Goal: Task Accomplishment & Management: Use online tool/utility

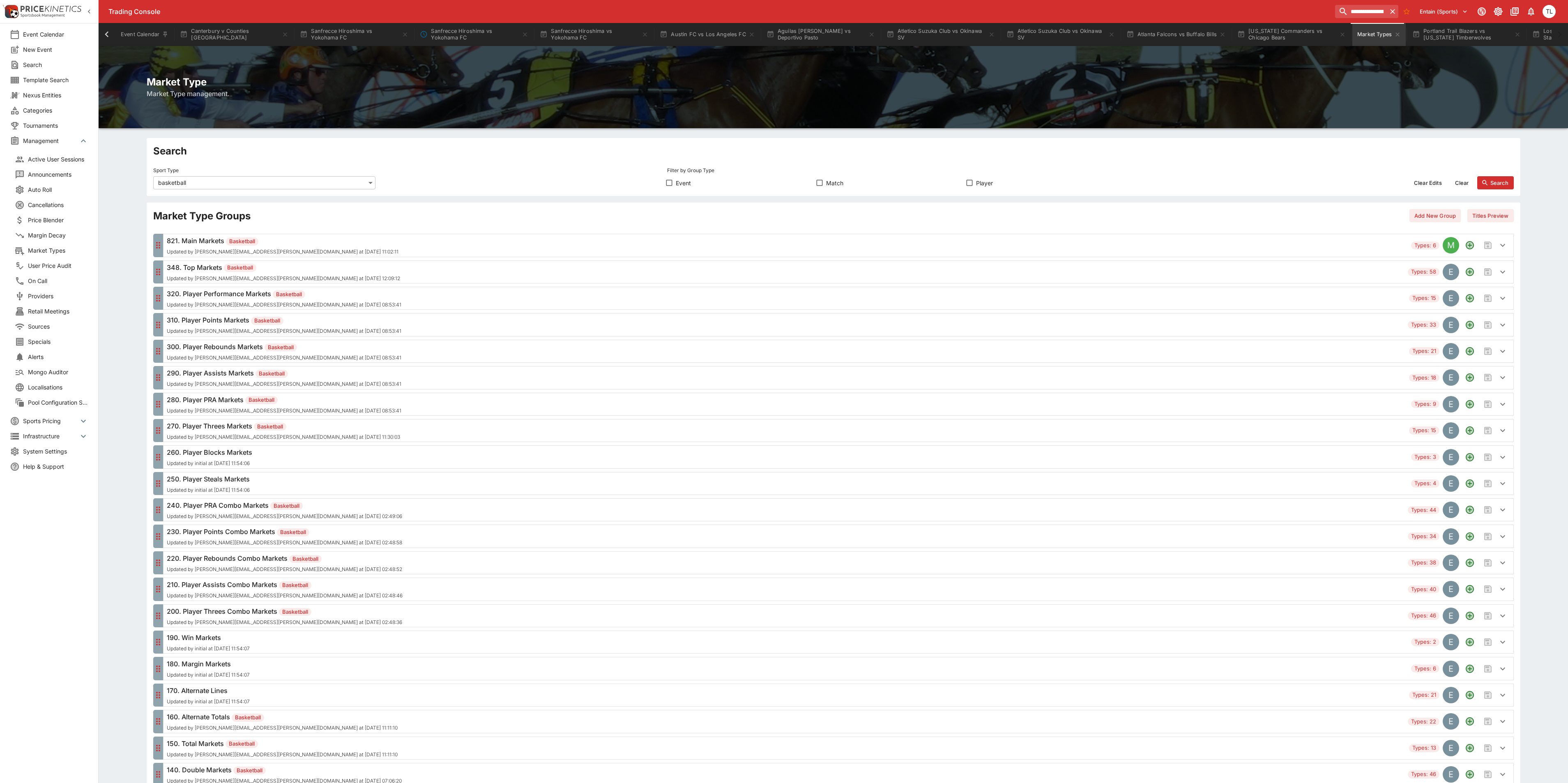
scroll to position [575, 0]
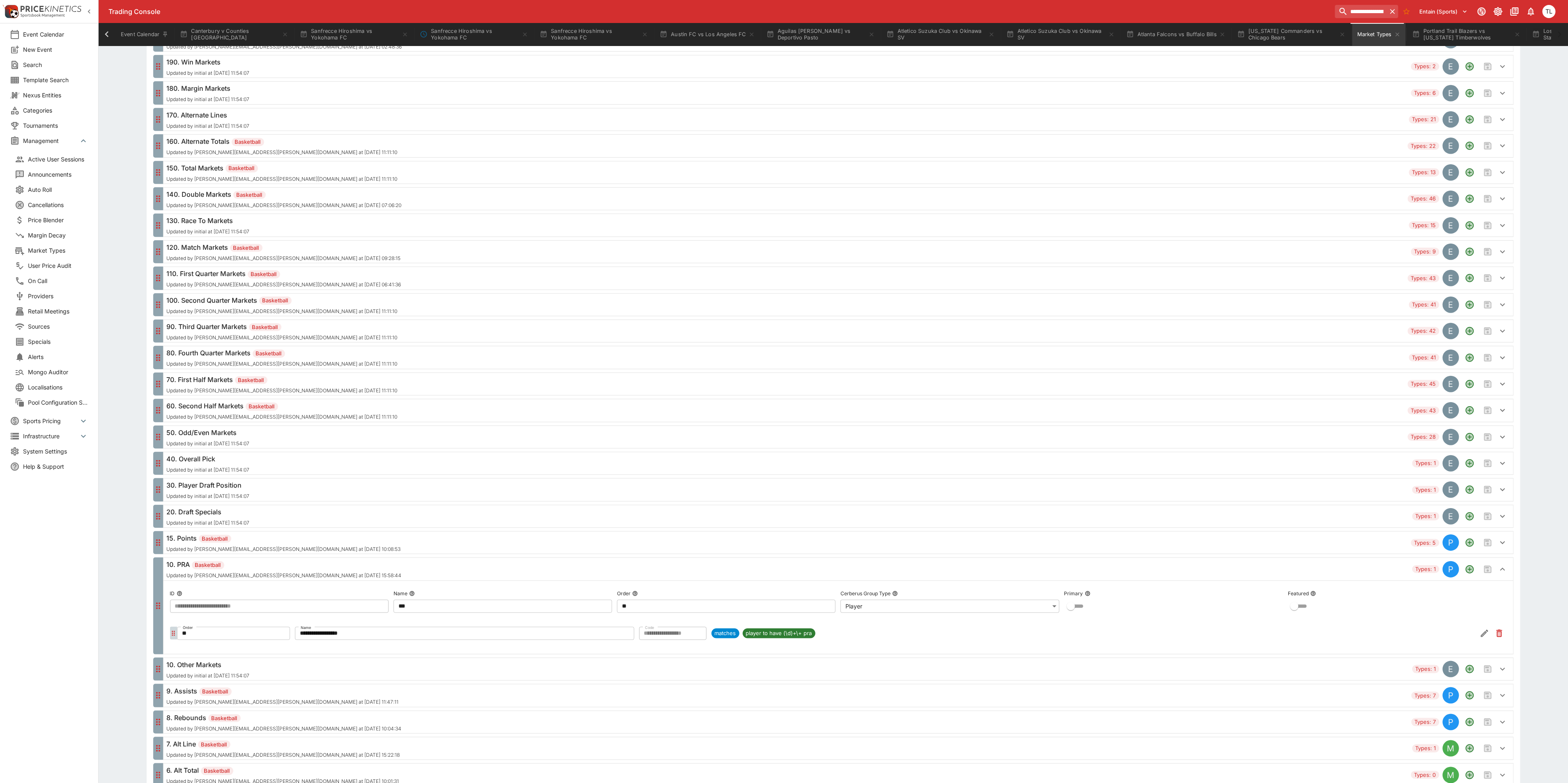
click at [1348, 10] on input "**********" at bounding box center [1360, 11] width 52 height 13
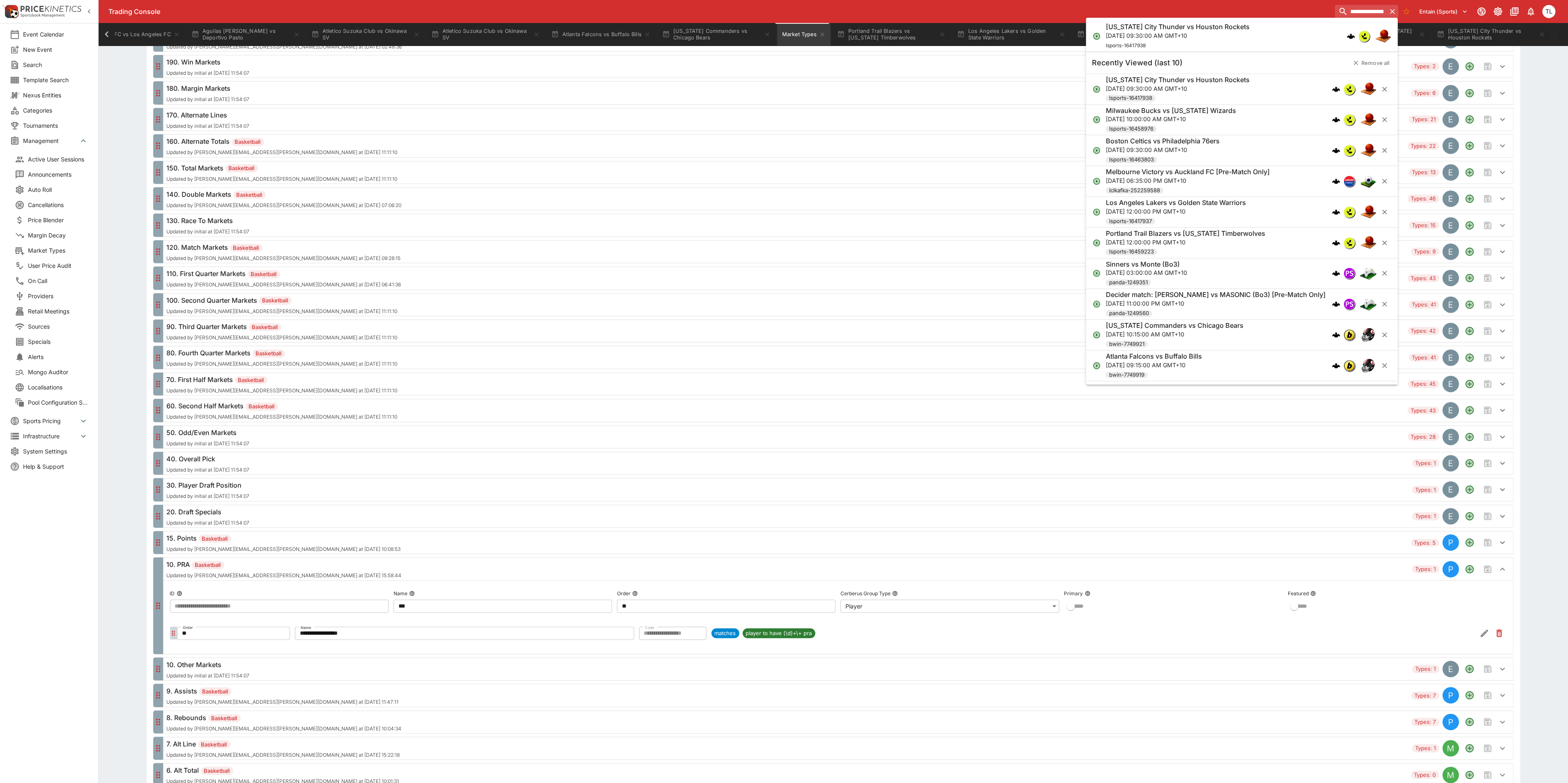
click at [1348, 10] on input "**********" at bounding box center [1360, 11] width 52 height 13
paste input "search"
type input "**********"
click at [1187, 36] on p "Sat, Oct 18, 2025, 09:29:00 PM GMT+10" at bounding box center [1146, 36] width 81 height 9
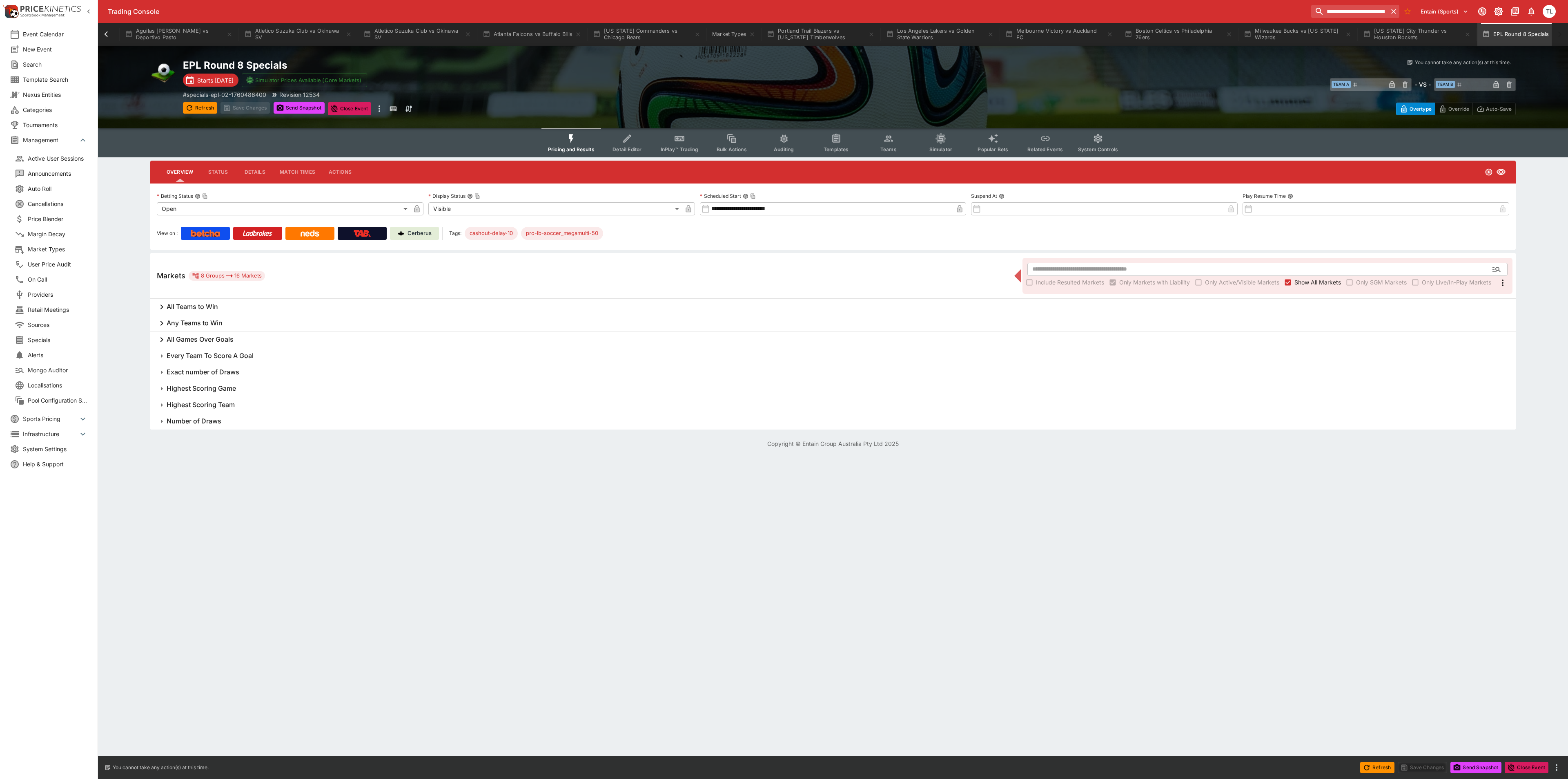
type input "**********"
type input "*******"
type input "**********"
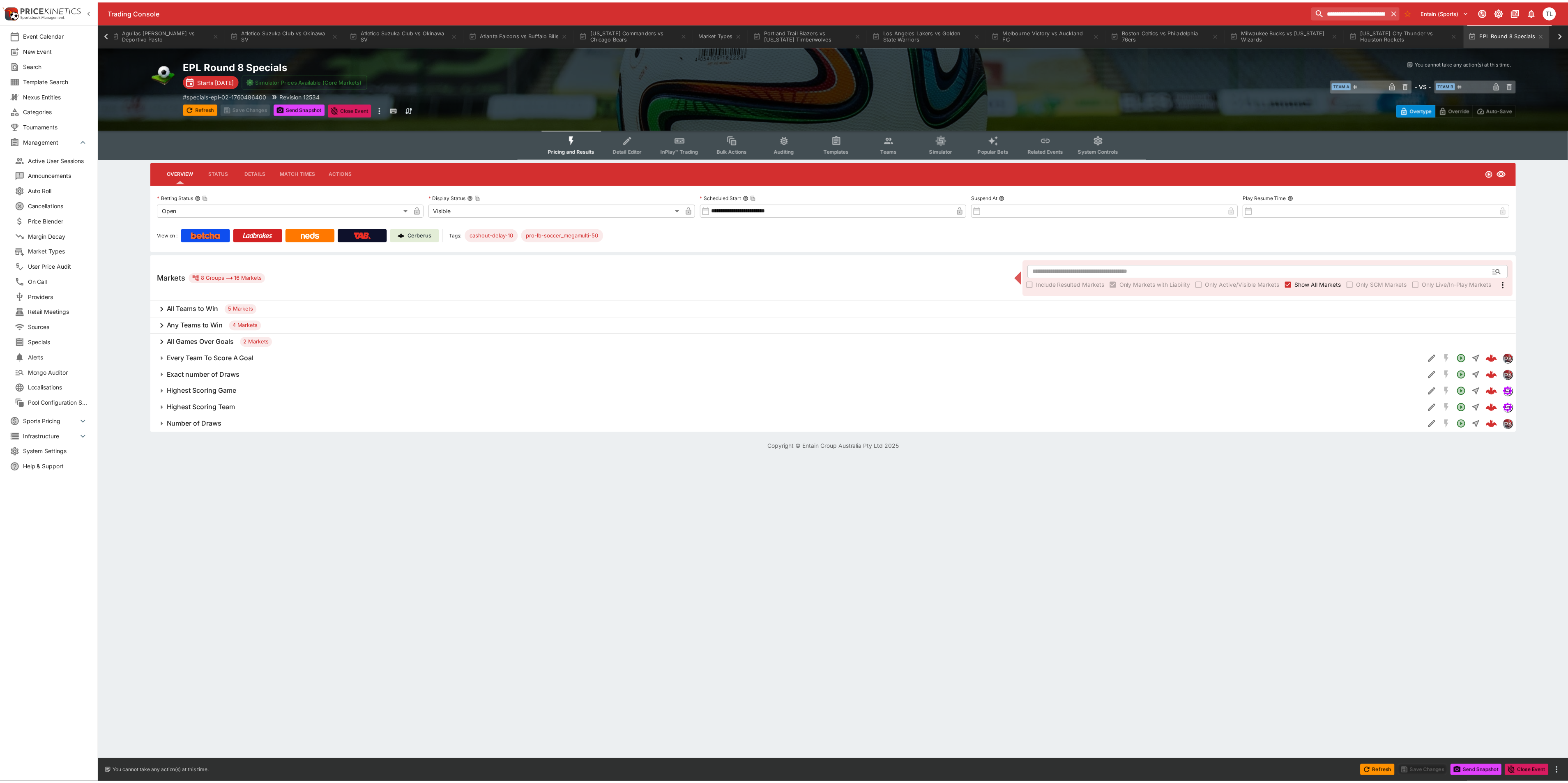
scroll to position [0, 655]
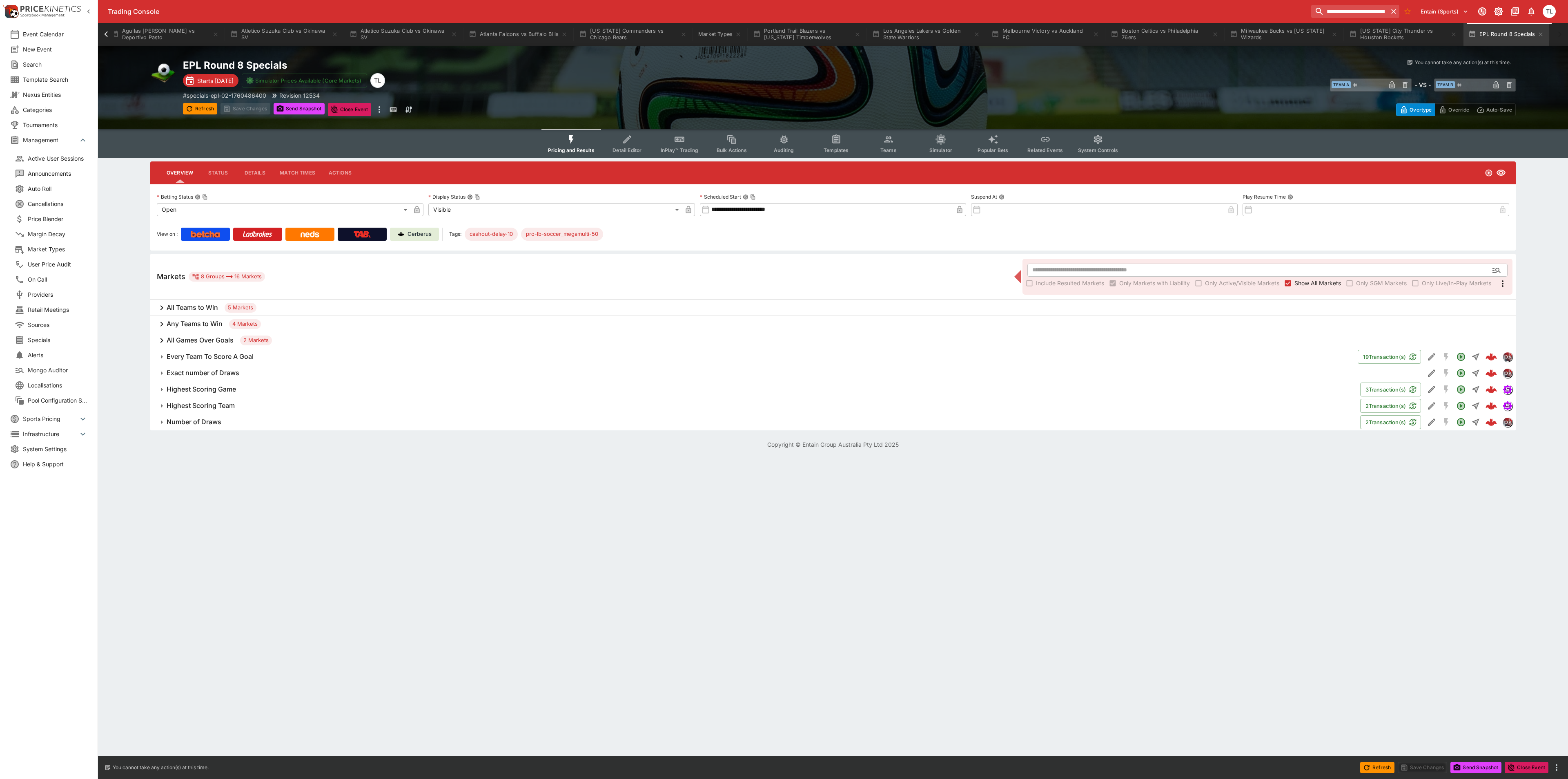
click at [632, 143] on icon "Event type filters" at bounding box center [627, 139] width 10 height 10
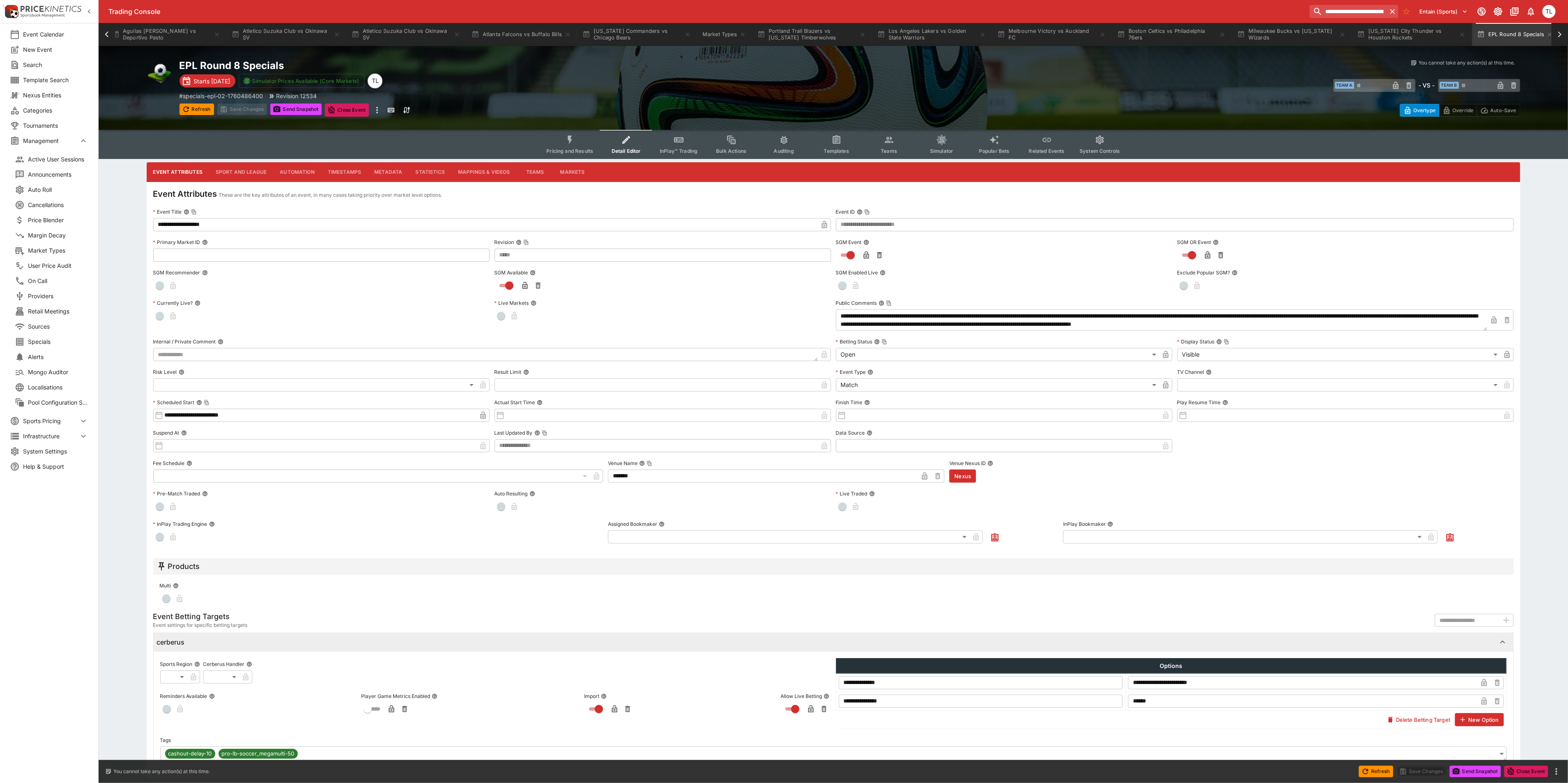
click at [569, 144] on icon "Event type filters" at bounding box center [569, 140] width 10 height 10
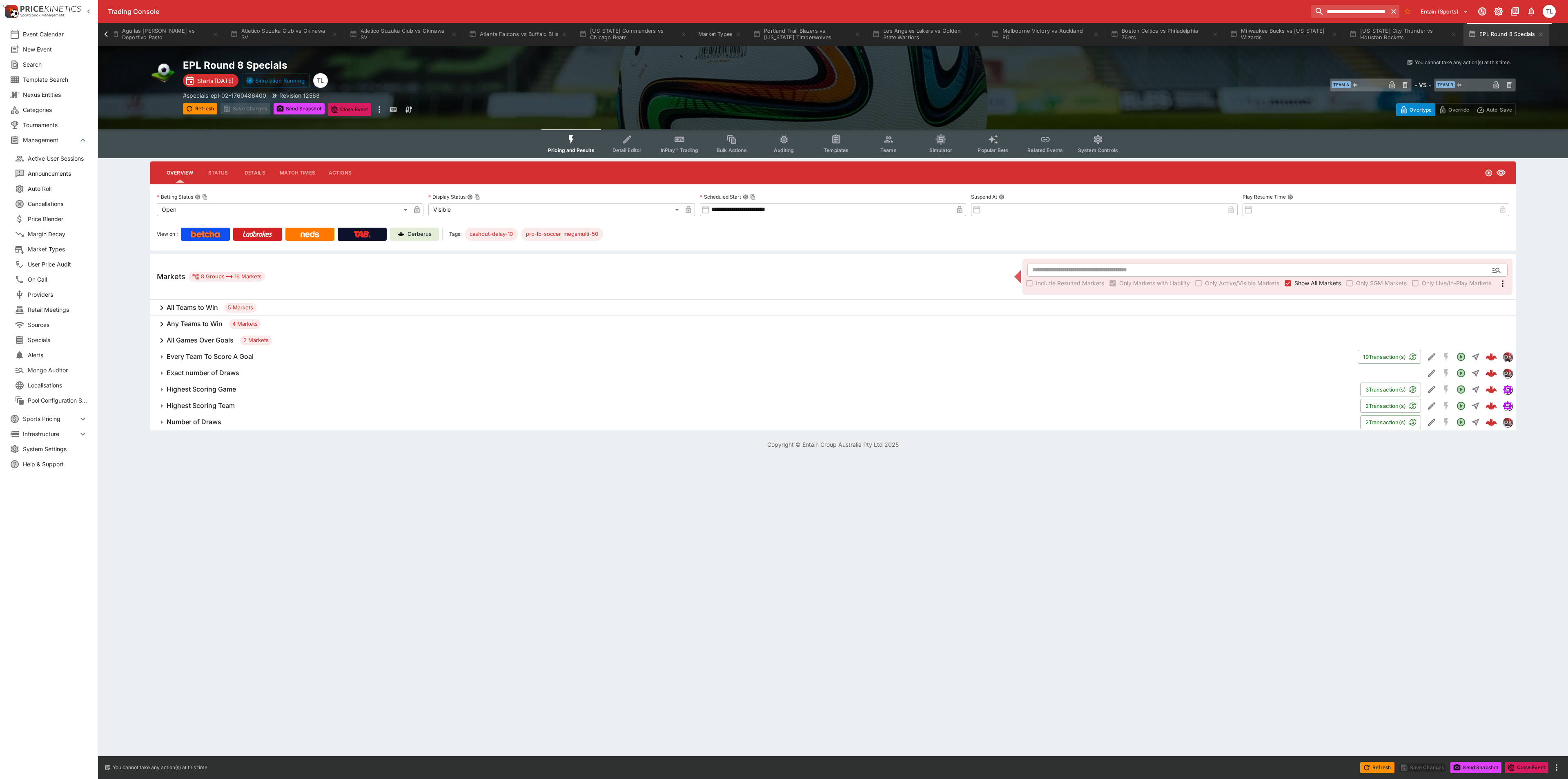
click at [193, 320] on h6 "Any Teams to Win" at bounding box center [195, 324] width 56 height 9
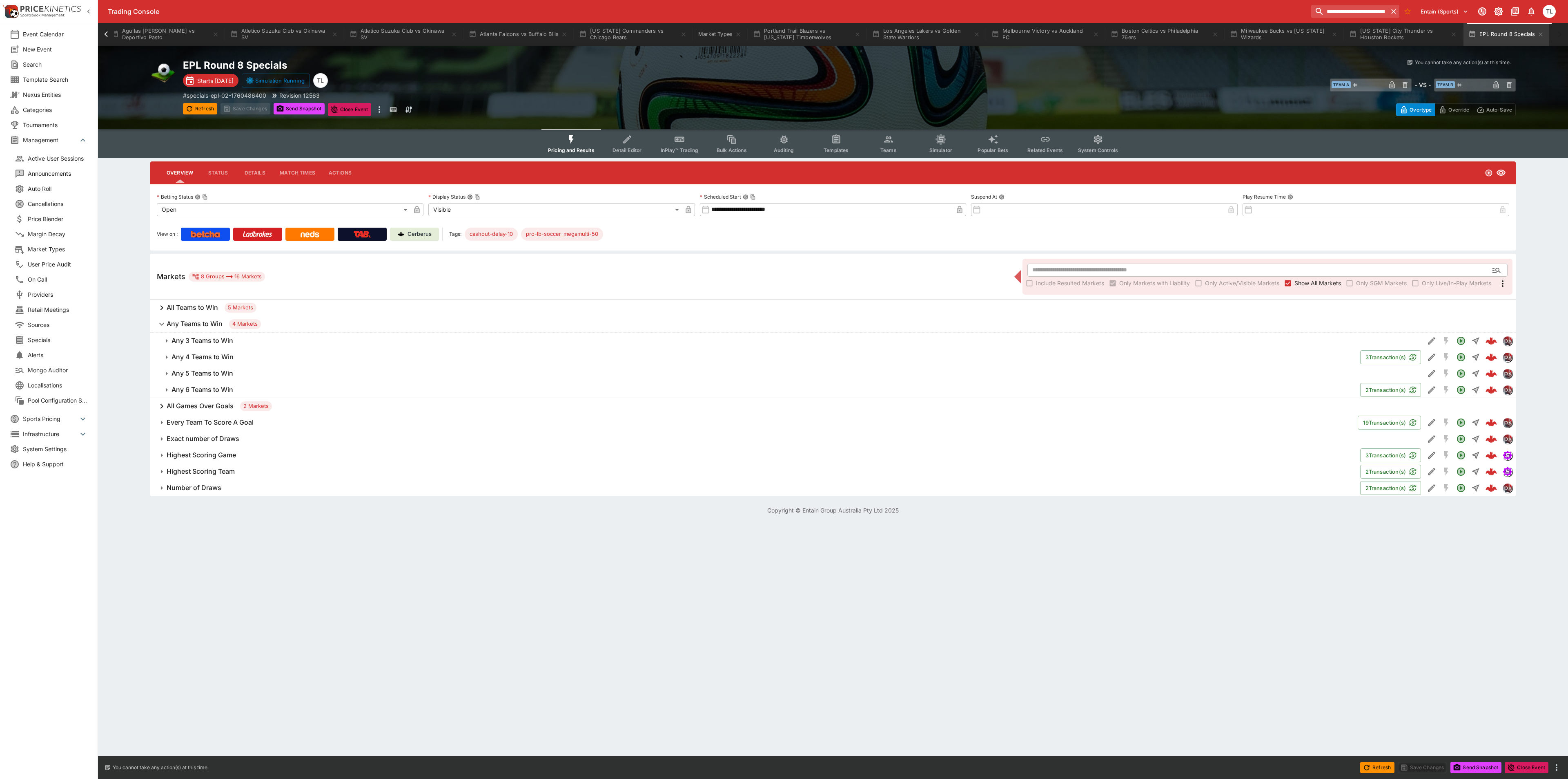
click at [188, 306] on h6 "All Teams to Win" at bounding box center [192, 308] width 52 height 9
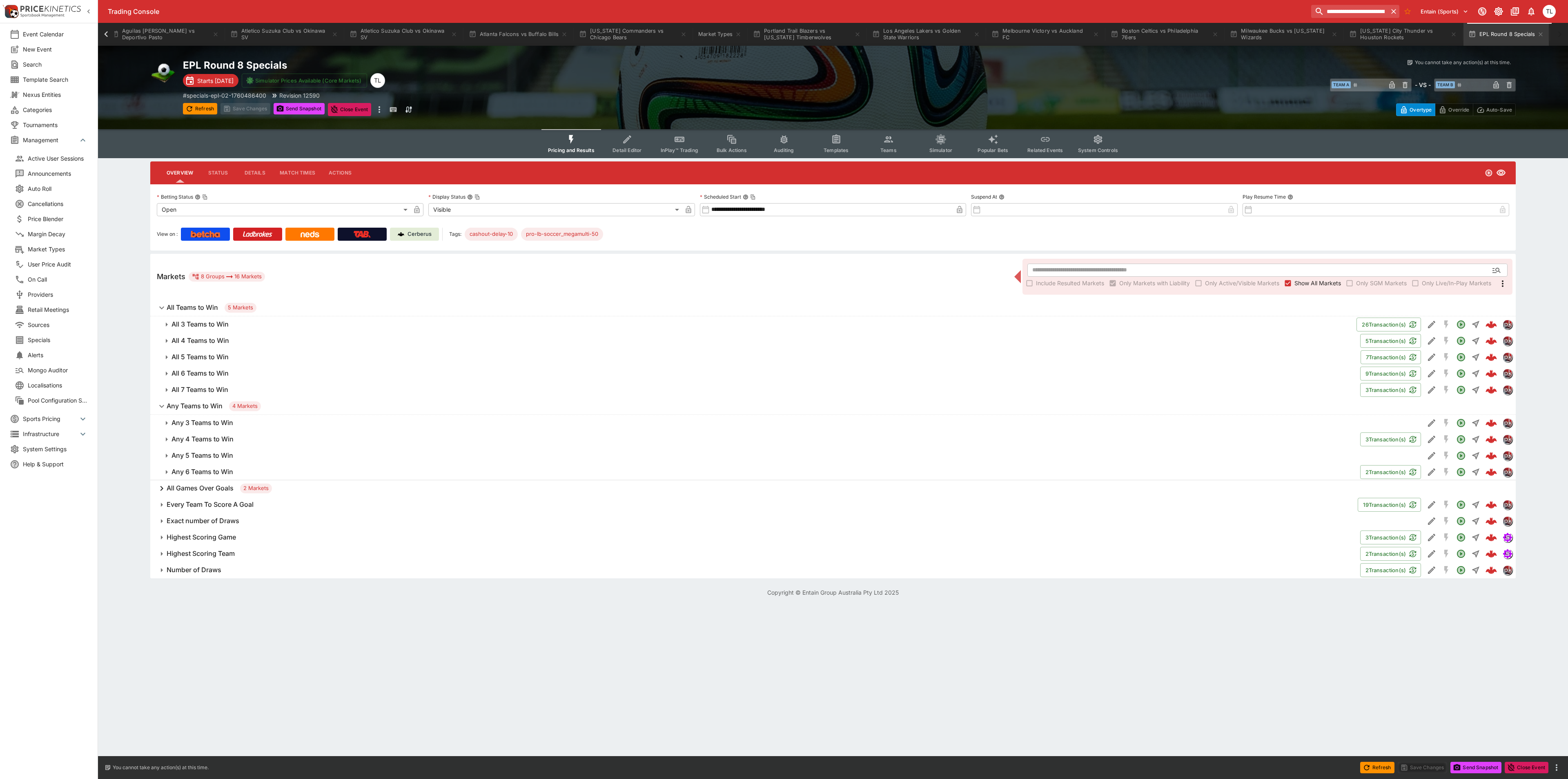
drag, startPoint x: 485, startPoint y: 664, endPoint x: 715, endPoint y: 291, distance: 438.2
click at [486, 607] on html "**********" at bounding box center [784, 303] width 1568 height 607
click at [839, 147] on span "Templates" at bounding box center [836, 150] width 25 height 6
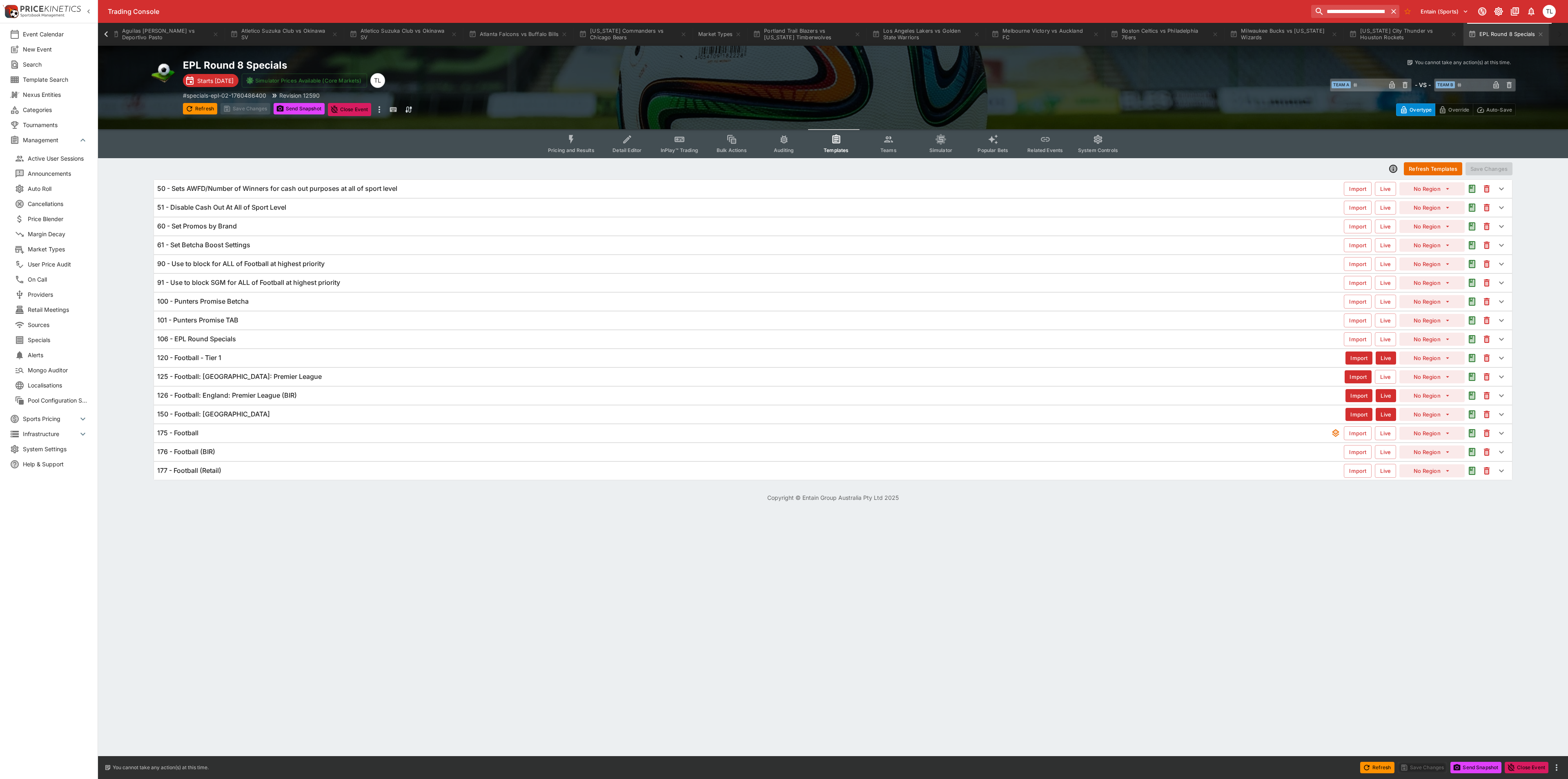
click at [239, 442] on div "175 - Football Import Live No Region" at bounding box center [833, 433] width 1358 height 18
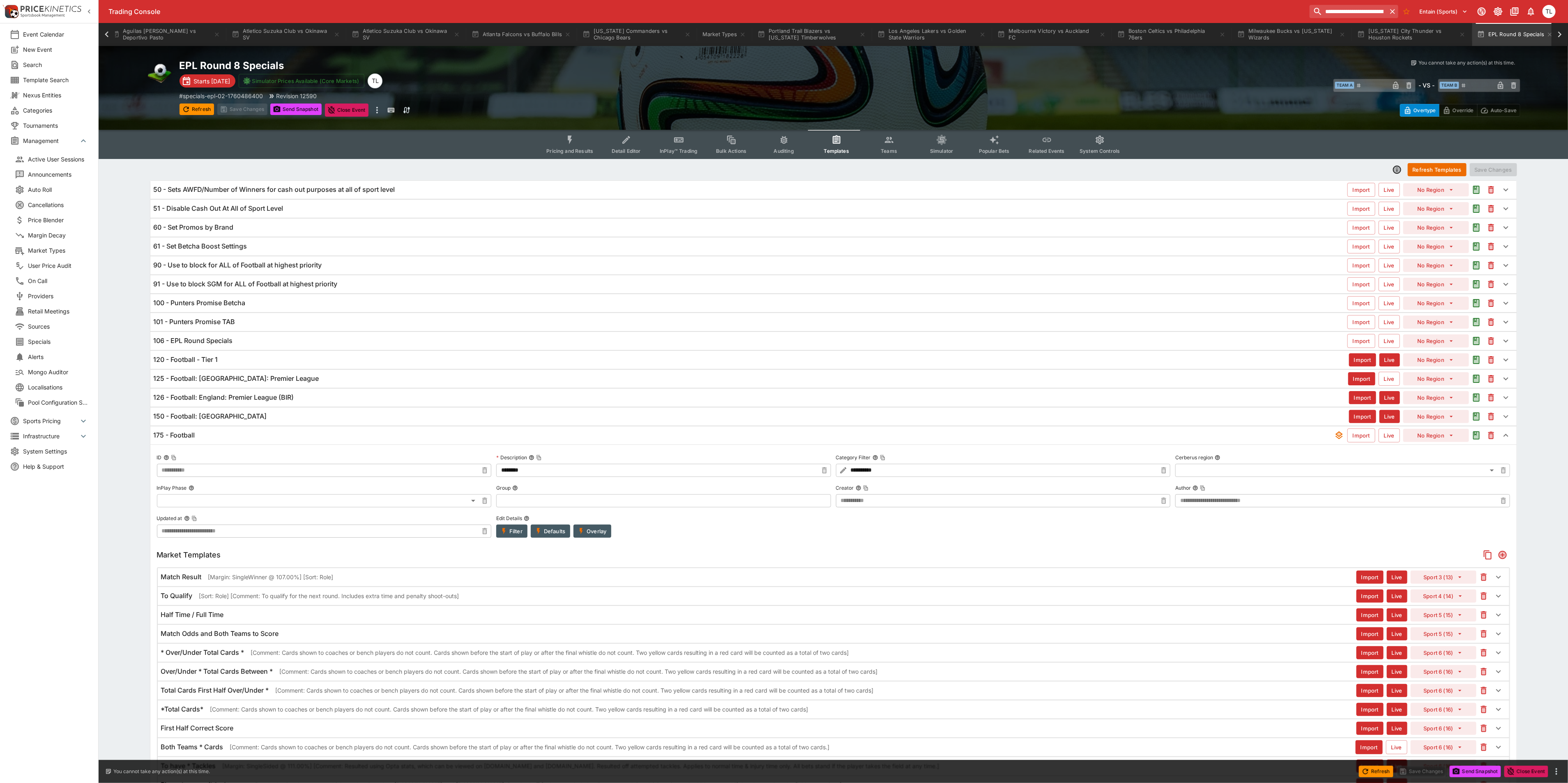
type input "**********"
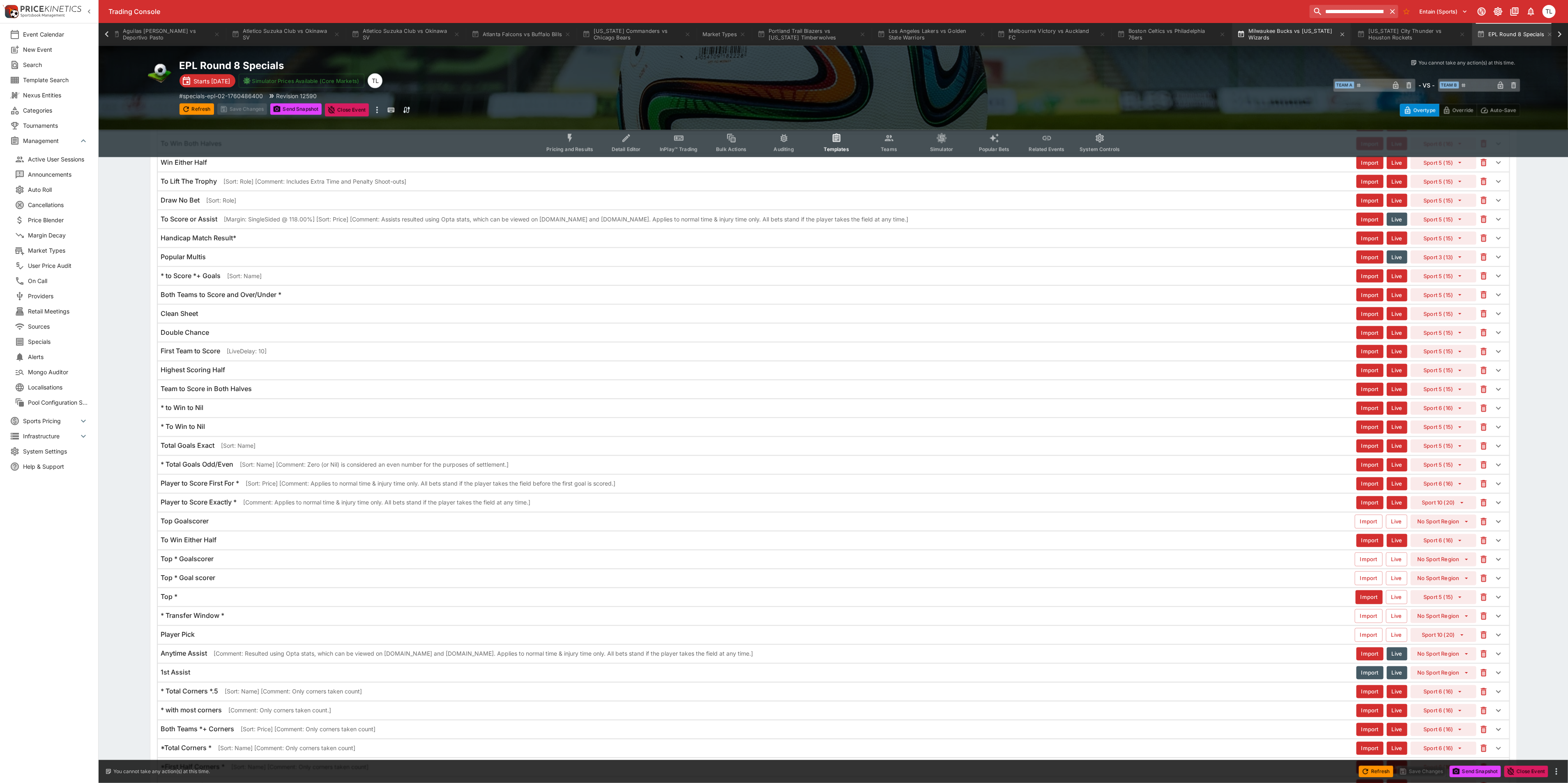
scroll to position [2576, 0]
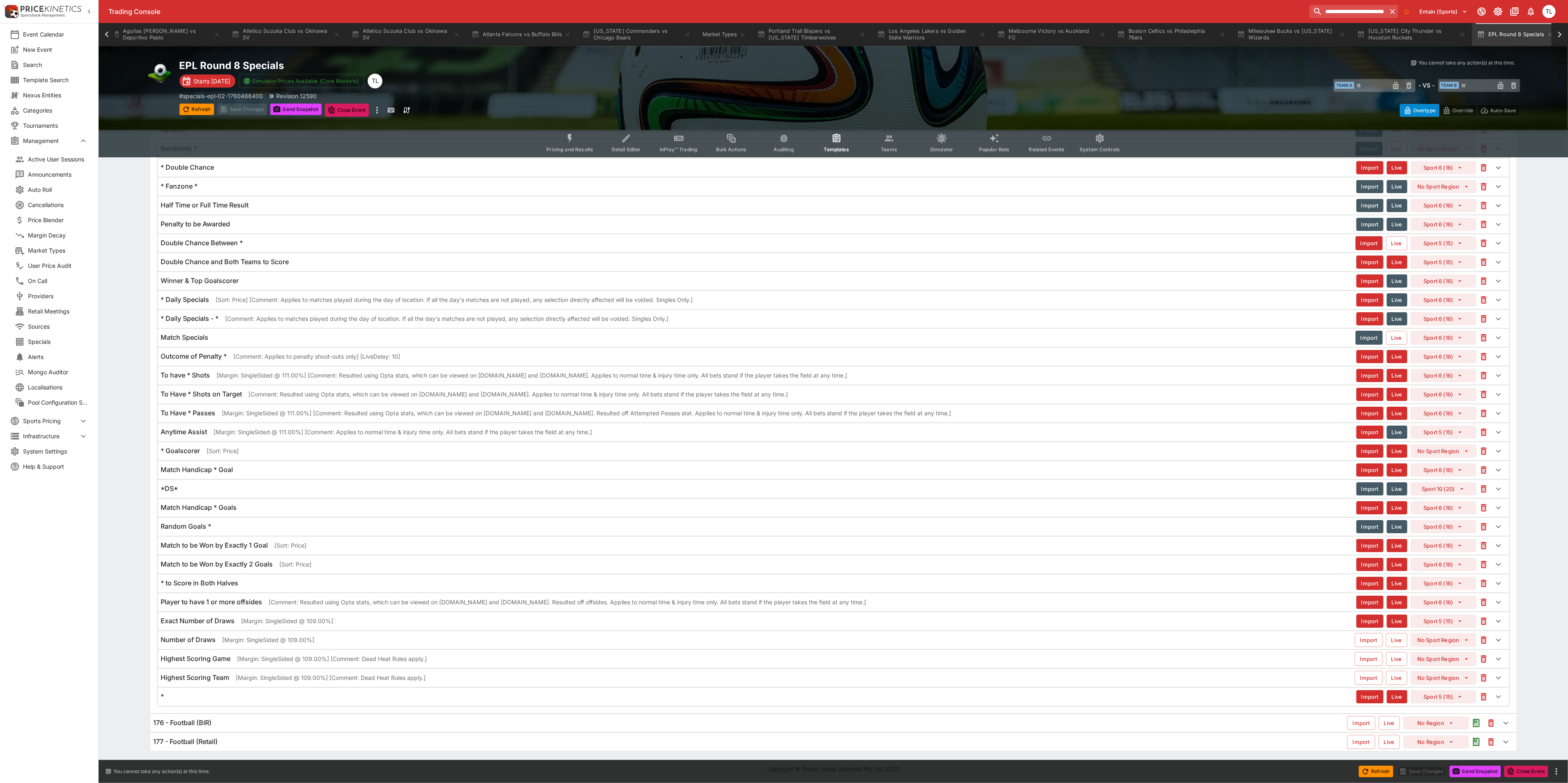
click at [438, 675] on div "Highest Scoring Team [Margin: SingleSided @ 109.00%] [Comment: Dead Heat Rules …" at bounding box center [757, 677] width 1193 height 9
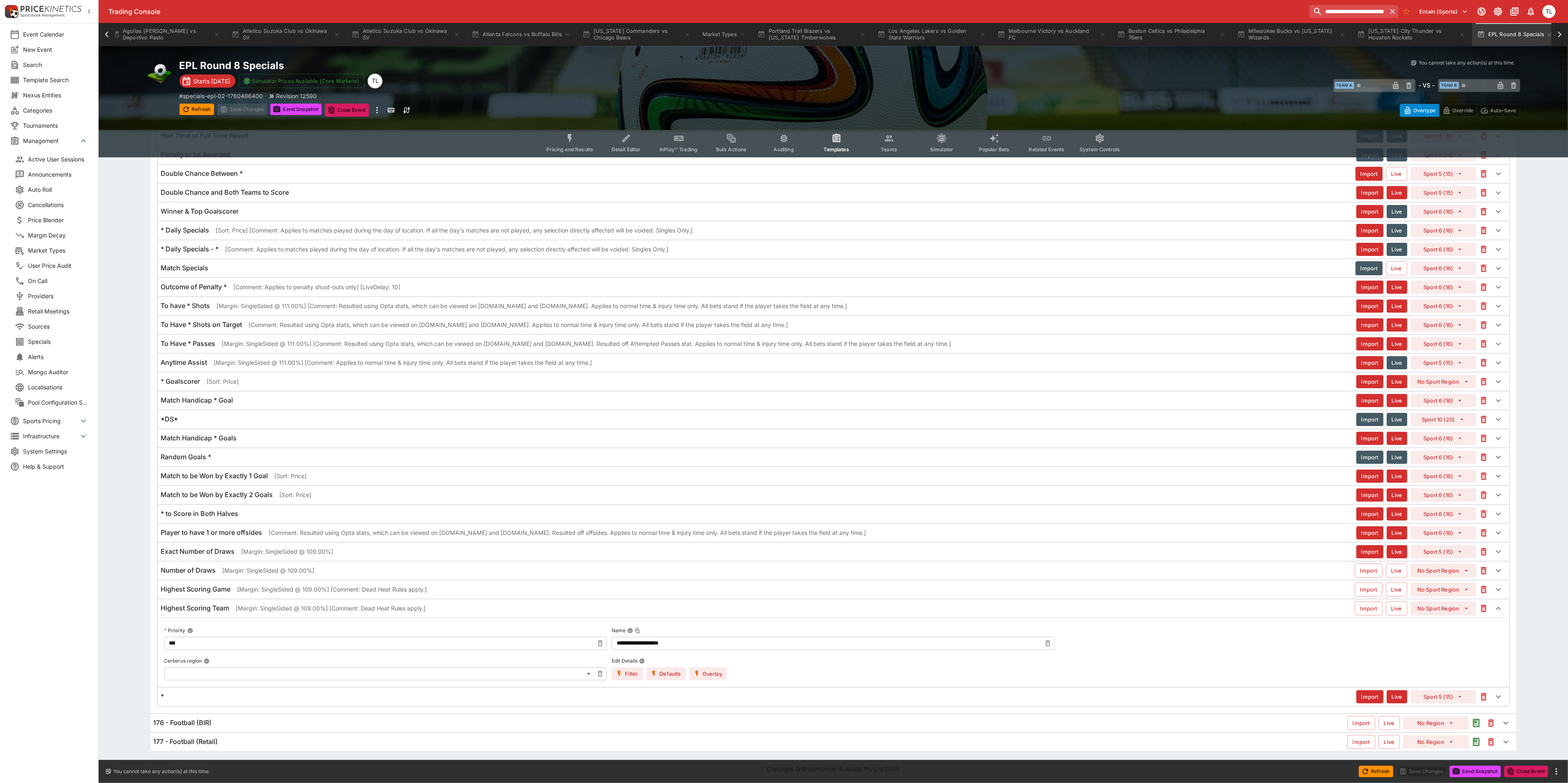
scroll to position [2645, 0]
click at [708, 668] on button "Overlay" at bounding box center [708, 673] width 38 height 13
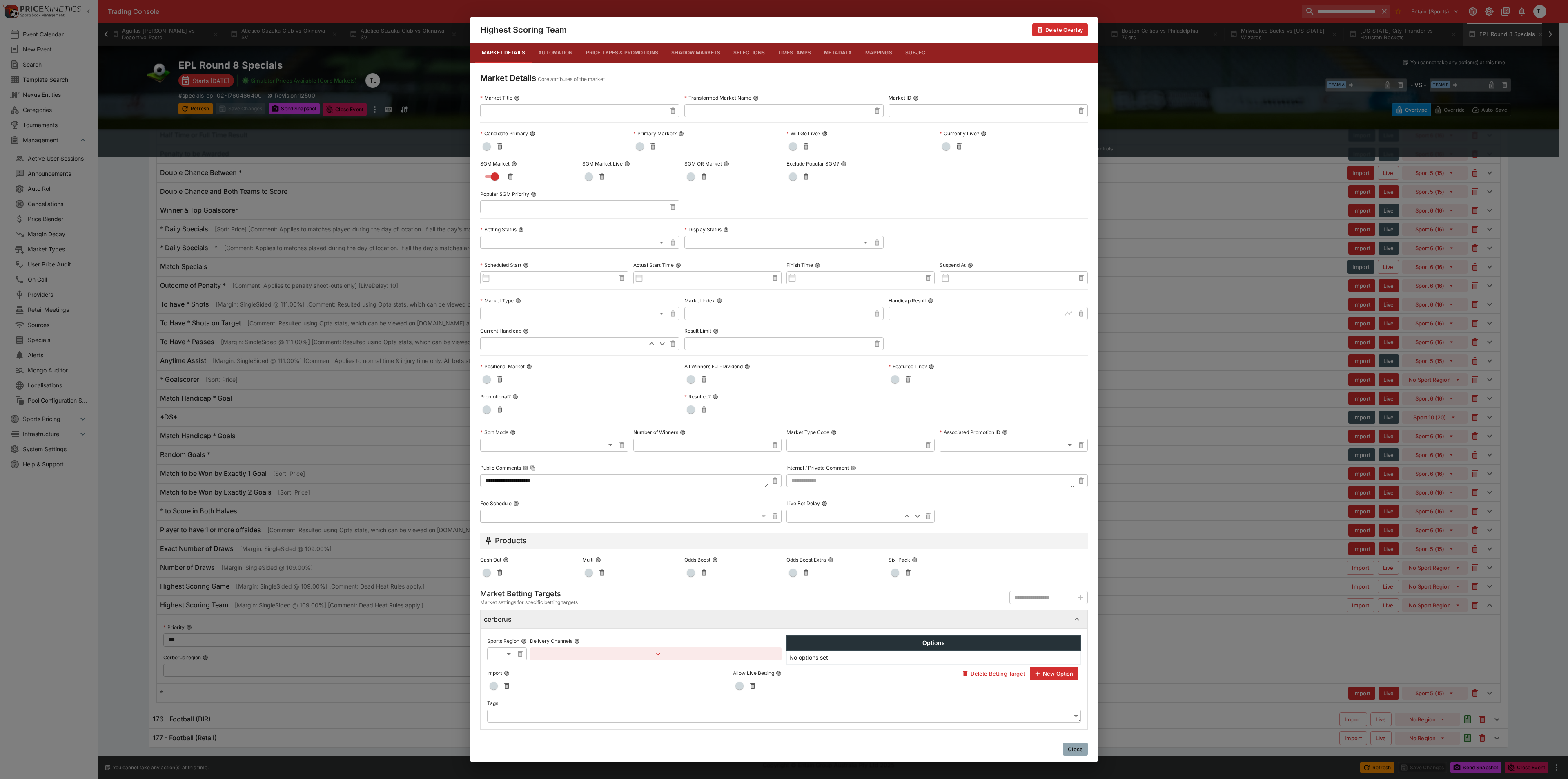
drag, startPoint x: 1062, startPoint y: 746, endPoint x: 1079, endPoint y: 753, distance: 18.4
click at [1065, 746] on div "Close" at bounding box center [784, 749] width 627 height 26
click at [1080, 752] on button "Close" at bounding box center [1075, 749] width 25 height 13
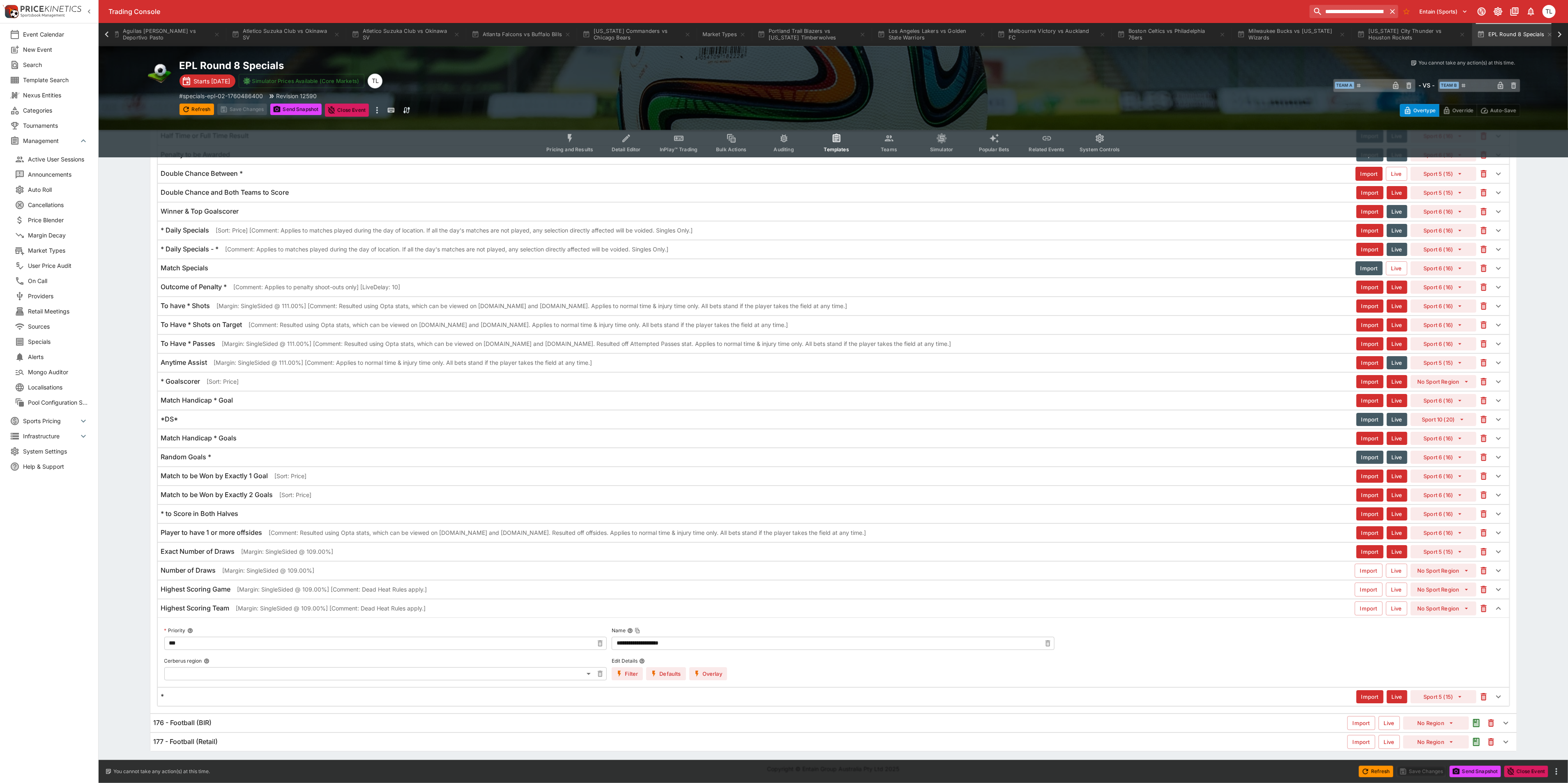
click at [462, 586] on div "Highest Scoring Game [Margin: SingleSided @ 109.00%] [Comment: Dead Heat Rules …" at bounding box center [757, 589] width 1193 height 9
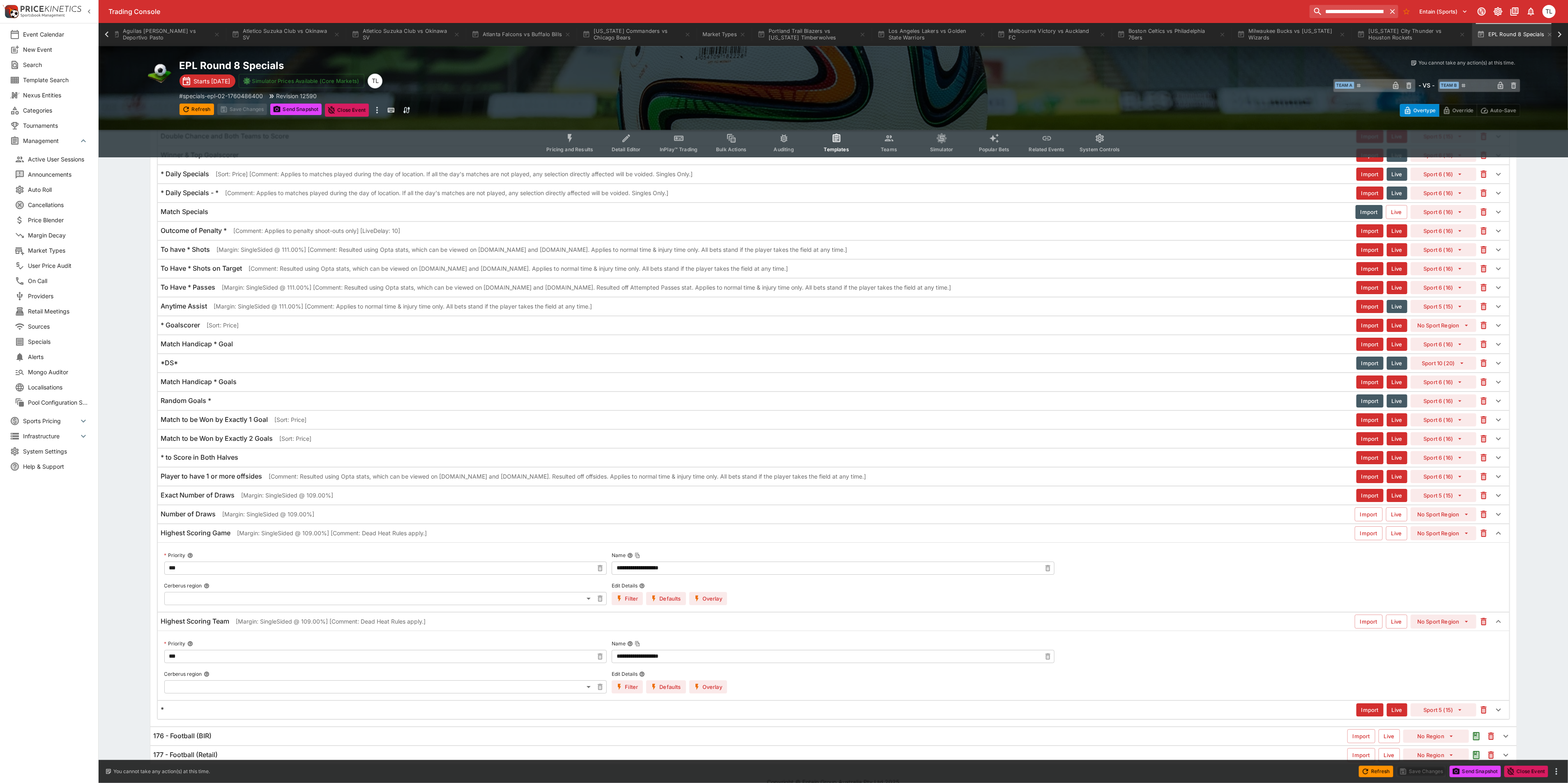
click at [708, 605] on button "Overlay" at bounding box center [708, 598] width 38 height 13
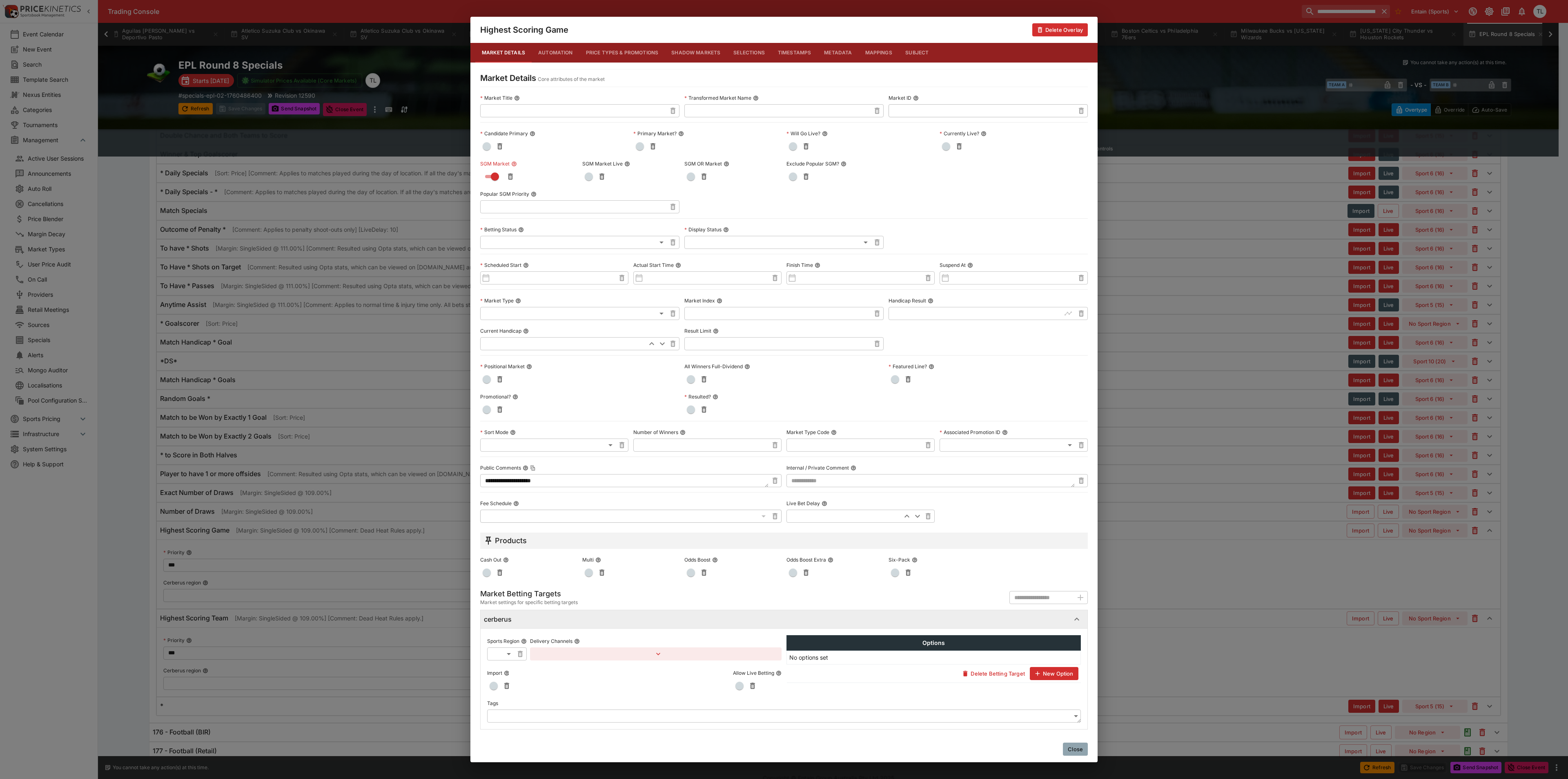
click at [1071, 752] on button "Close" at bounding box center [1075, 749] width 25 height 13
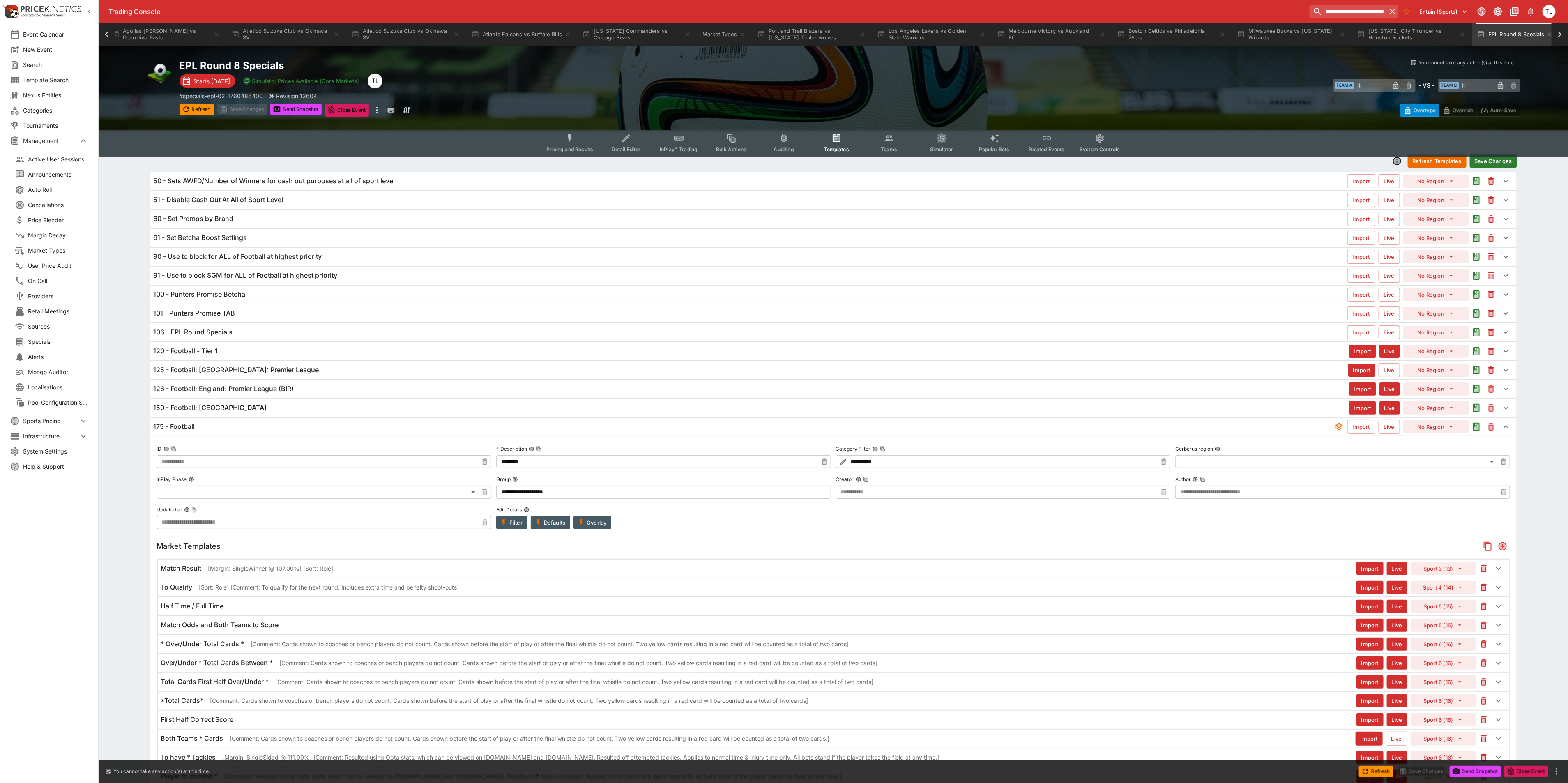
scroll to position [0, 0]
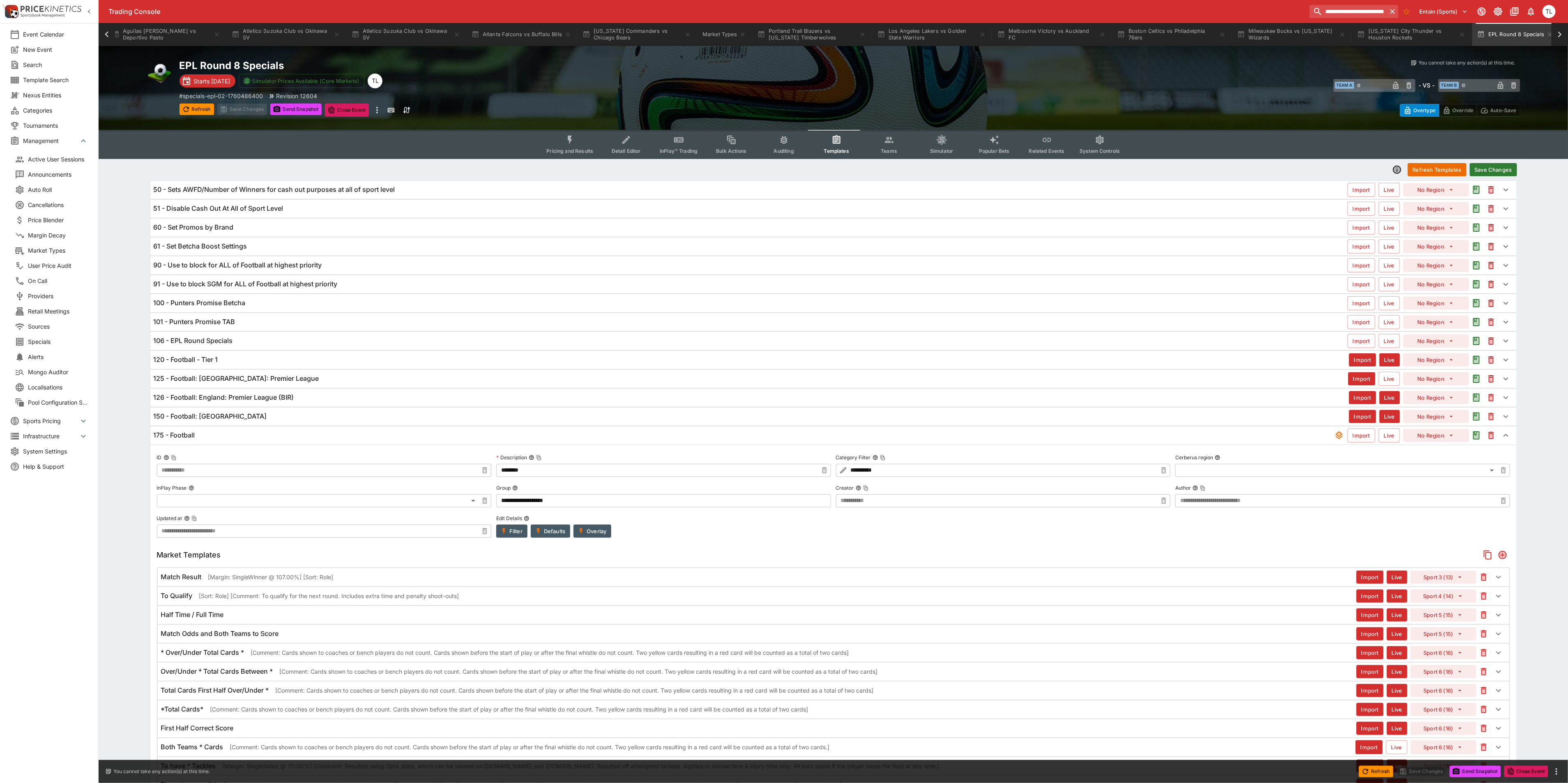
click at [1497, 158] on div "Pricing and Results Detail Editor InPlay™ Trading Bulk Actions Auditing Templat…" at bounding box center [833, 144] width 1413 height 29
click at [1498, 171] on button "Save Changes" at bounding box center [1493, 169] width 47 height 13
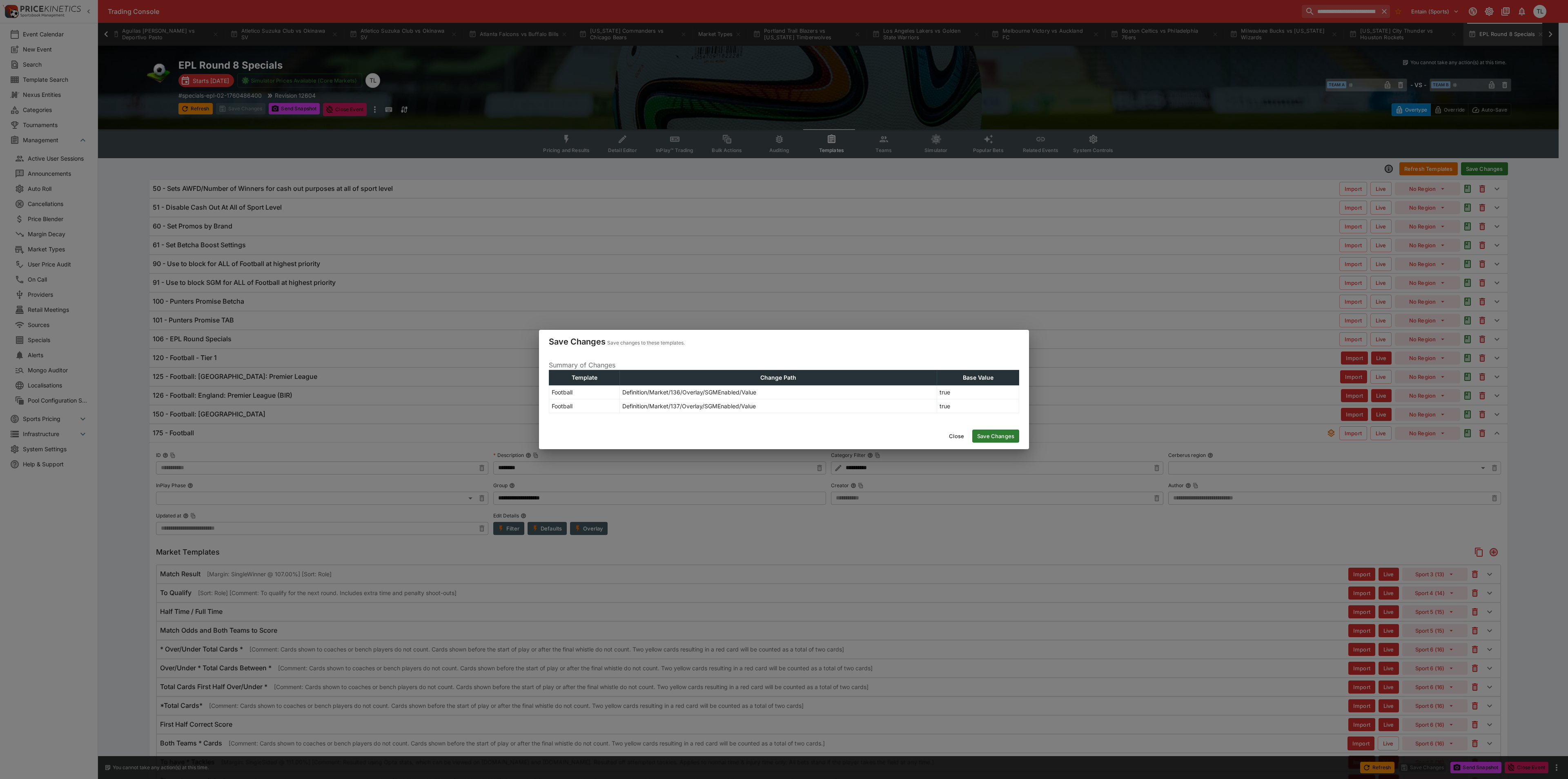
click at [1011, 432] on button "Save Changes" at bounding box center [995, 435] width 47 height 13
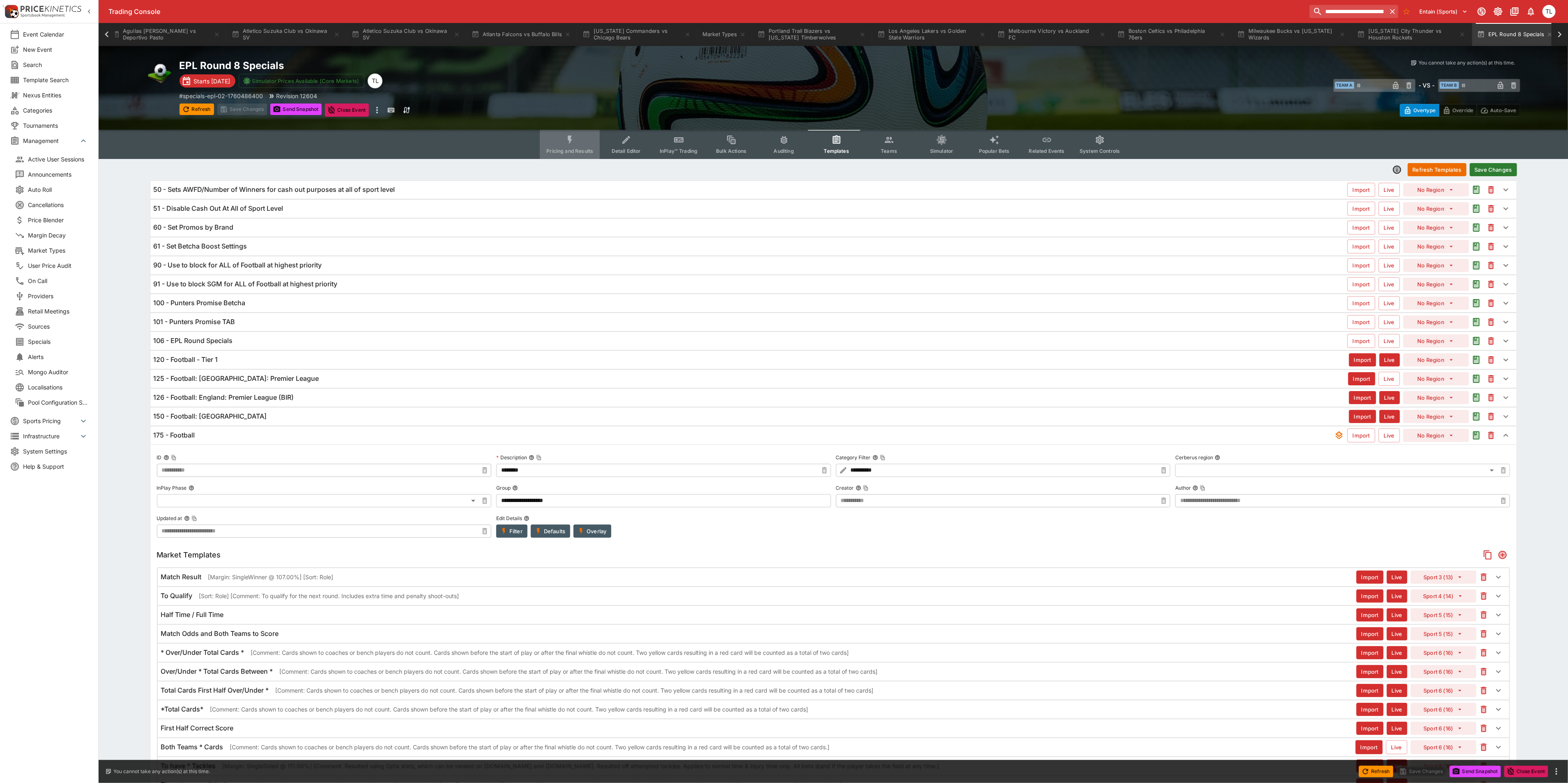
click at [572, 149] on span "Pricing and Results" at bounding box center [569, 151] width 47 height 6
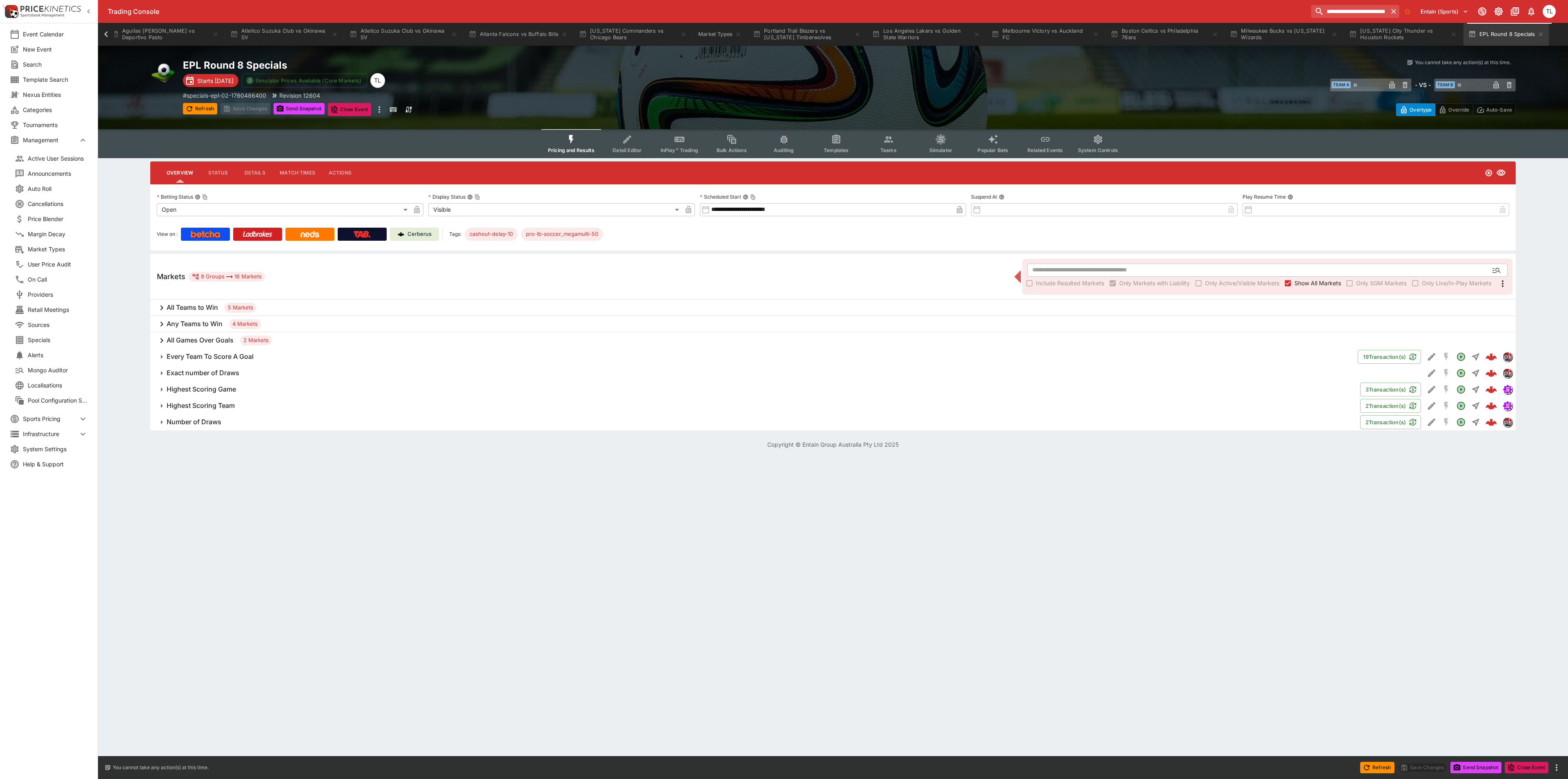
click at [239, 369] on h6 "Exact number of Draws" at bounding box center [203, 373] width 72 height 9
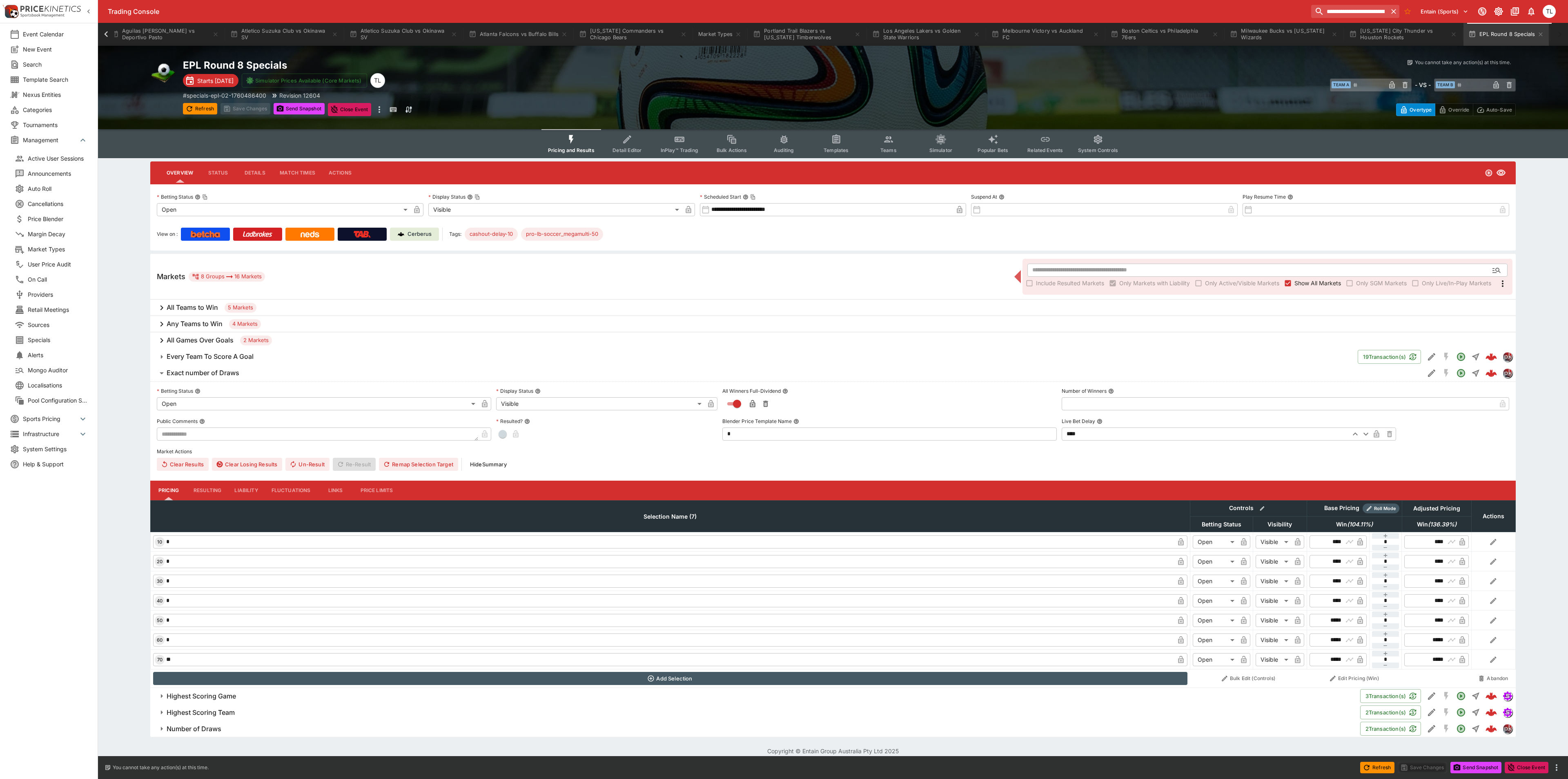
click at [237, 377] on button "Exact number of Draws" at bounding box center [787, 373] width 1274 height 16
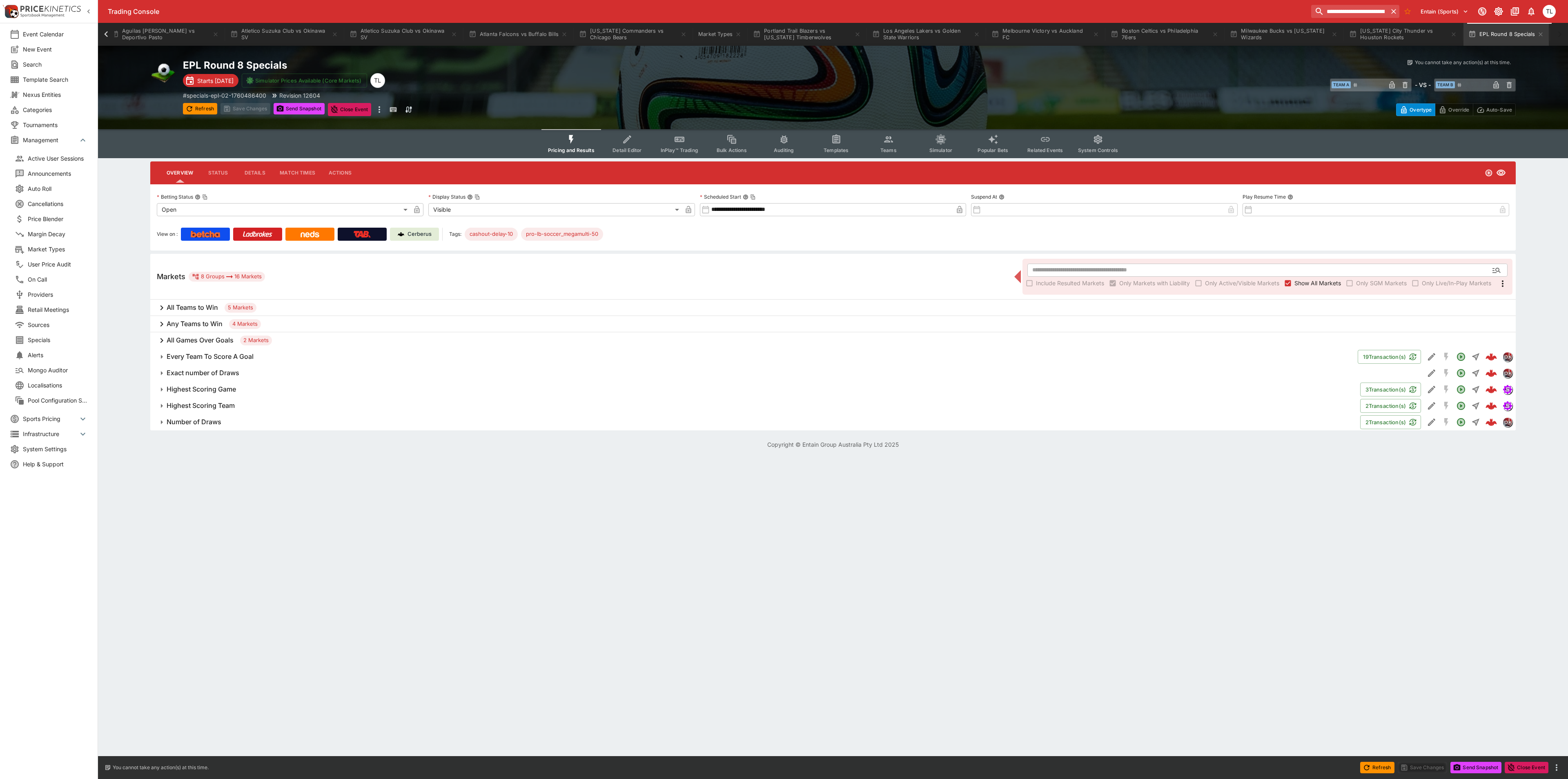
click at [206, 312] on div "All Teams to Win 5 Markets" at bounding box center [833, 308] width 1365 height 16
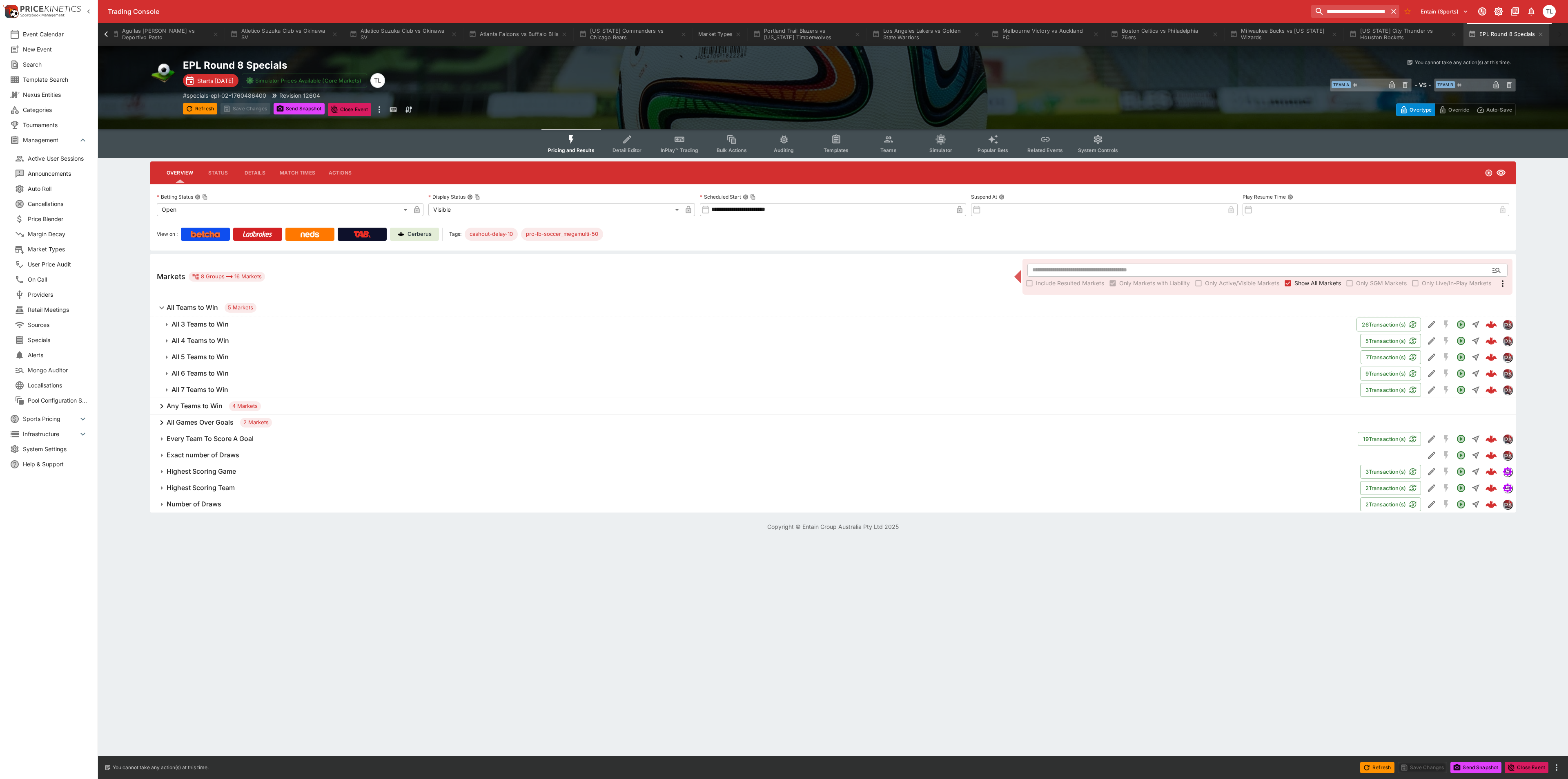
click at [203, 322] on h6 "All 3 Teams to Win" at bounding box center [200, 324] width 57 height 9
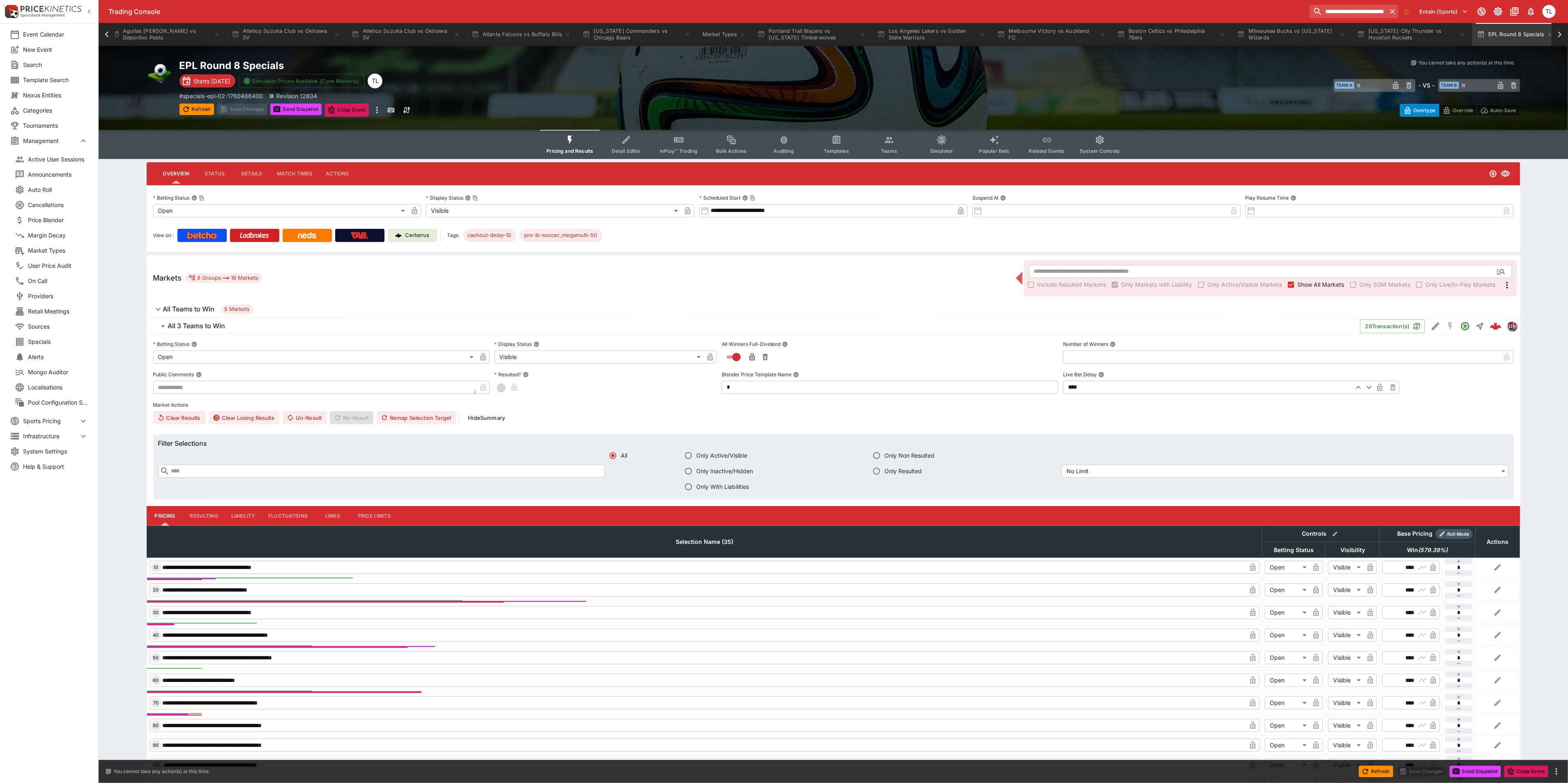
click at [197, 307] on h6 "All Teams to Win" at bounding box center [189, 309] width 52 height 9
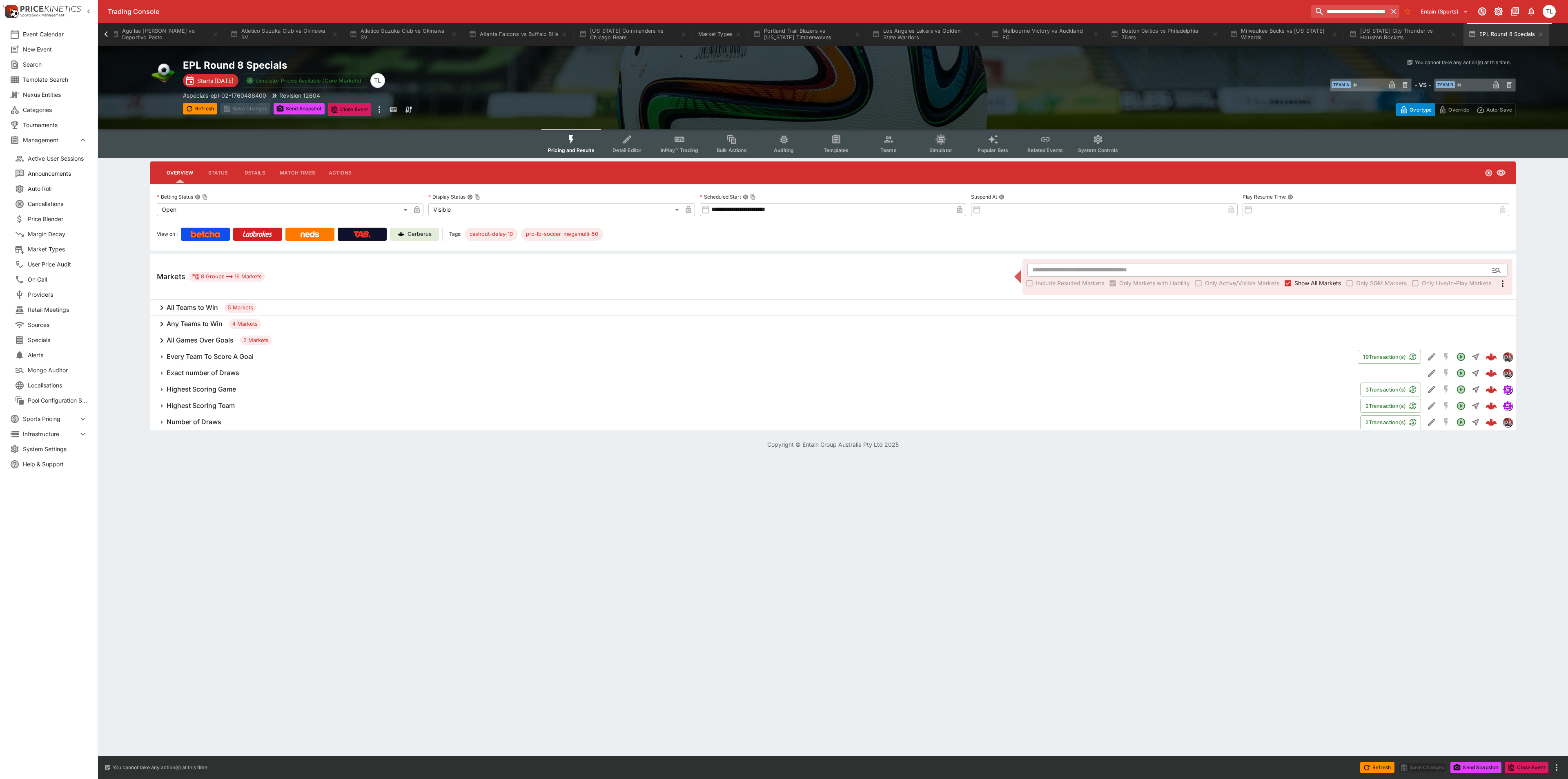
click at [837, 144] on button "Templates" at bounding box center [836, 144] width 52 height 29
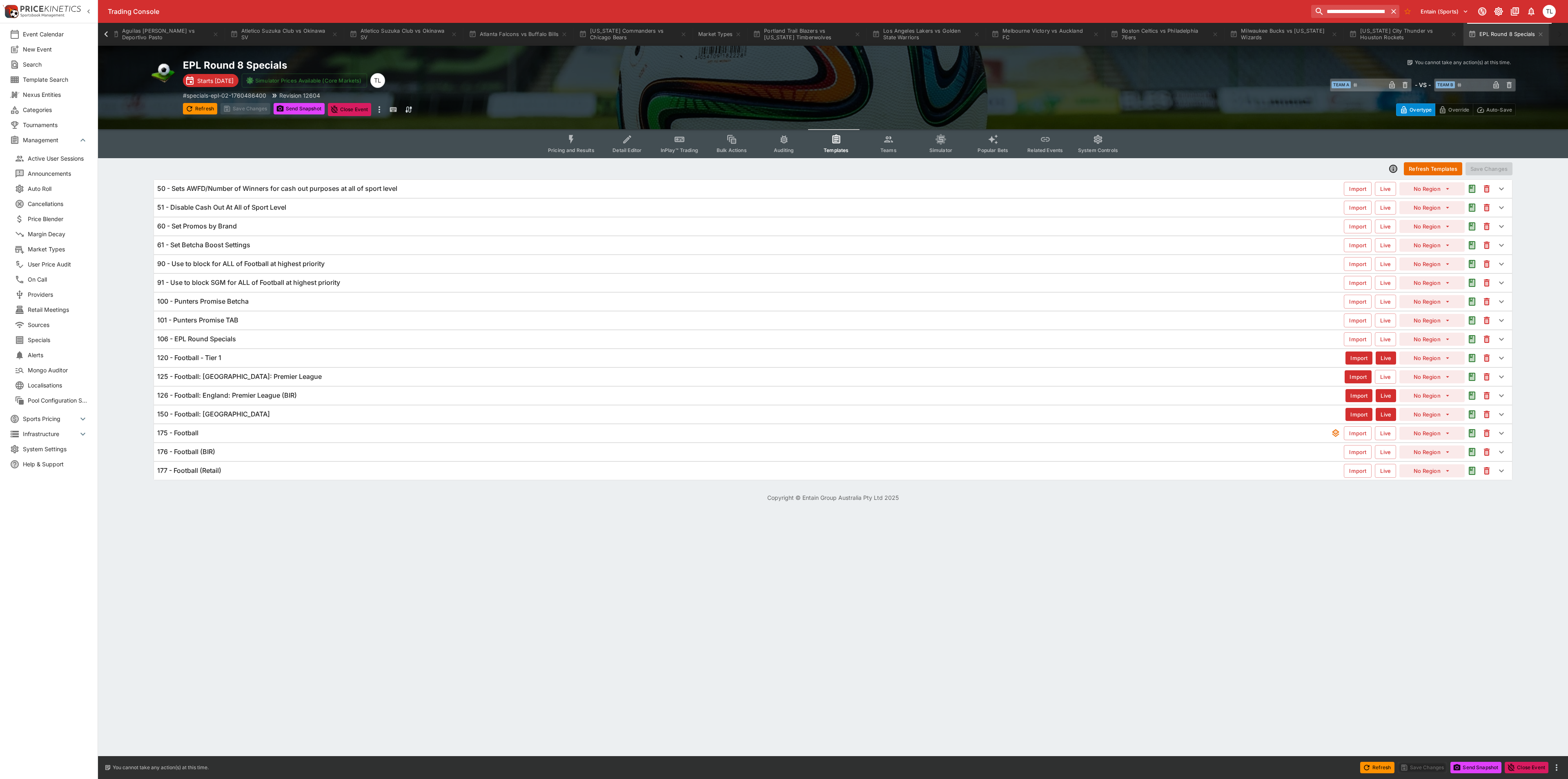
click at [270, 437] on div "175 - Football" at bounding box center [744, 433] width 1174 height 9
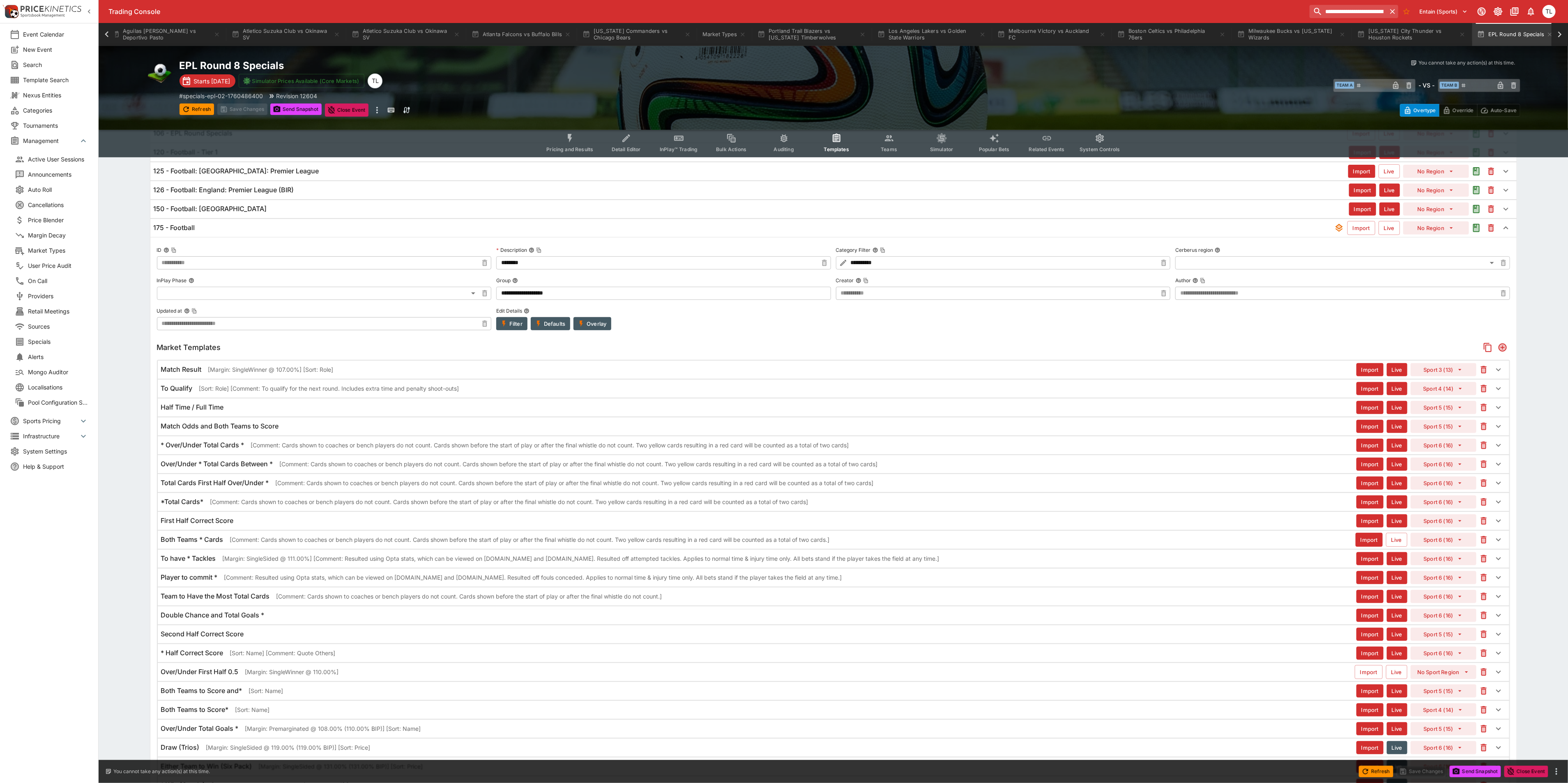
scroll to position [246, 0]
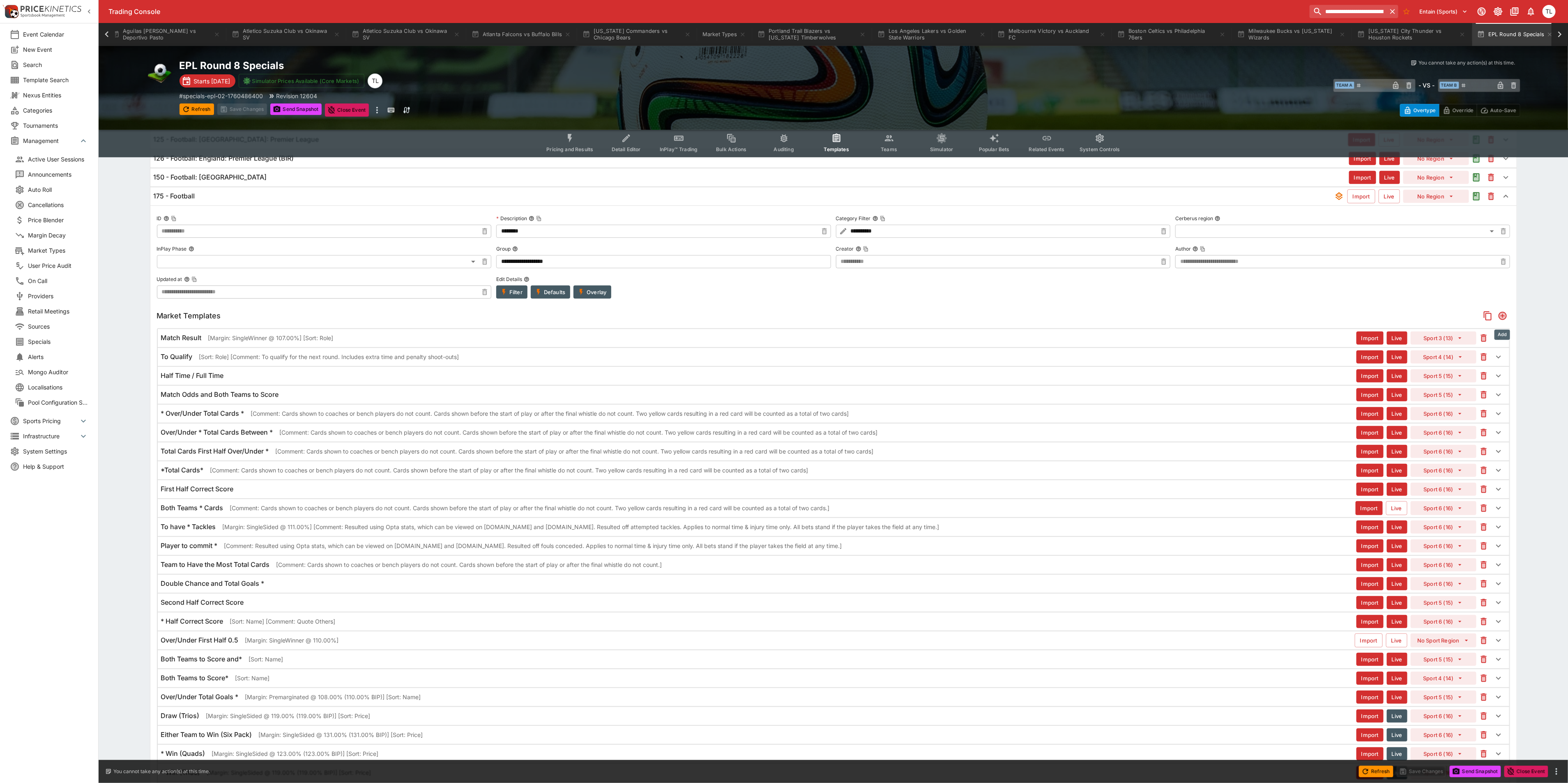
click at [1501, 315] on icon "Add" at bounding box center [1502, 316] width 10 height 10
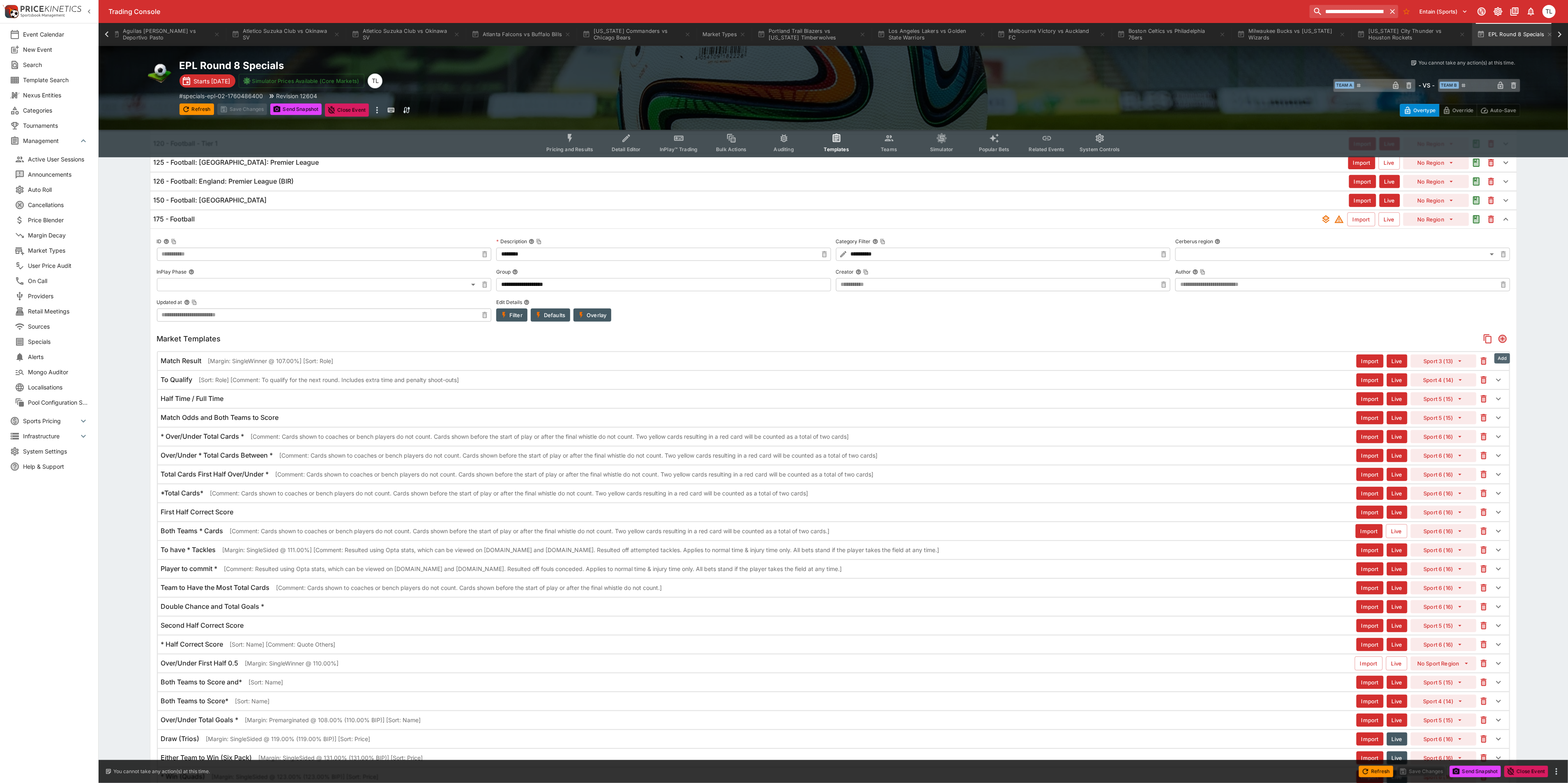
click at [1506, 342] on icon "Add" at bounding box center [1502, 339] width 8 height 8
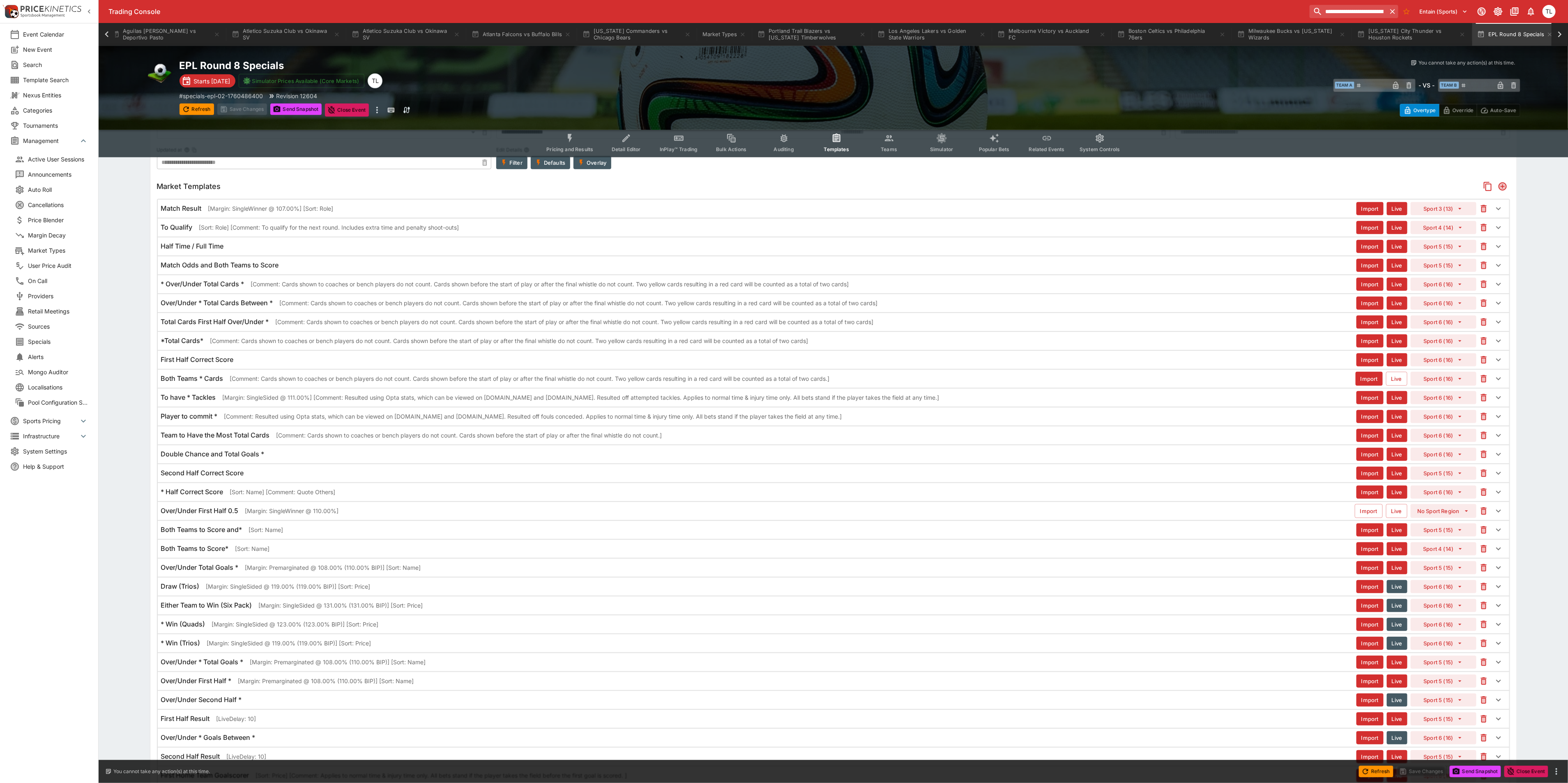
scroll to position [274, 0]
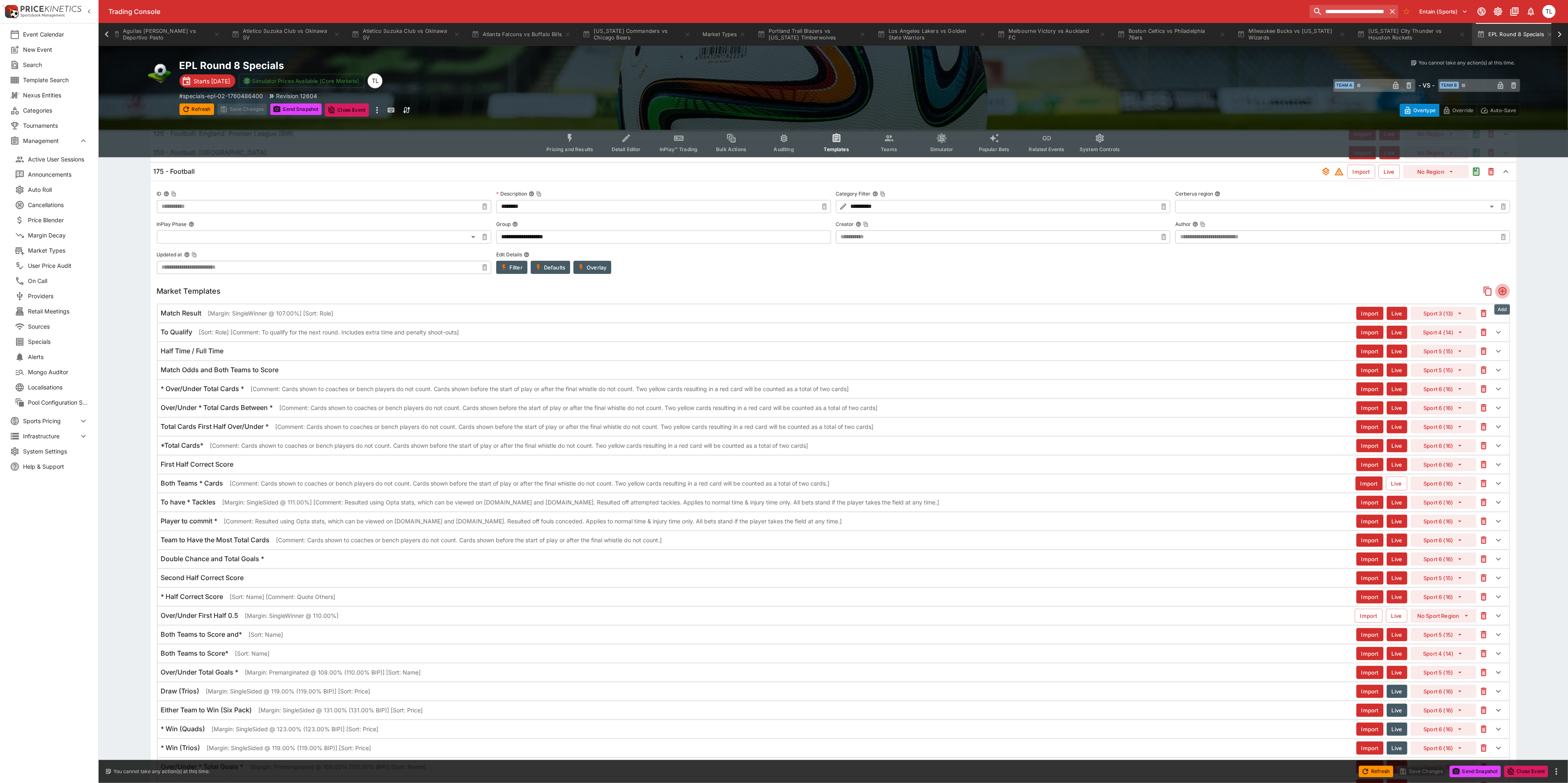
click at [1505, 293] on icon "Add" at bounding box center [1502, 291] width 8 height 8
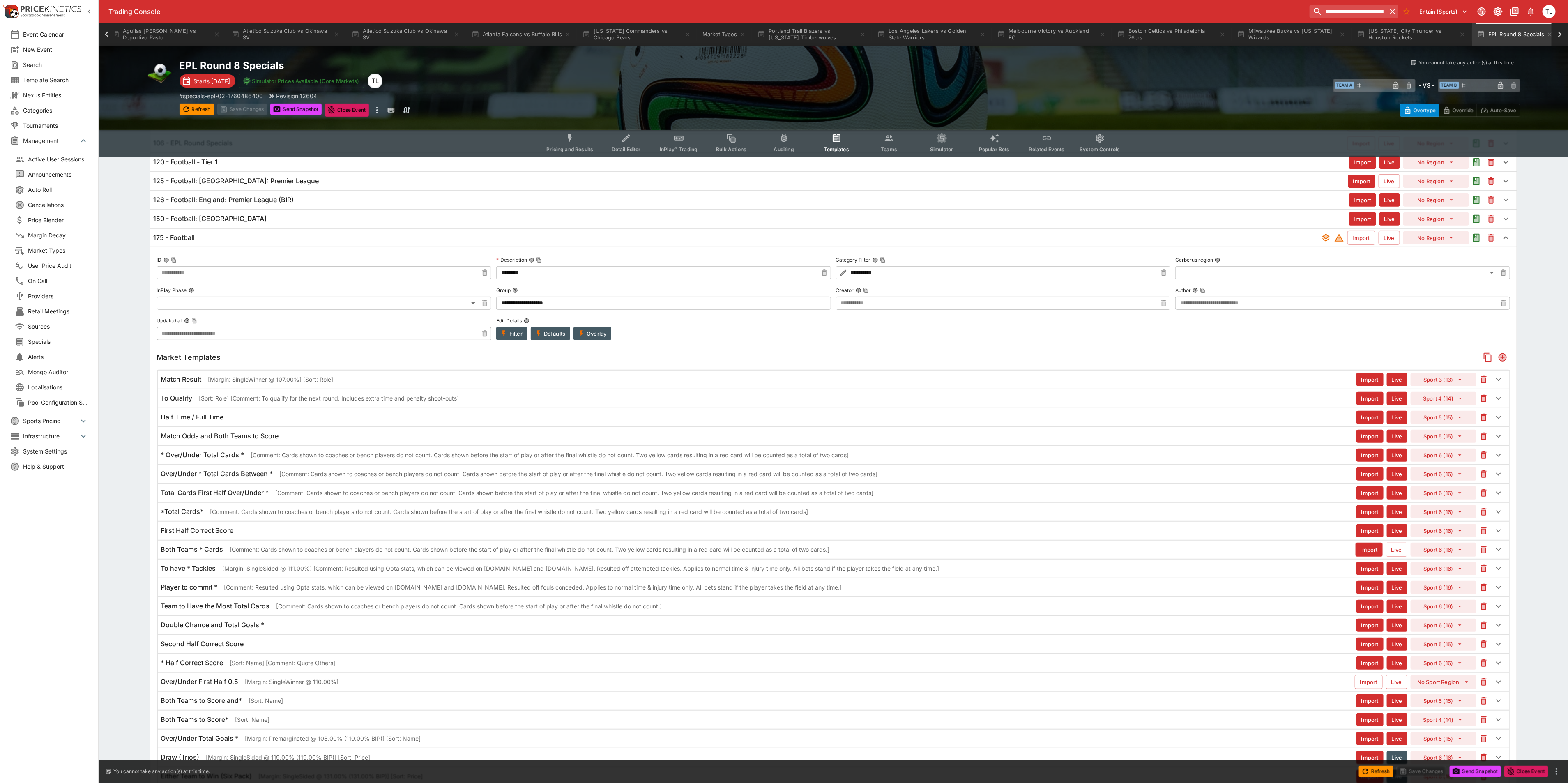
scroll to position [136, 0]
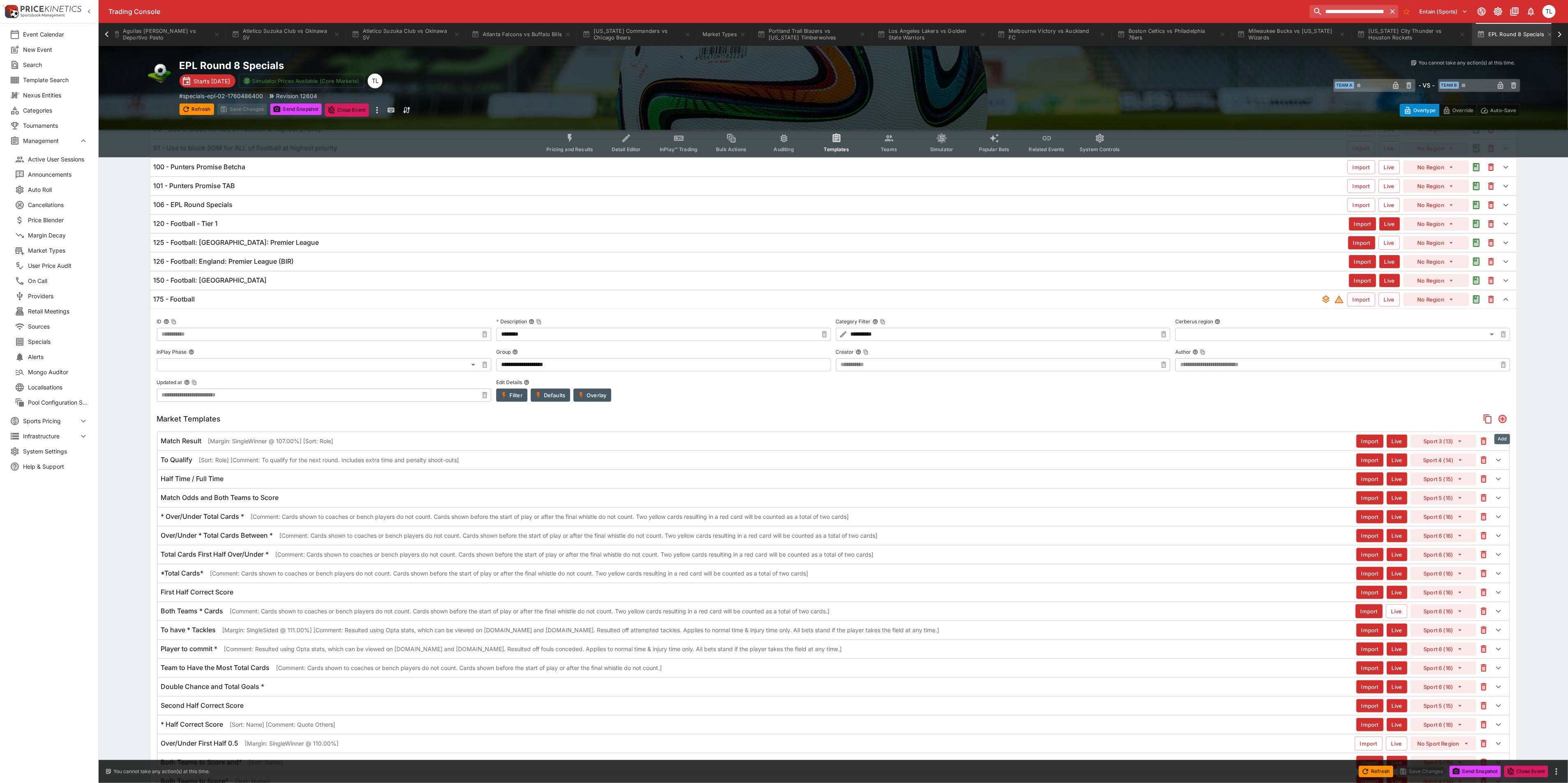
click at [1503, 423] on icon "Add" at bounding box center [1502, 419] width 8 height 8
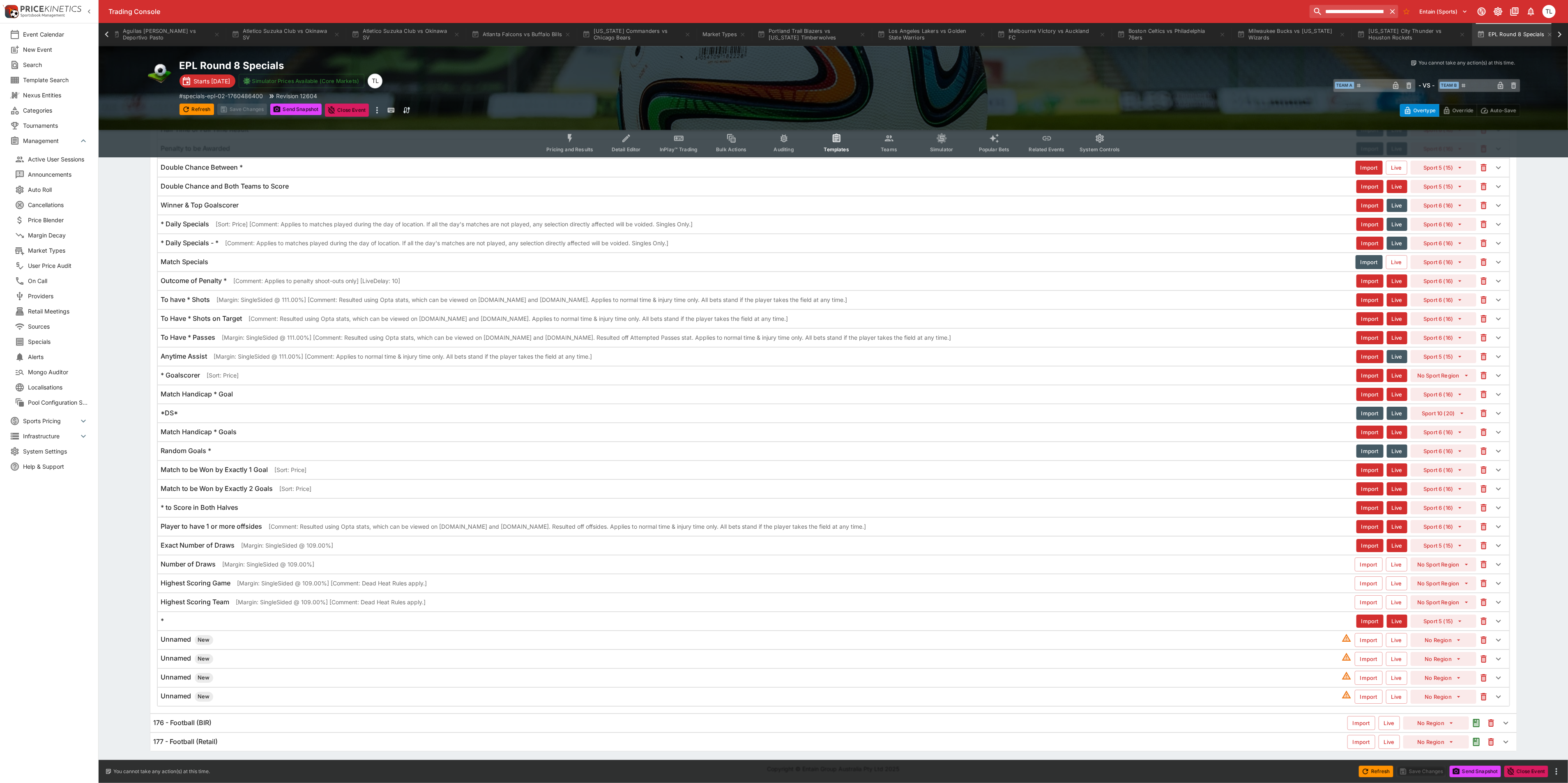
scroll to position [2653, 0]
click at [248, 699] on div "Unnamed New" at bounding box center [751, 697] width 1180 height 10
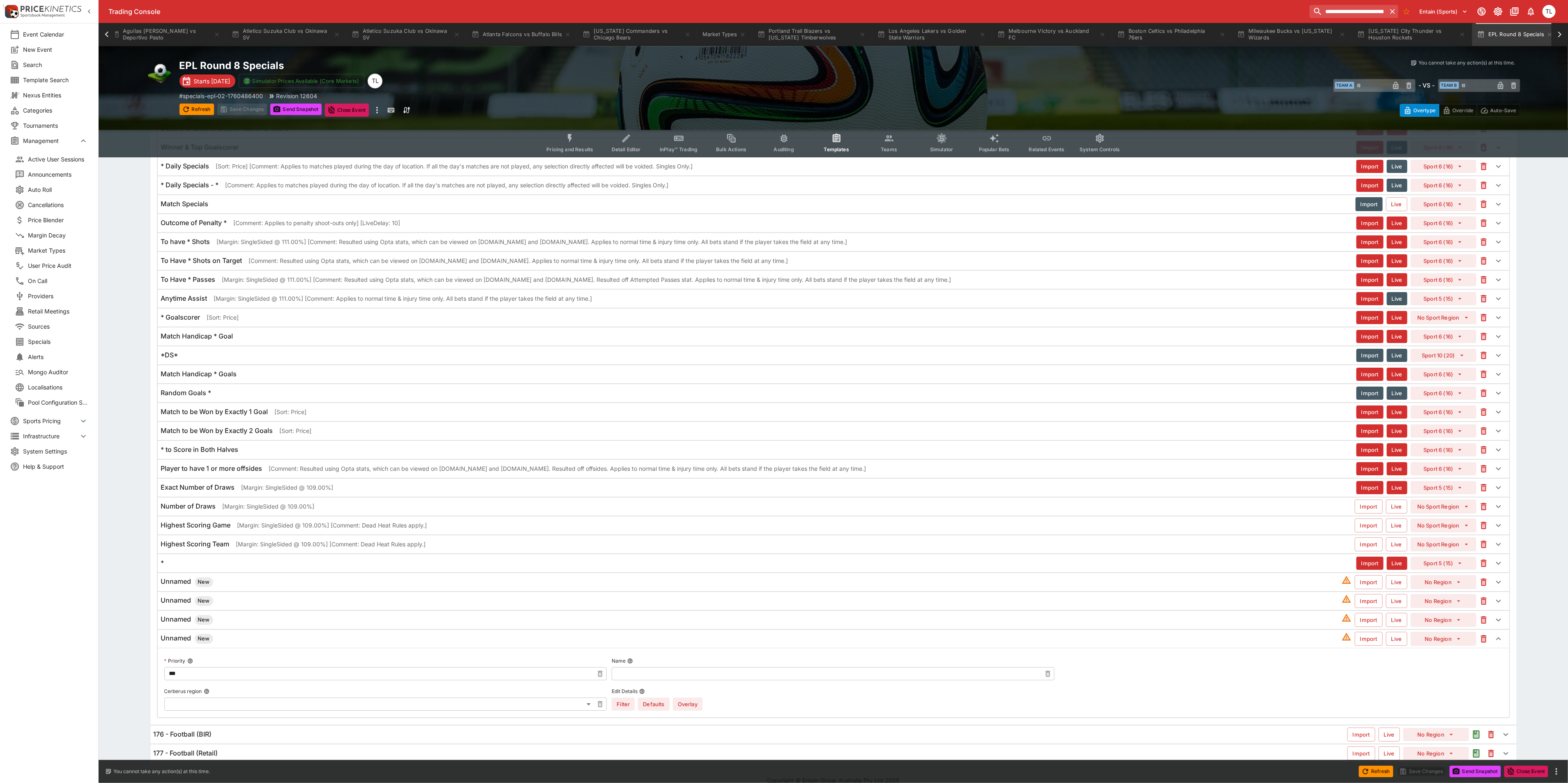
click at [246, 624] on div "Unnamed New" at bounding box center [751, 620] width 1180 height 10
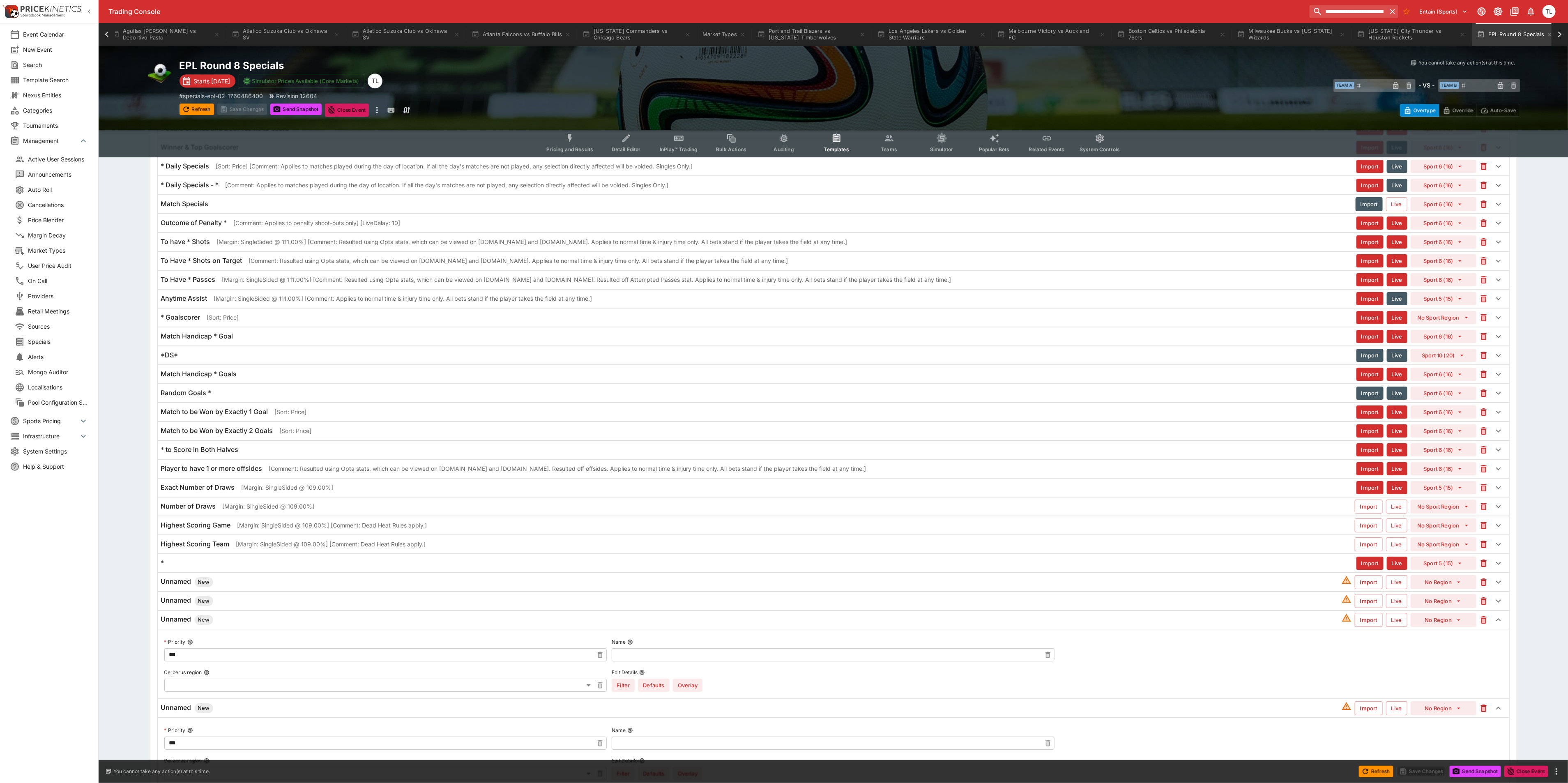
click at [246, 605] on div "Unnamed New" at bounding box center [751, 601] width 1180 height 10
click at [250, 587] on div "Unnamed New" at bounding box center [751, 582] width 1180 height 10
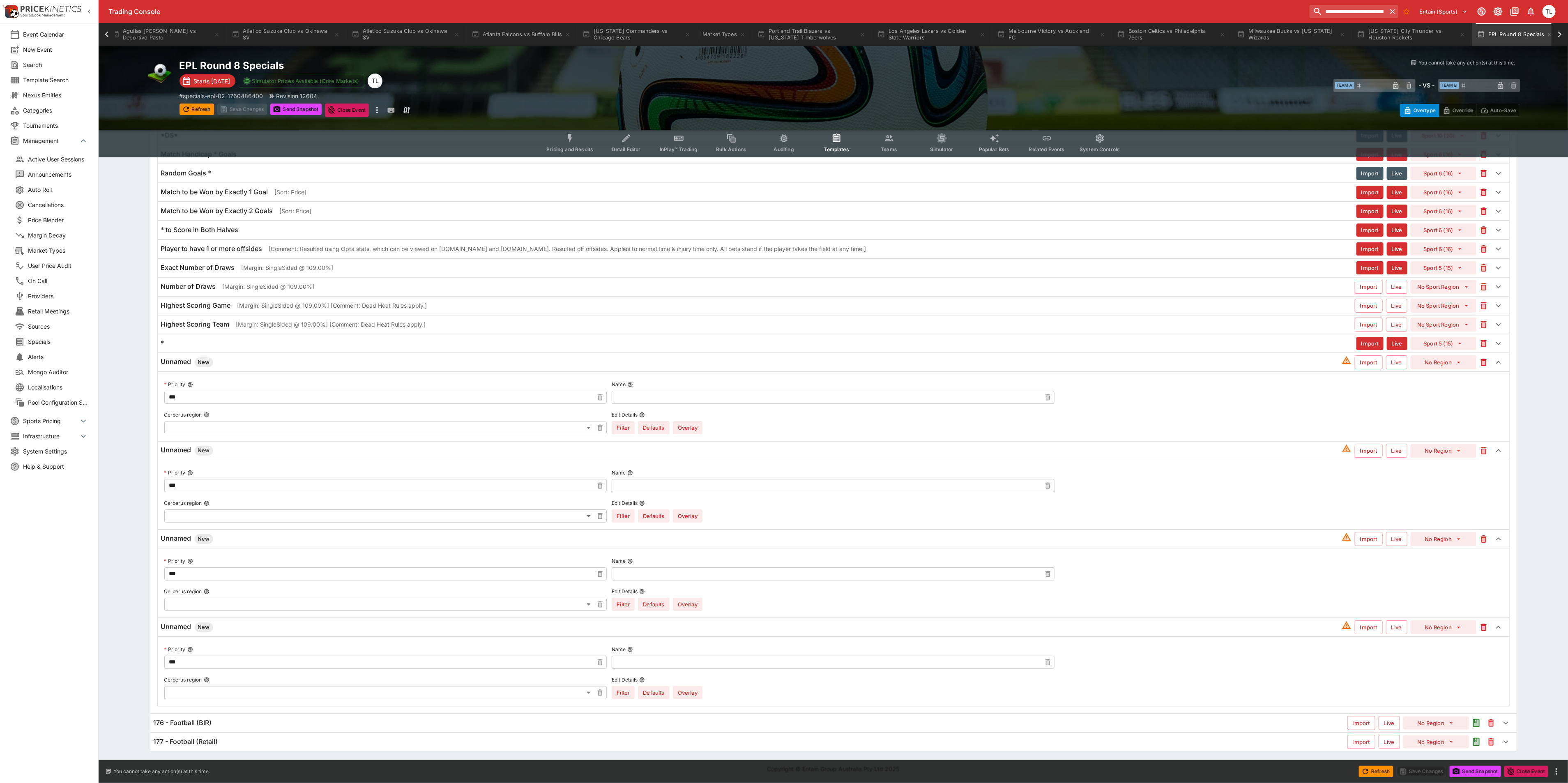
scroll to position [2899, 0]
click at [698, 403] on input "text" at bounding box center [827, 397] width 430 height 13
type input "**********"
click at [710, 492] on input "text" at bounding box center [827, 485] width 430 height 13
type input "**********"
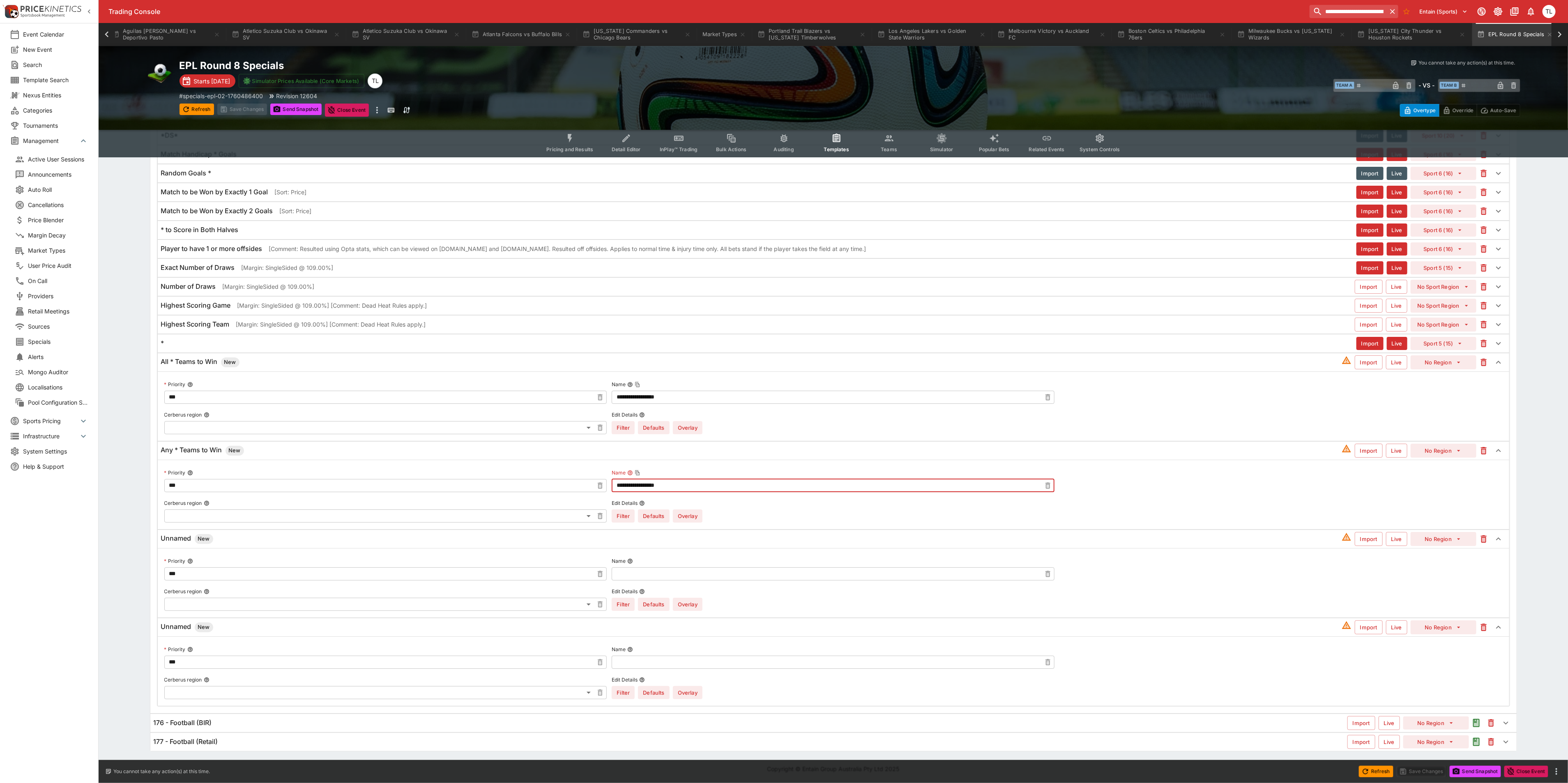
click at [662, 580] on input "text" at bounding box center [827, 573] width 430 height 13
type input "**********"
click at [659, 669] on input "text" at bounding box center [827, 662] width 430 height 13
click at [732, 669] on input "text" at bounding box center [827, 662] width 430 height 13
type input "**********"
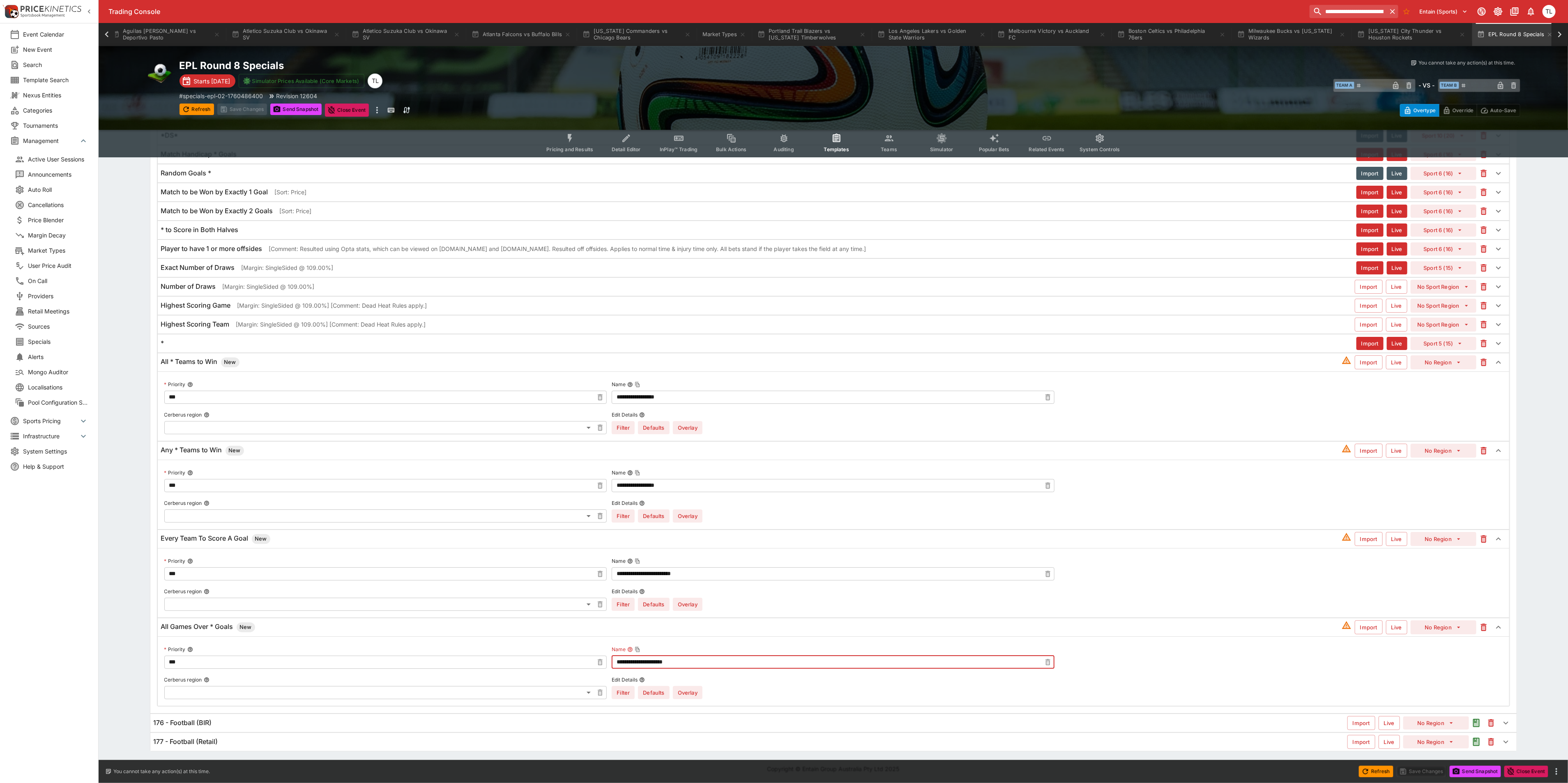
click at [687, 434] on button "Overlay" at bounding box center [688, 427] width 29 height 13
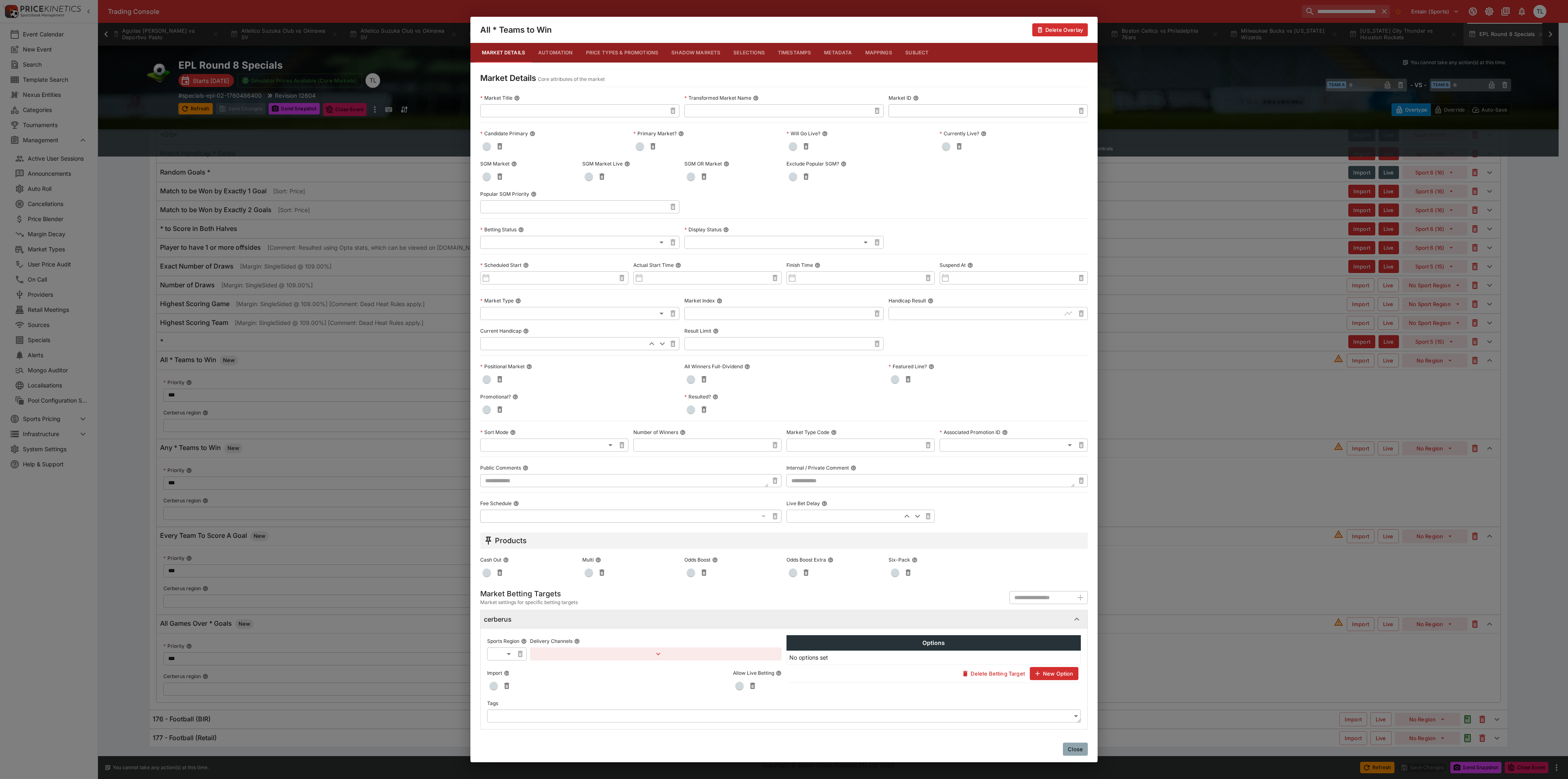
click at [483, 178] on span "button" at bounding box center [486, 176] width 8 height 8
click at [1073, 741] on div "Close" at bounding box center [784, 749] width 627 height 26
click at [1074, 748] on button "Close" at bounding box center [1075, 749] width 25 height 13
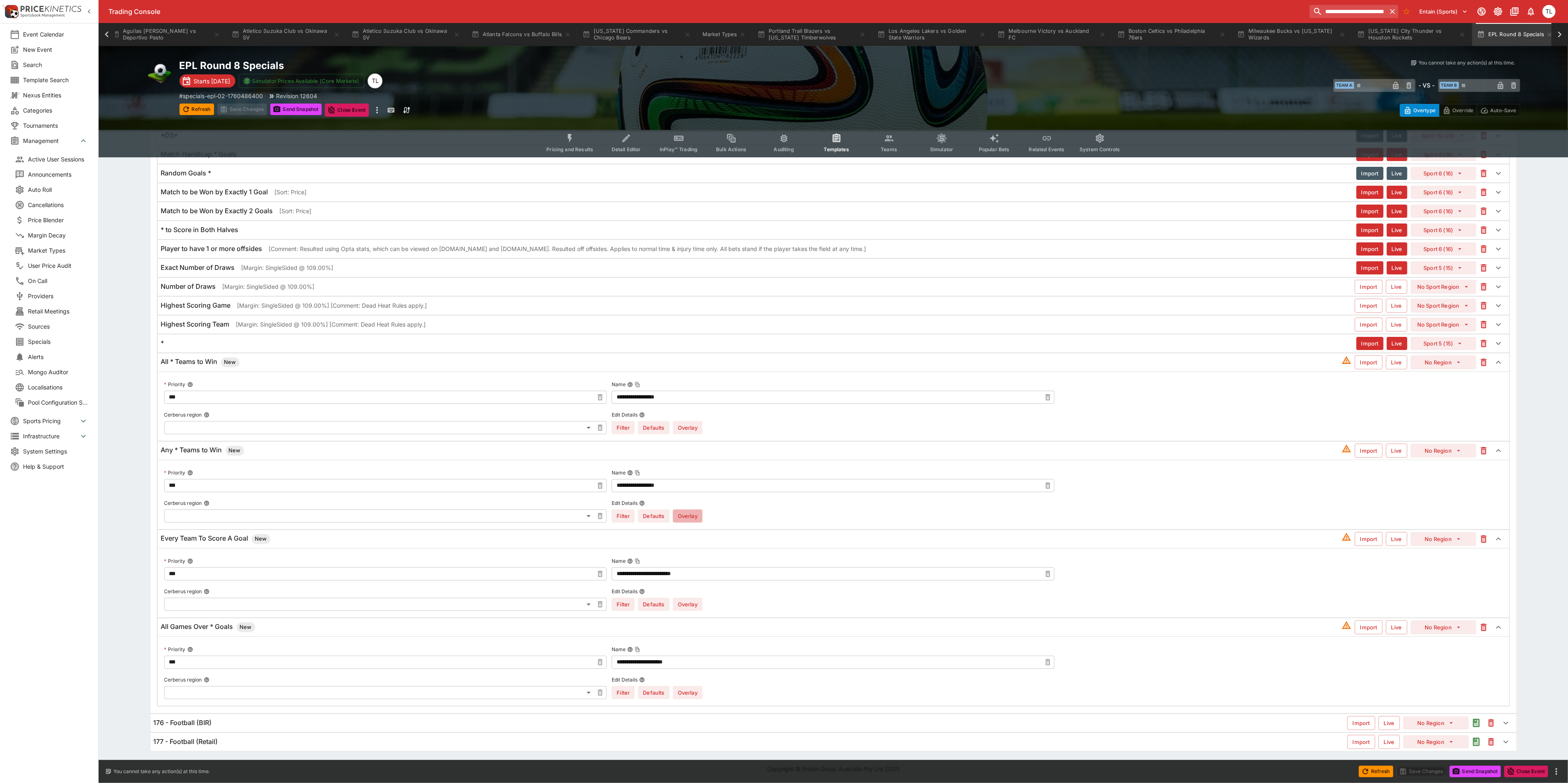
click at [694, 522] on button "Overlay" at bounding box center [688, 515] width 29 height 13
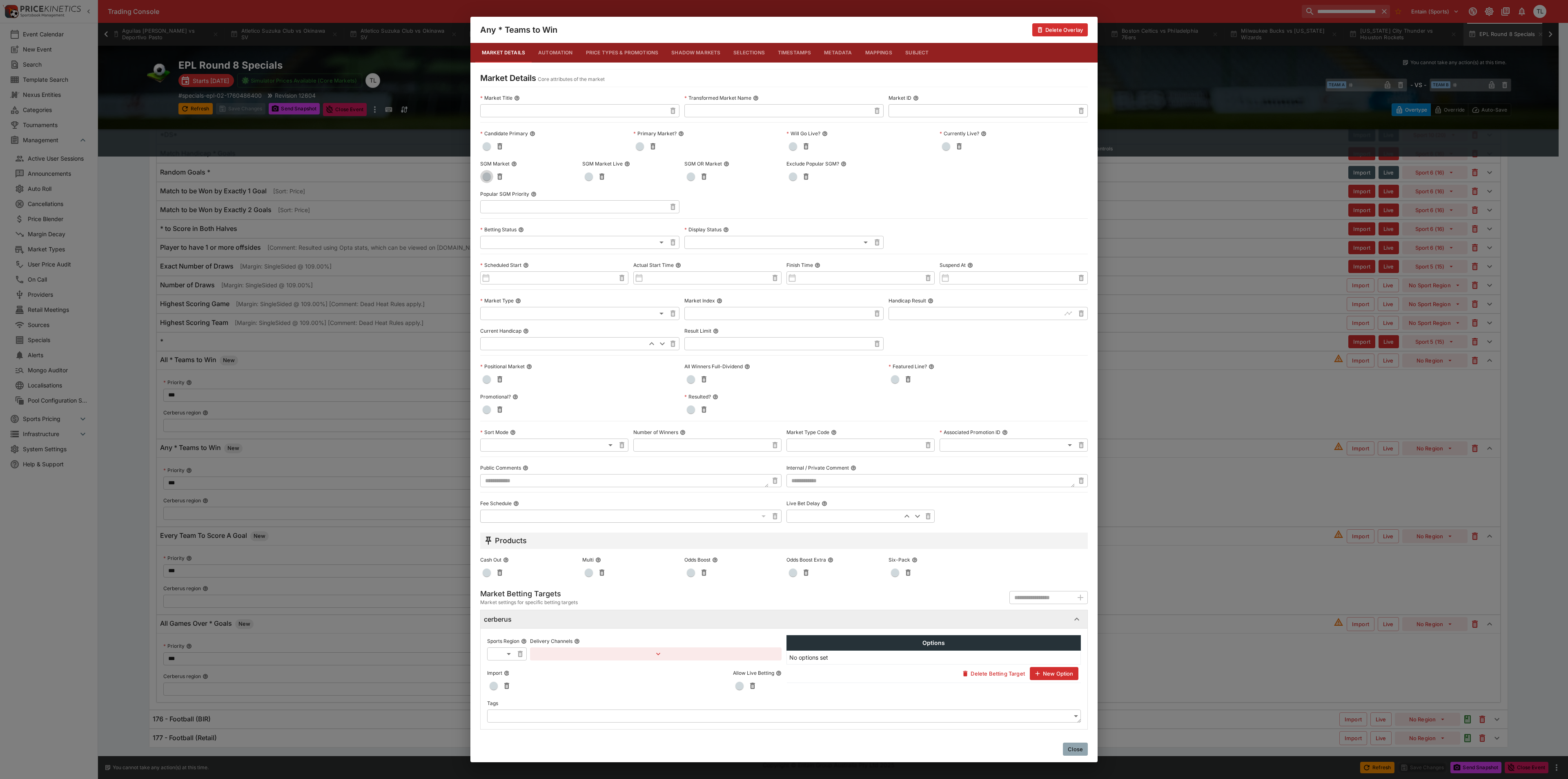
click at [488, 173] on span "button" at bounding box center [486, 176] width 8 height 8
click at [1073, 749] on button "Close" at bounding box center [1075, 749] width 25 height 13
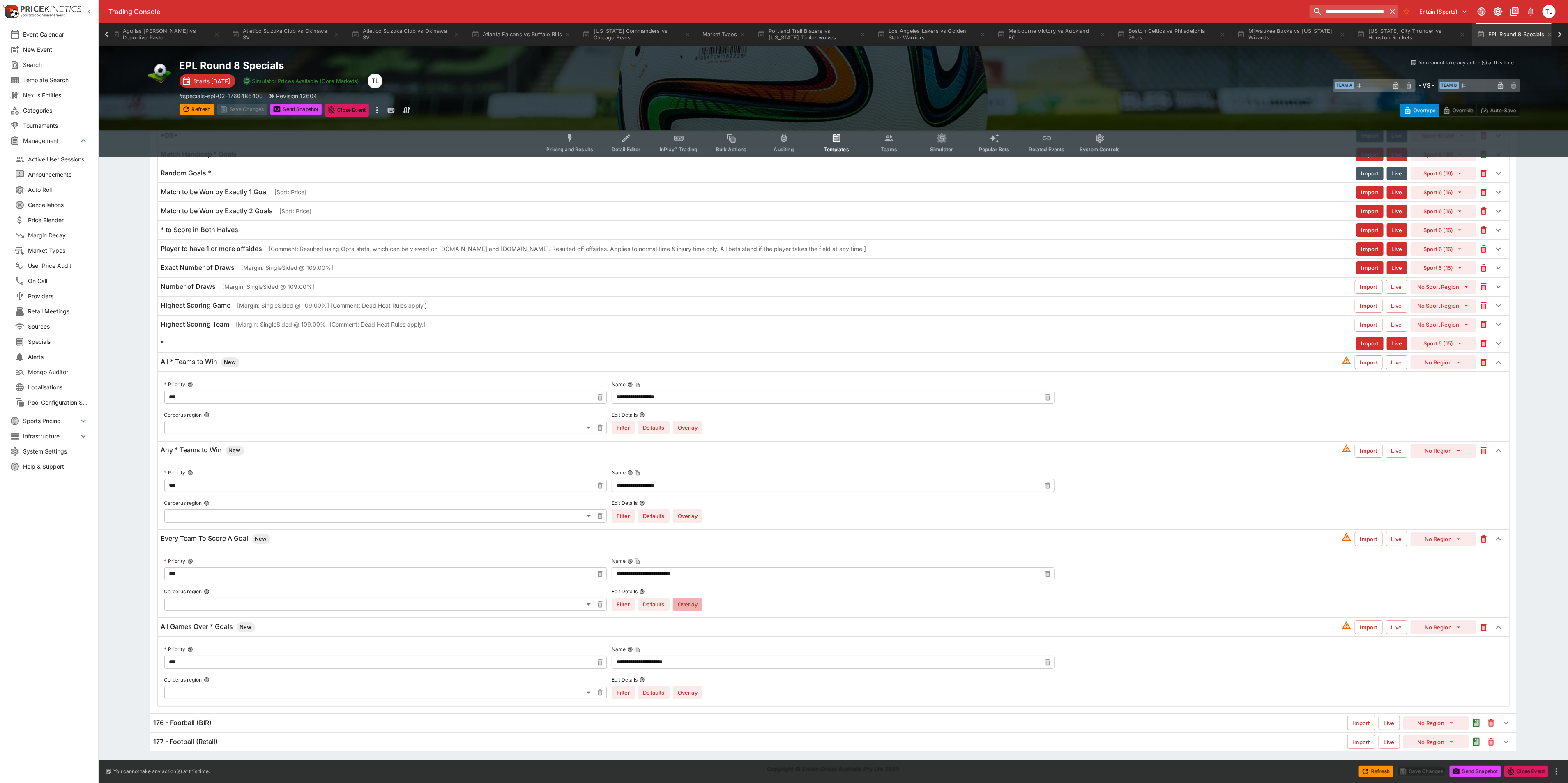
click at [695, 611] on button "Overlay" at bounding box center [688, 604] width 29 height 13
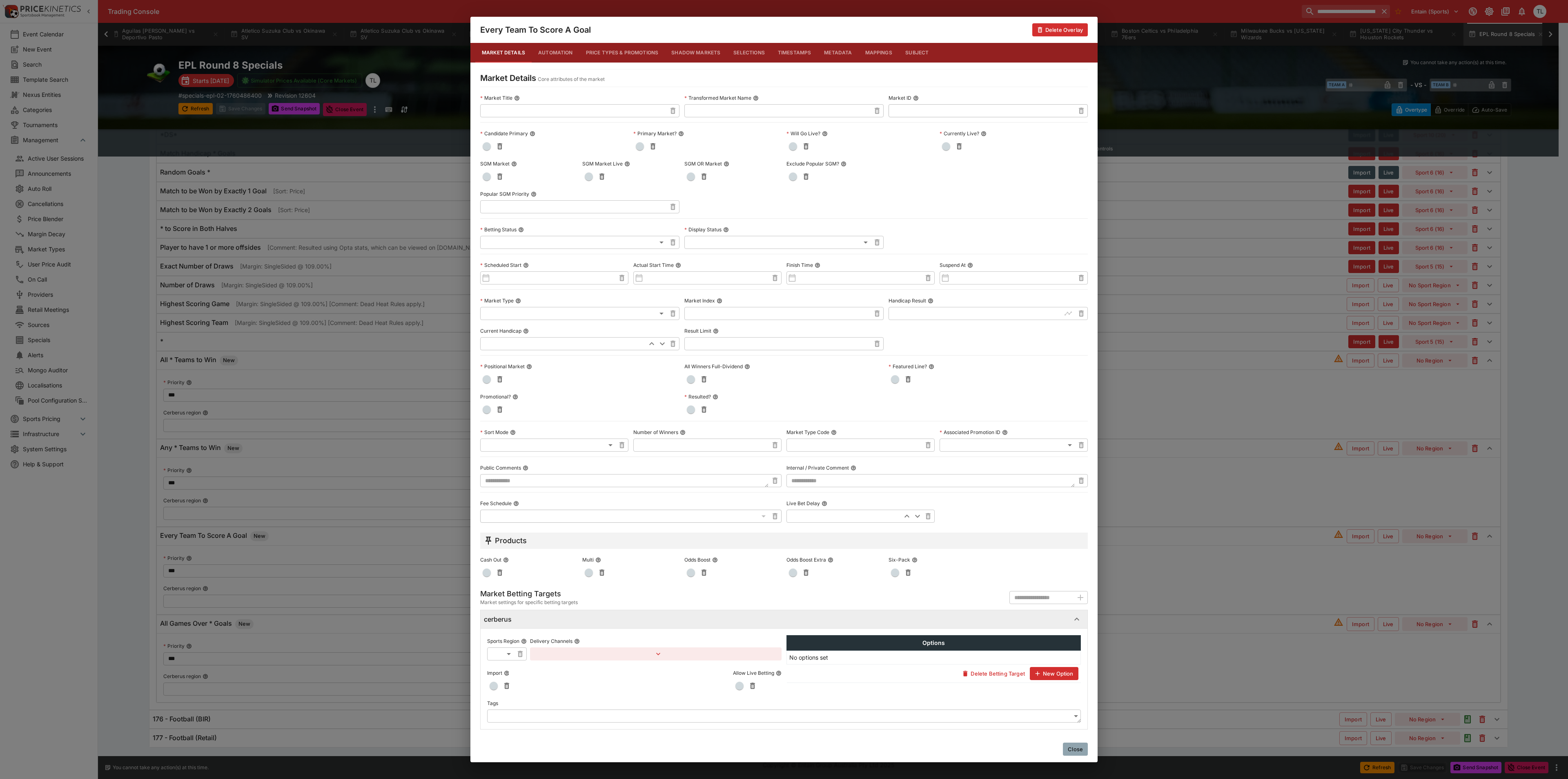
click at [486, 172] on span "button" at bounding box center [486, 176] width 8 height 8
click at [1080, 747] on button "Close" at bounding box center [1075, 749] width 25 height 13
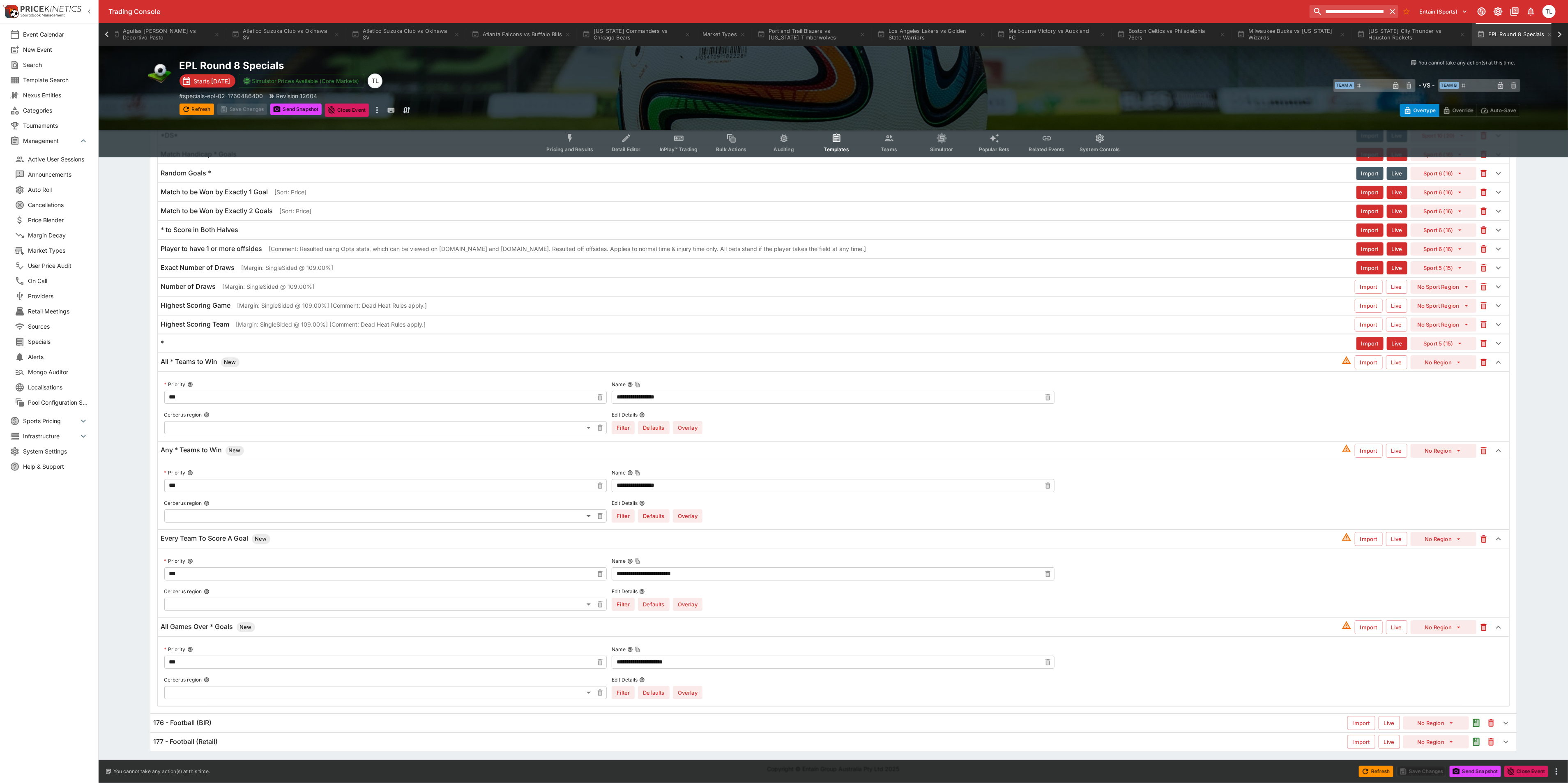
click at [697, 699] on button "Overlay" at bounding box center [688, 692] width 29 height 13
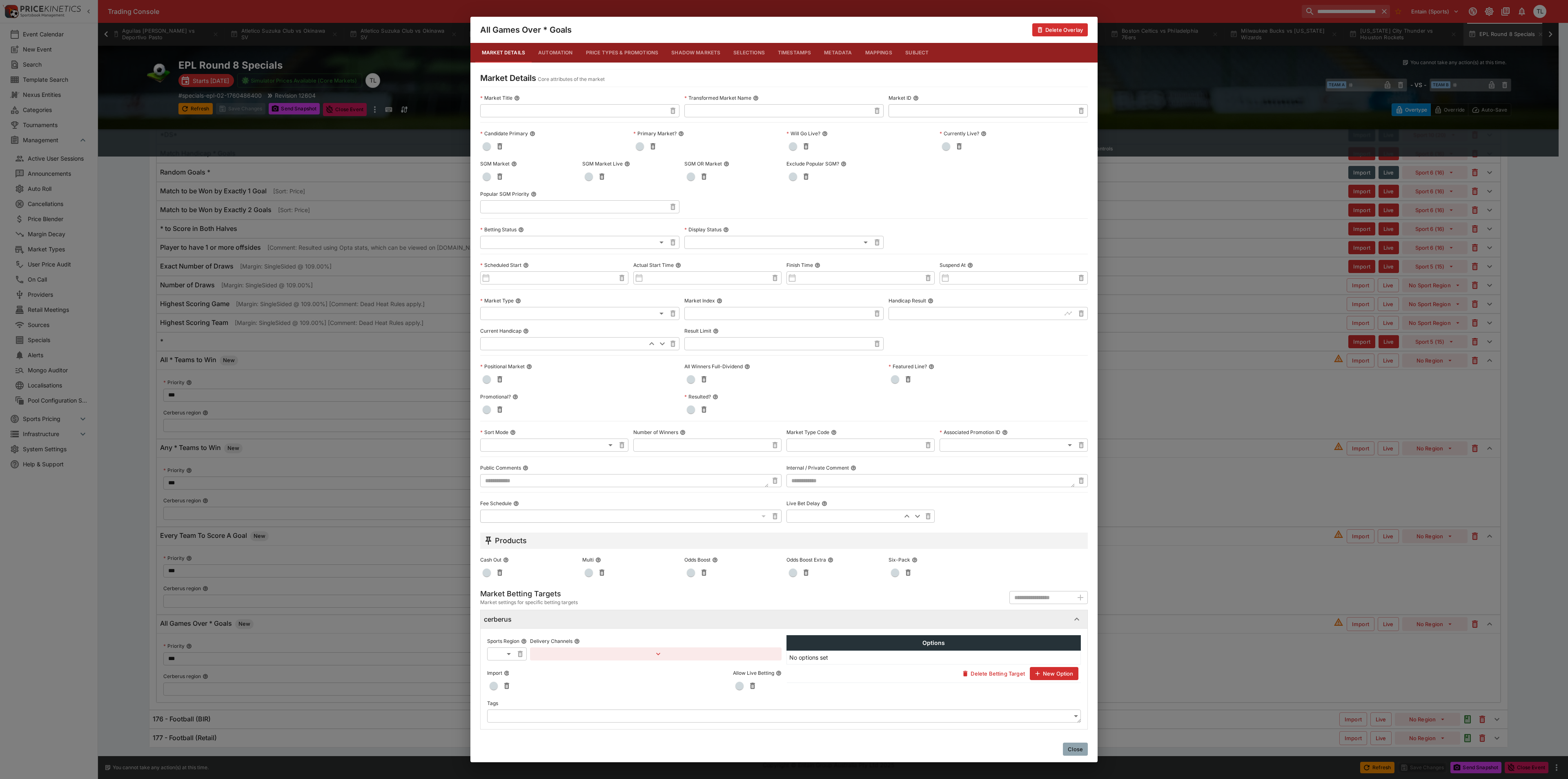
click at [481, 171] on div at bounding box center [529, 176] width 97 height 13
click at [486, 178] on span "button" at bounding box center [486, 176] width 8 height 8
drag, startPoint x: 1070, startPoint y: 744, endPoint x: 996, endPoint y: 679, distance: 98.5
click at [1071, 744] on button "Close" at bounding box center [1075, 749] width 25 height 13
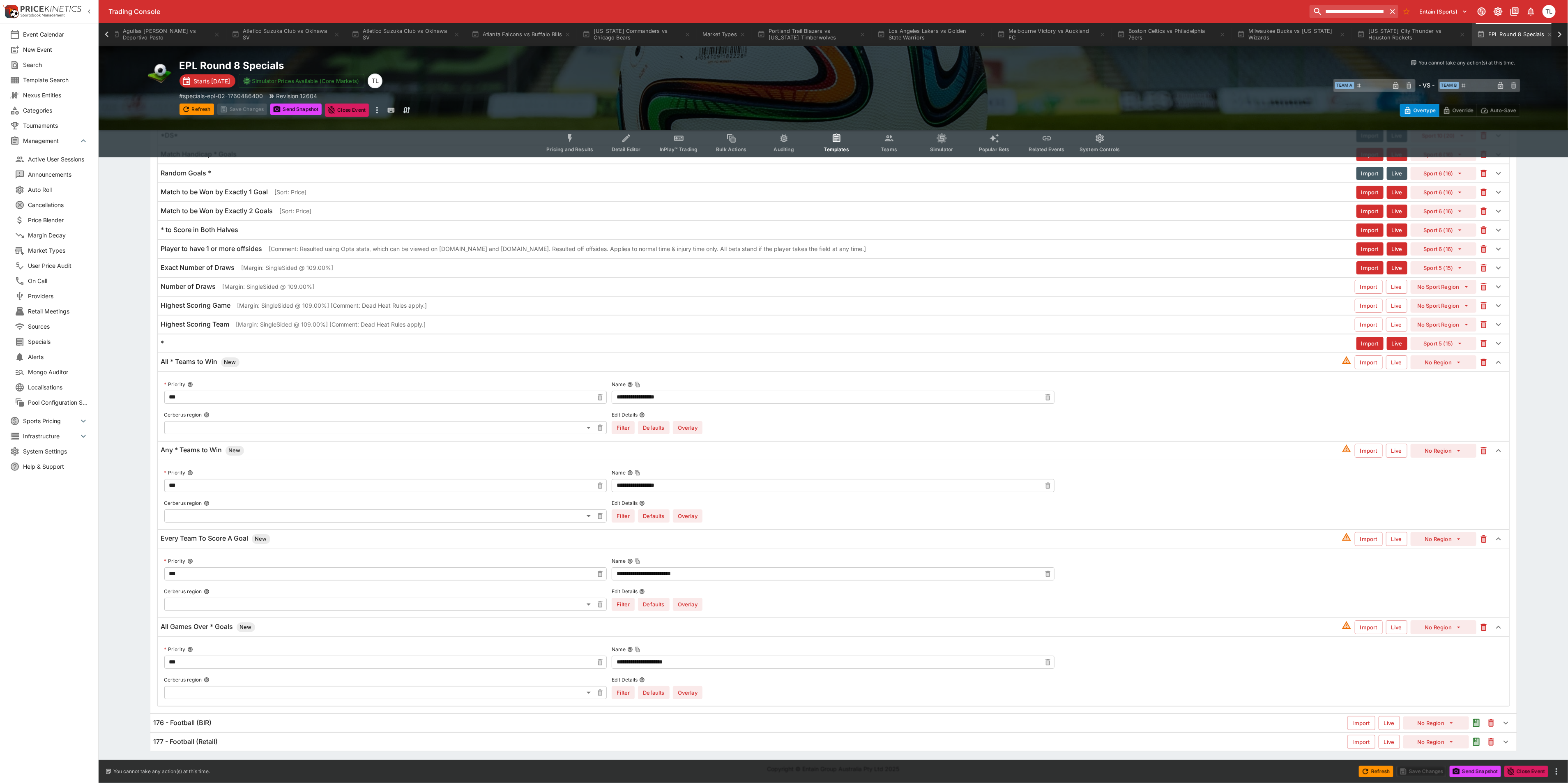
click at [407, 291] on div "Number of Draws [Margin: SingleSided @ 109.00%]" at bounding box center [757, 287] width 1193 height 9
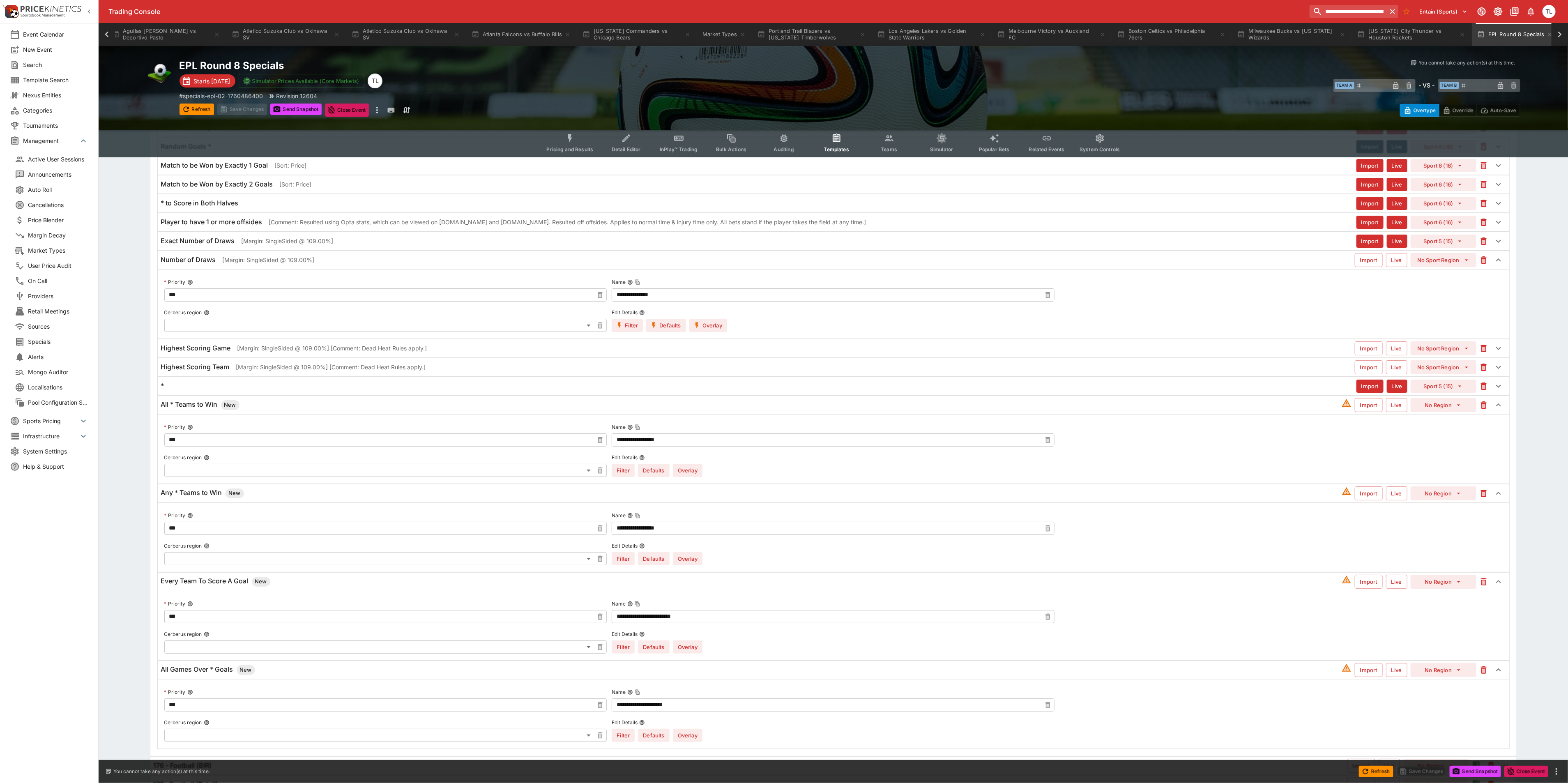
click at [710, 332] on button "Overlay" at bounding box center [708, 325] width 38 height 13
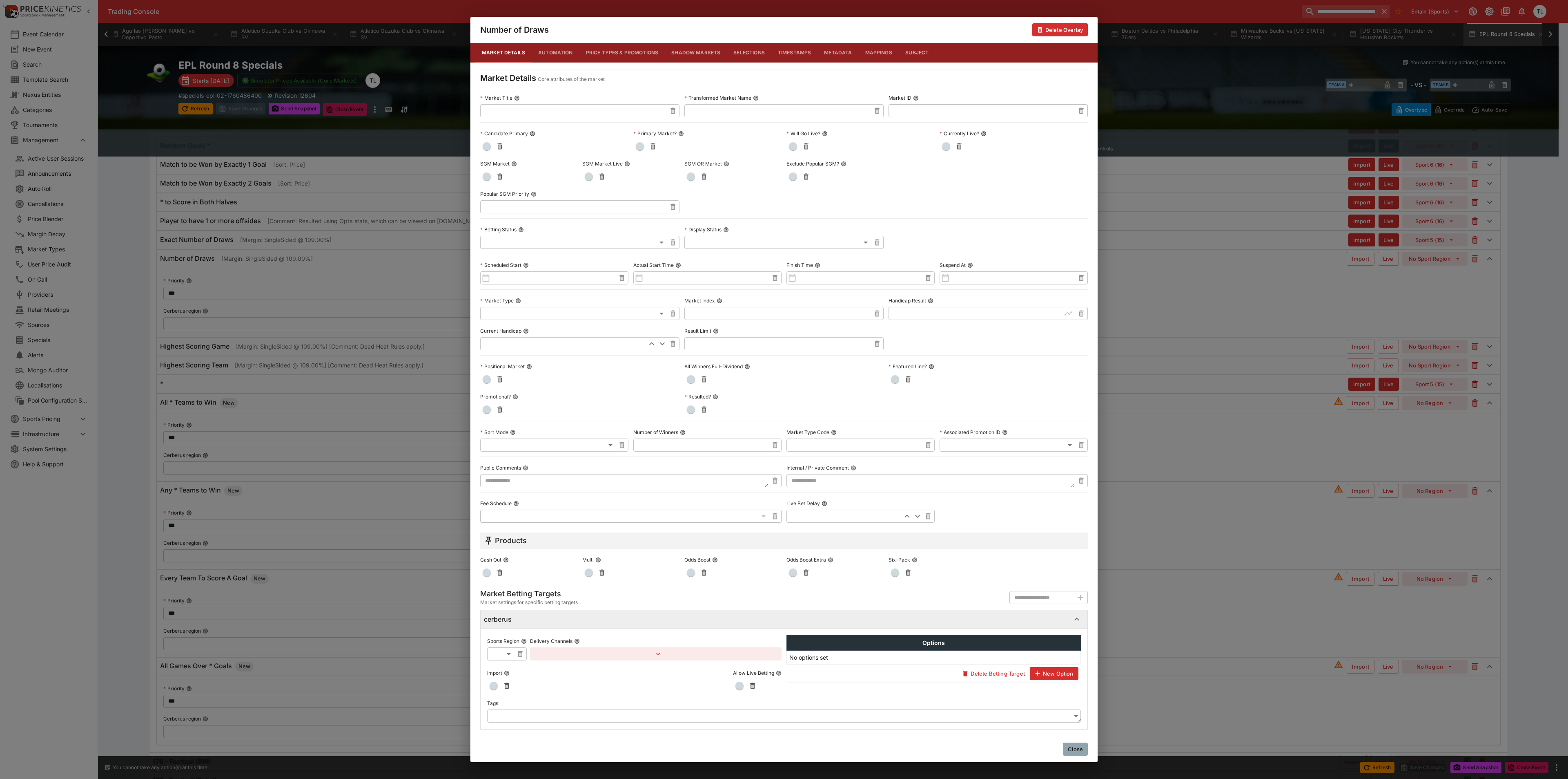
click at [486, 173] on span "button" at bounding box center [486, 176] width 8 height 8
click at [1069, 750] on button "Close" at bounding box center [1075, 749] width 25 height 13
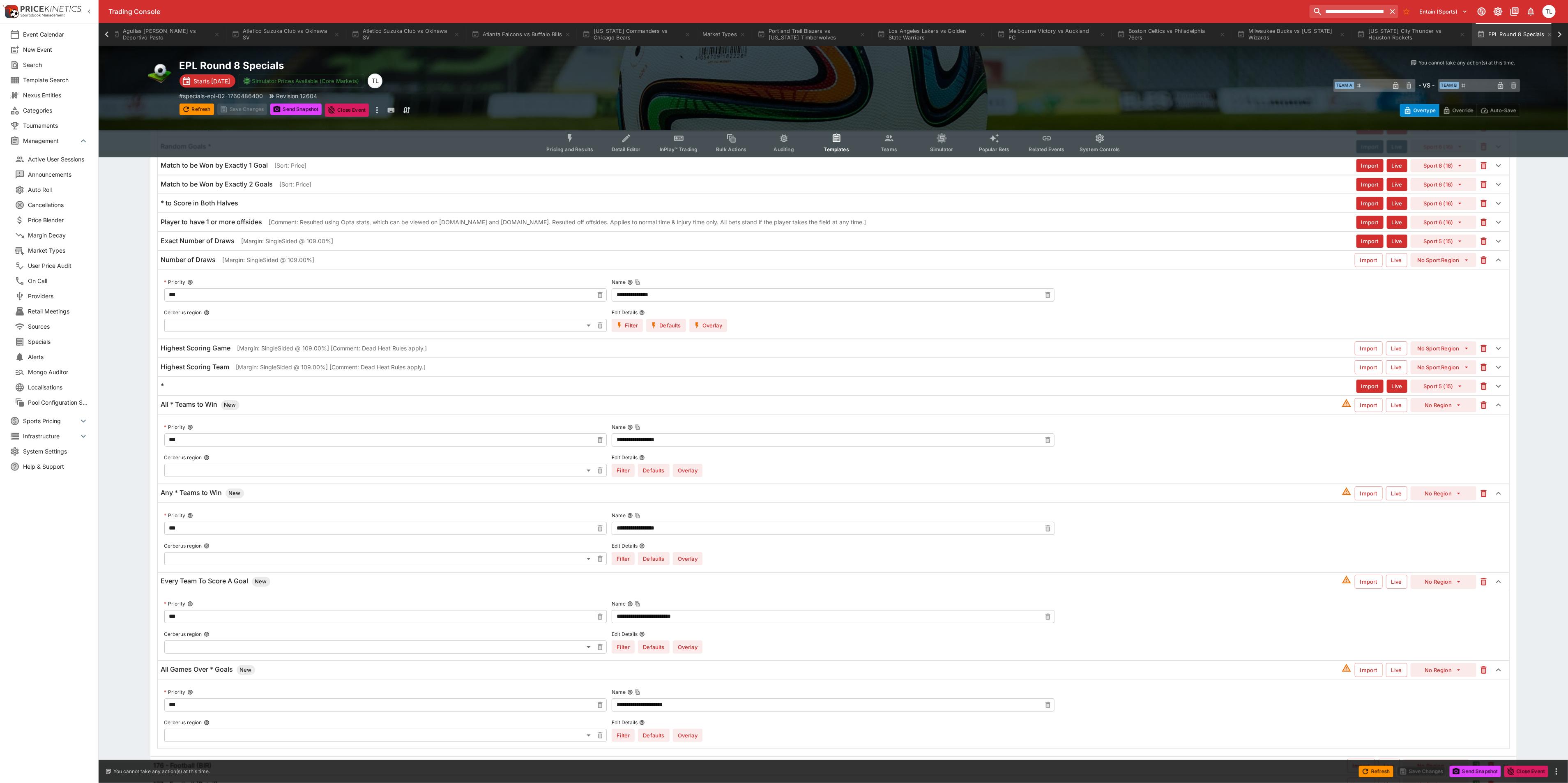
click at [366, 245] on div "Exact Number of Draws [Margin: SingleSided @ 109.00%]" at bounding box center [759, 241] width 1195 height 9
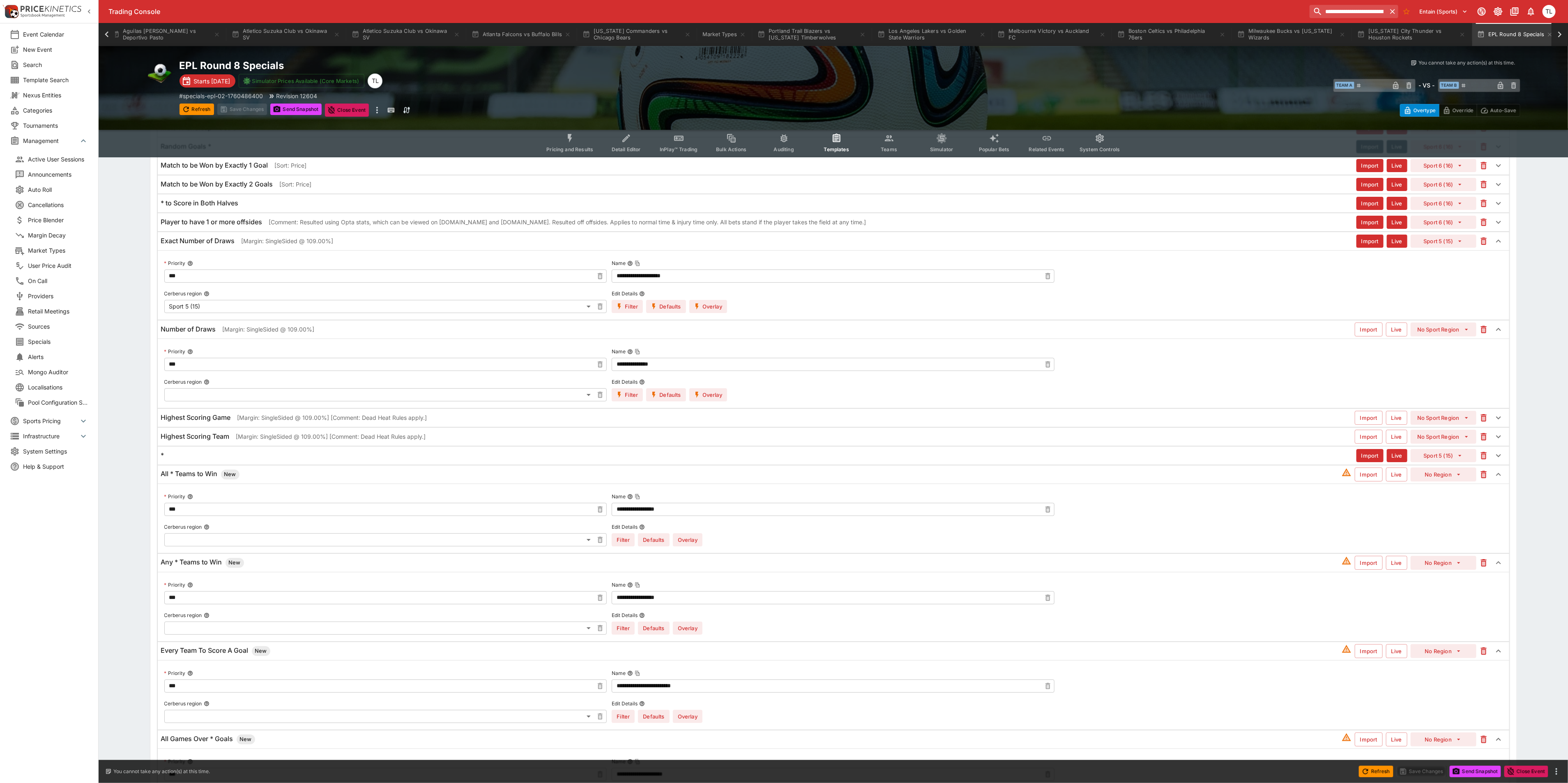
click at [722, 313] on button "Overlay" at bounding box center [708, 306] width 38 height 13
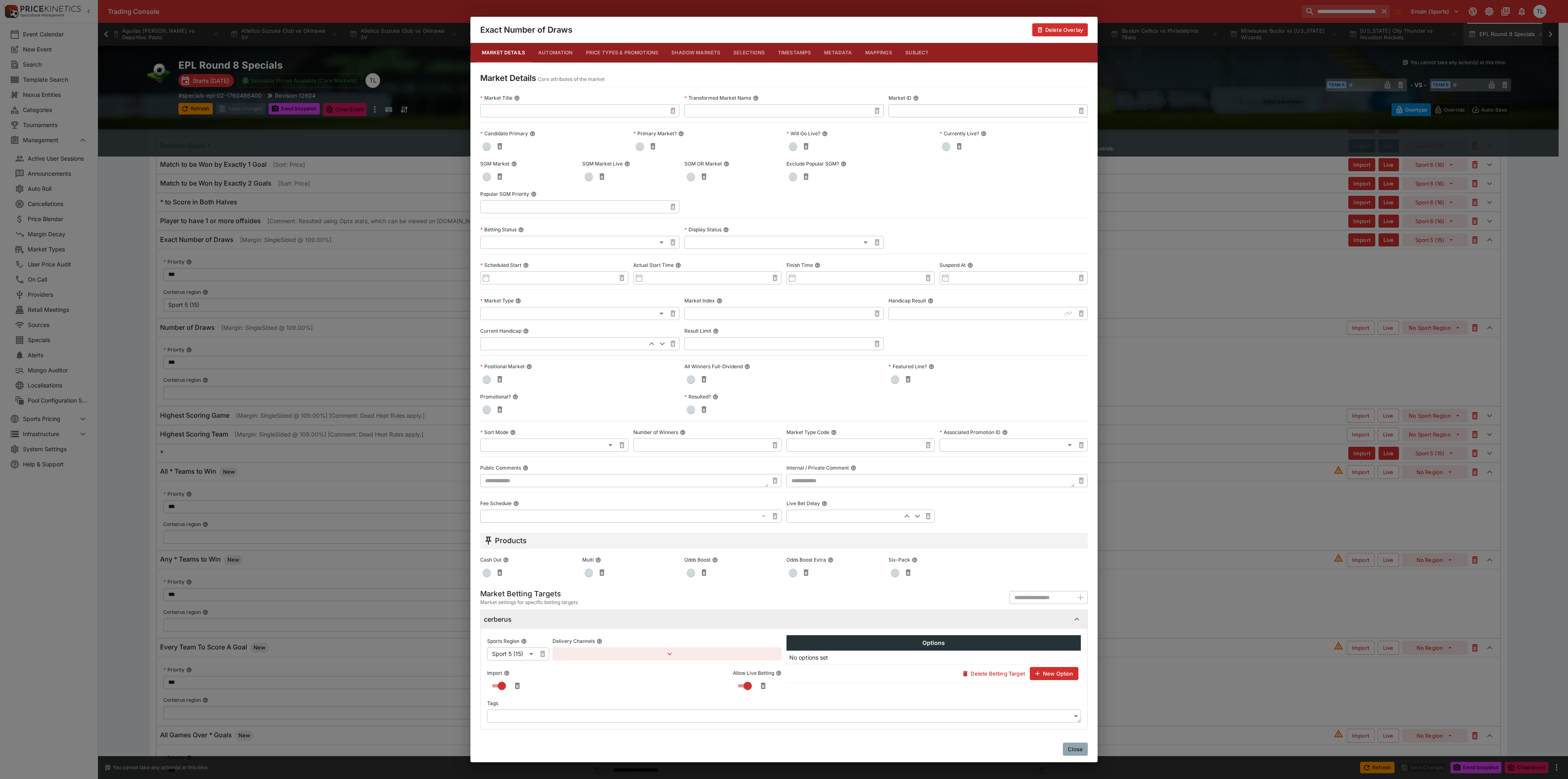
click at [488, 172] on span "button" at bounding box center [486, 176] width 8 height 8
click at [1080, 750] on button "Close" at bounding box center [1075, 749] width 25 height 13
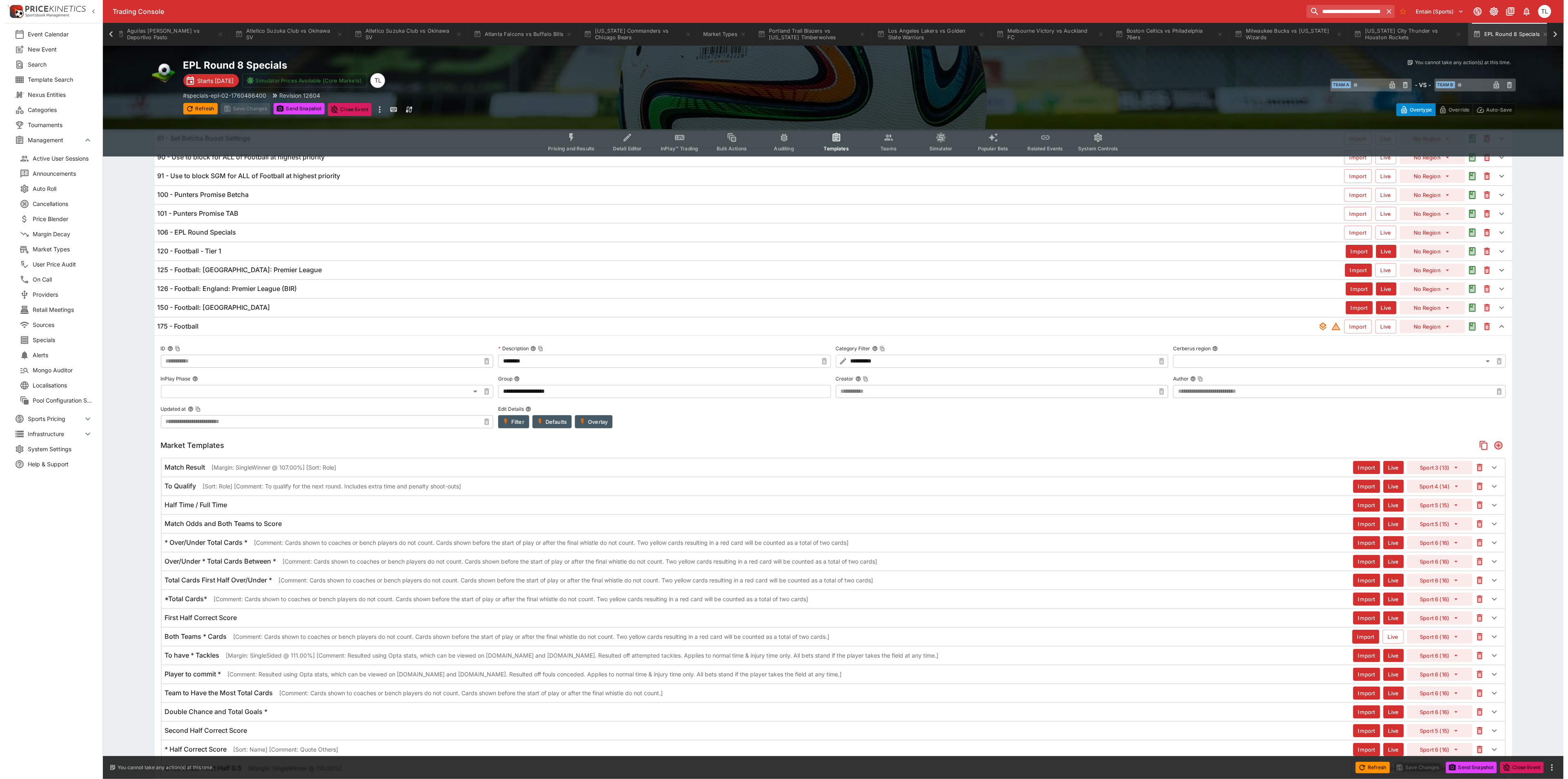
scroll to position [0, 0]
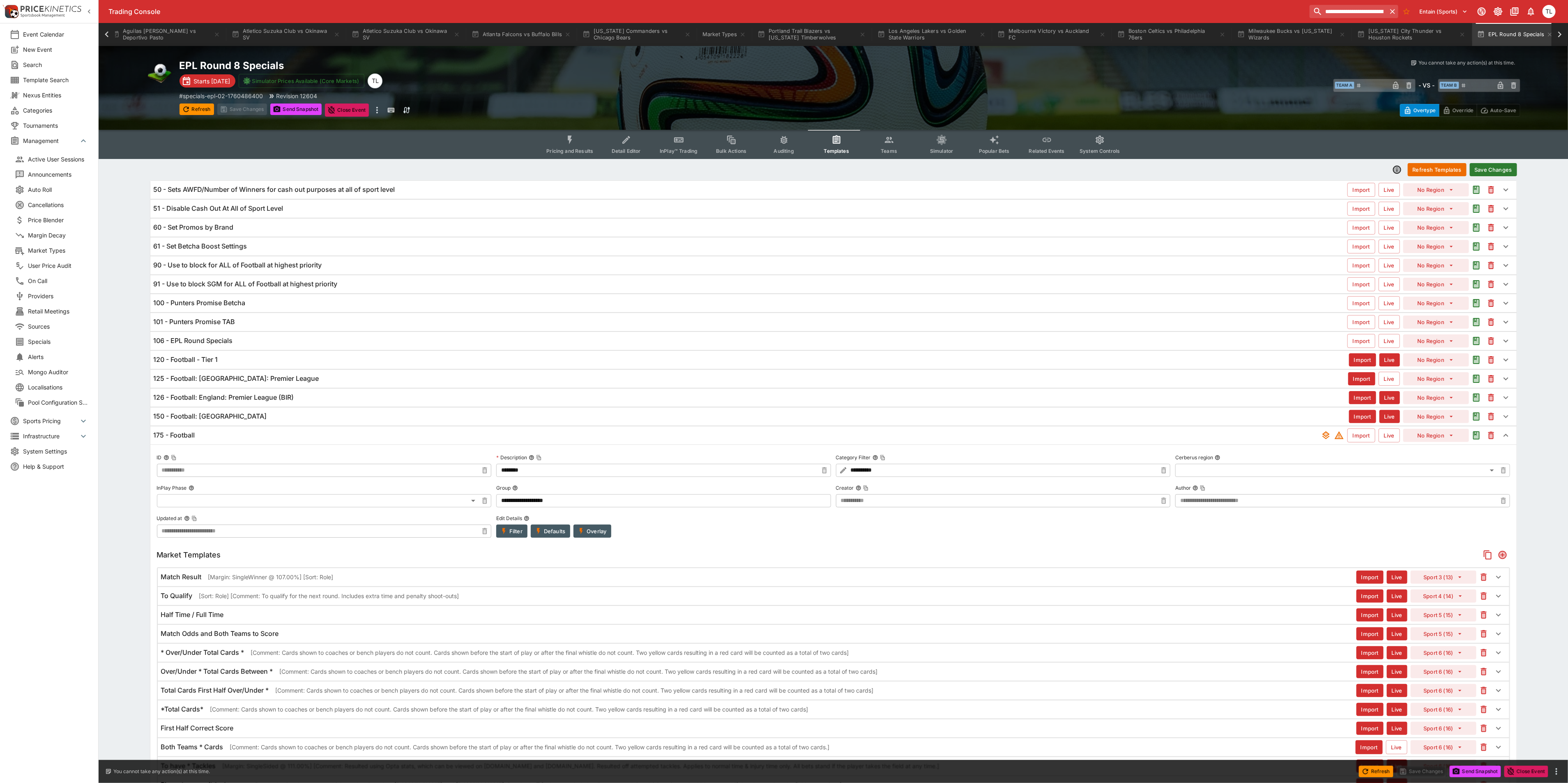
click at [1502, 175] on button "Save Changes" at bounding box center [1493, 169] width 47 height 13
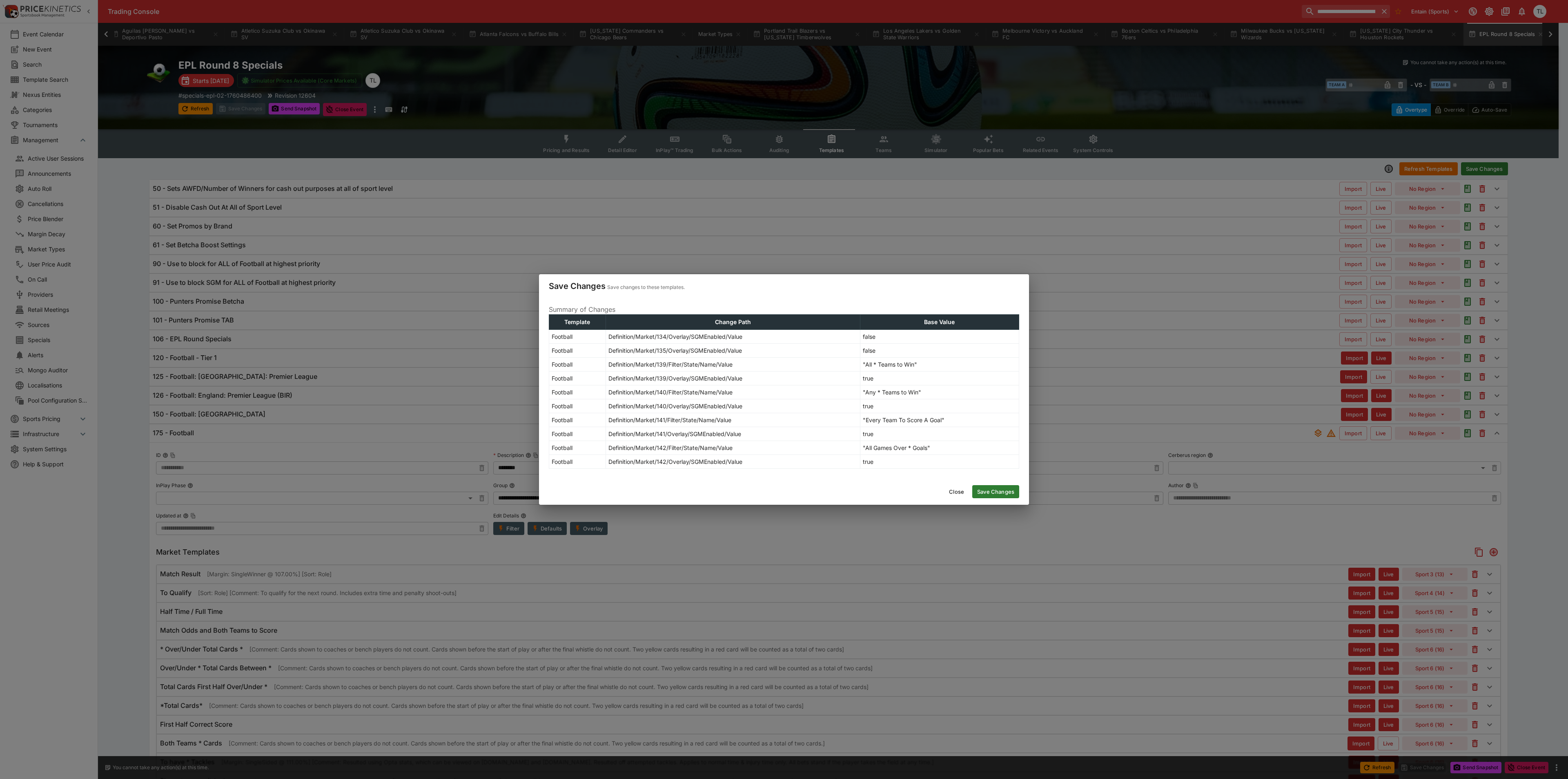
click at [978, 490] on button "Save Changes" at bounding box center [995, 491] width 47 height 13
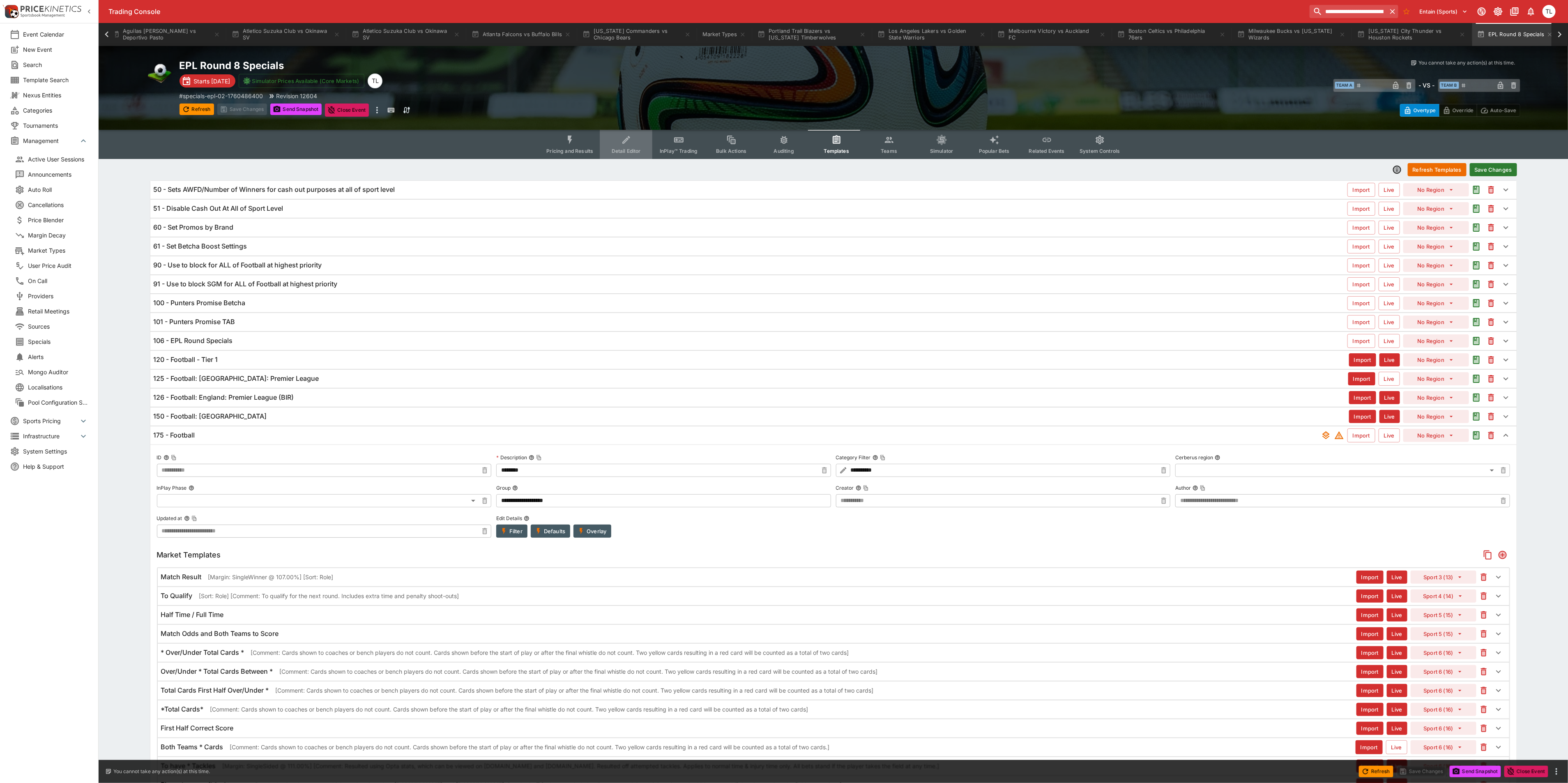
click at [623, 142] on icon "Event type filters" at bounding box center [626, 140] width 10 height 10
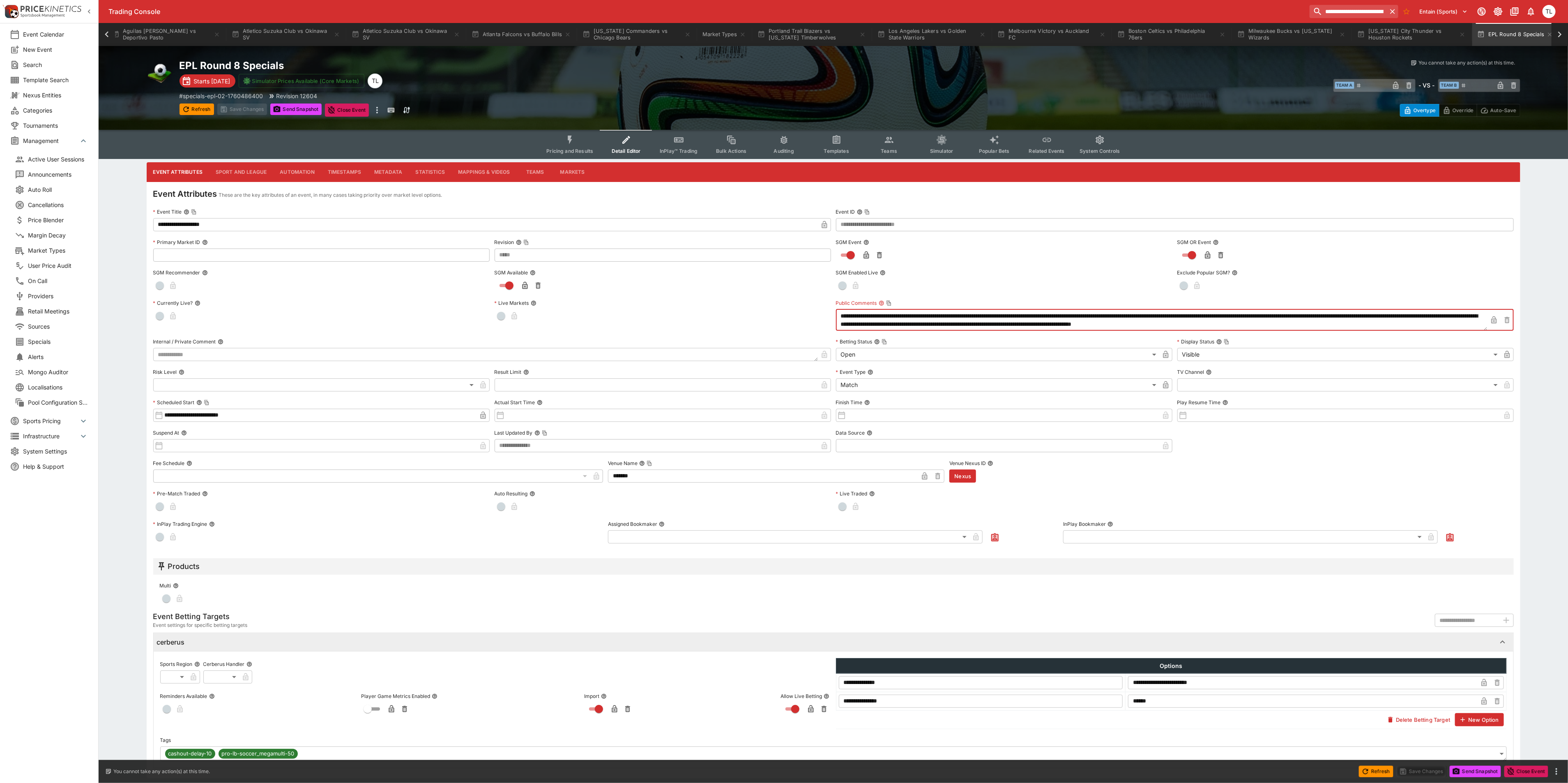
click at [972, 311] on textarea "**********" at bounding box center [1161, 320] width 651 height 21
click at [1000, 315] on textarea "**********" at bounding box center [1161, 320] width 651 height 21
click at [1065, 317] on textarea "**********" at bounding box center [1161, 320] width 651 height 21
drag, startPoint x: 1112, startPoint y: 313, endPoint x: 1123, endPoint y: 311, distance: 11.2
click at [1116, 312] on textarea "**********" at bounding box center [1161, 320] width 651 height 21
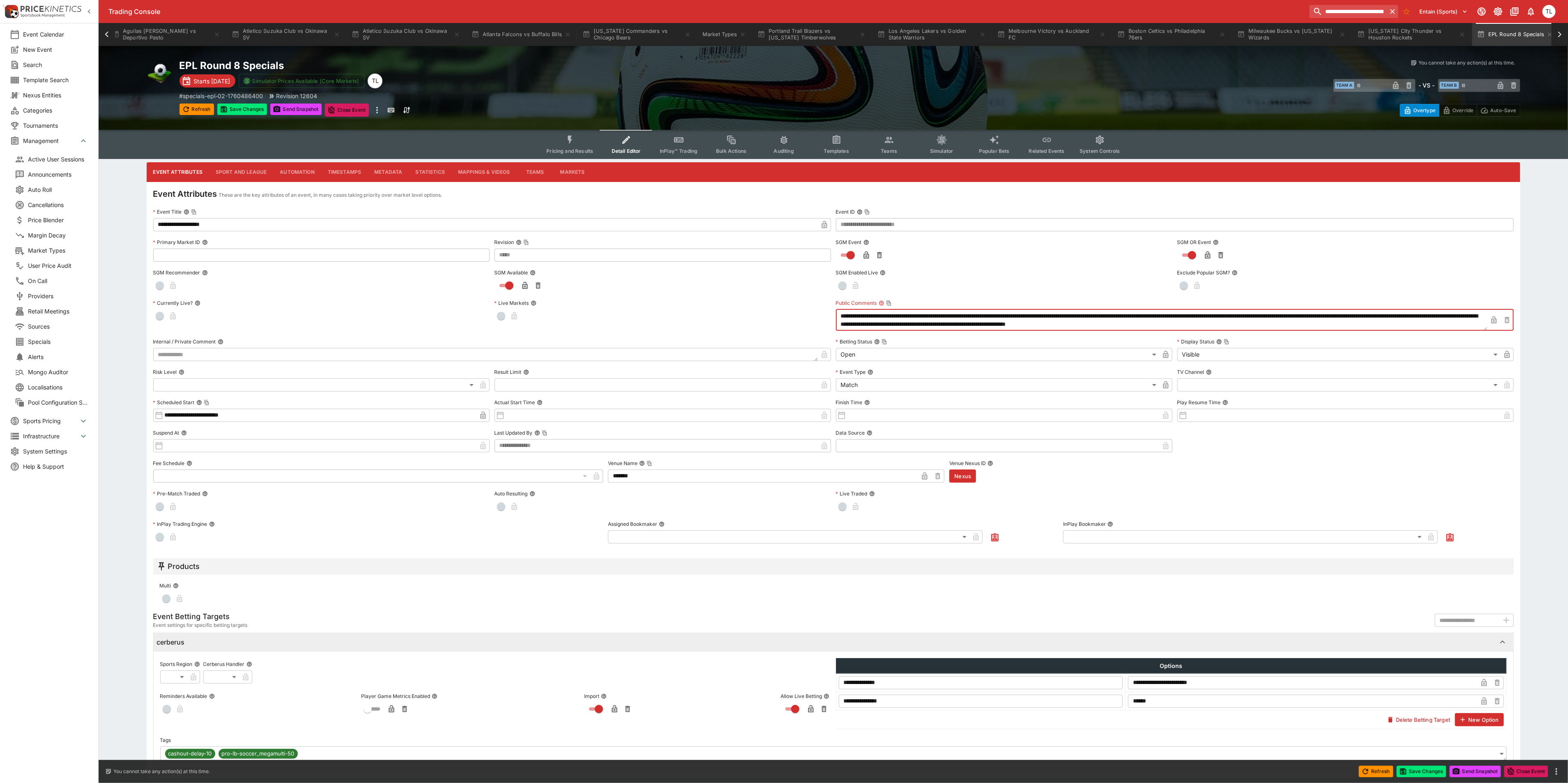
click at [1147, 319] on textarea "**********" at bounding box center [1161, 320] width 651 height 21
click at [1237, 313] on textarea "**********" at bounding box center [1161, 320] width 651 height 21
click at [1288, 313] on textarea "**********" at bounding box center [1161, 320] width 651 height 21
click at [1341, 315] on textarea "**********" at bounding box center [1161, 320] width 651 height 21
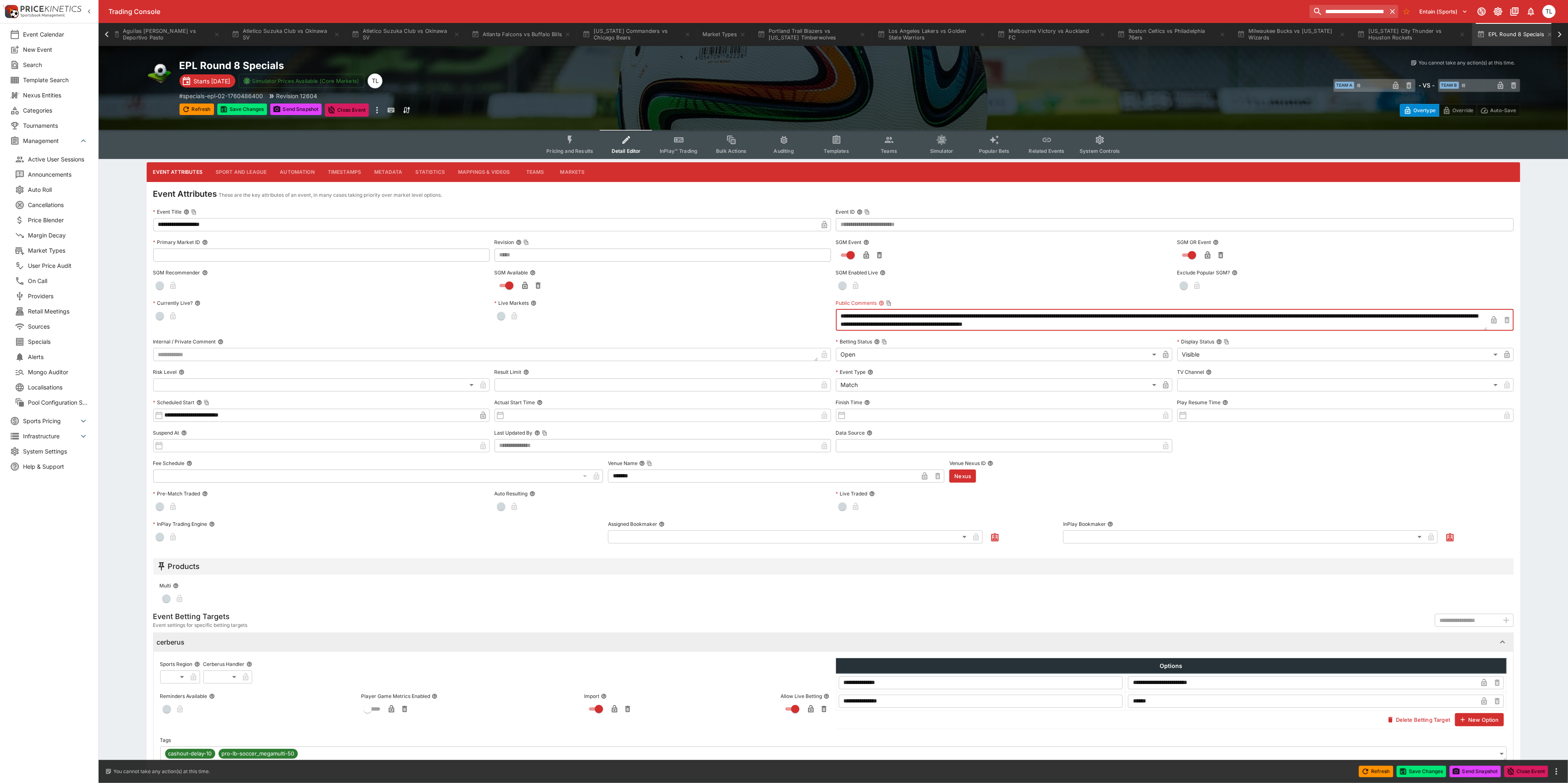
click at [857, 323] on textarea "**********" at bounding box center [1161, 320] width 651 height 21
click at [1222, 324] on textarea "**********" at bounding box center [1161, 320] width 651 height 21
type textarea "**********"
click at [1493, 317] on icon "button" at bounding box center [1493, 320] width 8 height 8
click at [229, 104] on button "Save Changes" at bounding box center [242, 109] width 50 height 12
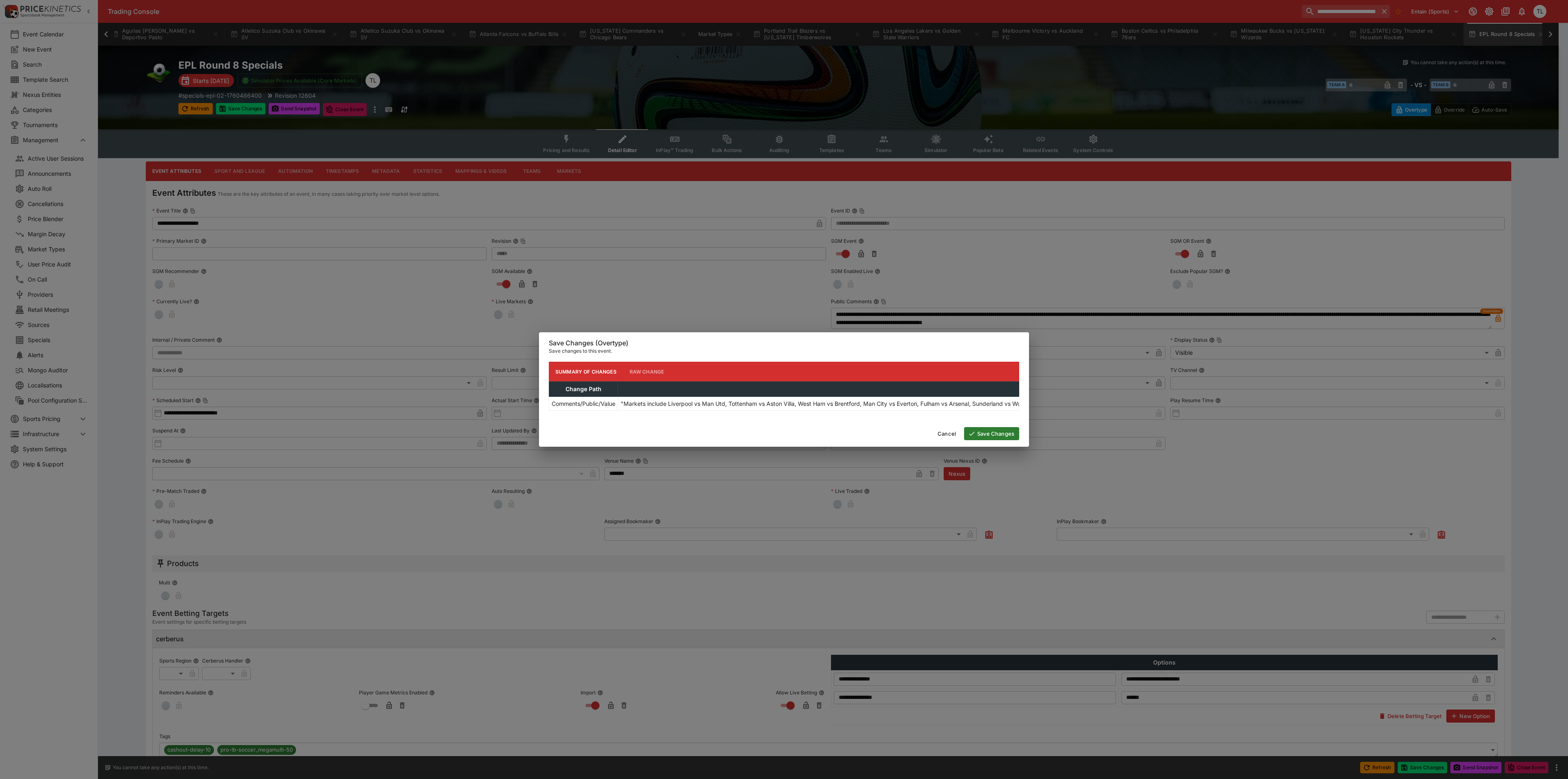
click at [1012, 438] on button "Save Changes" at bounding box center [992, 433] width 55 height 13
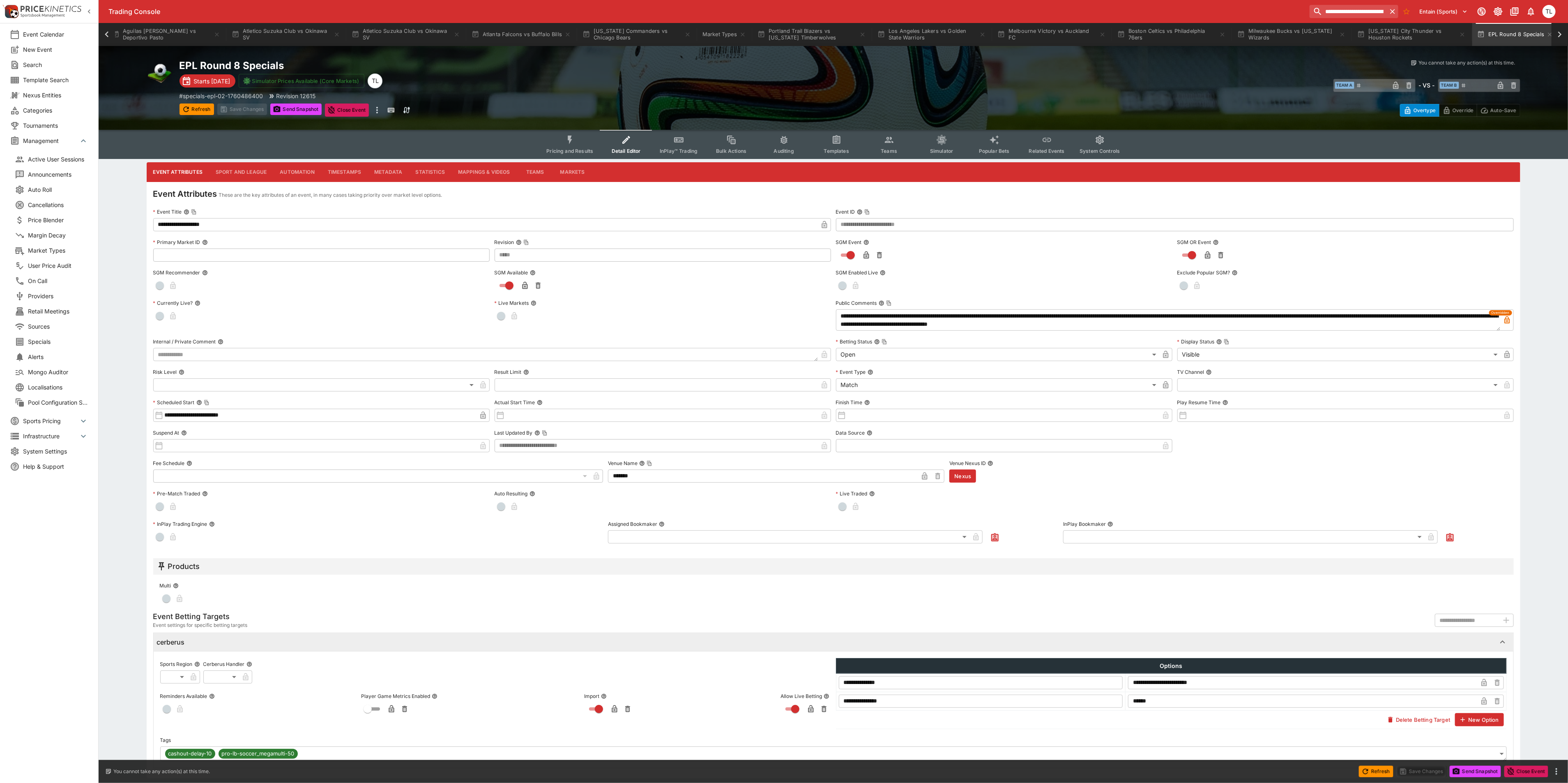
click at [574, 151] on span "Pricing and Results" at bounding box center [569, 151] width 47 height 6
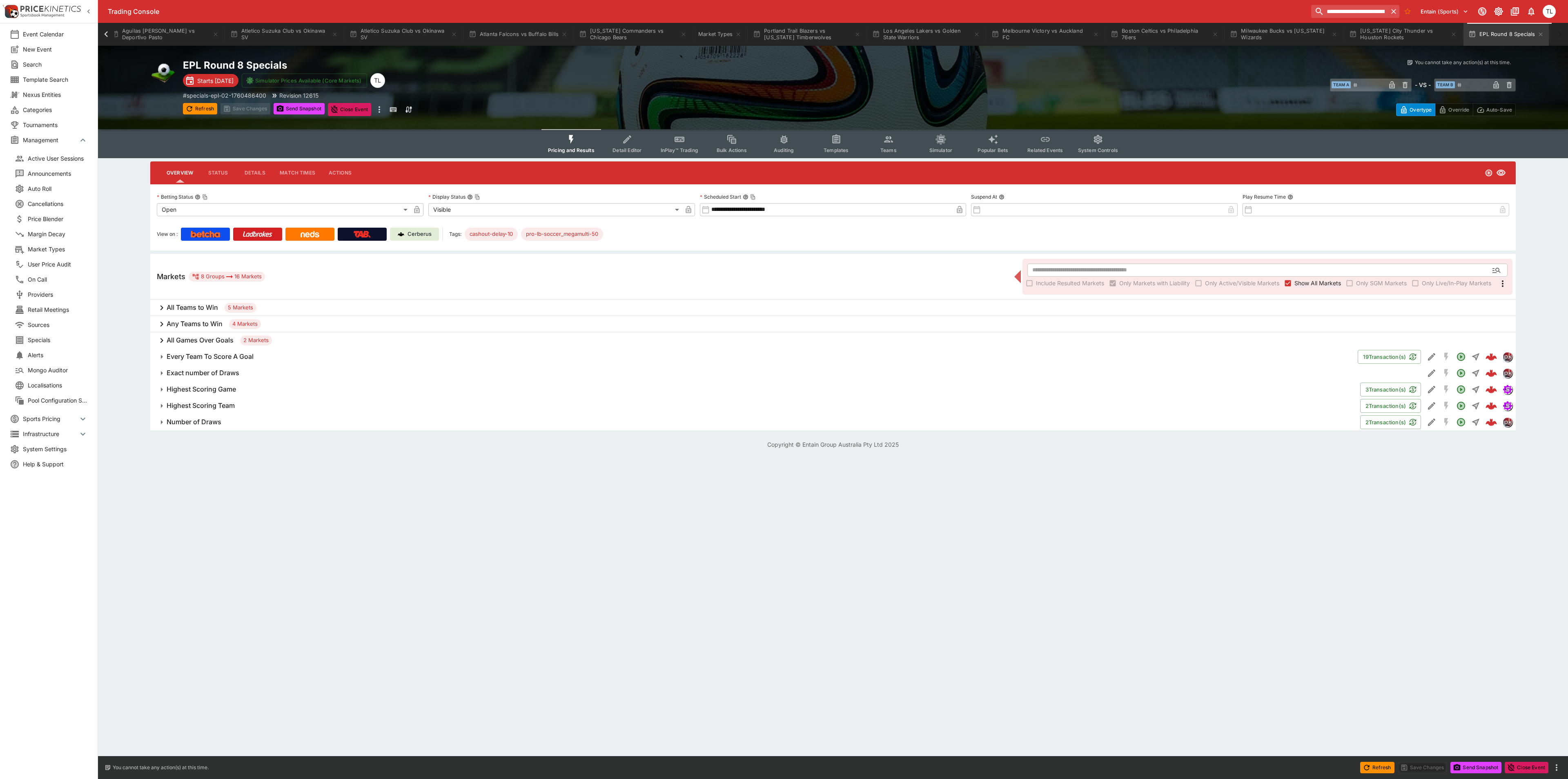
drag, startPoint x: 299, startPoint y: 111, endPoint x: 284, endPoint y: 227, distance: 117.0
click at [299, 111] on button "Send Snapshot" at bounding box center [299, 108] width 51 height 12
click at [199, 309] on h6 "All Teams to Win" at bounding box center [192, 308] width 52 height 9
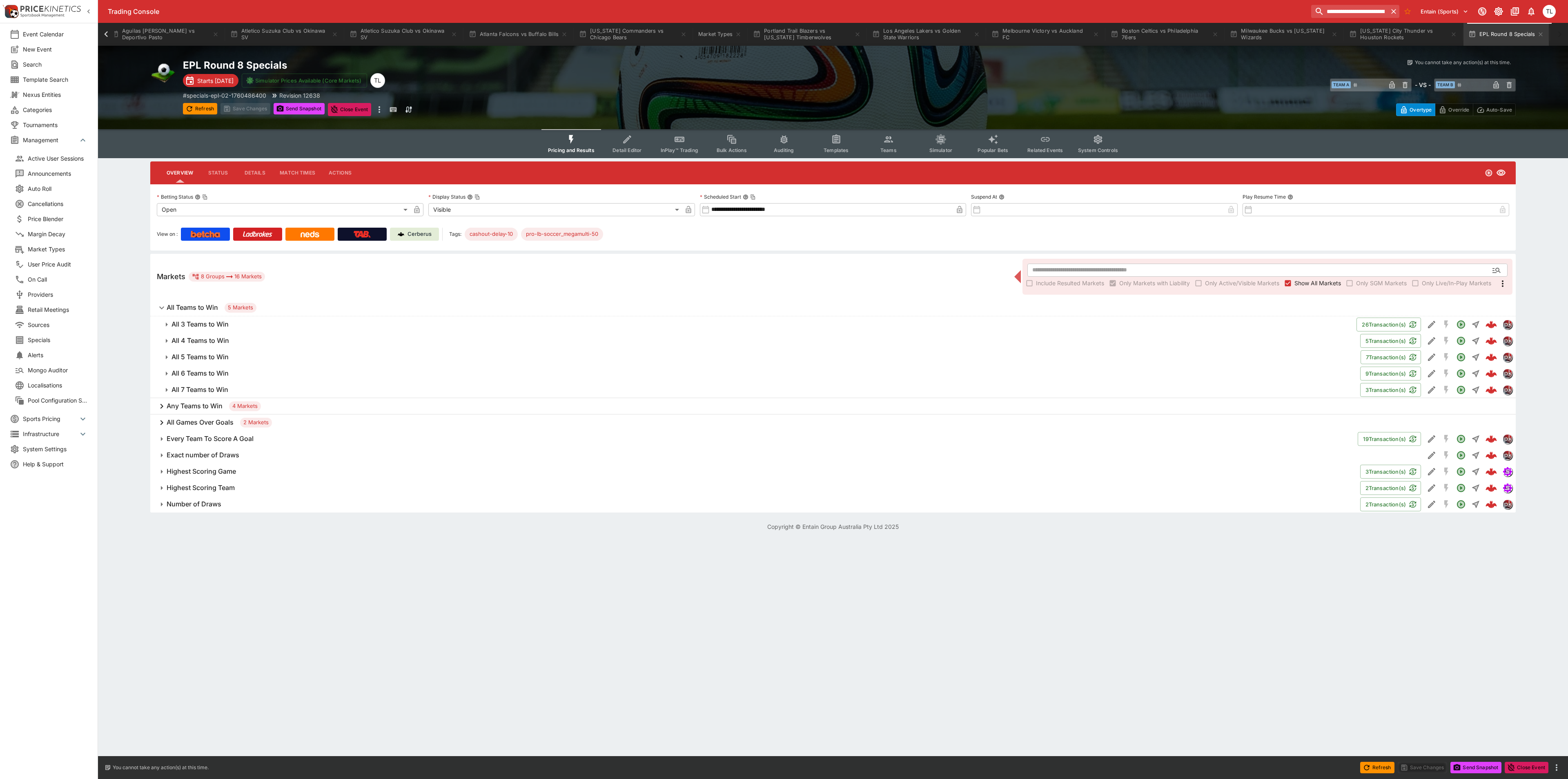
click at [757, 209] on input "**********" at bounding box center [831, 209] width 243 height 13
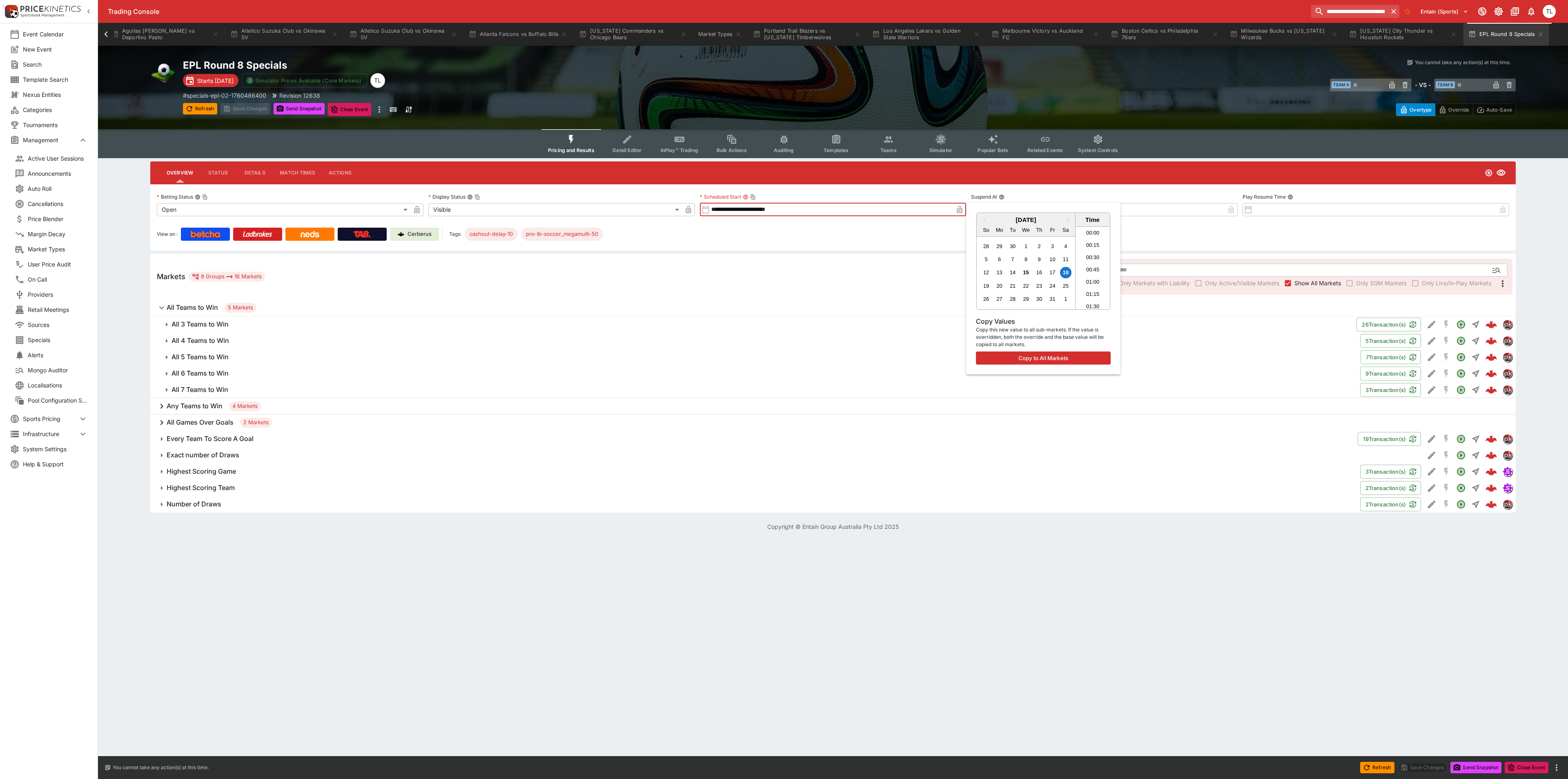
scroll to position [1006, 0]
click at [255, 108] on div at bounding box center [784, 389] width 1568 height 779
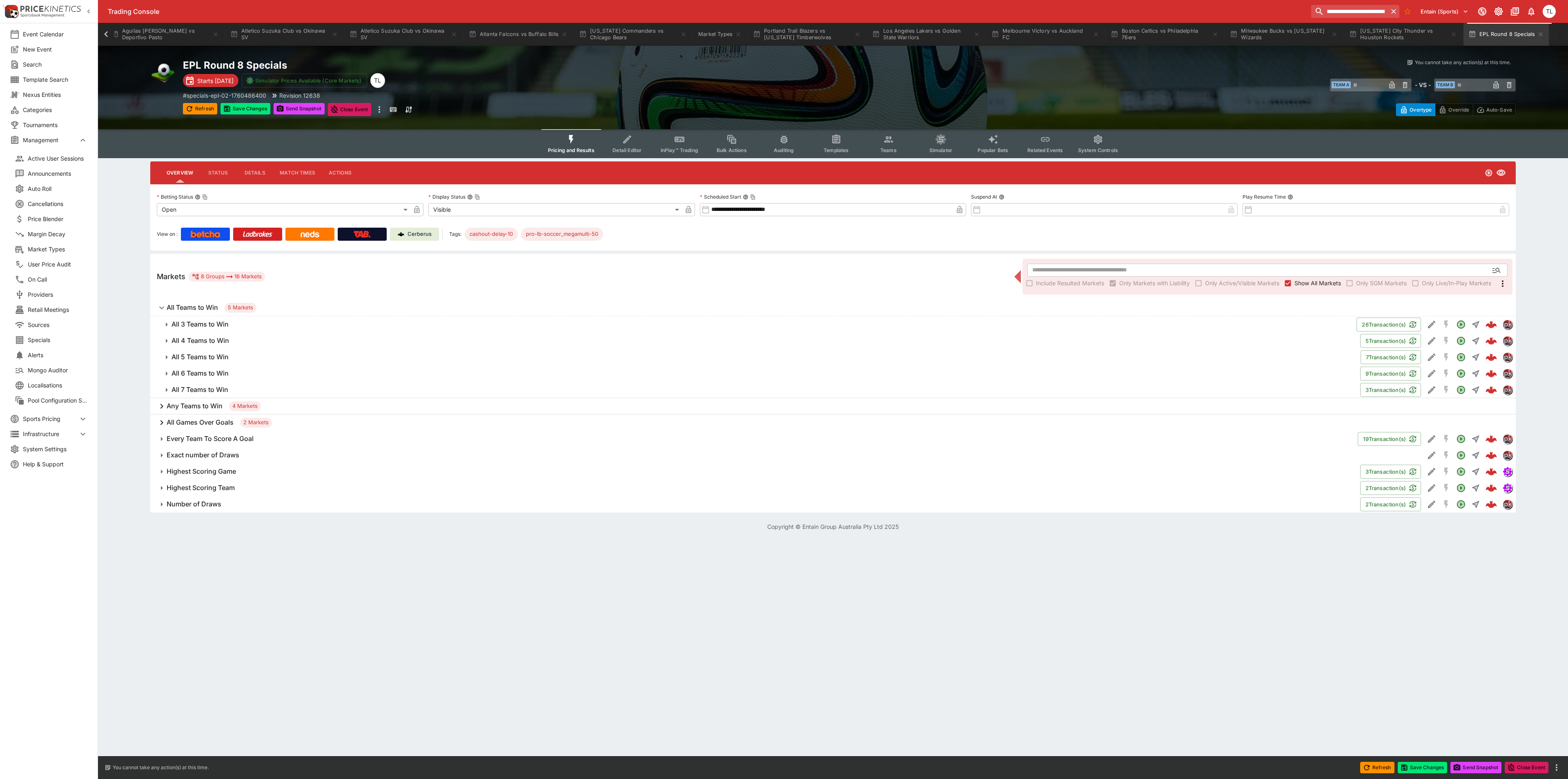
click at [243, 108] on button "Save Changes" at bounding box center [245, 108] width 50 height 12
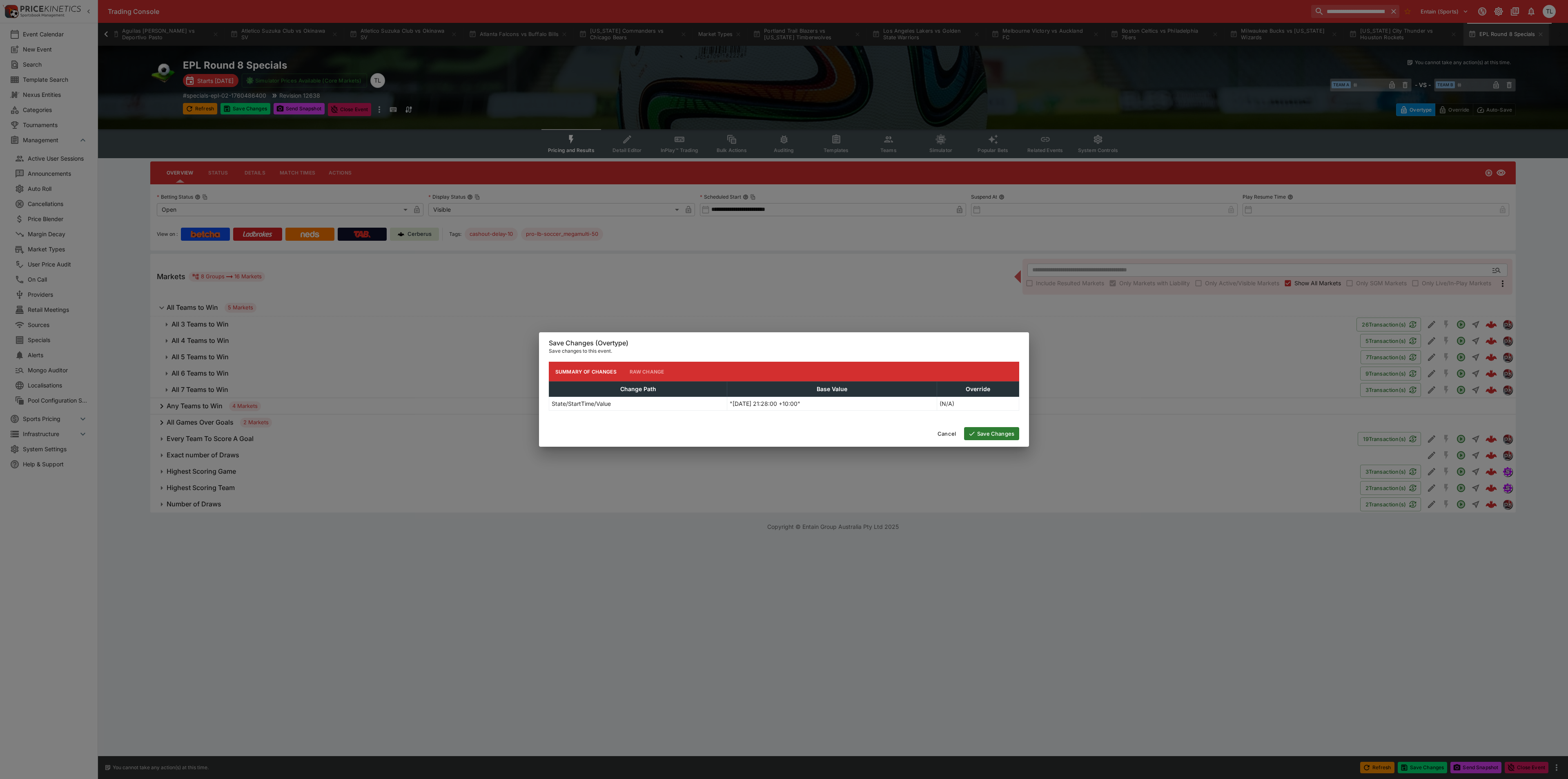
click at [994, 429] on button "Save Changes" at bounding box center [992, 433] width 55 height 13
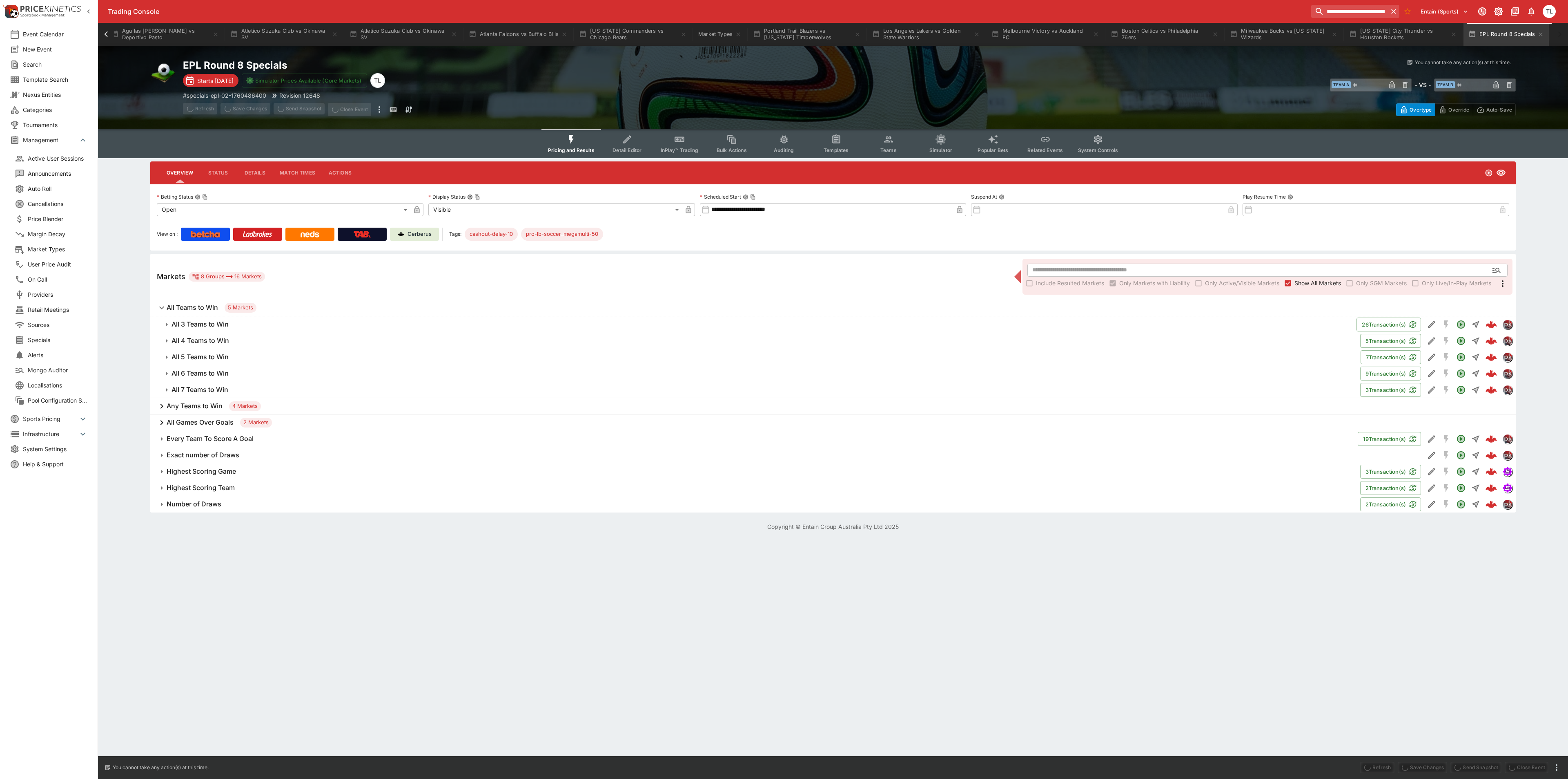
click at [756, 211] on input "**********" at bounding box center [831, 209] width 243 height 13
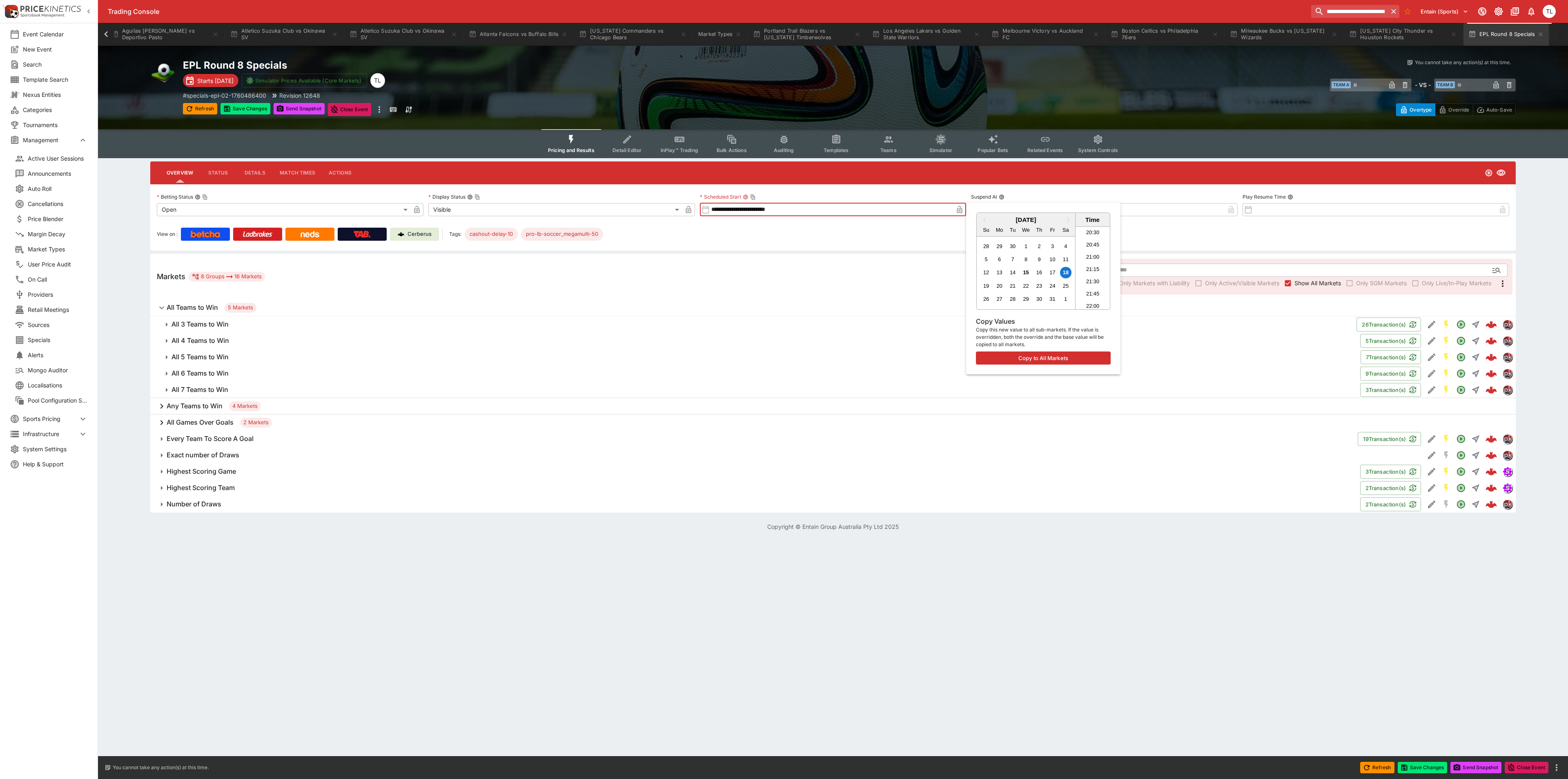
type input "**********"
click at [238, 105] on div at bounding box center [784, 389] width 1568 height 779
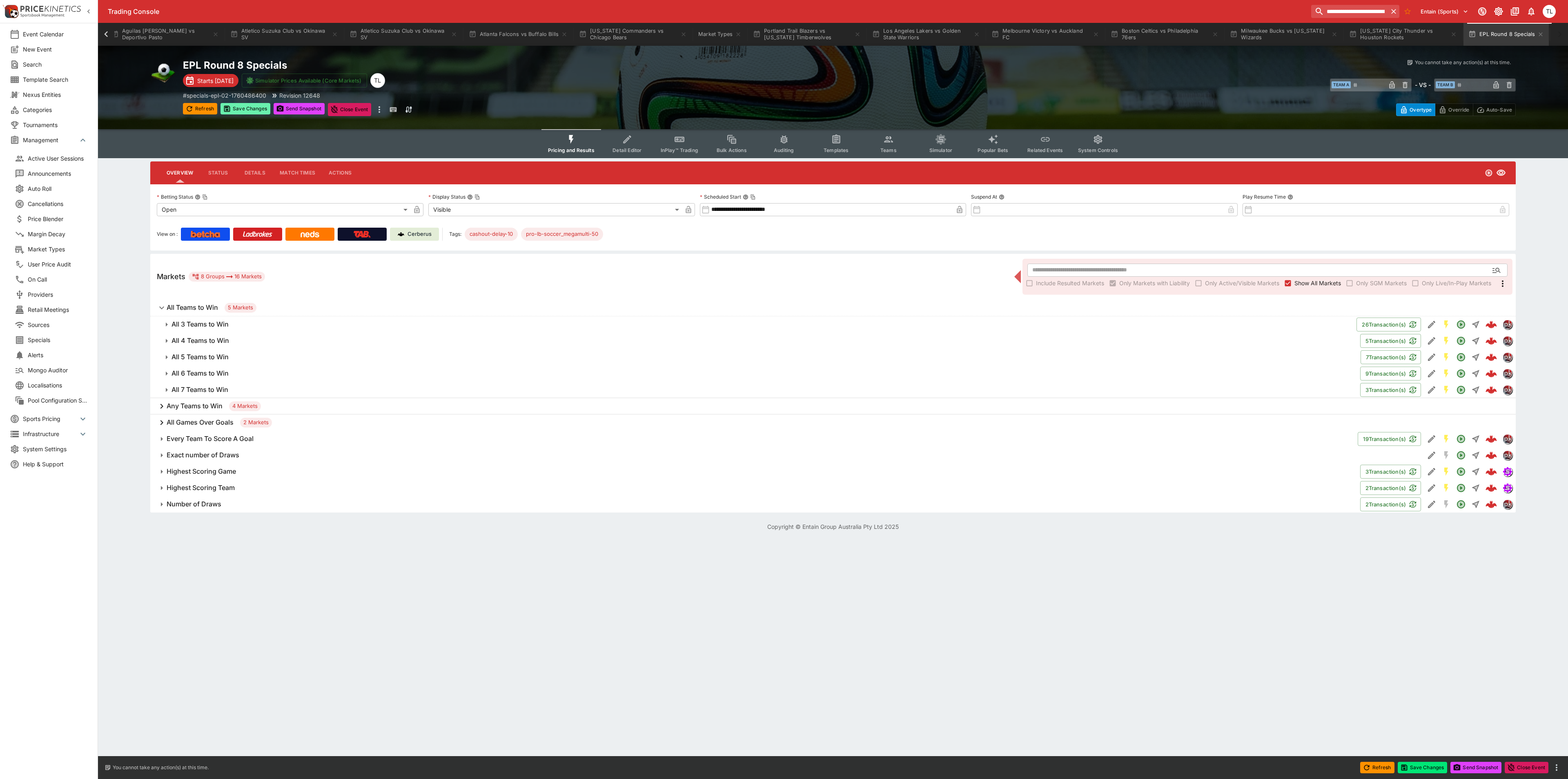
click at [248, 110] on button "Save Changes" at bounding box center [245, 108] width 50 height 12
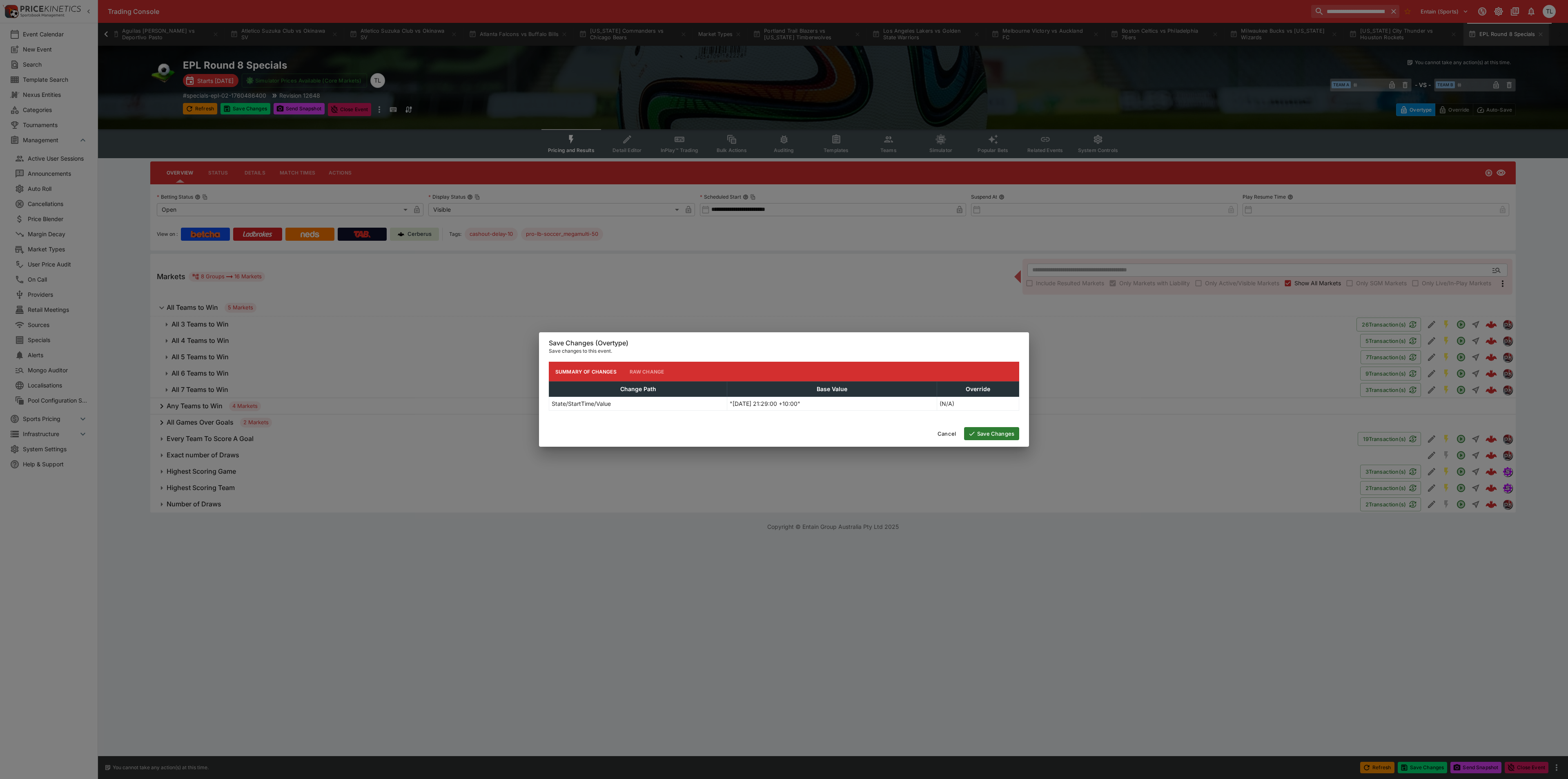
click at [974, 435] on icon "button" at bounding box center [972, 434] width 7 height 7
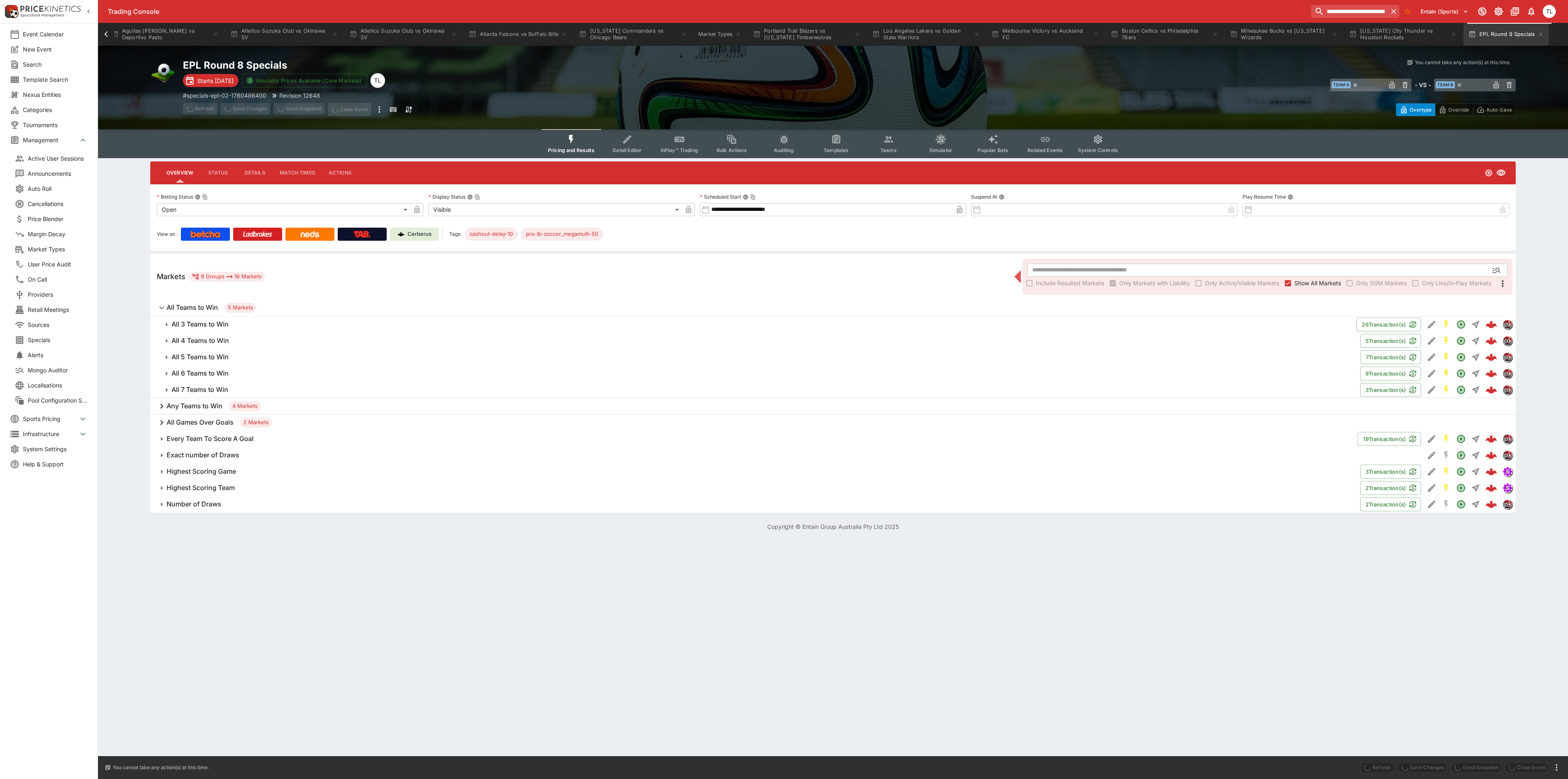
click at [785, 541] on html "**********" at bounding box center [784, 270] width 1568 height 541
click at [623, 142] on button "Detail Editor" at bounding box center [627, 144] width 52 height 29
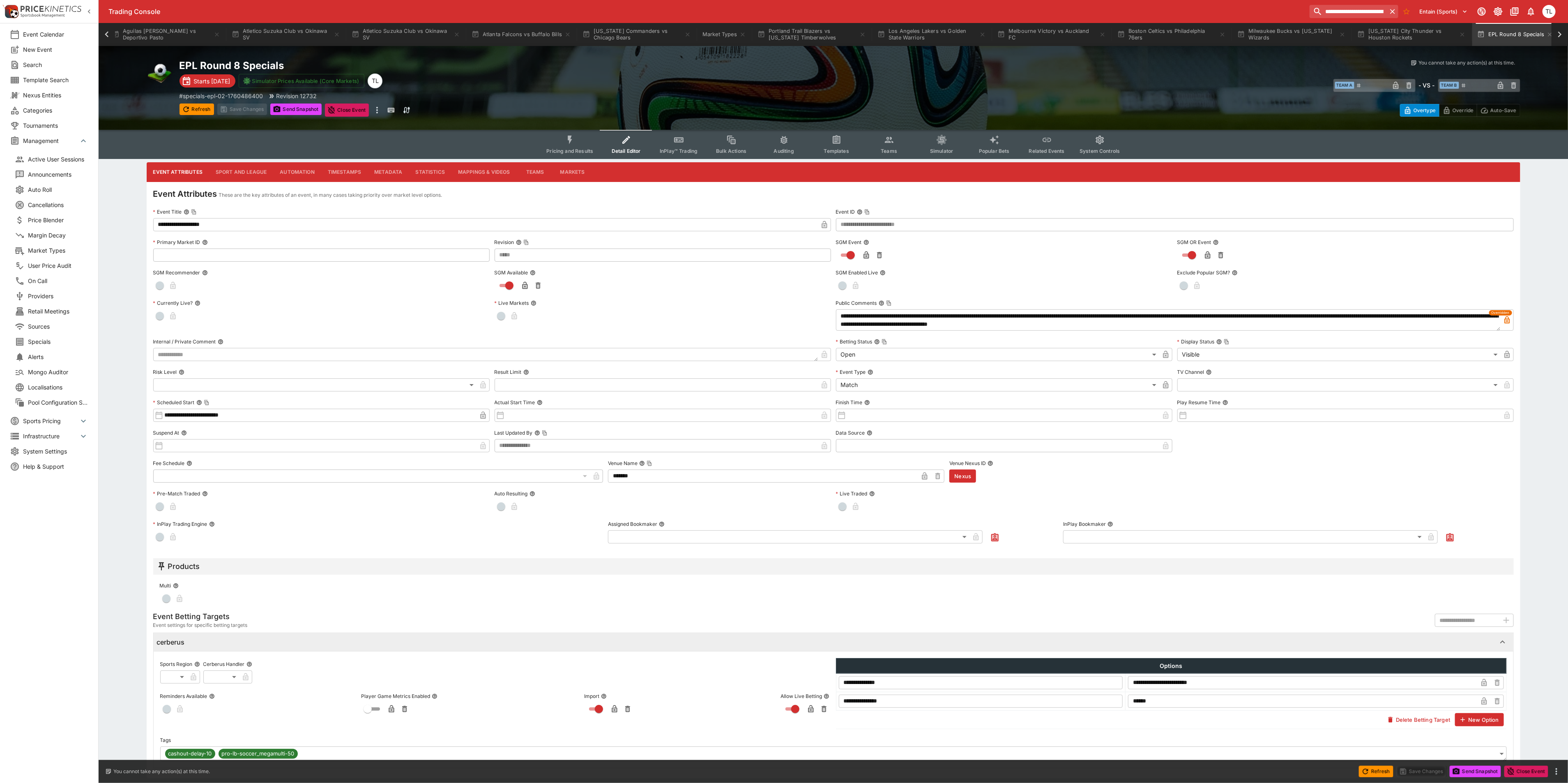
click at [842, 148] on span "Templates" at bounding box center [836, 151] width 25 height 6
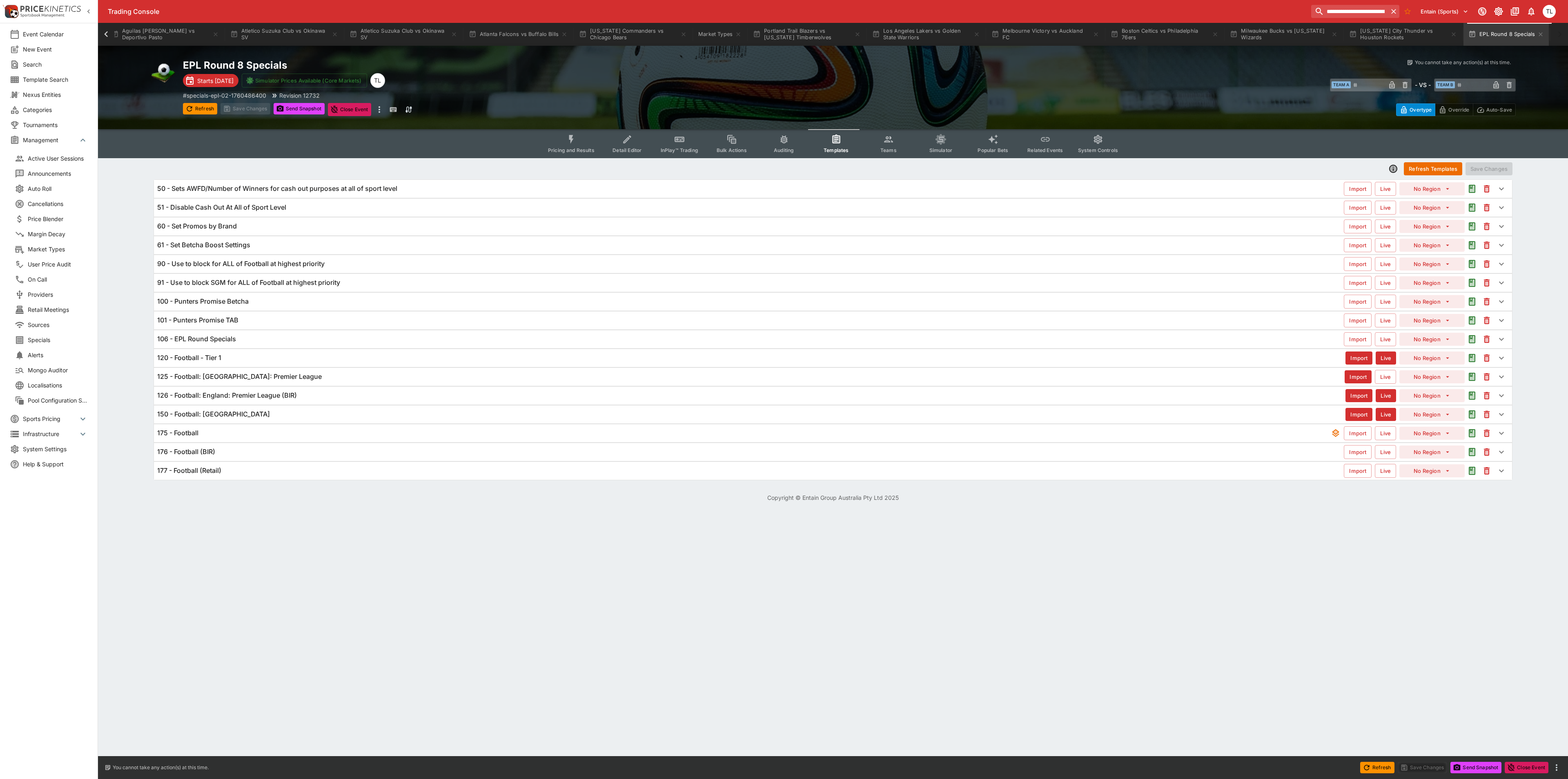
click at [295, 340] on div "106 - EPL Round Specials" at bounding box center [750, 339] width 1186 height 9
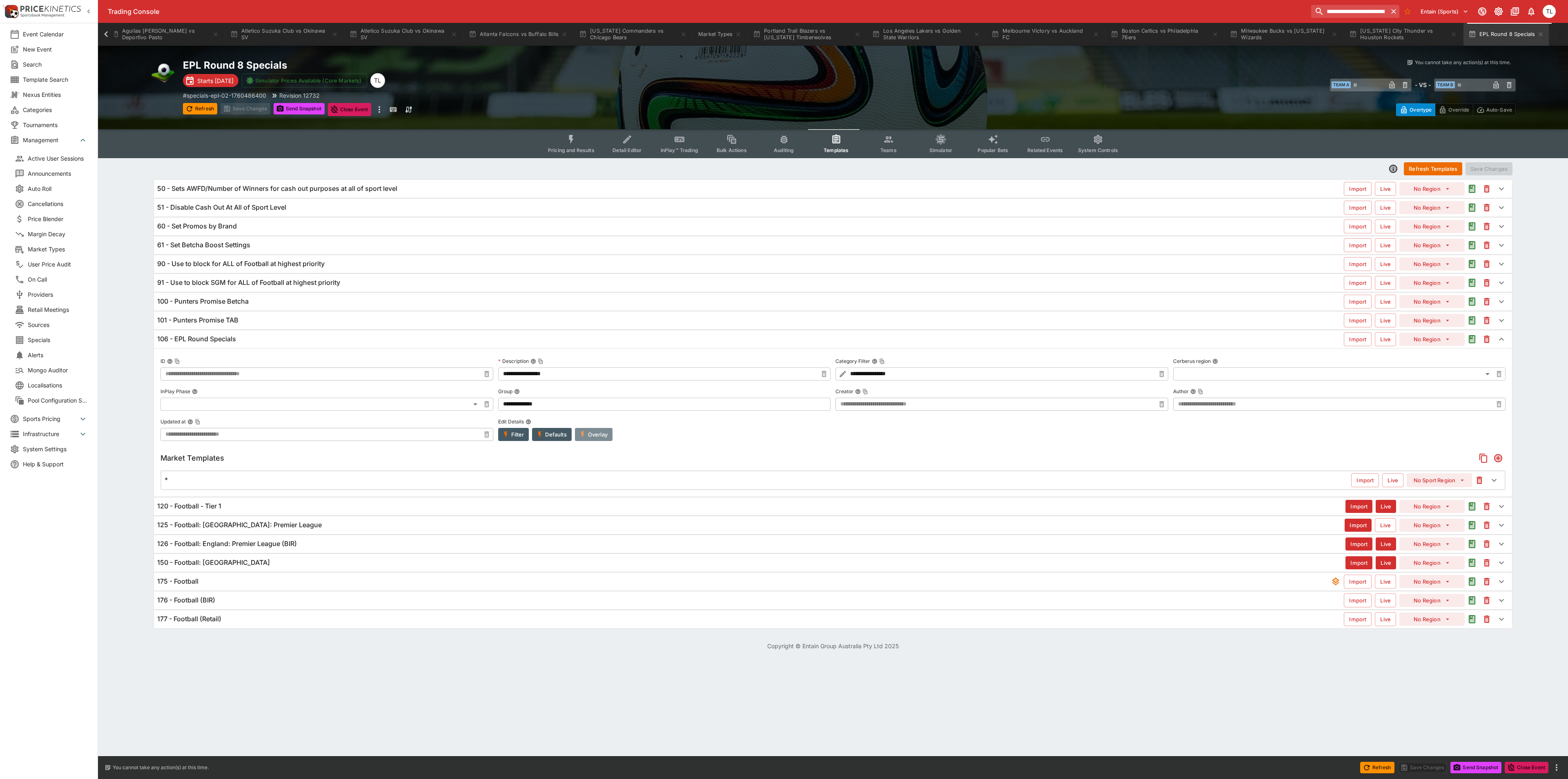
click at [585, 438] on icon "button" at bounding box center [583, 434] width 7 height 7
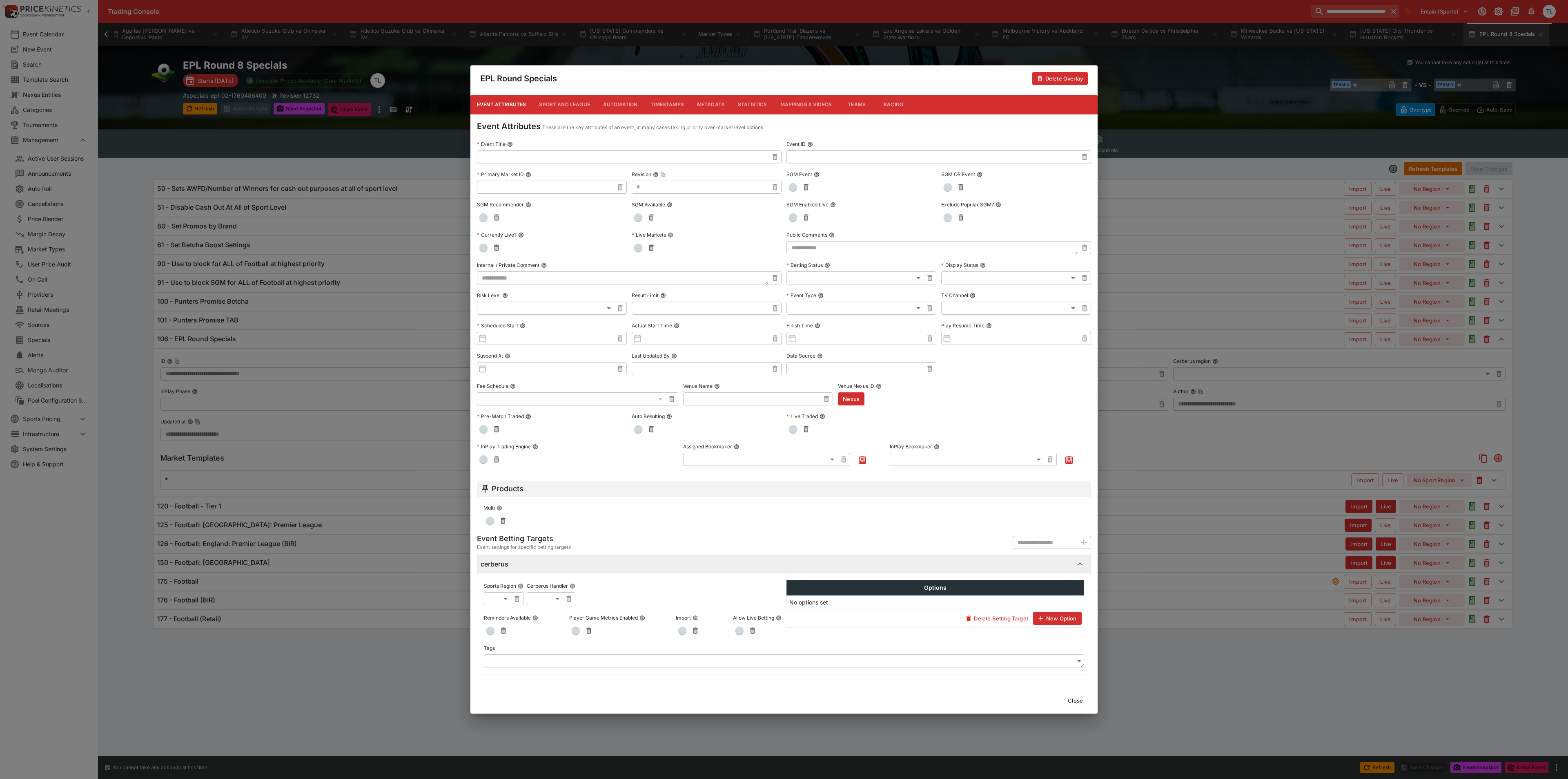
click at [946, 217] on span "button" at bounding box center [947, 217] width 8 height 8
click at [1067, 699] on button "Close" at bounding box center [1075, 700] width 25 height 13
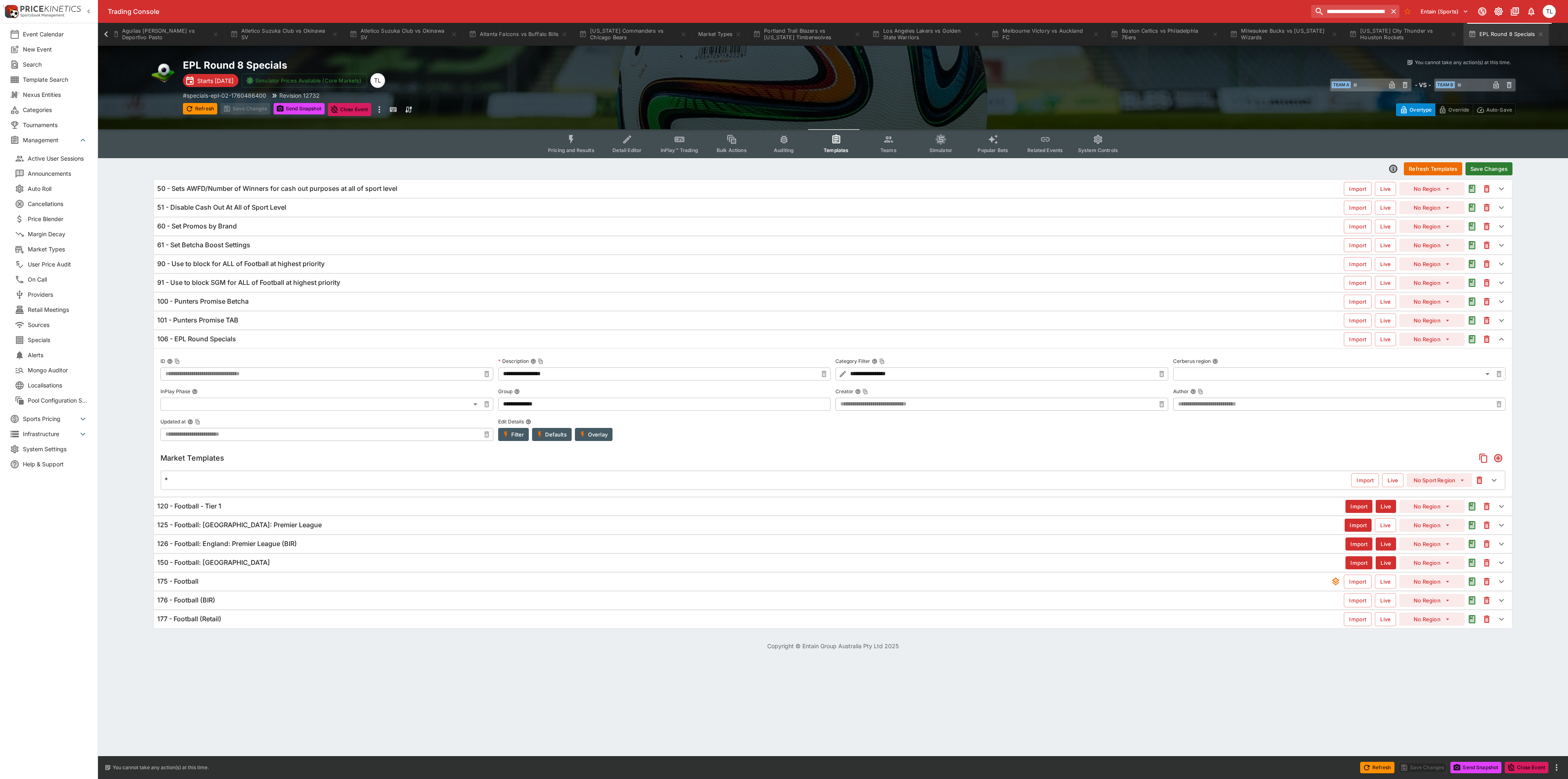
click at [1503, 168] on button "Save Changes" at bounding box center [1489, 168] width 47 height 13
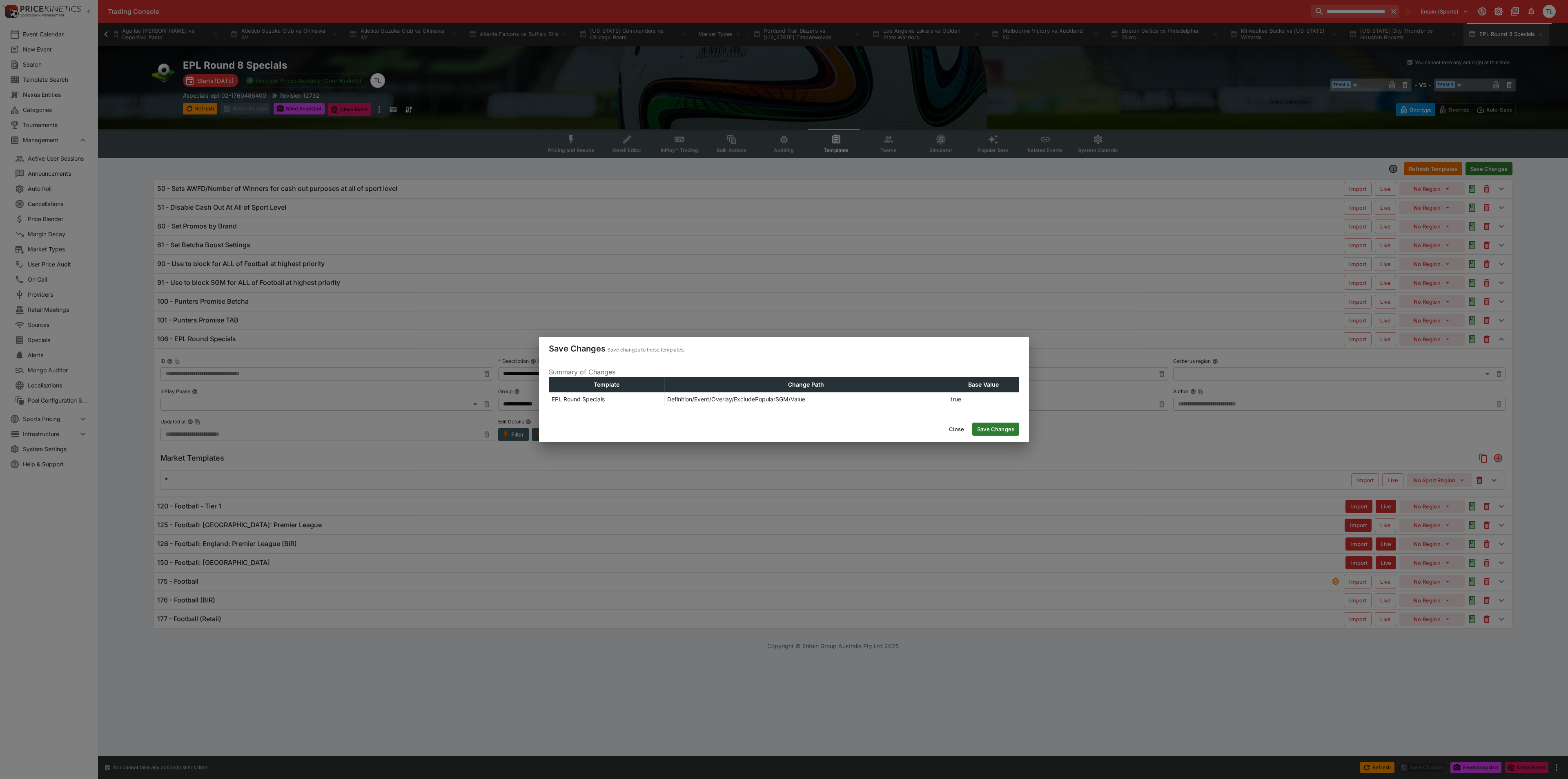
click at [993, 433] on button "Save Changes" at bounding box center [995, 429] width 47 height 13
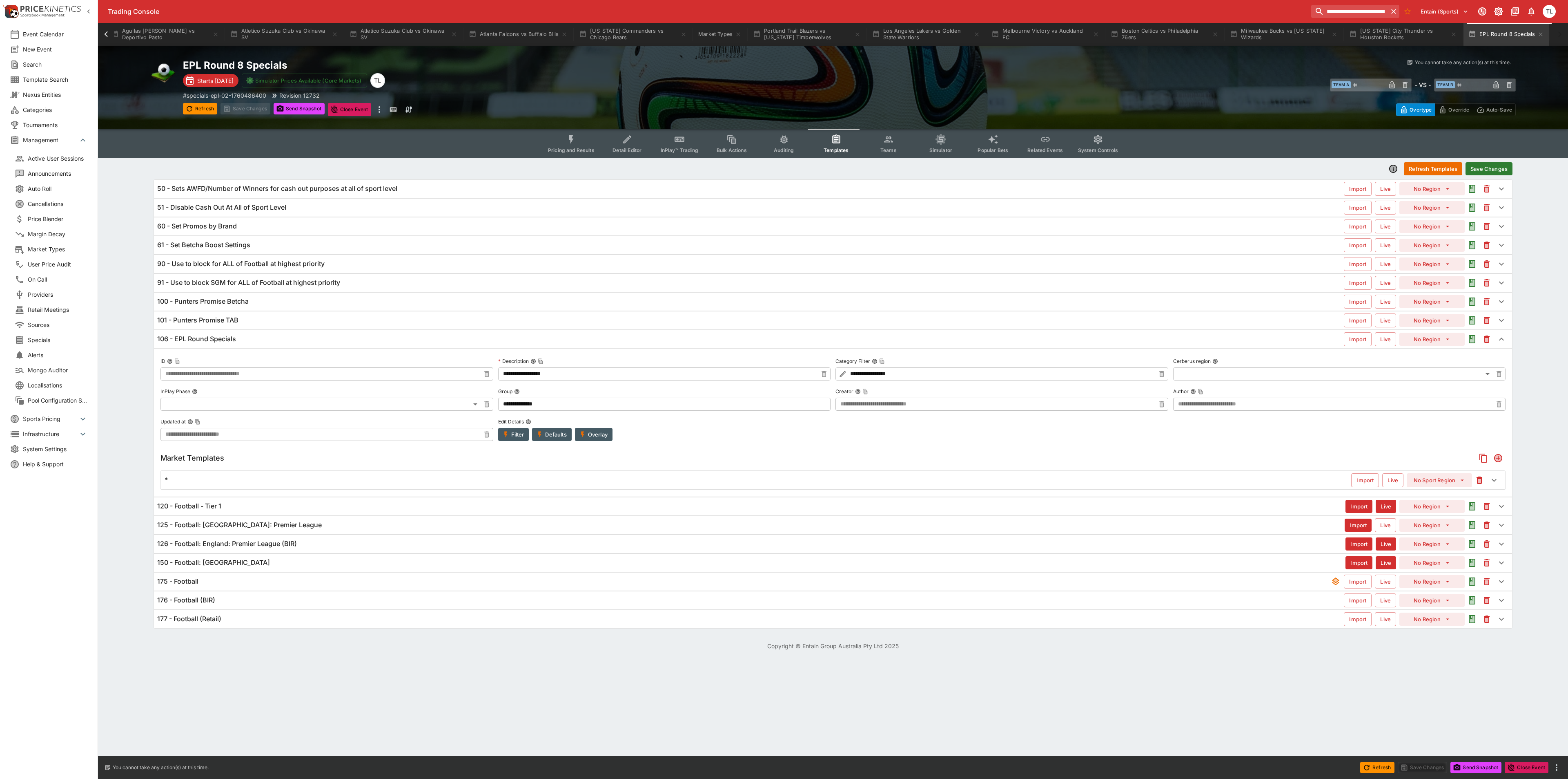
click at [585, 141] on button "Pricing and Results" at bounding box center [572, 144] width 60 height 29
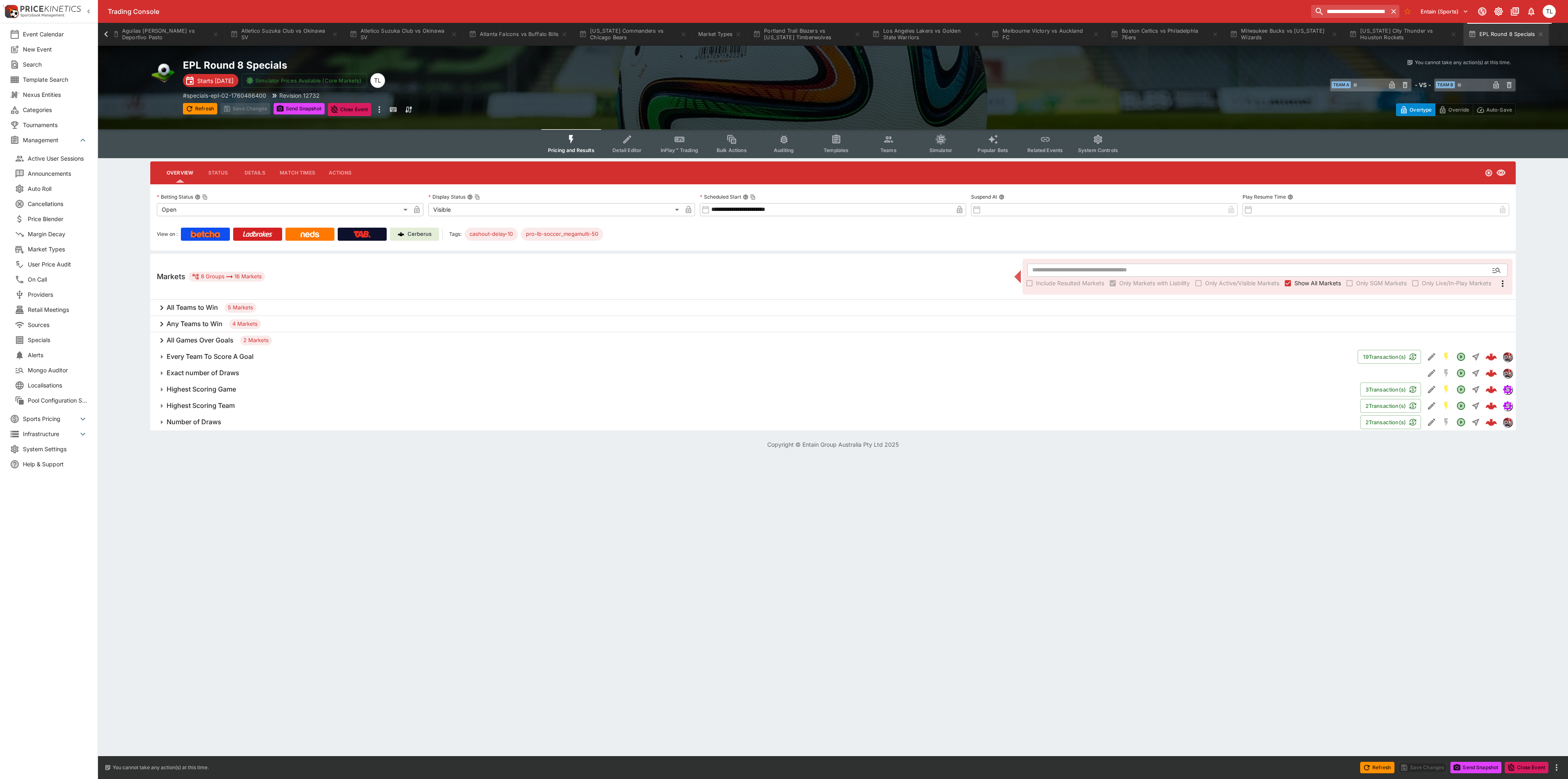
click at [635, 140] on button "Detail Editor" at bounding box center [627, 144] width 52 height 29
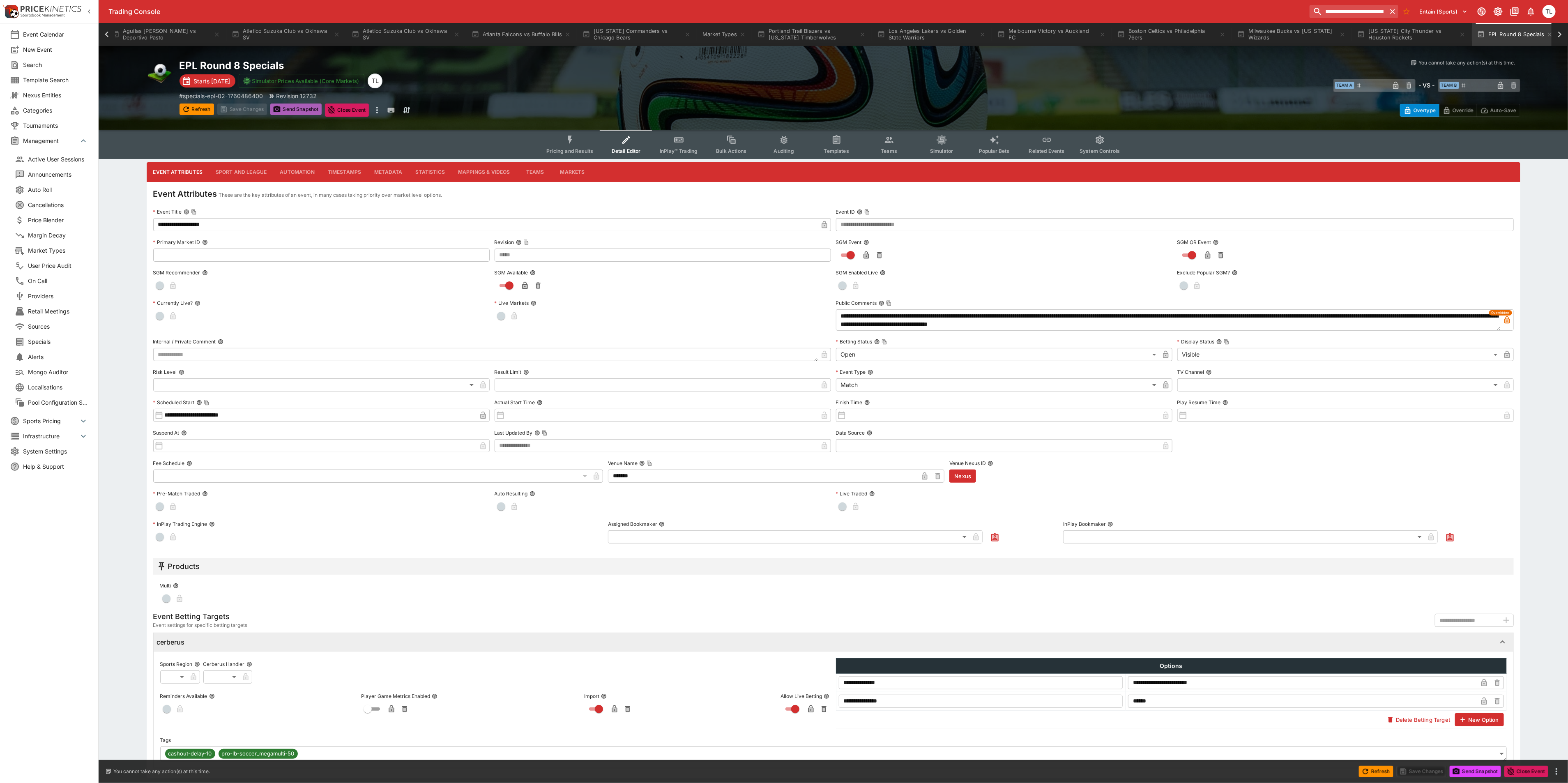
click at [276, 114] on button "Send Snapshot" at bounding box center [296, 109] width 51 height 12
type input "*****"
click at [584, 146] on button "Pricing and Results" at bounding box center [569, 144] width 60 height 29
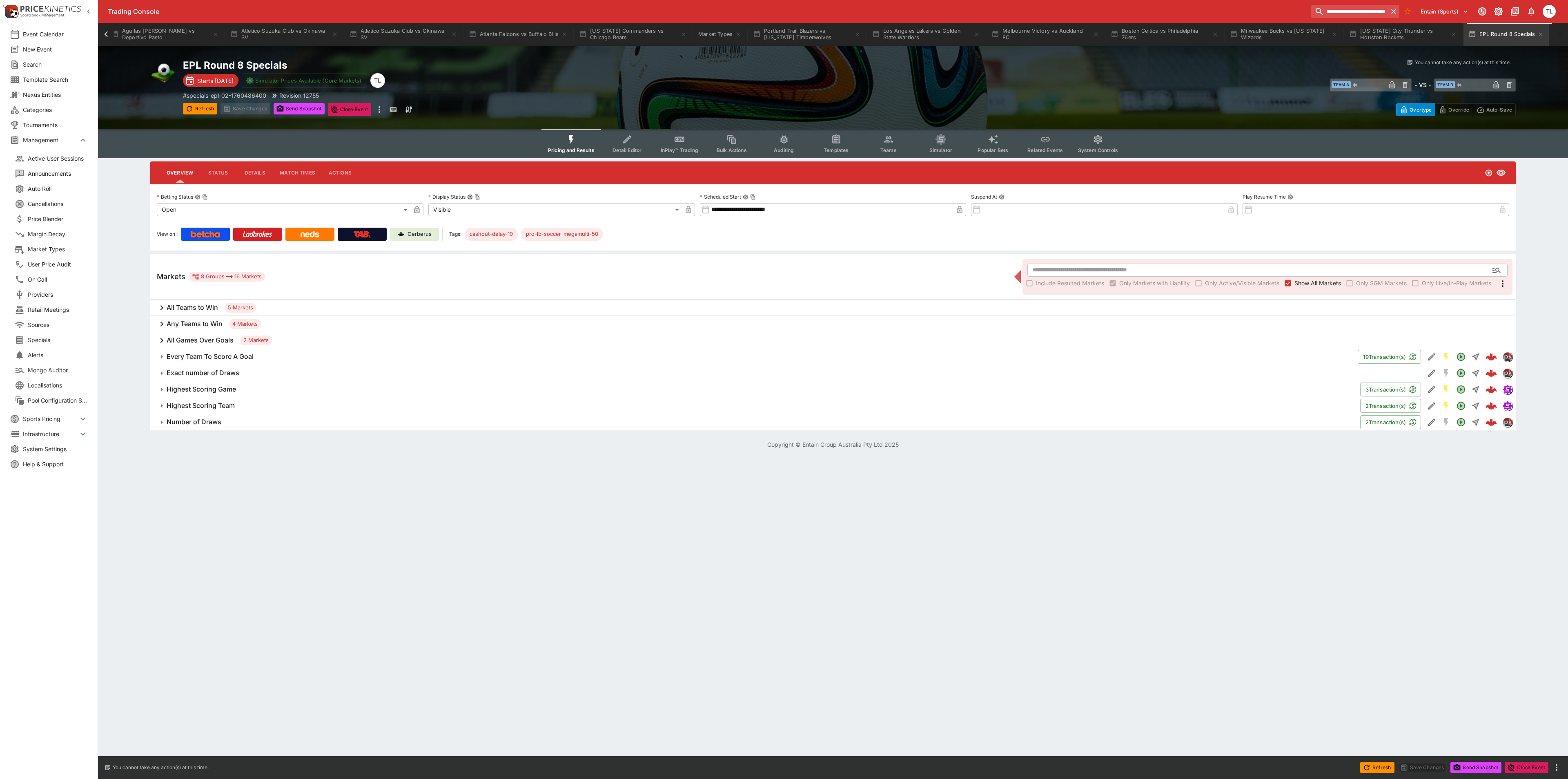
click at [758, 210] on input "**********" at bounding box center [831, 209] width 243 height 13
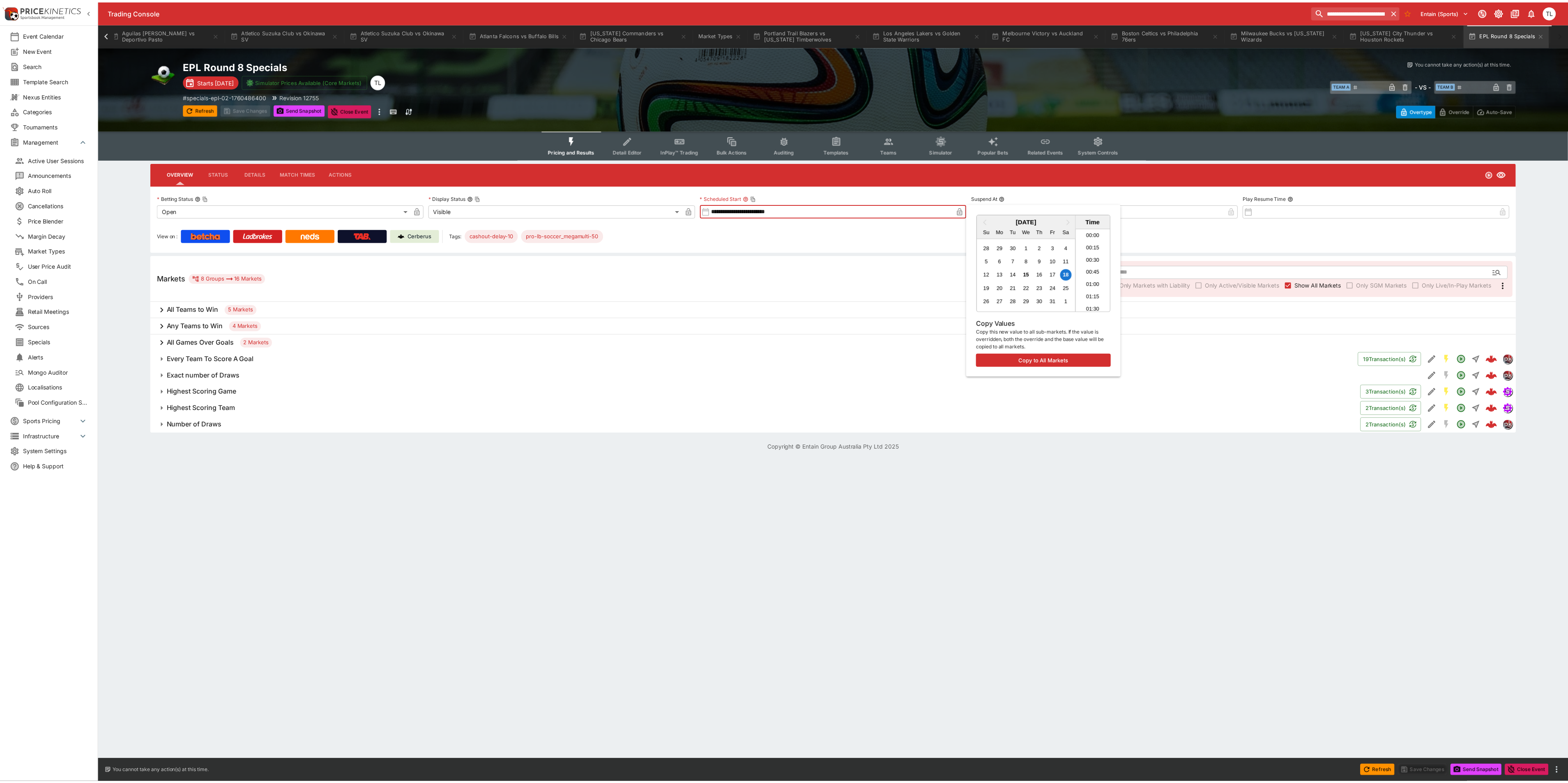
scroll to position [1011, 0]
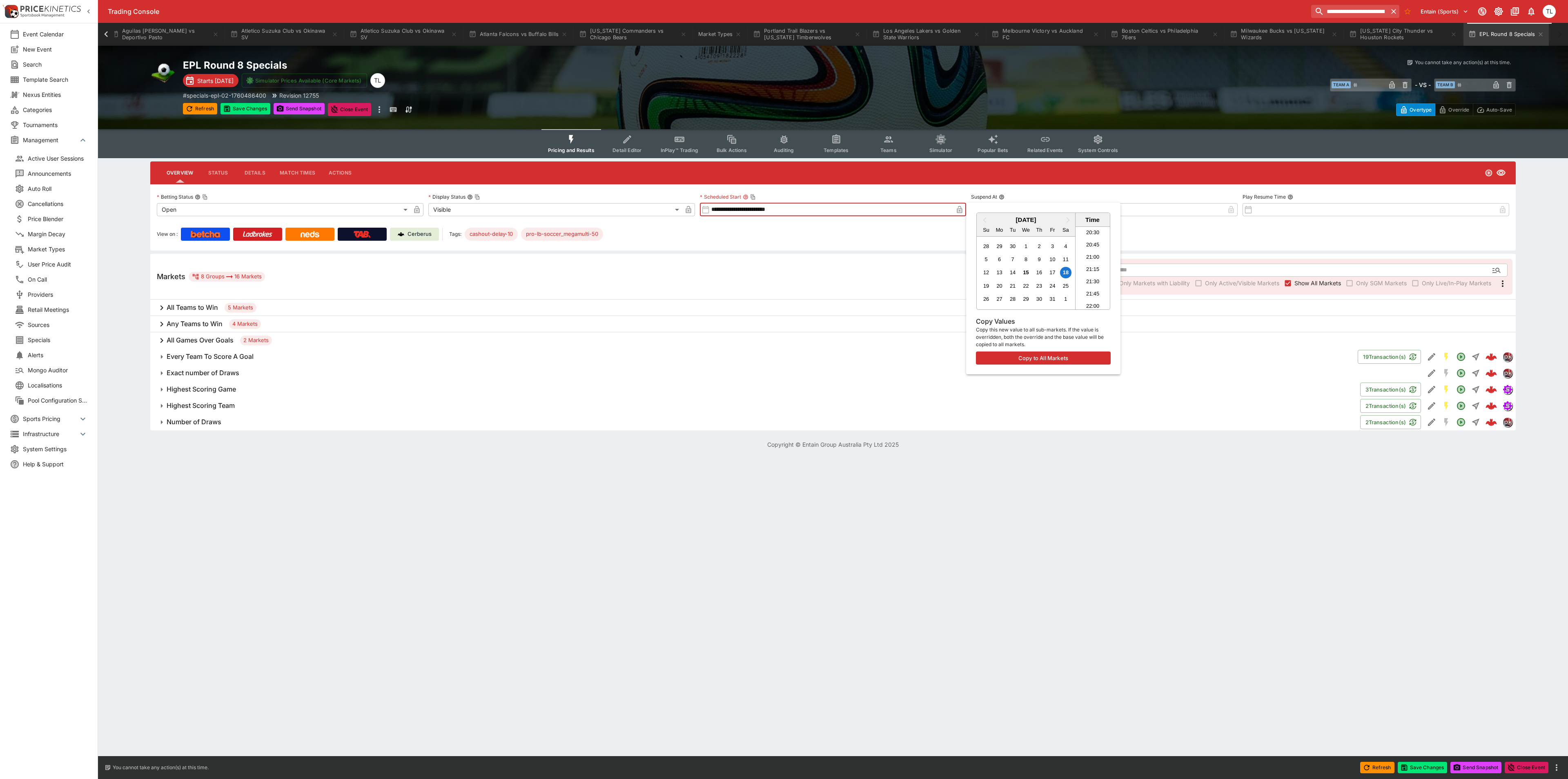
type input "**********"
click at [251, 100] on div at bounding box center [784, 389] width 1568 height 779
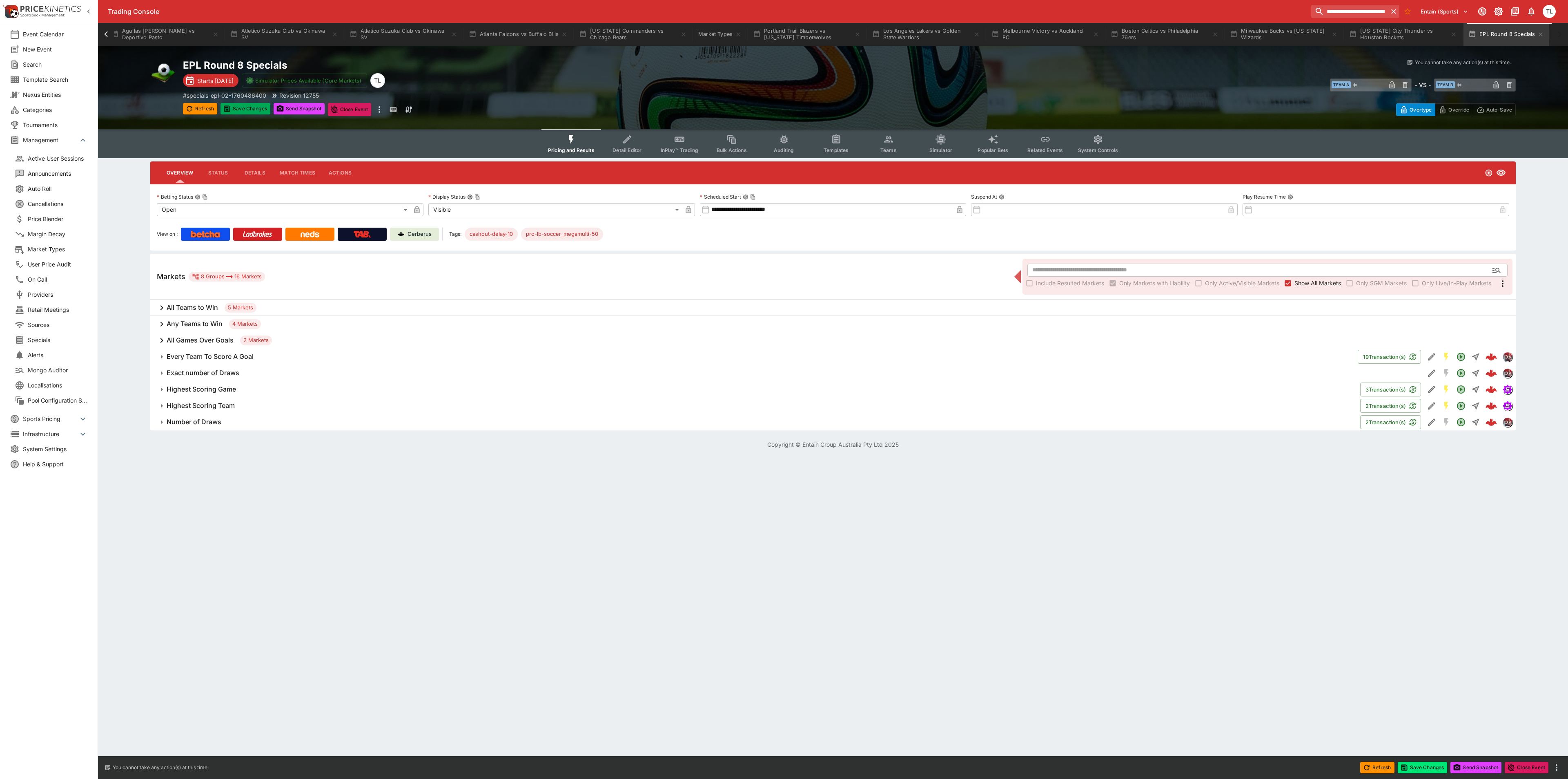
click at [247, 107] on button "Save Changes" at bounding box center [245, 108] width 50 height 12
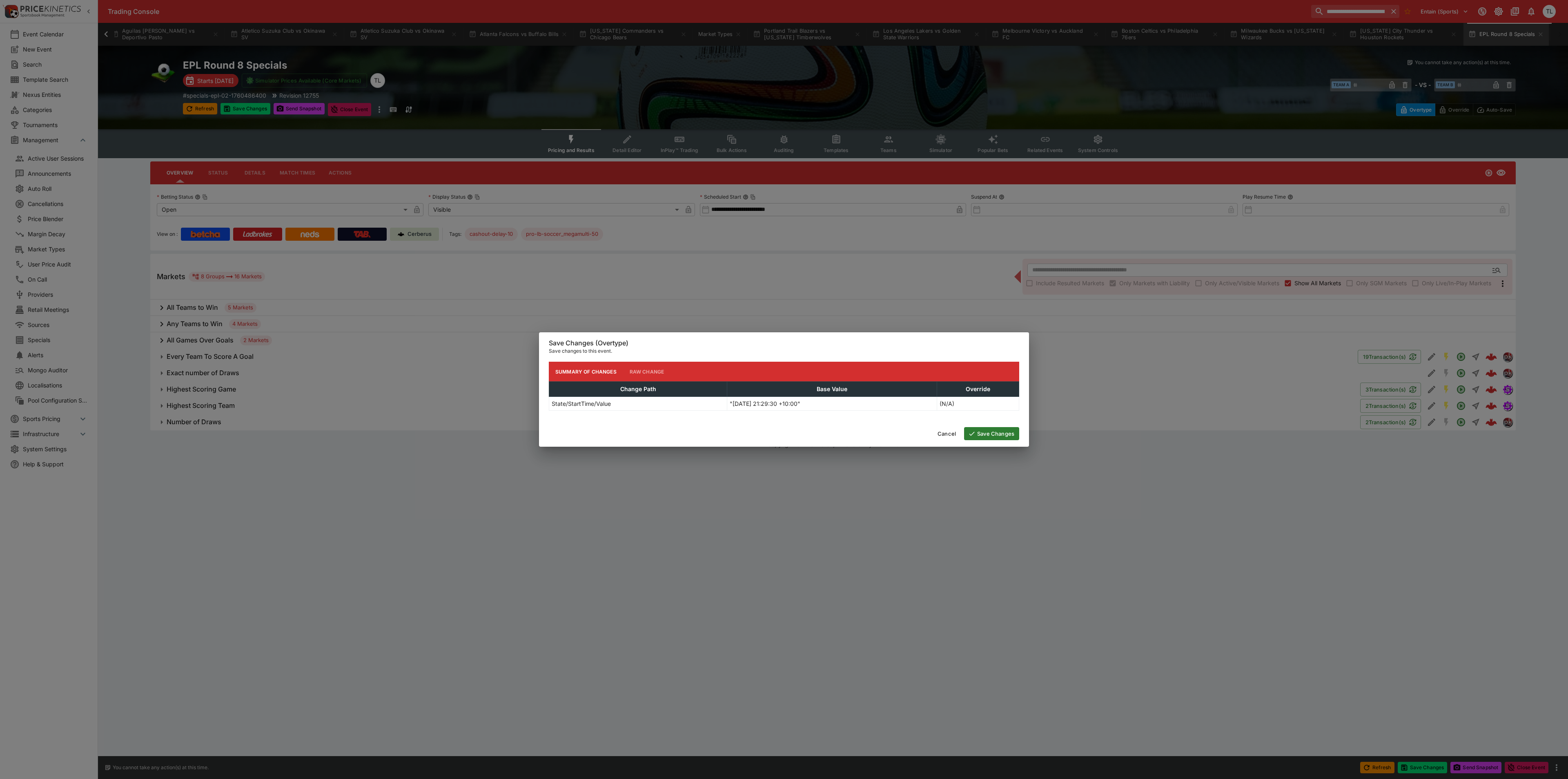
click at [995, 435] on button "Save Changes" at bounding box center [992, 433] width 55 height 13
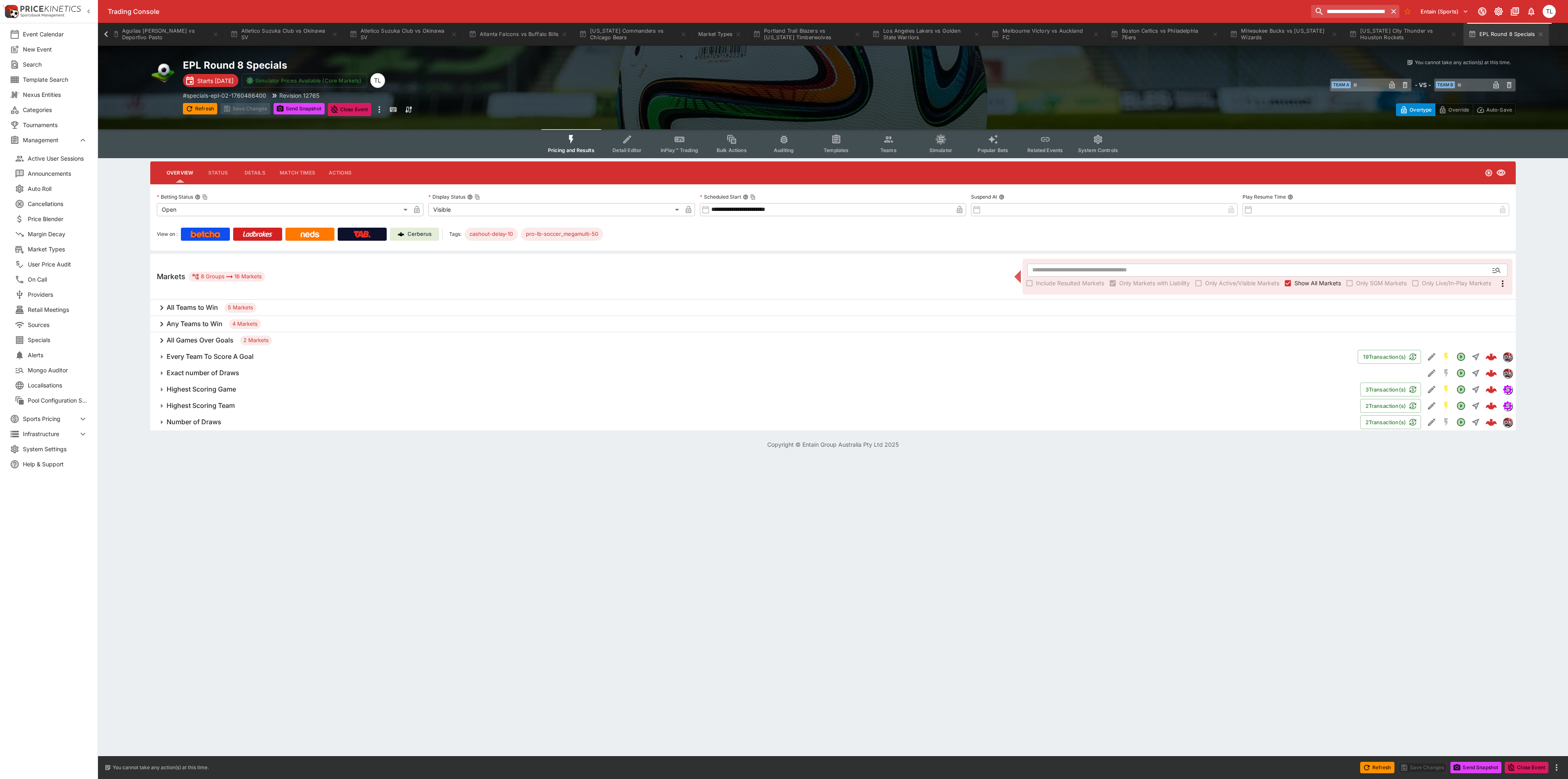
click at [621, 147] on span "Detail Editor" at bounding box center [627, 150] width 29 height 6
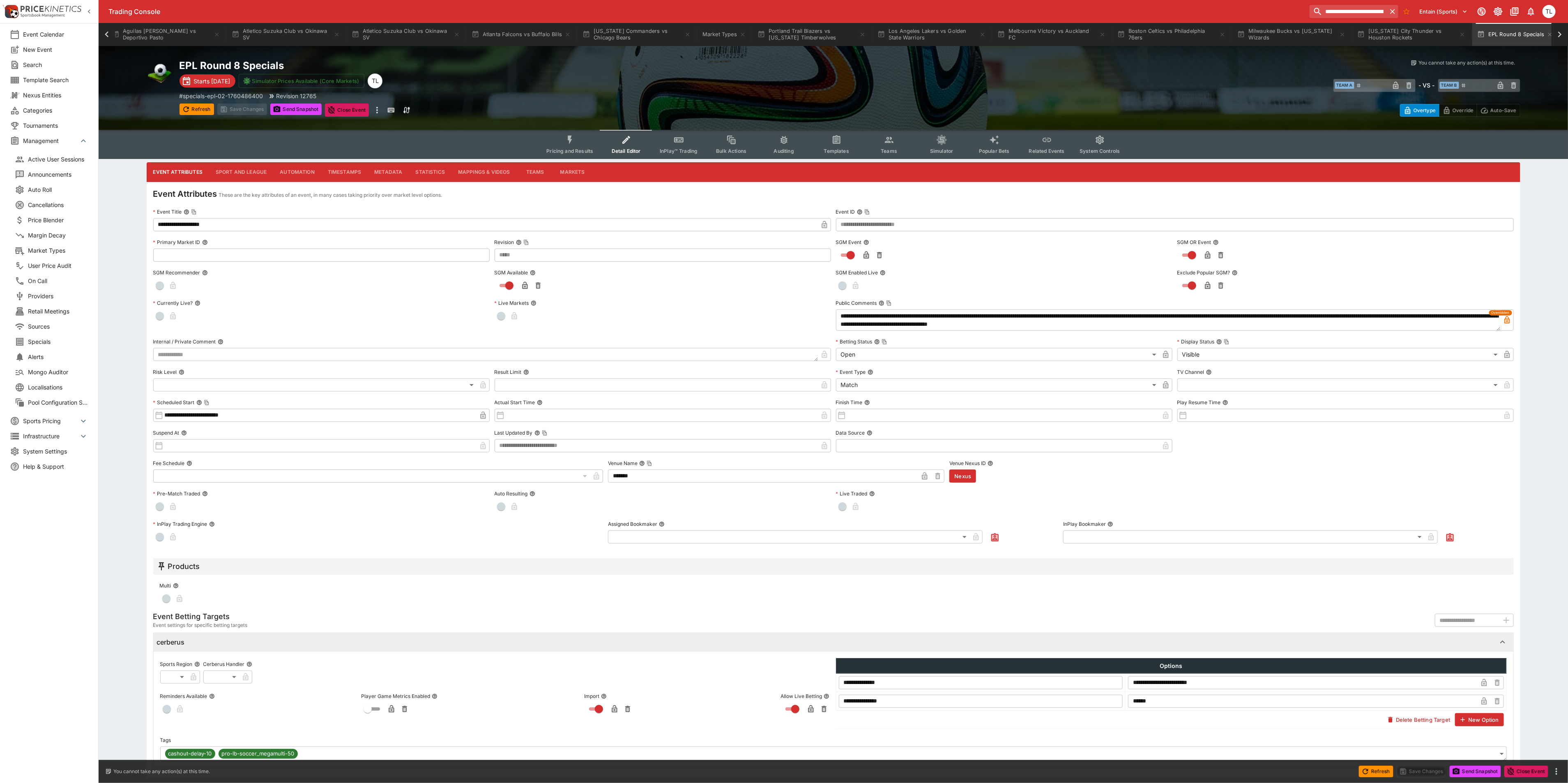
click at [569, 151] on span "Pricing and Results" at bounding box center [569, 151] width 47 height 6
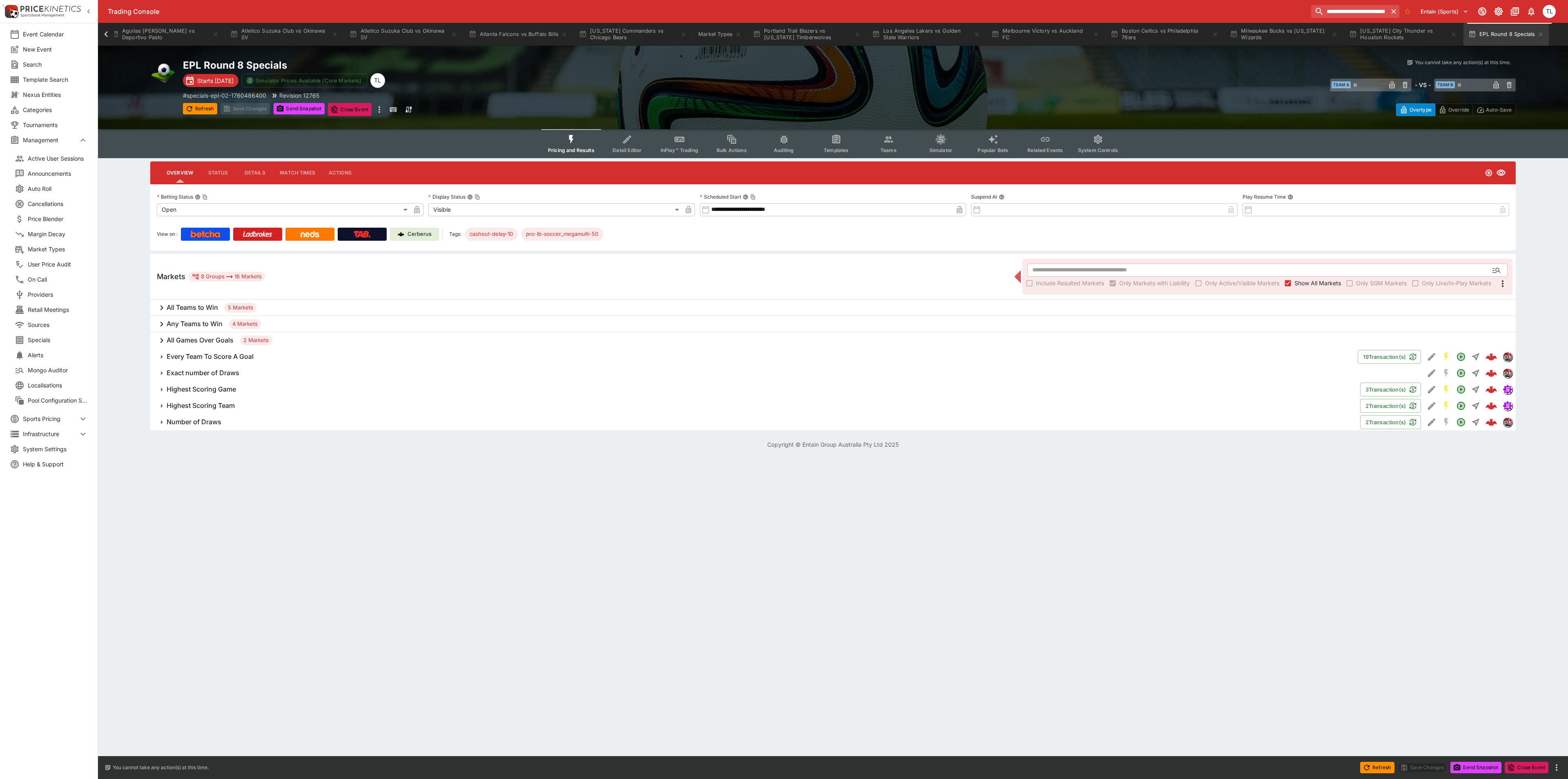
click at [625, 155] on button "Detail Editor" at bounding box center [627, 144] width 52 height 29
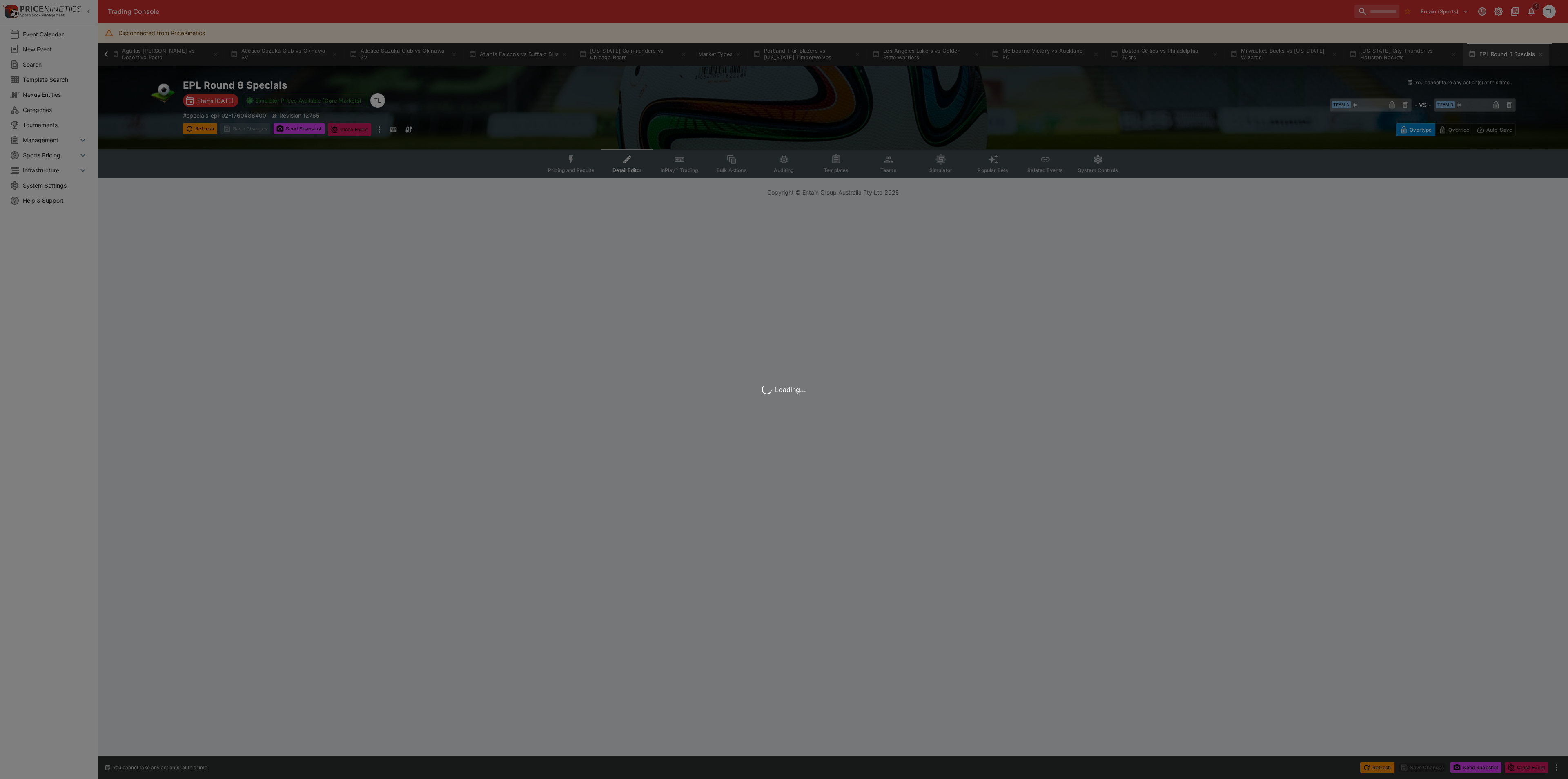
scroll to position [0, 651]
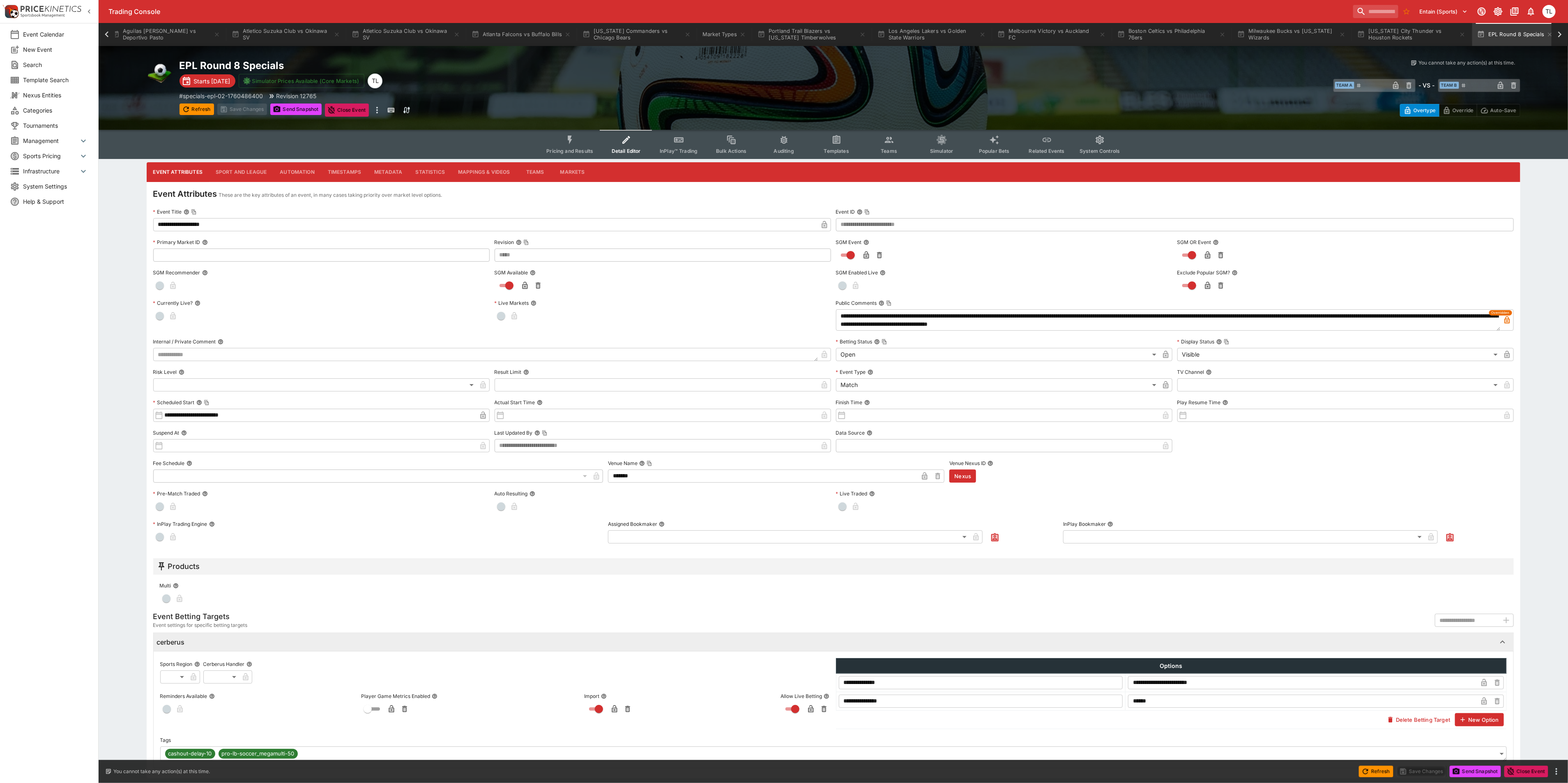
type input "*****"
type input "**********"
type input "*****"
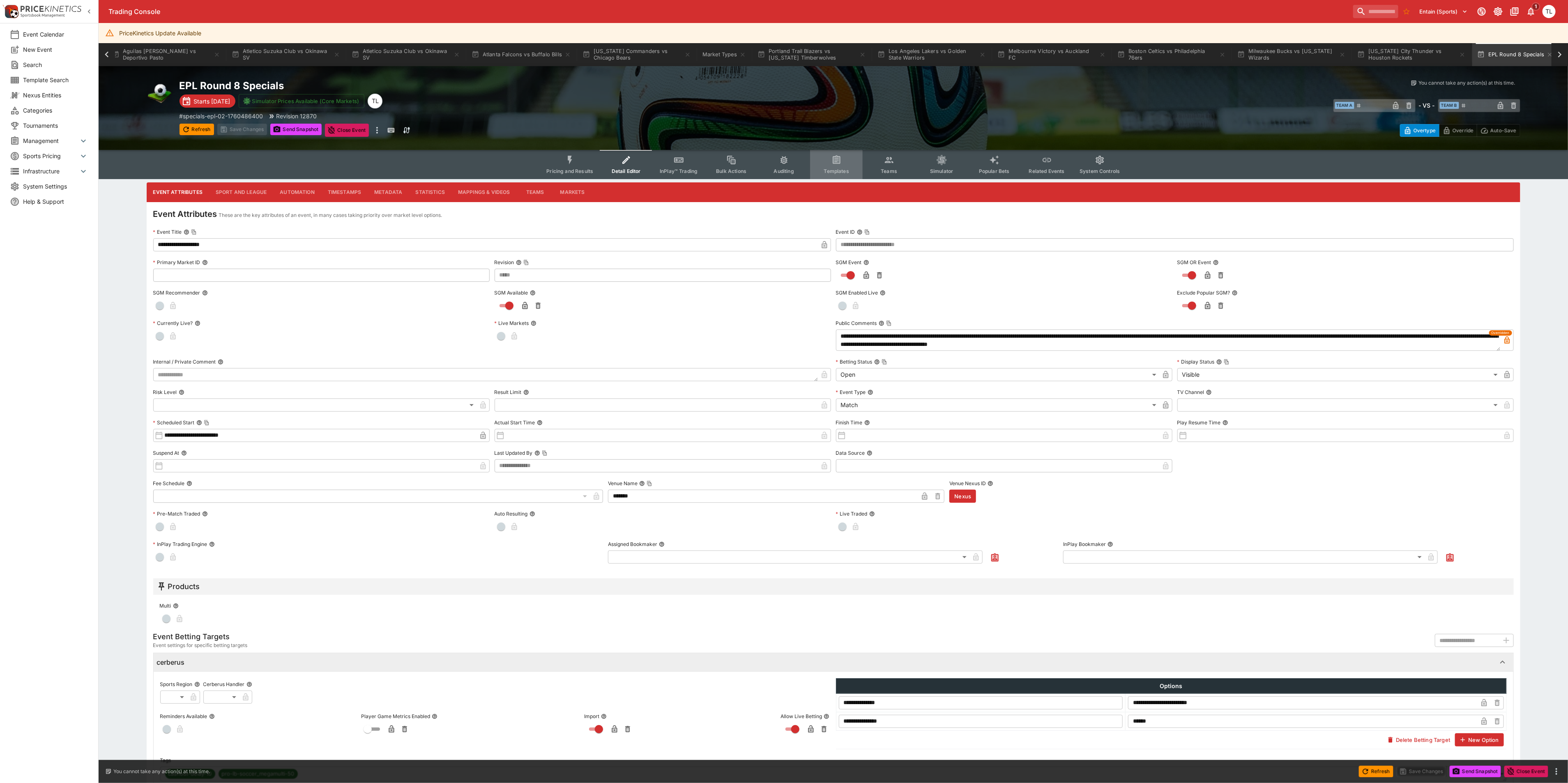
click at [843, 170] on span "Templates" at bounding box center [836, 171] width 25 height 6
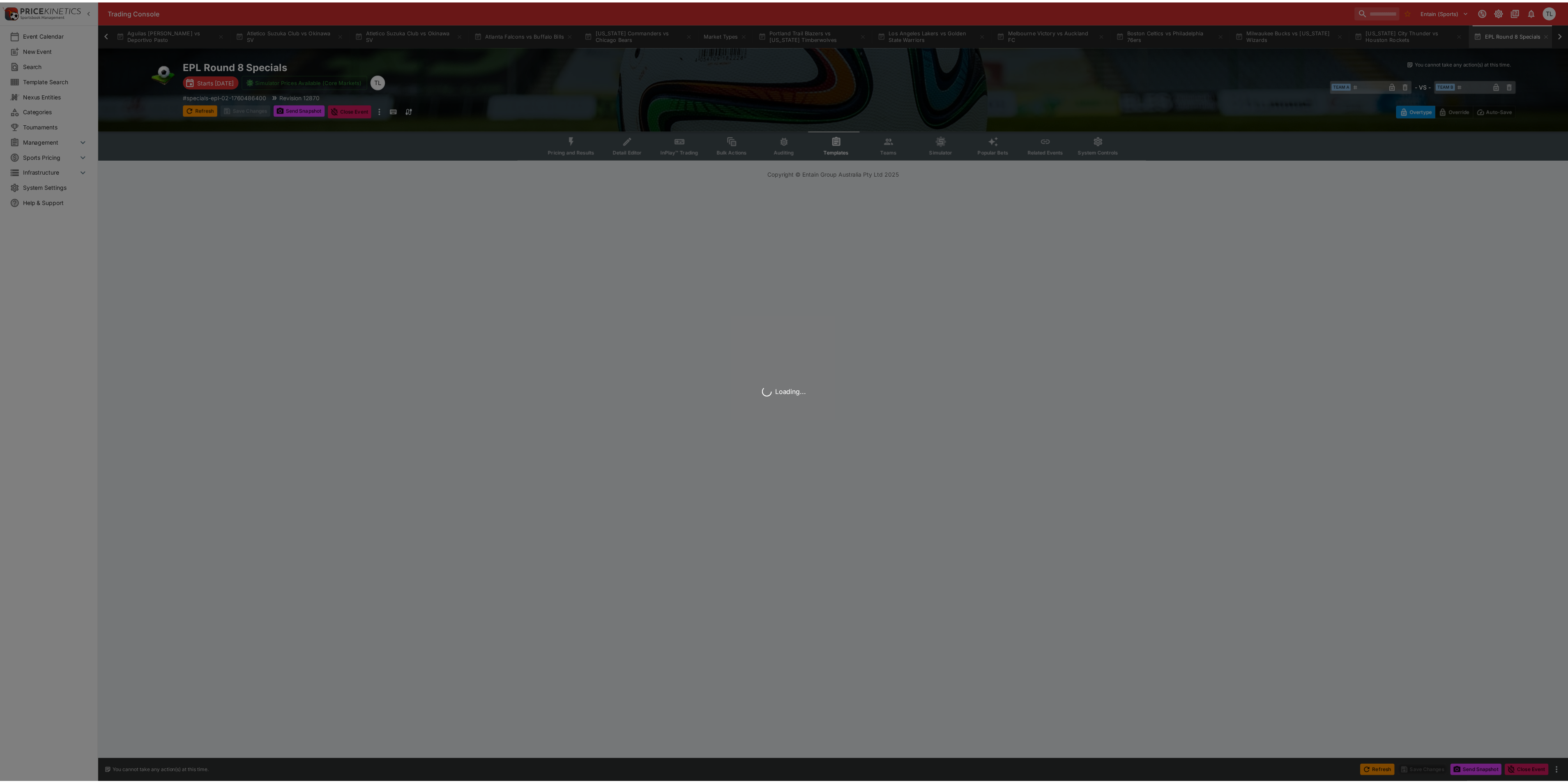
scroll to position [0, 655]
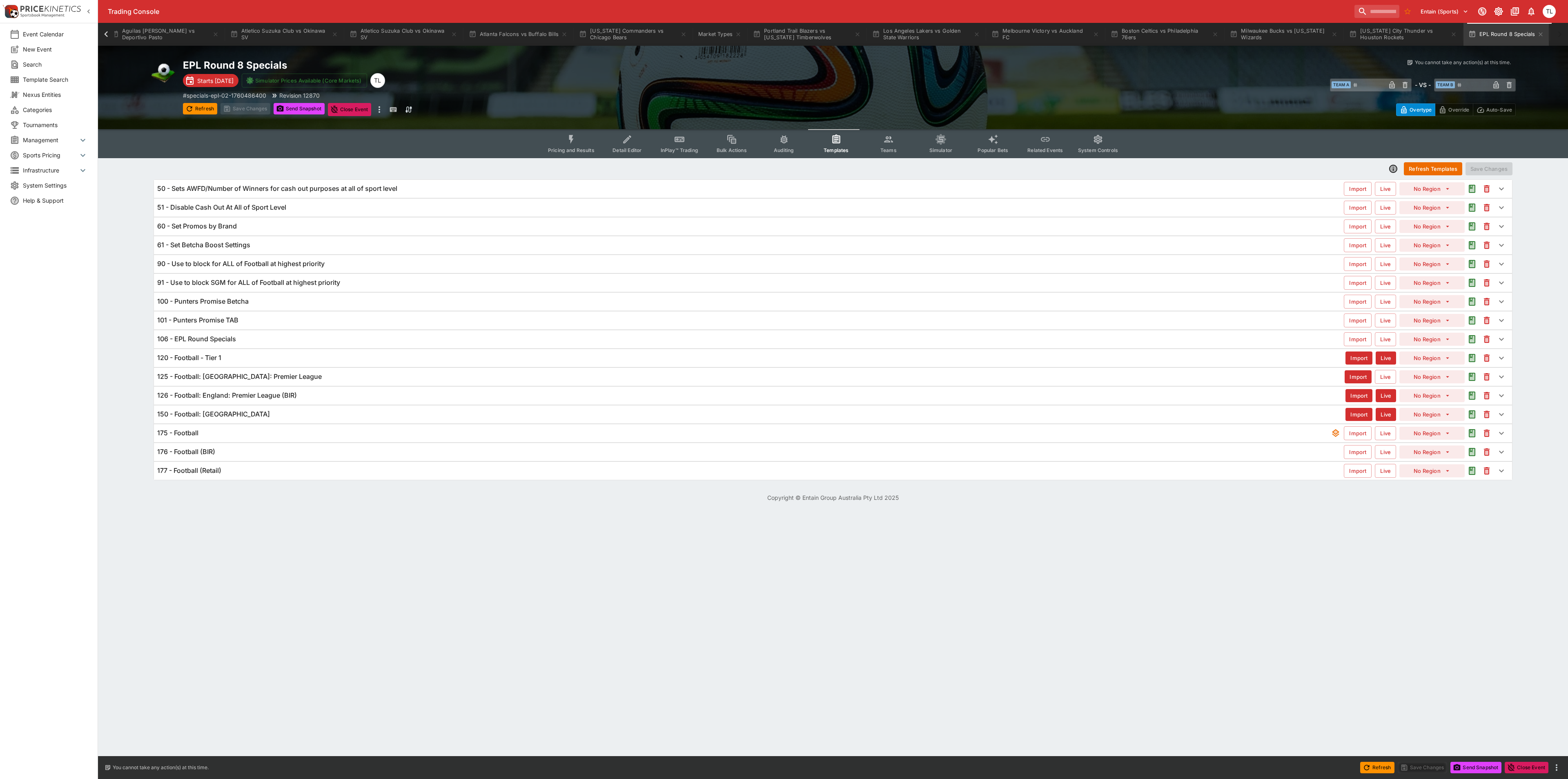
click at [327, 512] on html "Trading Console Entain (Sports) 1 TL Event Calendar New Event Search Template S…" at bounding box center [784, 256] width 1568 height 512
click at [312, 224] on div "60 - Set Promos by Brand" at bounding box center [750, 226] width 1186 height 9
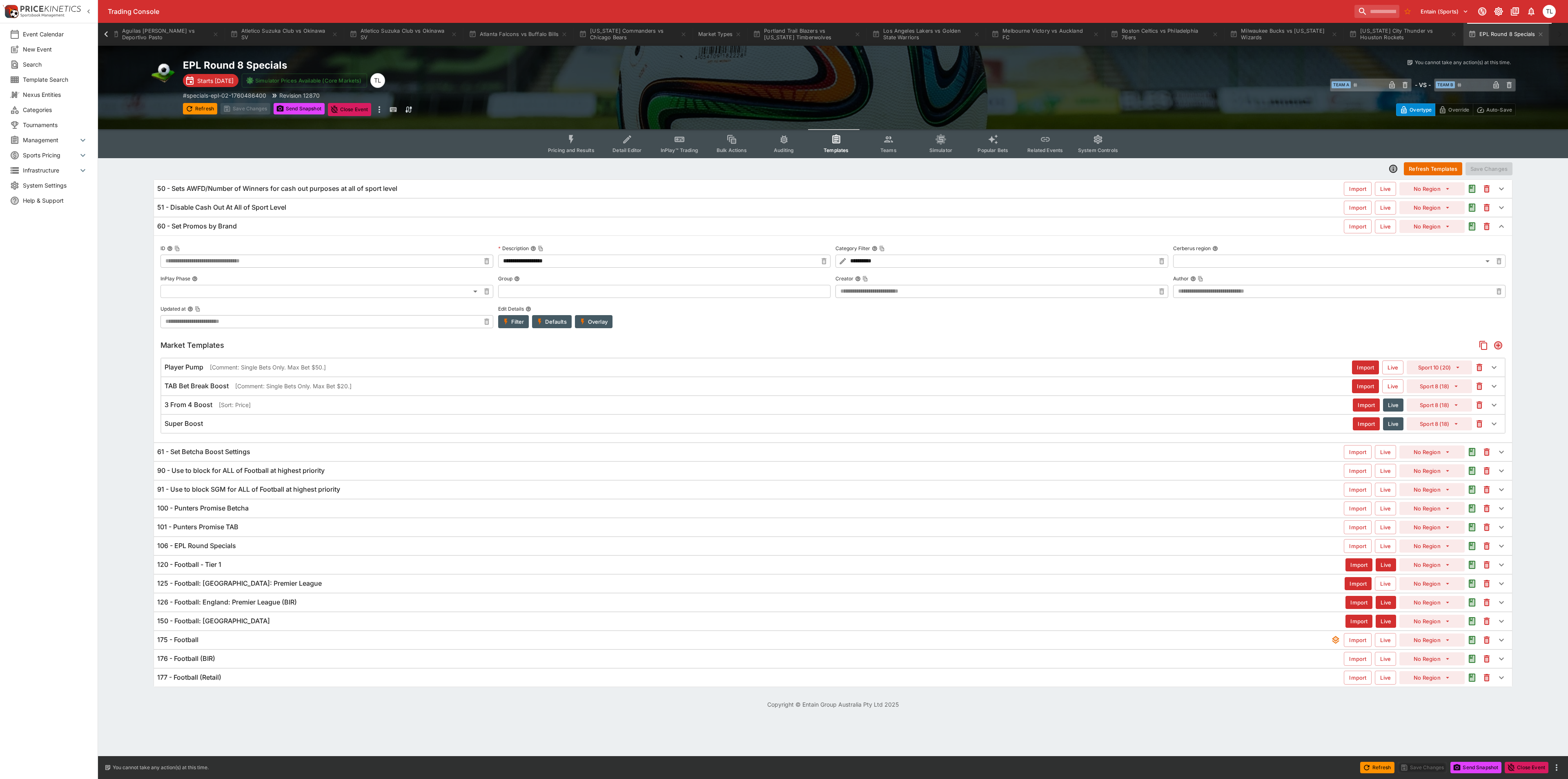
type input "**********"
click at [312, 224] on div "60 - Set Promos by Brand" at bounding box center [750, 226] width 1186 height 9
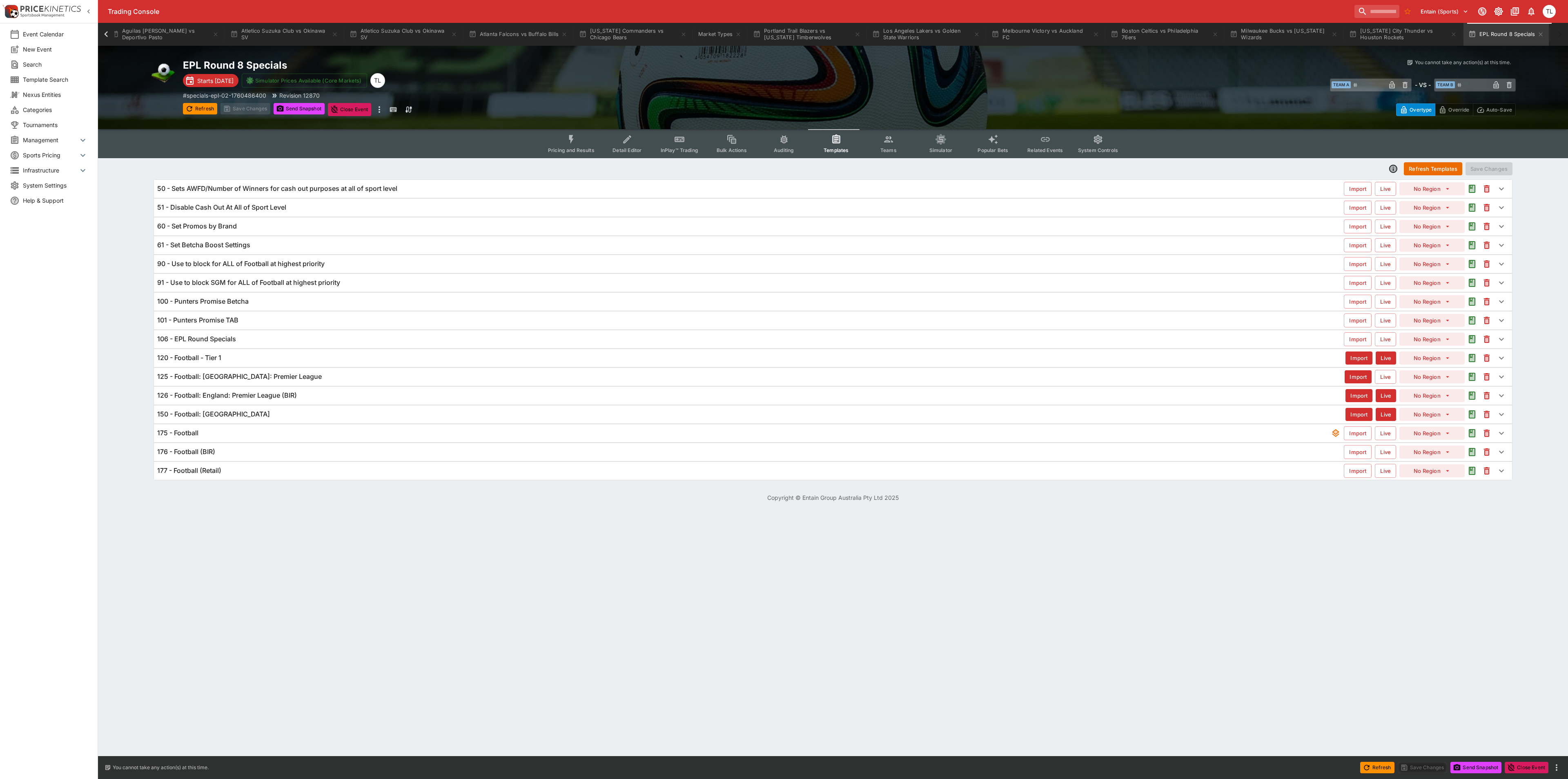
click at [315, 323] on div "101 - Punters Promise TAB" at bounding box center [750, 320] width 1186 height 9
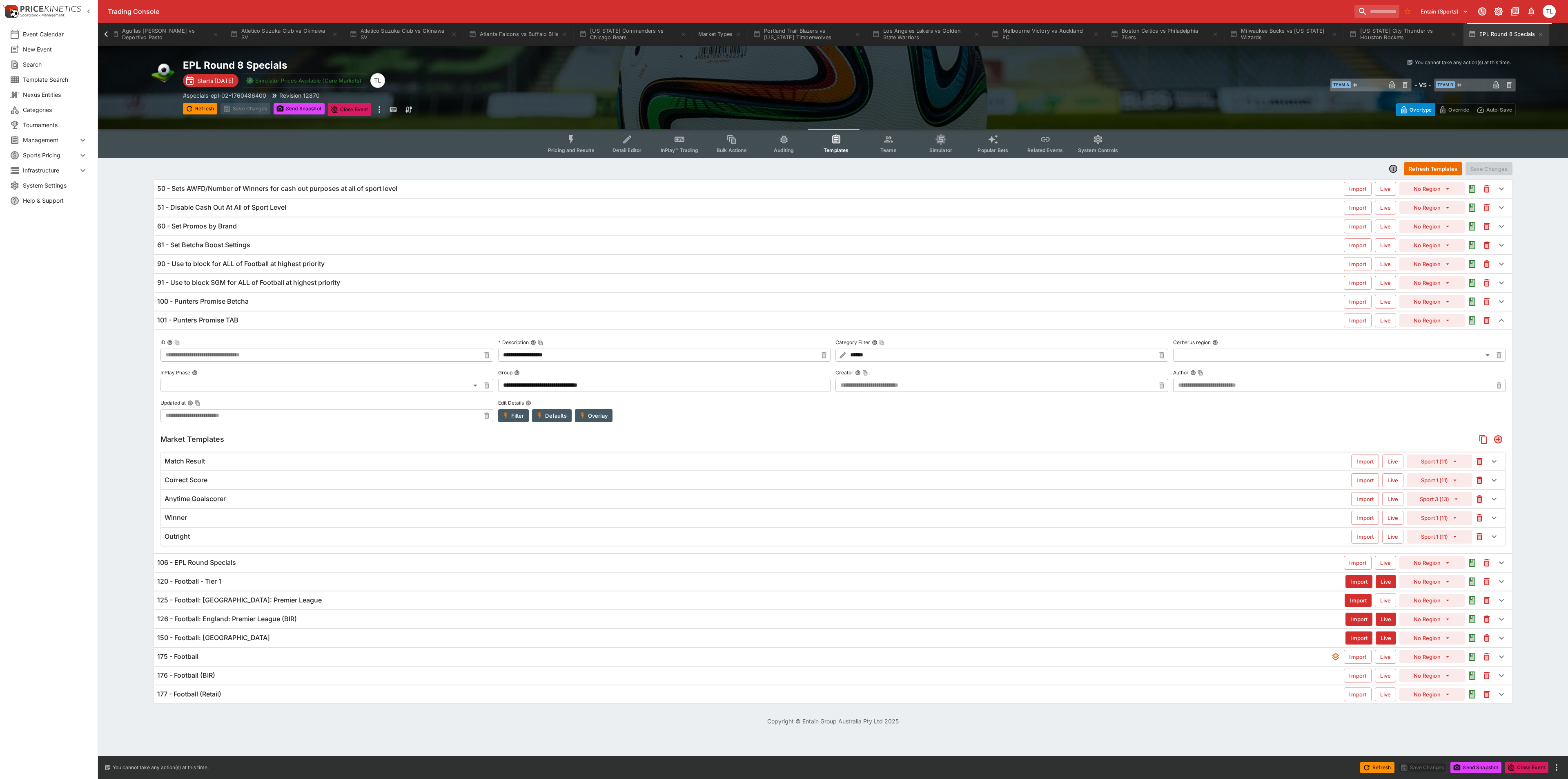
click at [247, 325] on div "101 - Punters Promise TAB" at bounding box center [750, 320] width 1186 height 9
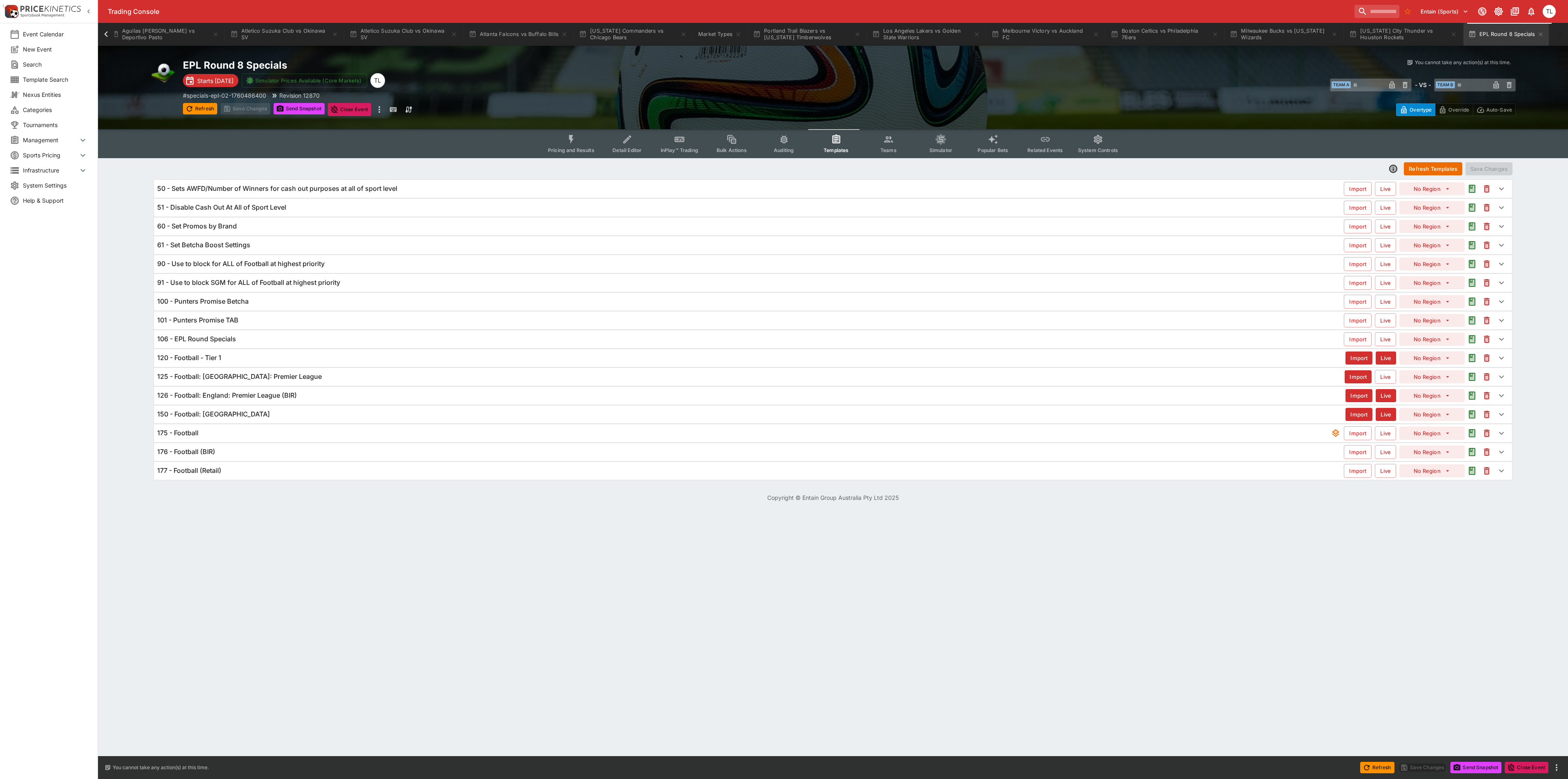
click at [284, 249] on div "61 - Set Betcha Boost Settings" at bounding box center [750, 245] width 1186 height 9
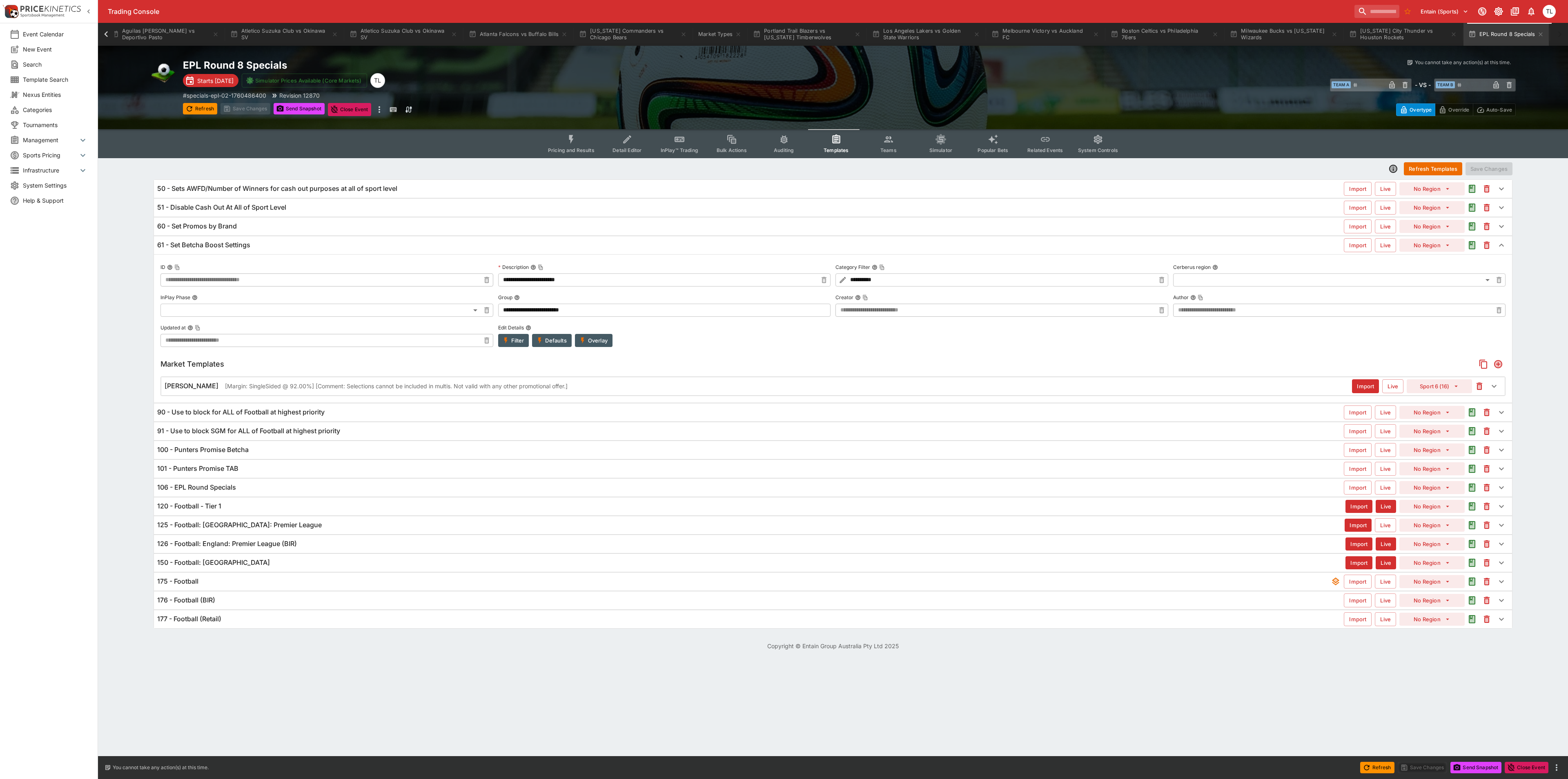
click at [525, 337] on button "Filter" at bounding box center [513, 340] width 31 height 13
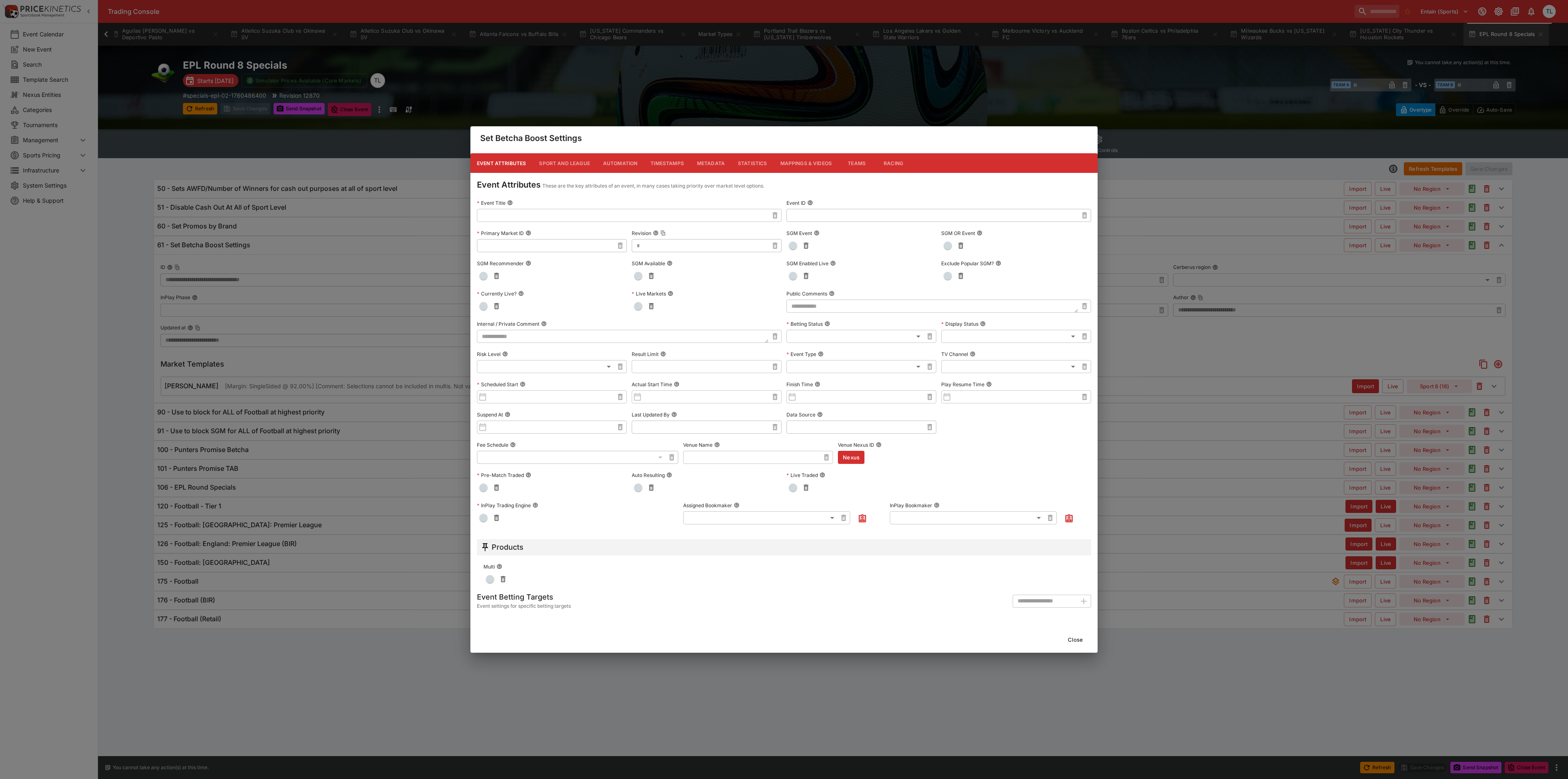
click at [712, 161] on button "Metadata" at bounding box center [710, 163] width 41 height 19
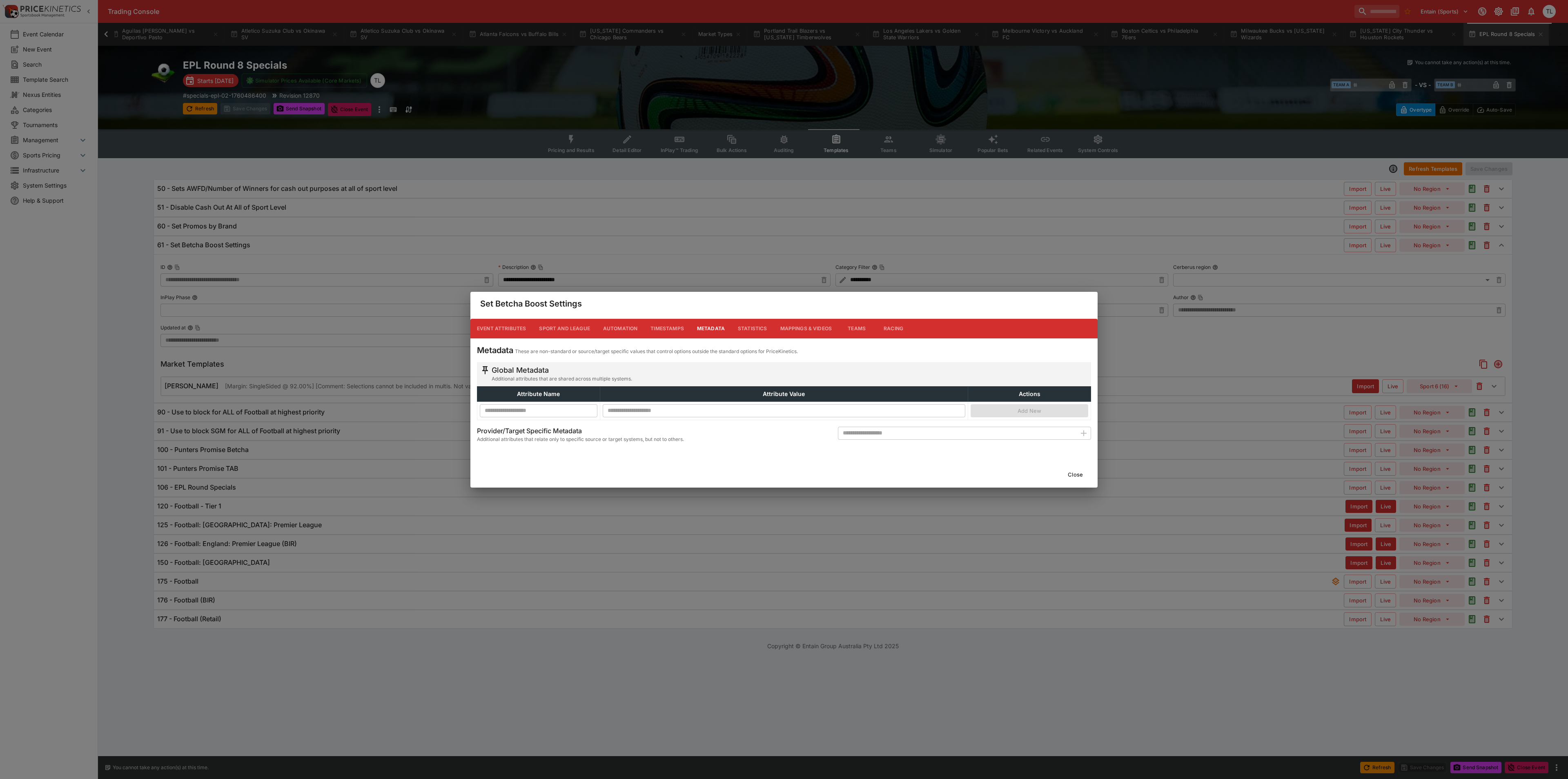
click at [1076, 474] on button "Close" at bounding box center [1075, 474] width 25 height 13
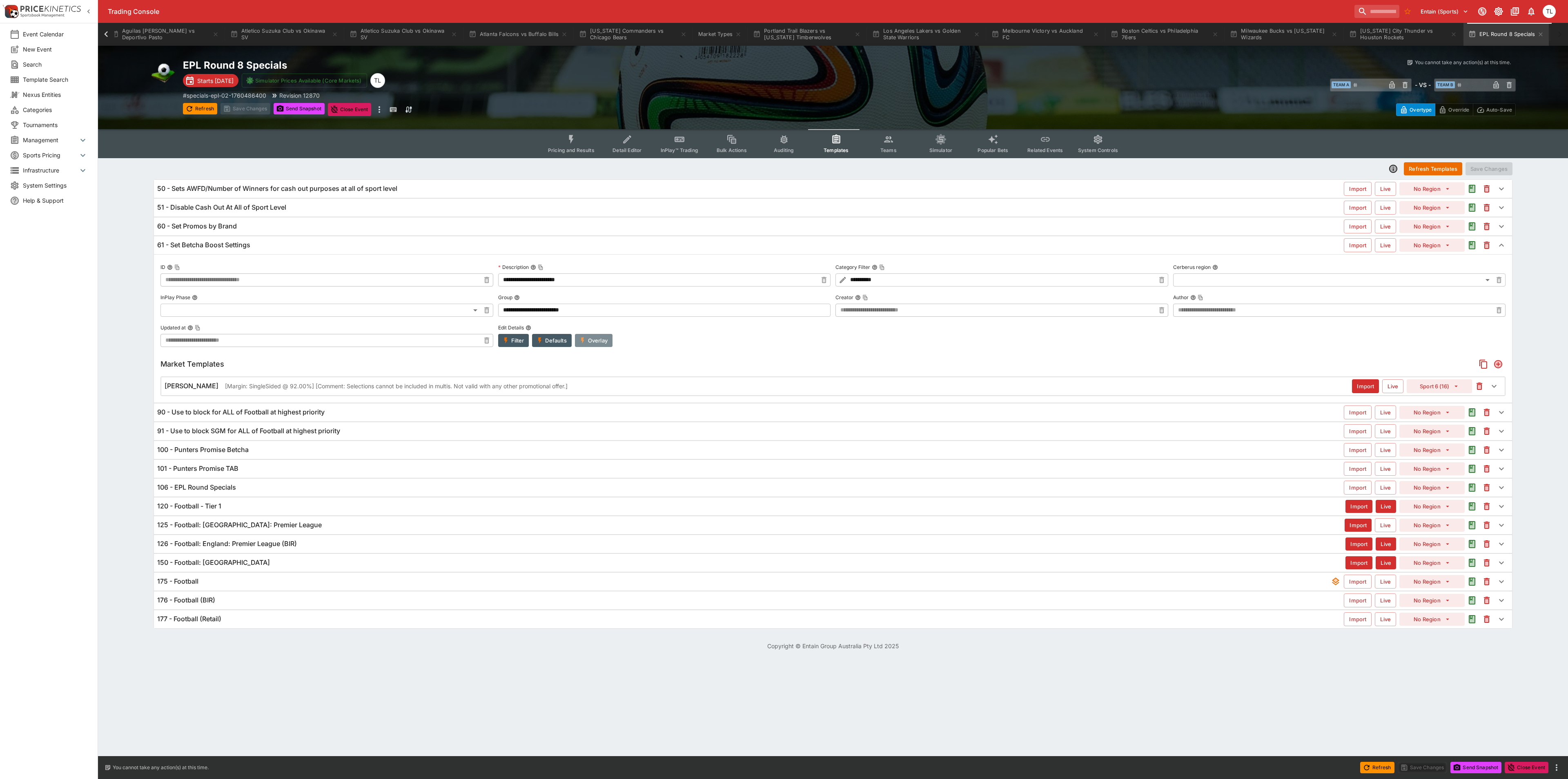
click at [600, 345] on button "Overlay" at bounding box center [594, 340] width 38 height 13
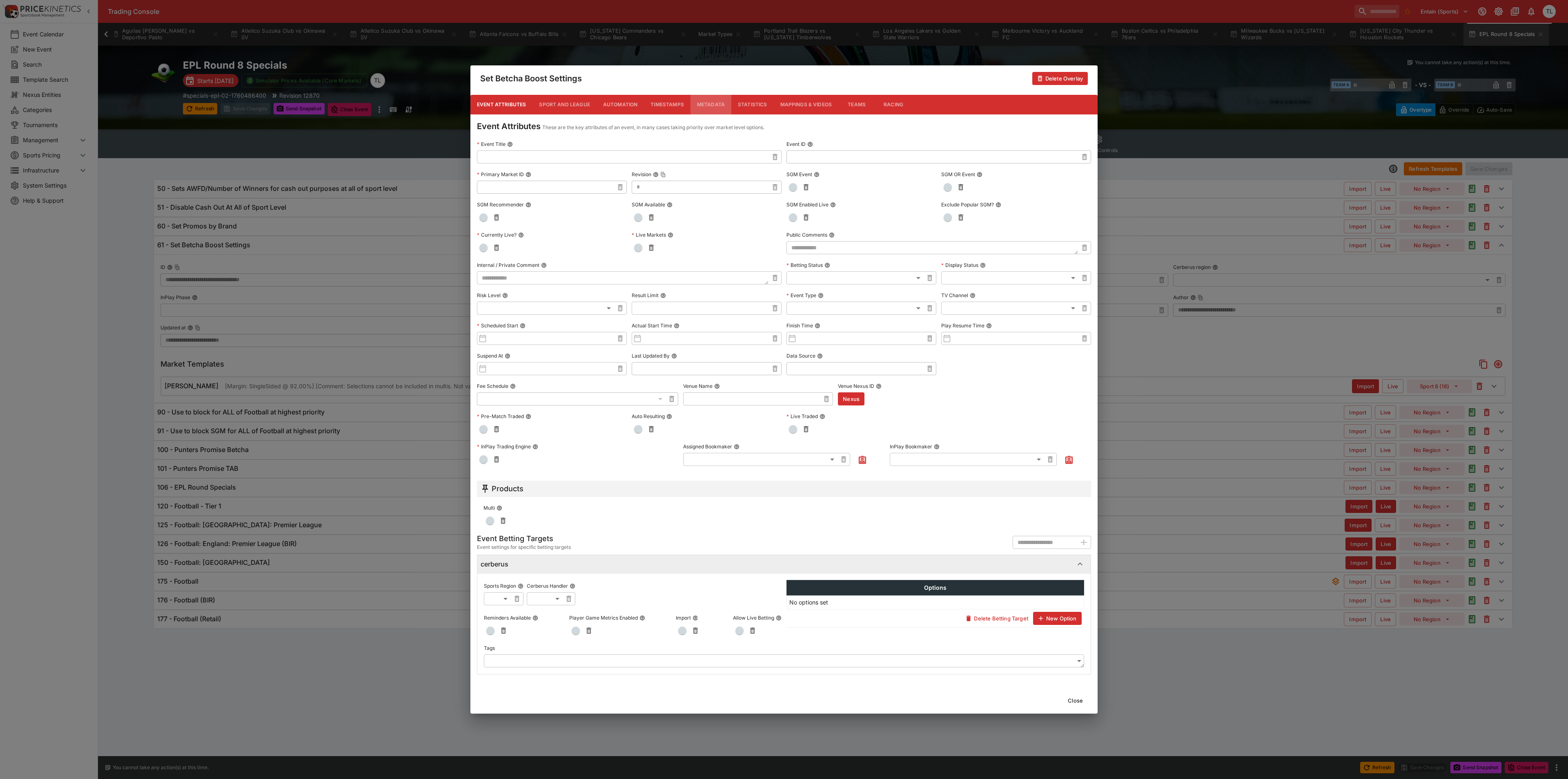
click at [716, 102] on button "Metadata" at bounding box center [710, 105] width 41 height 19
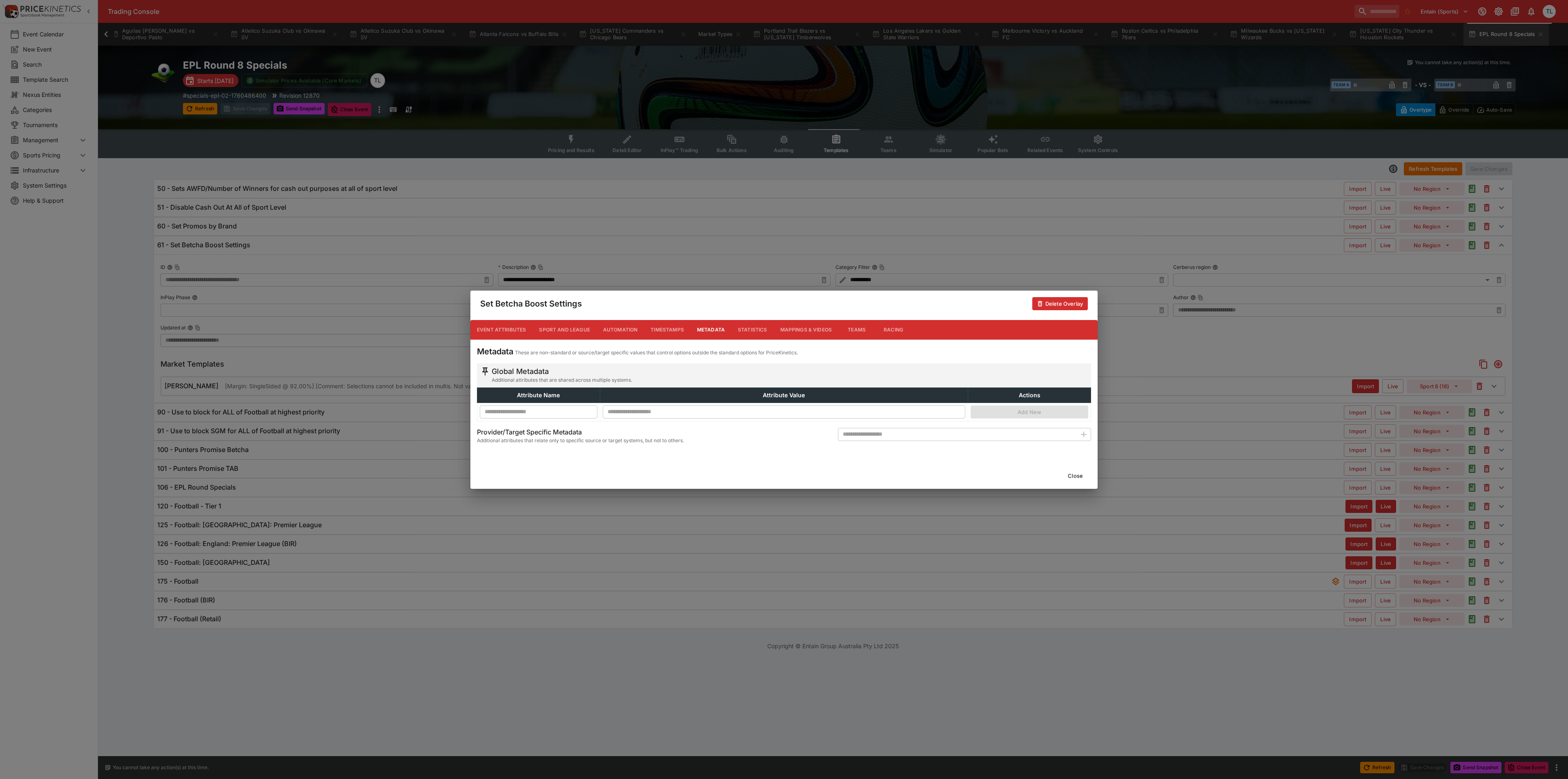
click at [1068, 481] on button "Close" at bounding box center [1075, 475] width 25 height 13
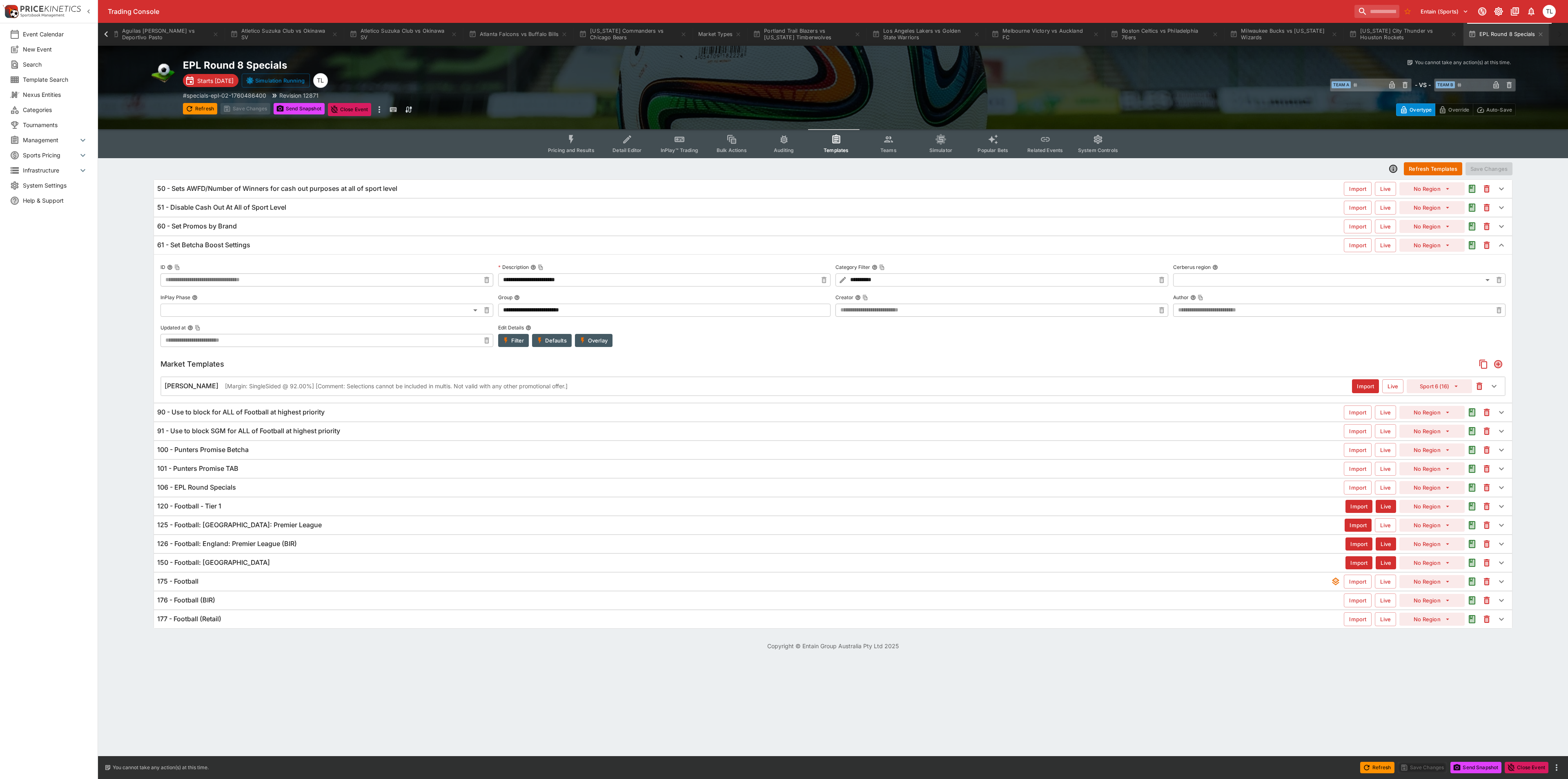
click at [791, 385] on div "Betcha Boost [Margin: SingleSided @ 92.00%] [Comment: Selections cannot be incl…" at bounding box center [758, 386] width 1188 height 9
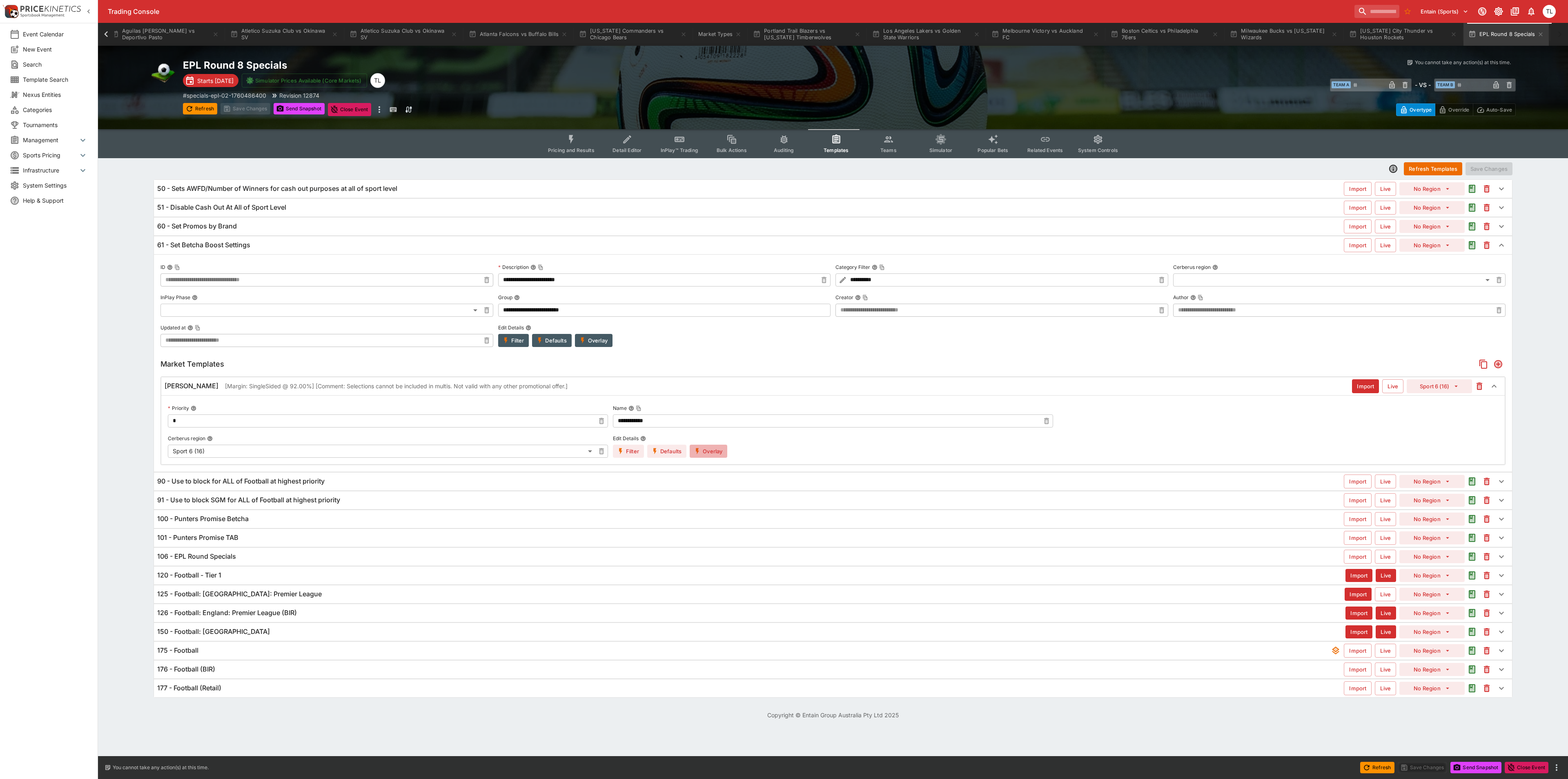
click at [716, 453] on button "Overlay" at bounding box center [709, 451] width 38 height 13
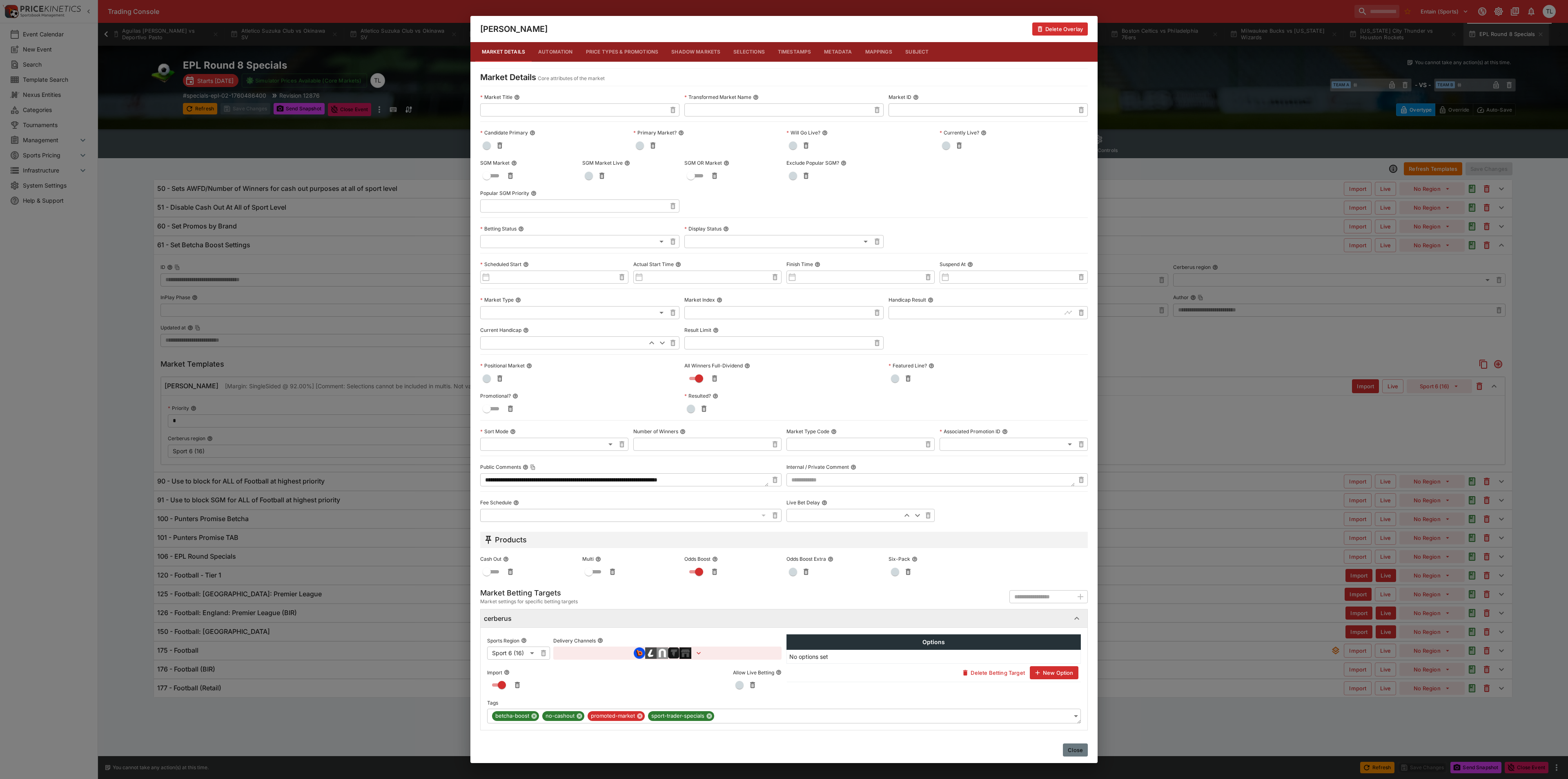
click at [1074, 752] on button "Close" at bounding box center [1075, 749] width 25 height 13
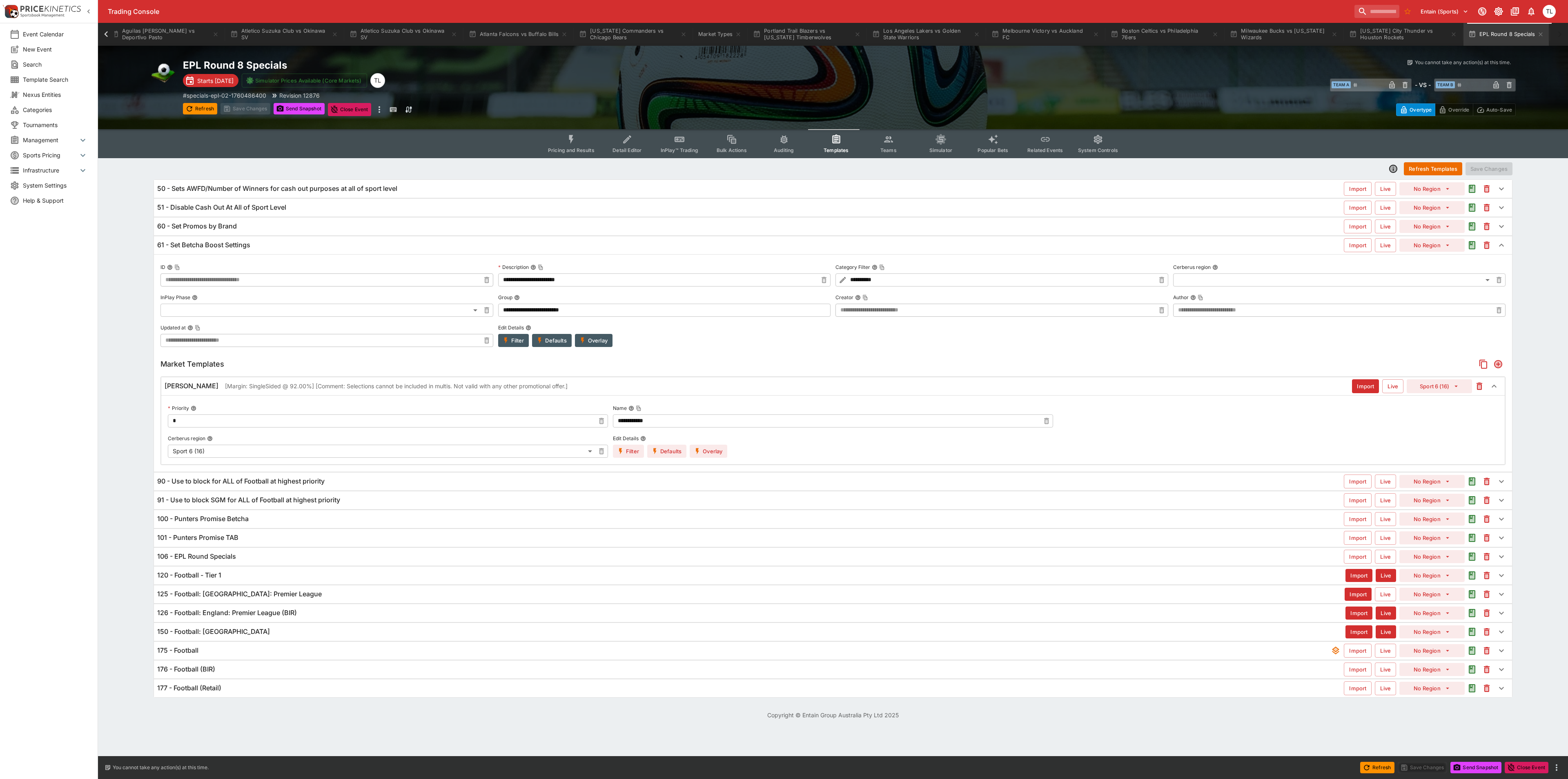
click at [394, 527] on div "100 - Punters Promise Betcha Import Live No Region" at bounding box center [833, 519] width 1358 height 18
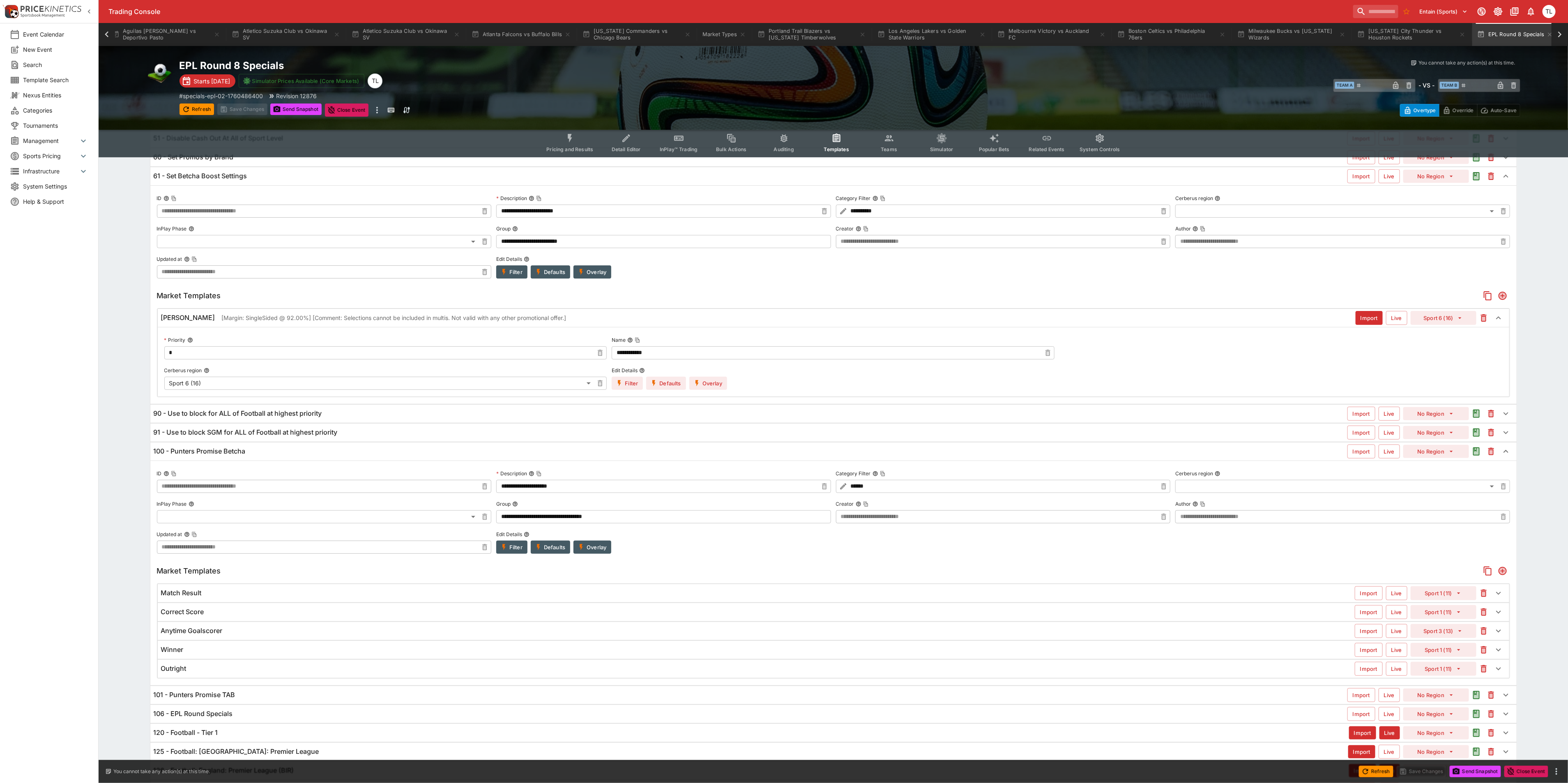
scroll to position [184, 0]
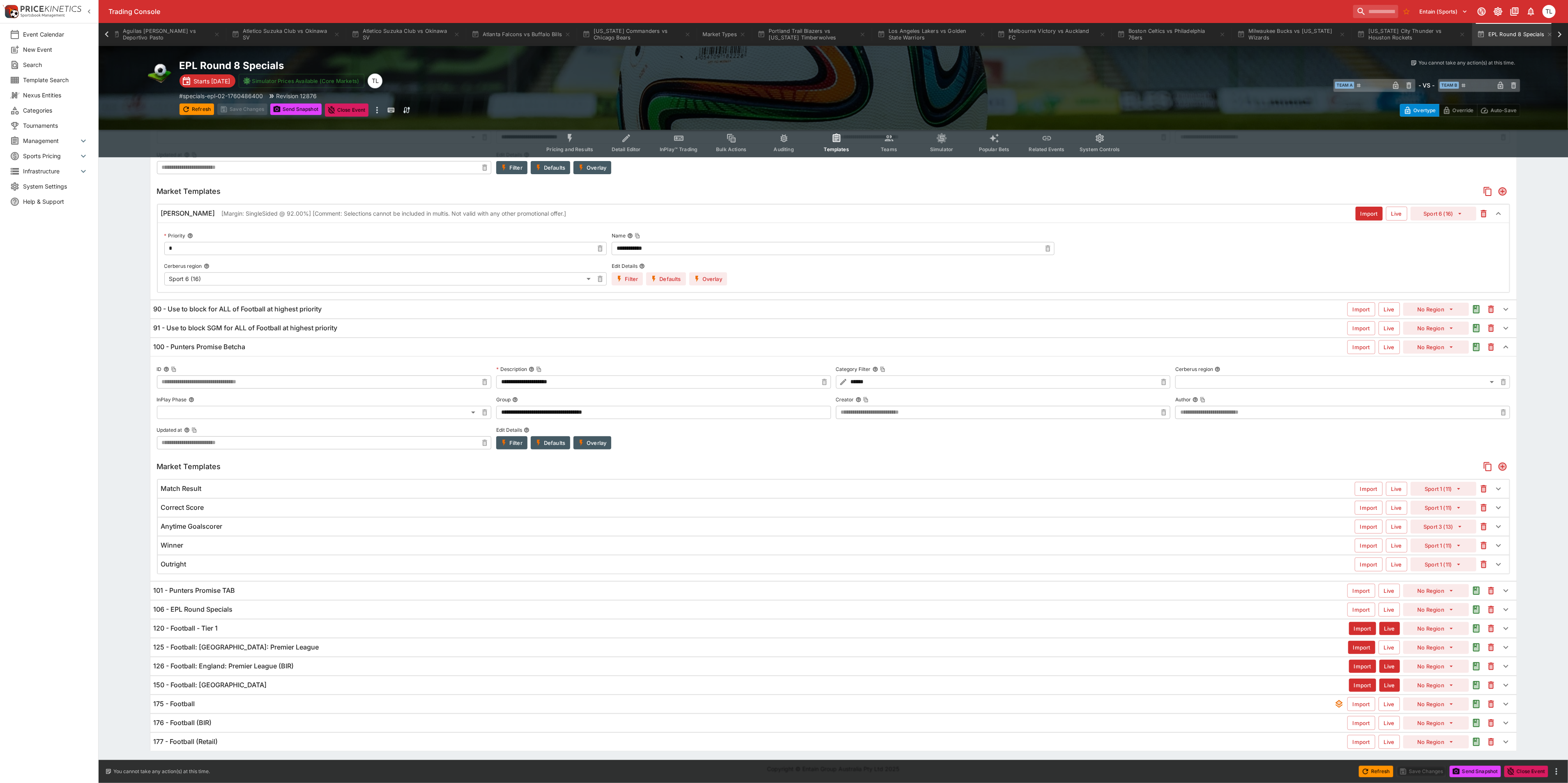
click at [446, 484] on div "Match Result" at bounding box center [757, 489] width 1193 height 9
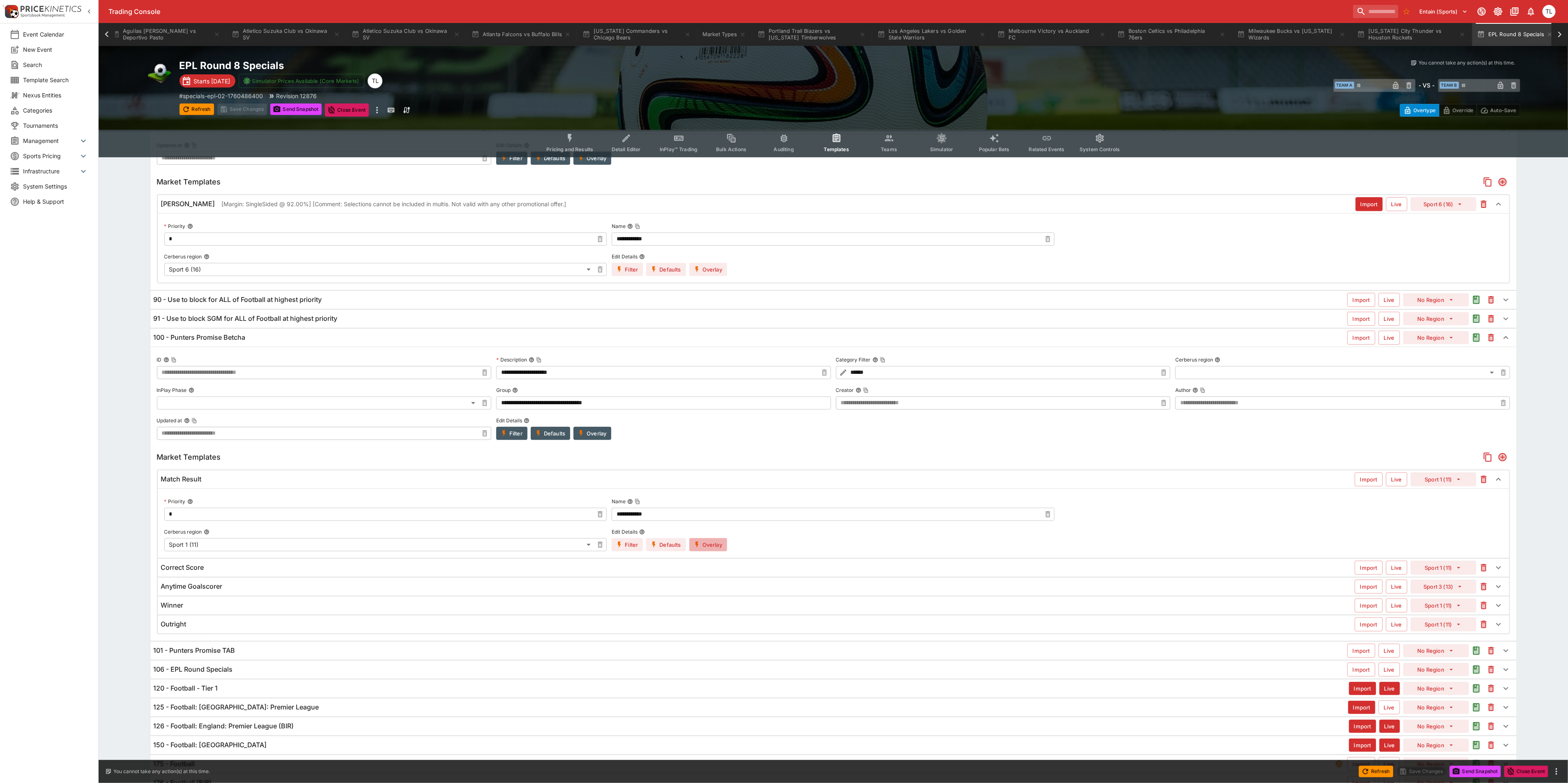
click at [716, 549] on button "Overlay" at bounding box center [708, 544] width 38 height 13
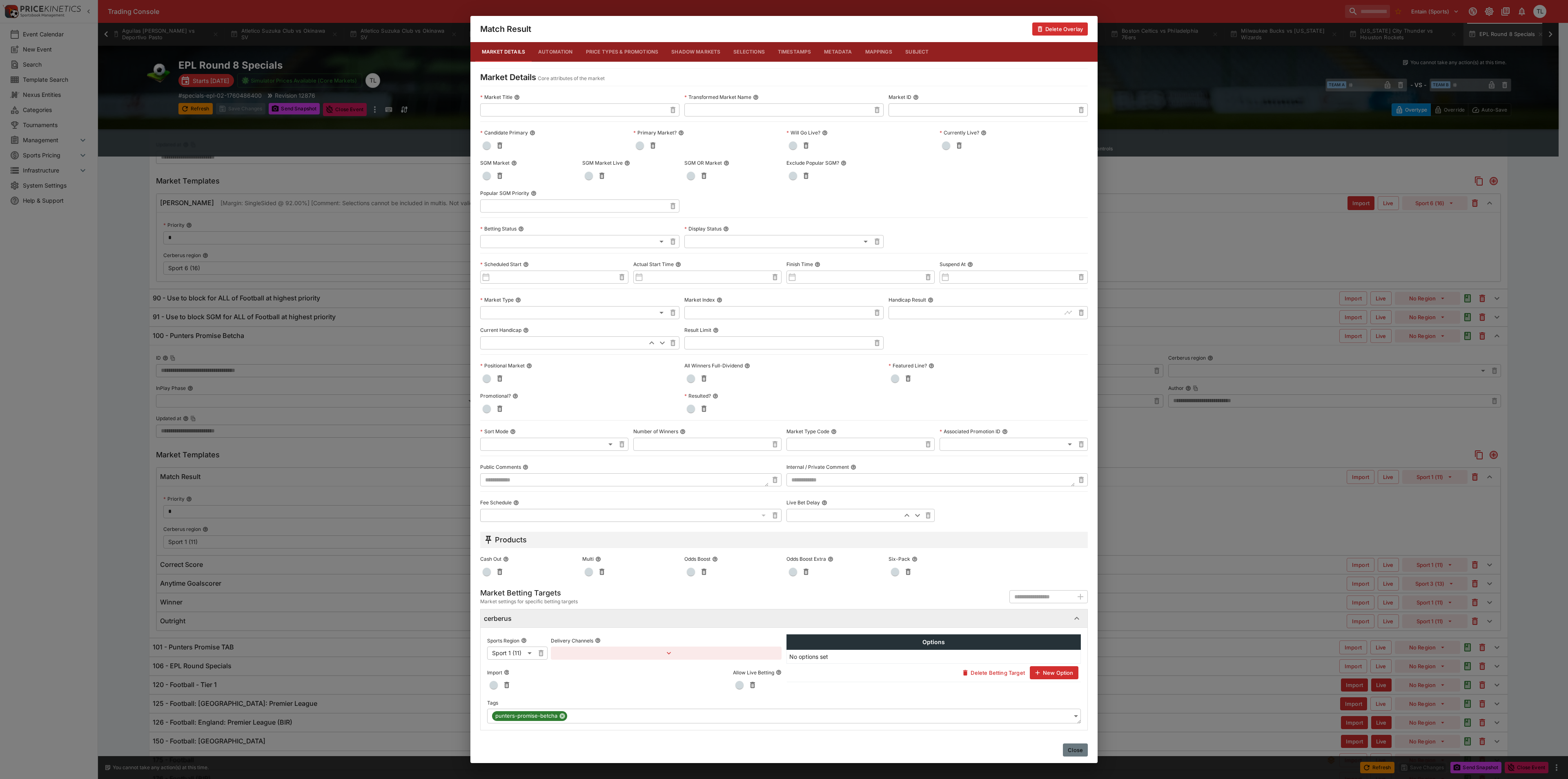
click at [1079, 749] on button "Close" at bounding box center [1075, 749] width 25 height 13
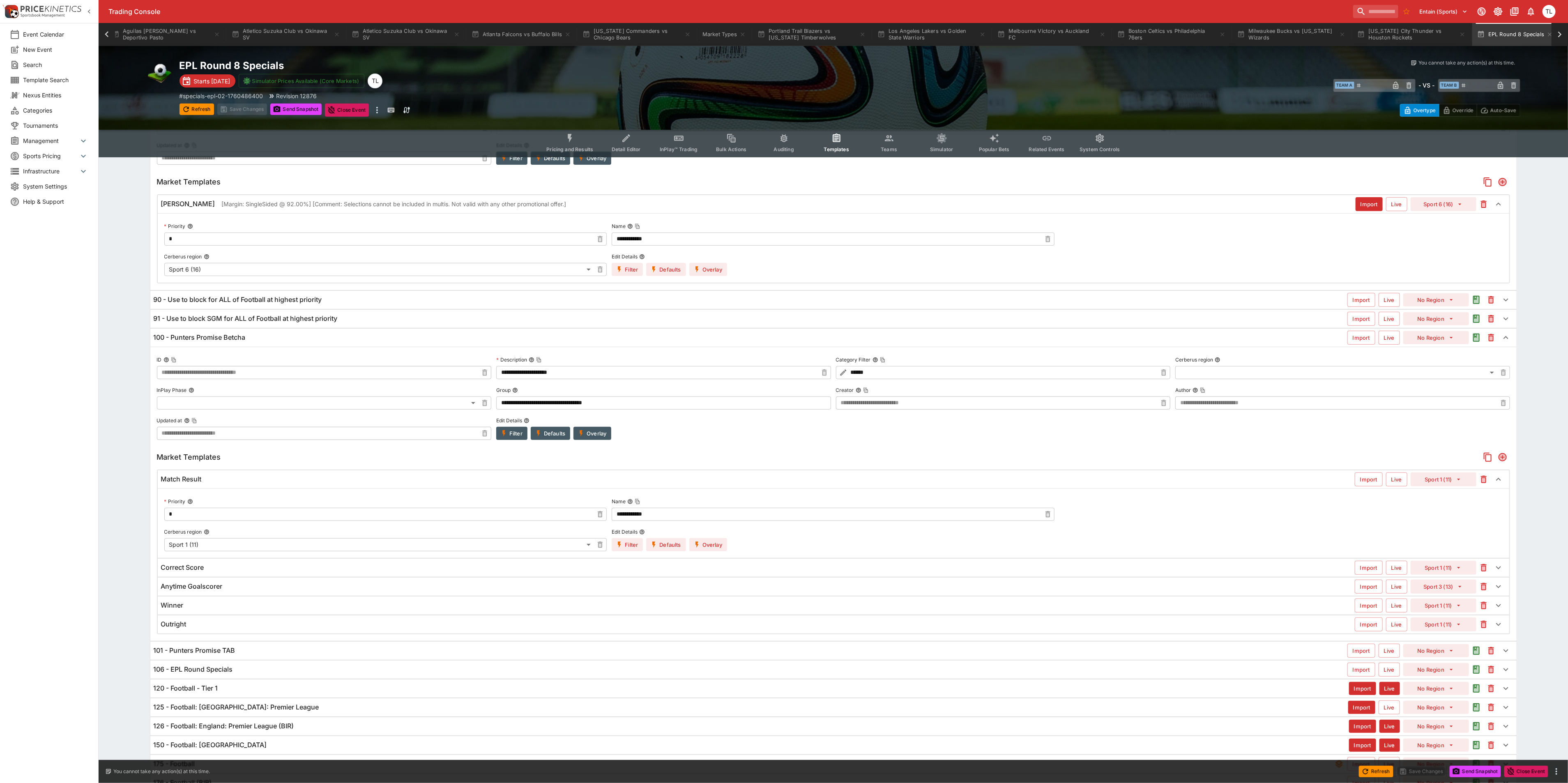
click at [376, 340] on div "100 - Punters Promise Betcha" at bounding box center [750, 337] width 1193 height 9
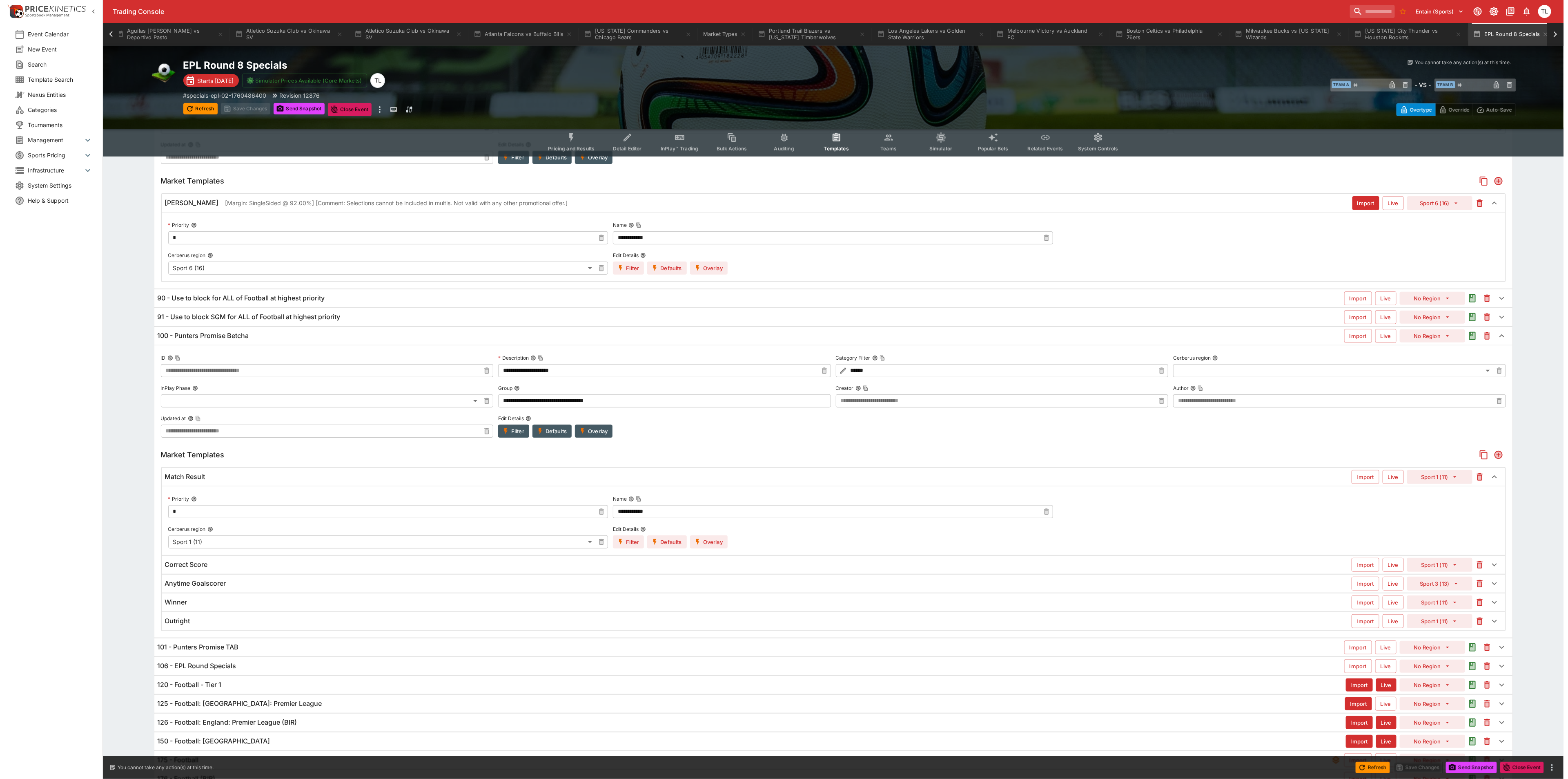
scroll to position [0, 0]
